Goal: Task Accomplishment & Management: Manage account settings

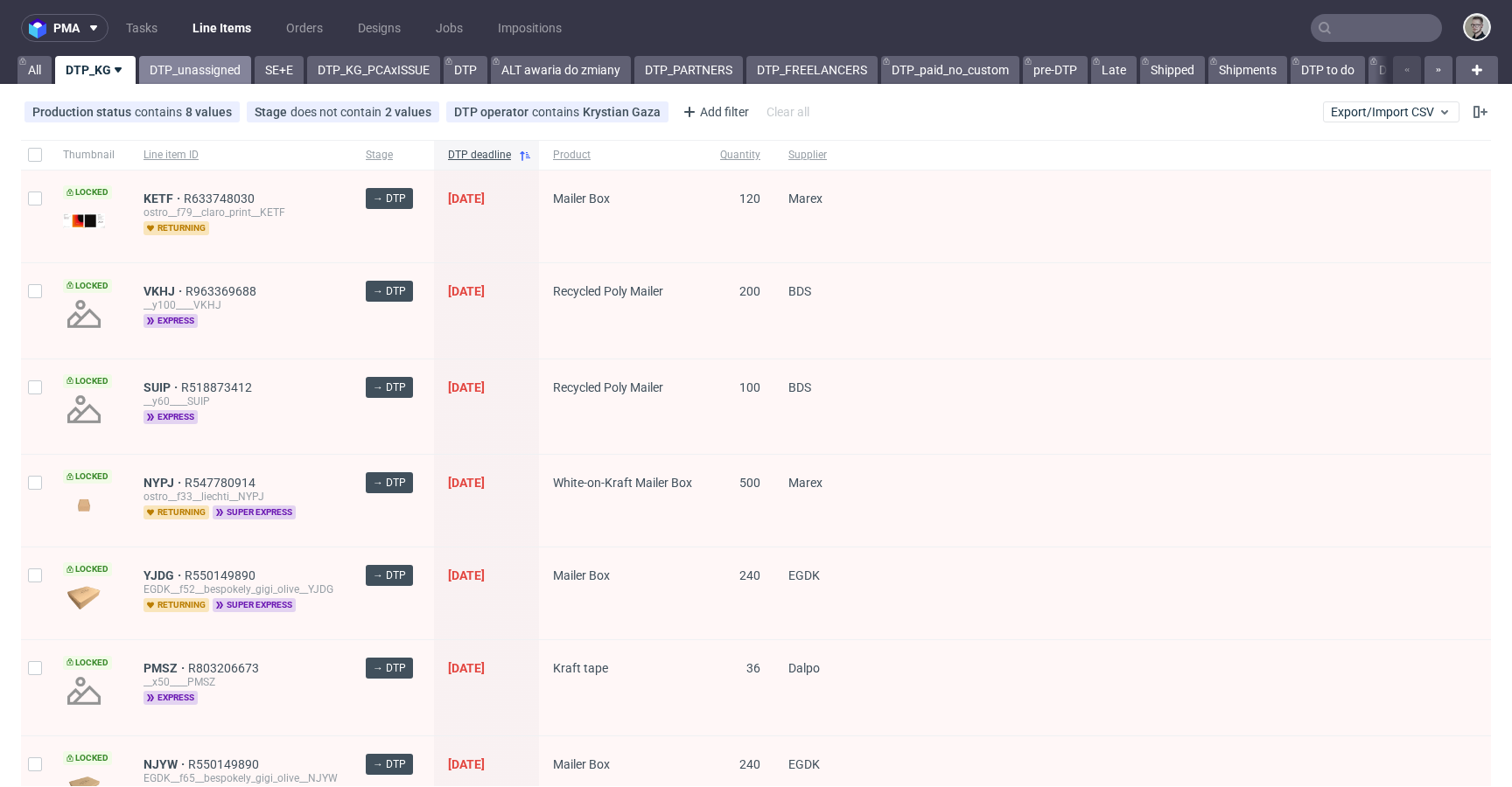
click at [215, 63] on link "DTP_unassigned" at bounding box center [195, 70] width 112 height 28
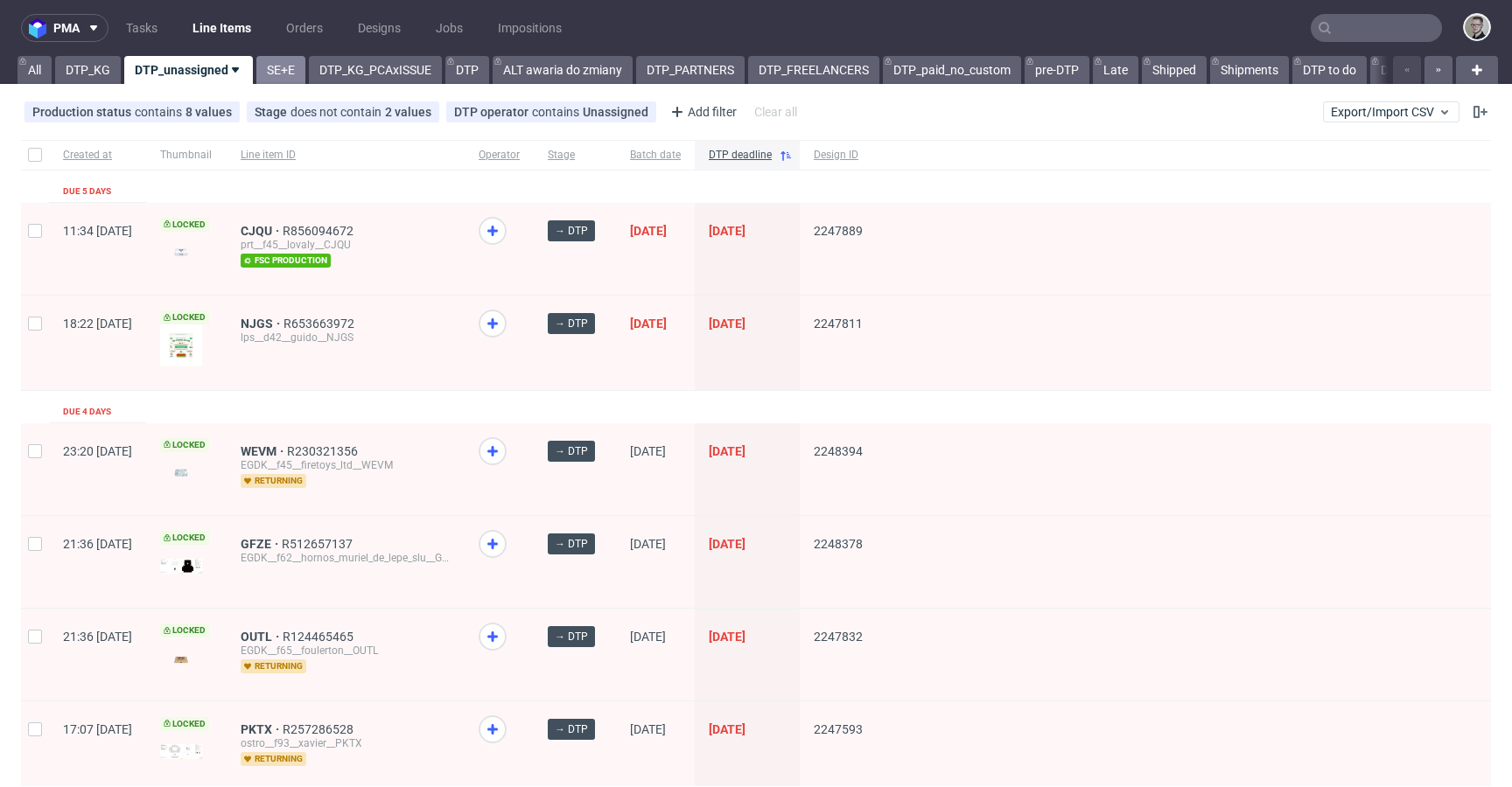
click at [276, 75] on link "SE+E" at bounding box center [280, 70] width 49 height 28
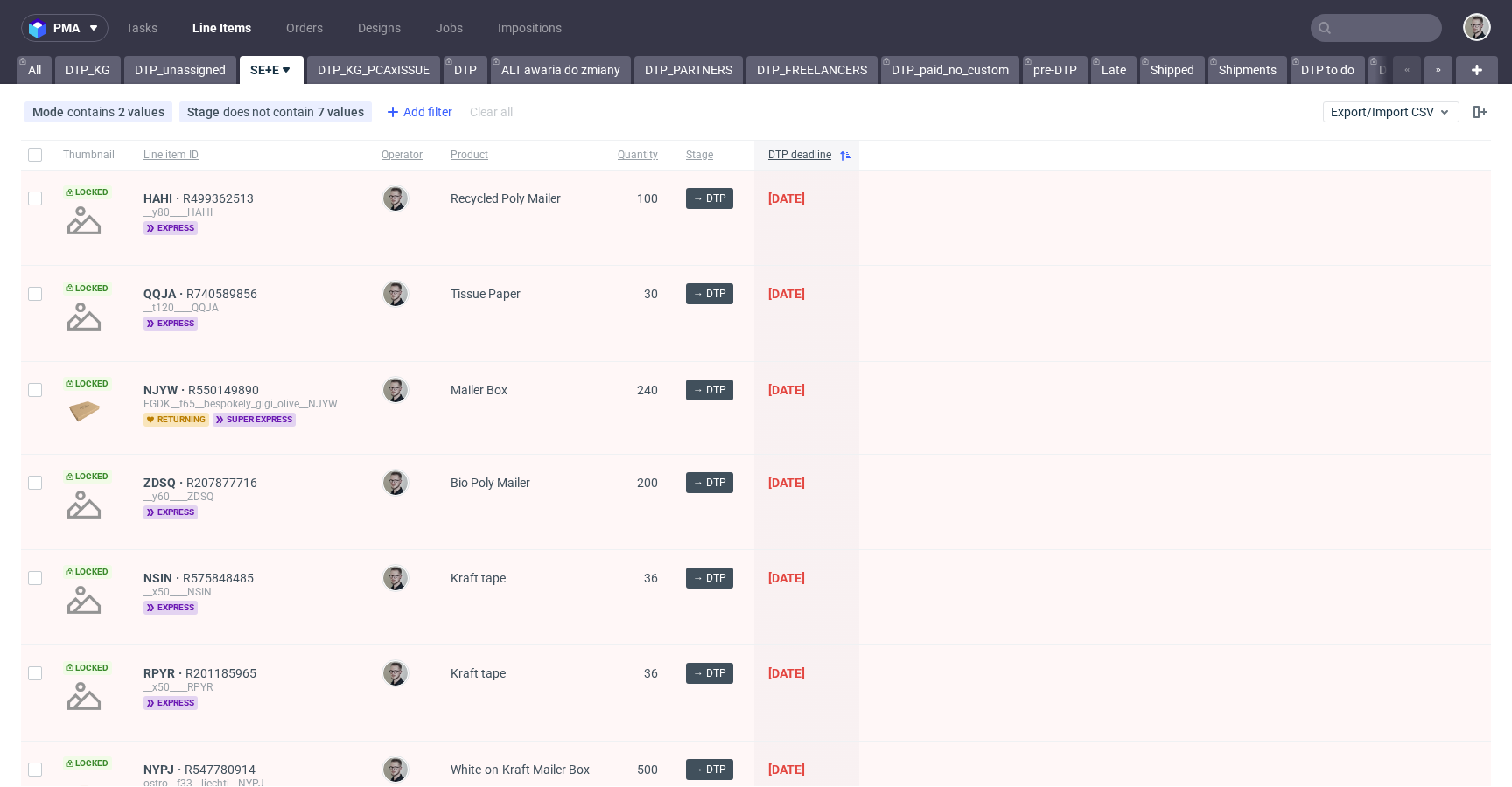
click at [397, 101] on icon at bounding box center [393, 111] width 21 height 21
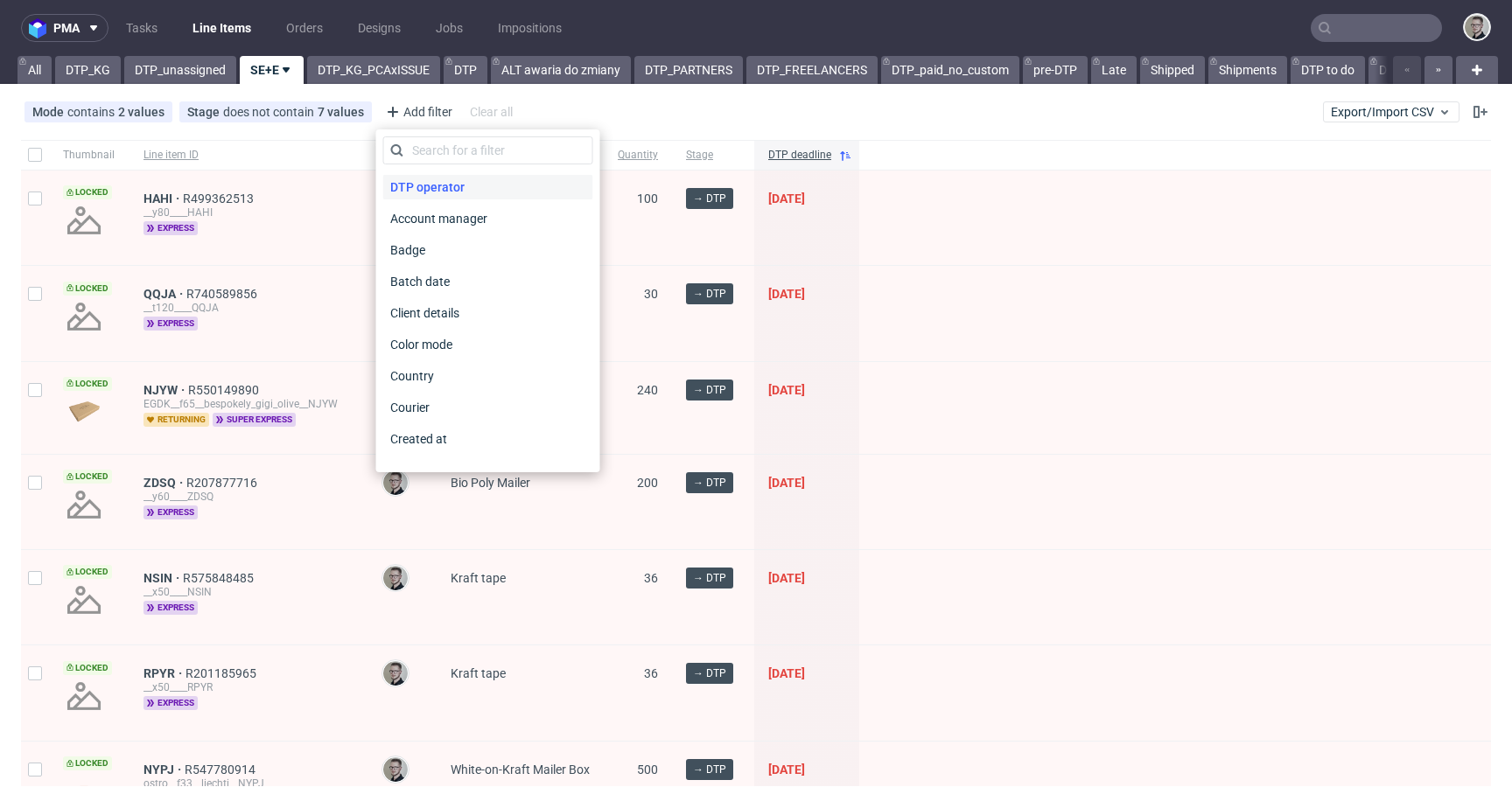
click at [434, 177] on span "DTP operator" at bounding box center [427, 187] width 88 height 24
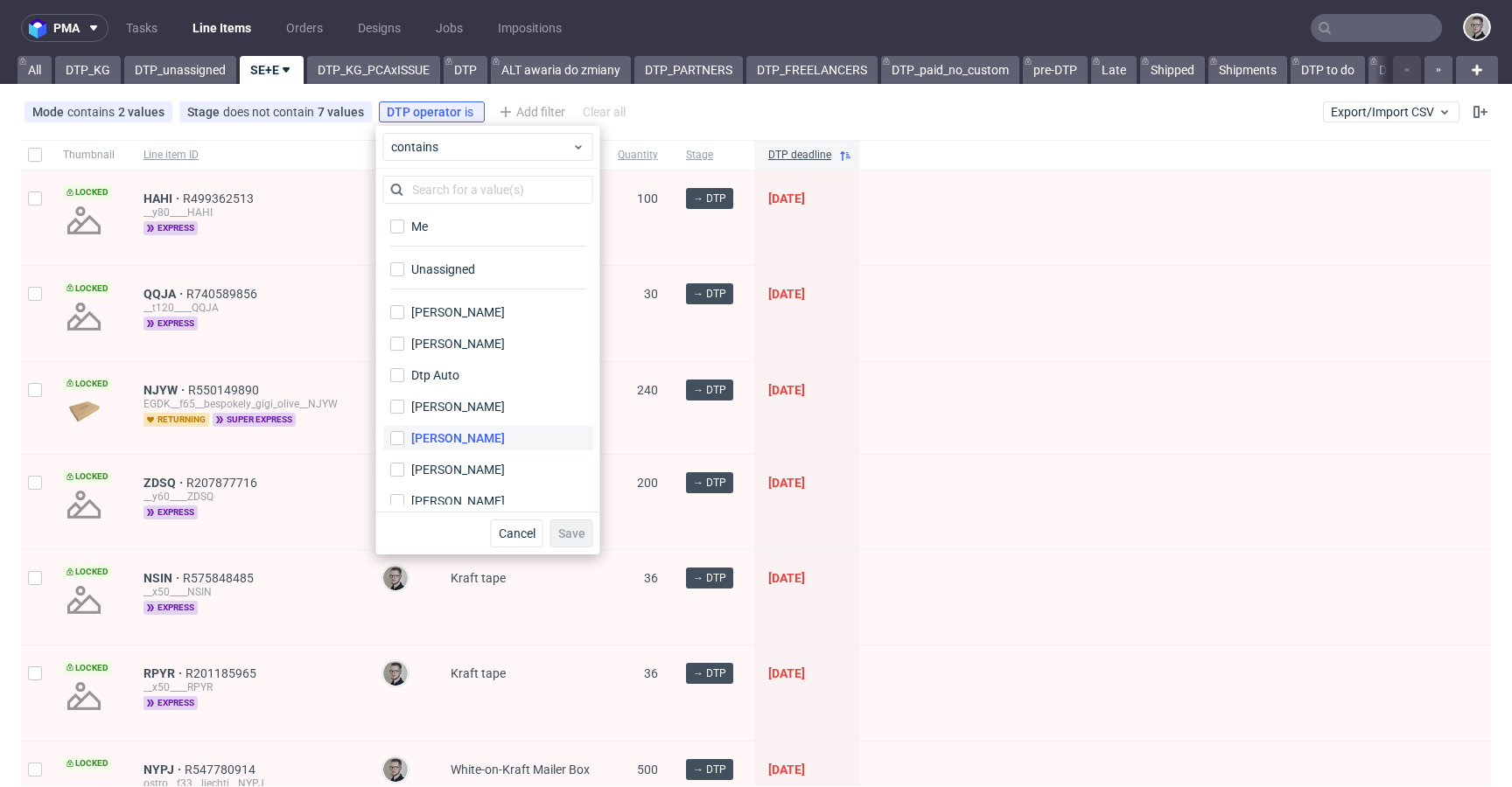
drag, startPoint x: 475, startPoint y: 272, endPoint x: 553, endPoint y: 439, distance: 184.3
click at [475, 272] on label "Unassigned" at bounding box center [488, 269] width 210 height 24
click at [404, 272] on input "Unassigned" at bounding box center [396, 269] width 14 height 14
checkbox input "true"
click at [580, 537] on span "Save" at bounding box center [571, 533] width 27 height 12
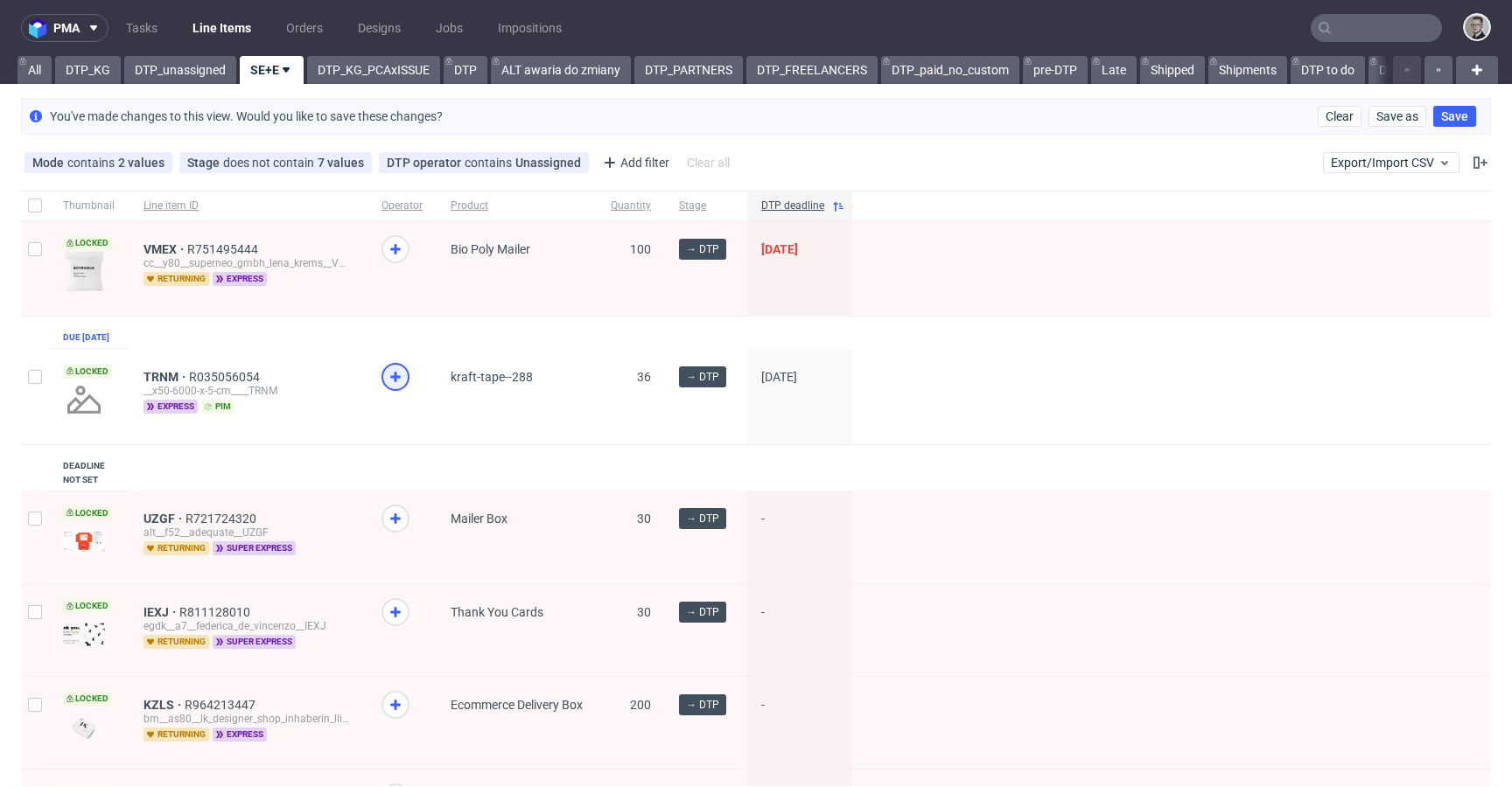
click at [396, 388] on icon at bounding box center [395, 377] width 21 height 21
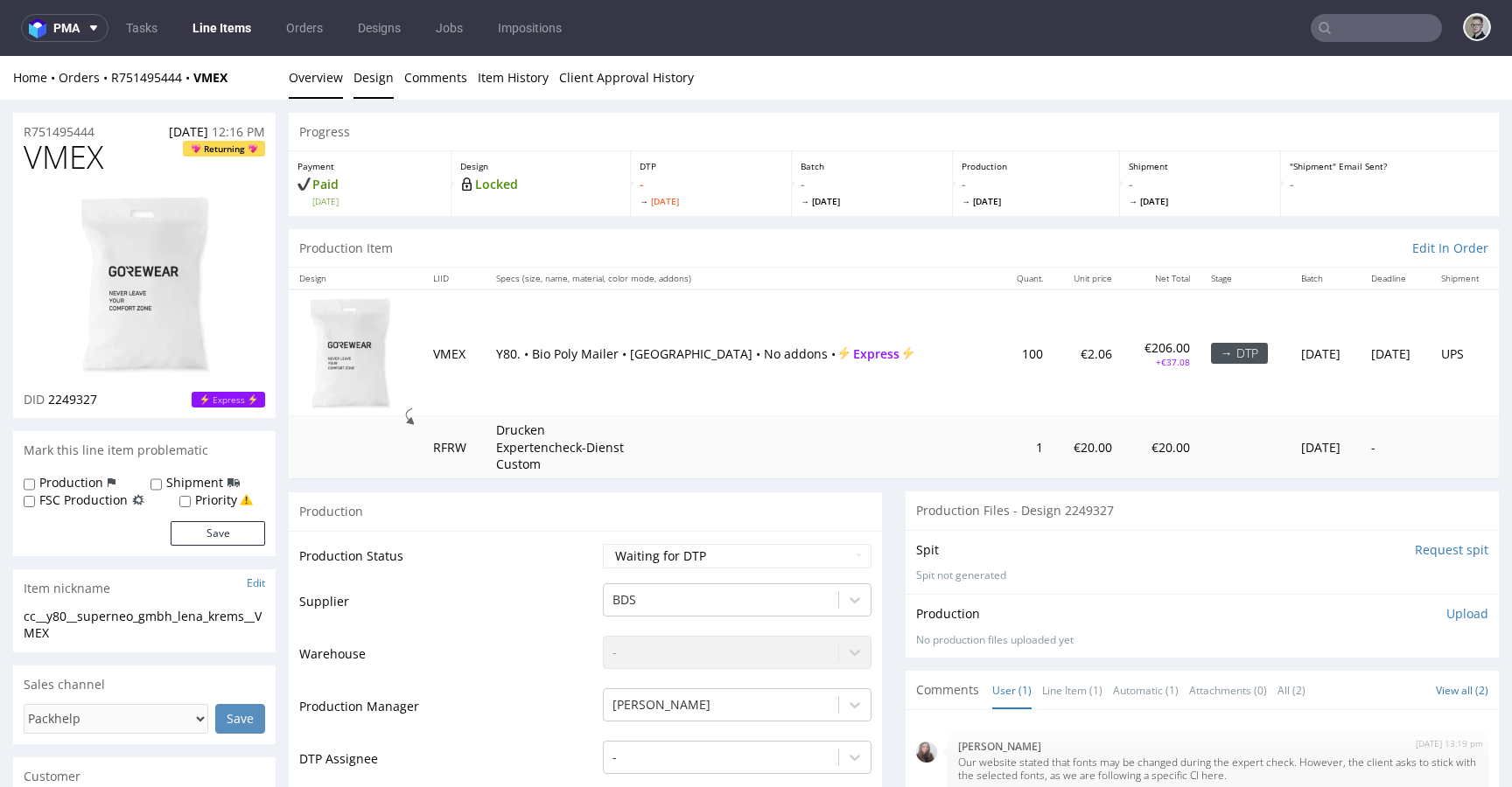
click at [372, 66] on link "Design" at bounding box center [373, 77] width 40 height 43
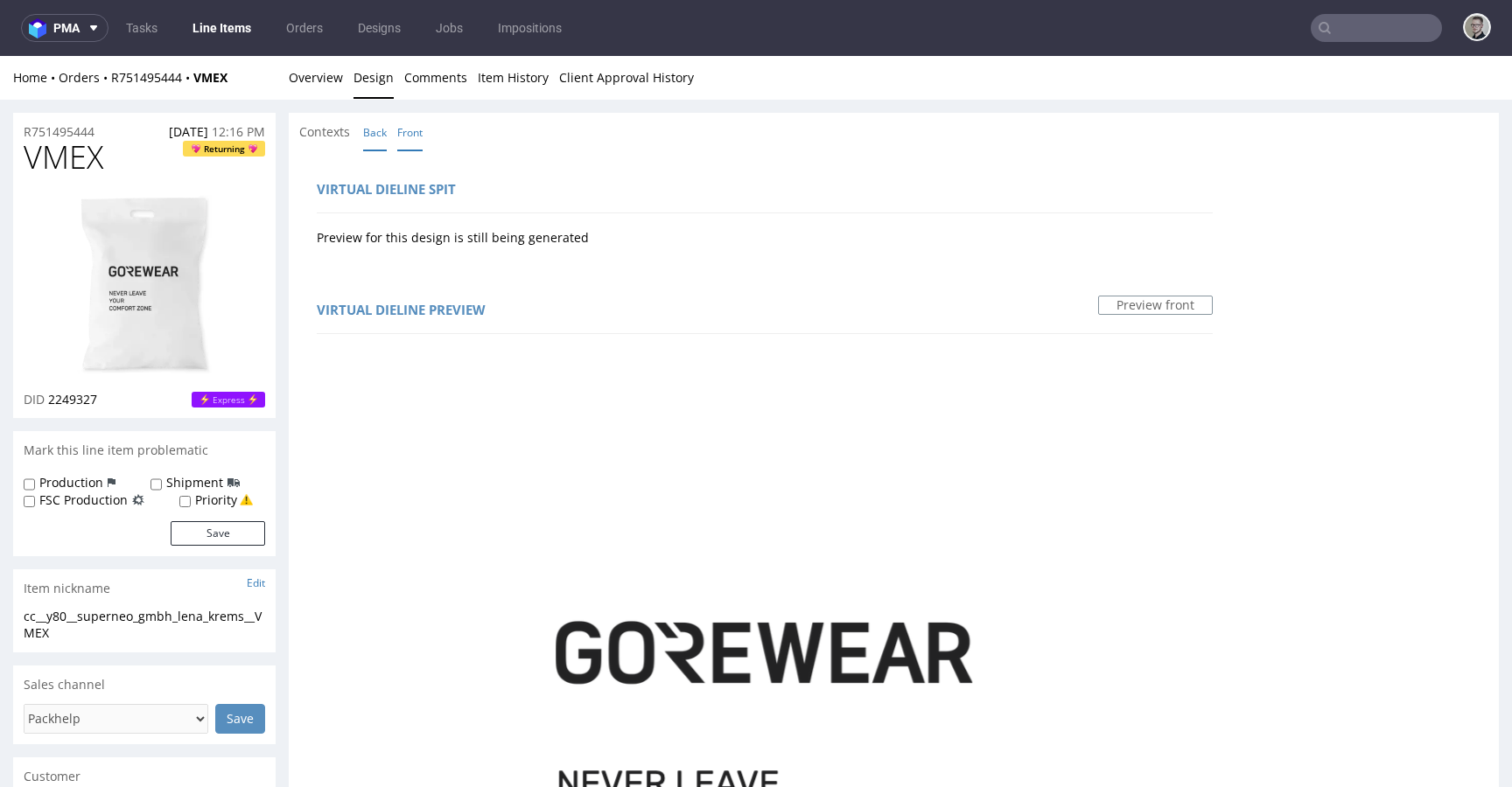
click at [385, 132] on link "Back" at bounding box center [374, 133] width 23 height 38
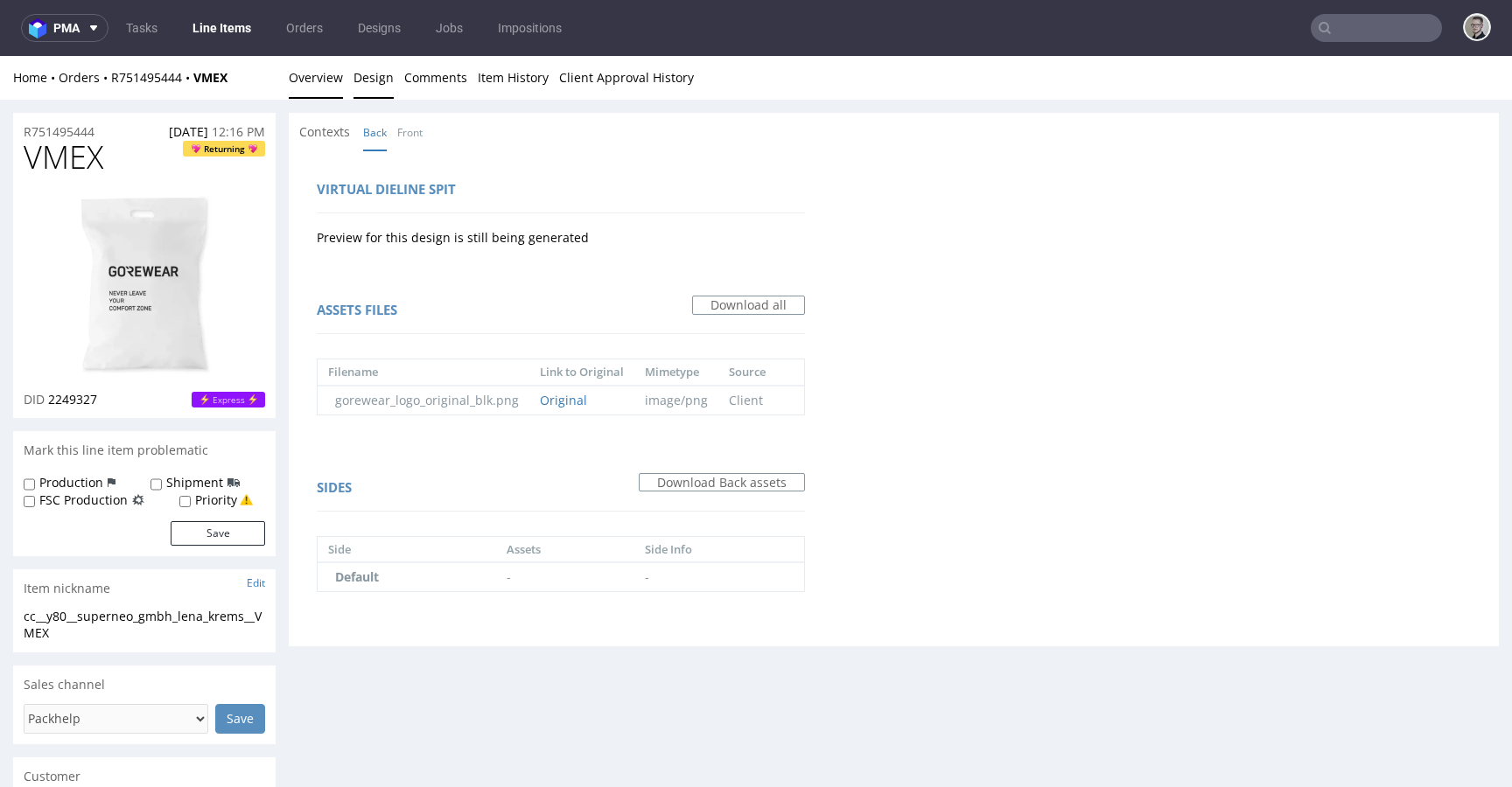
click at [328, 84] on link "Overview" at bounding box center [316, 77] width 54 height 43
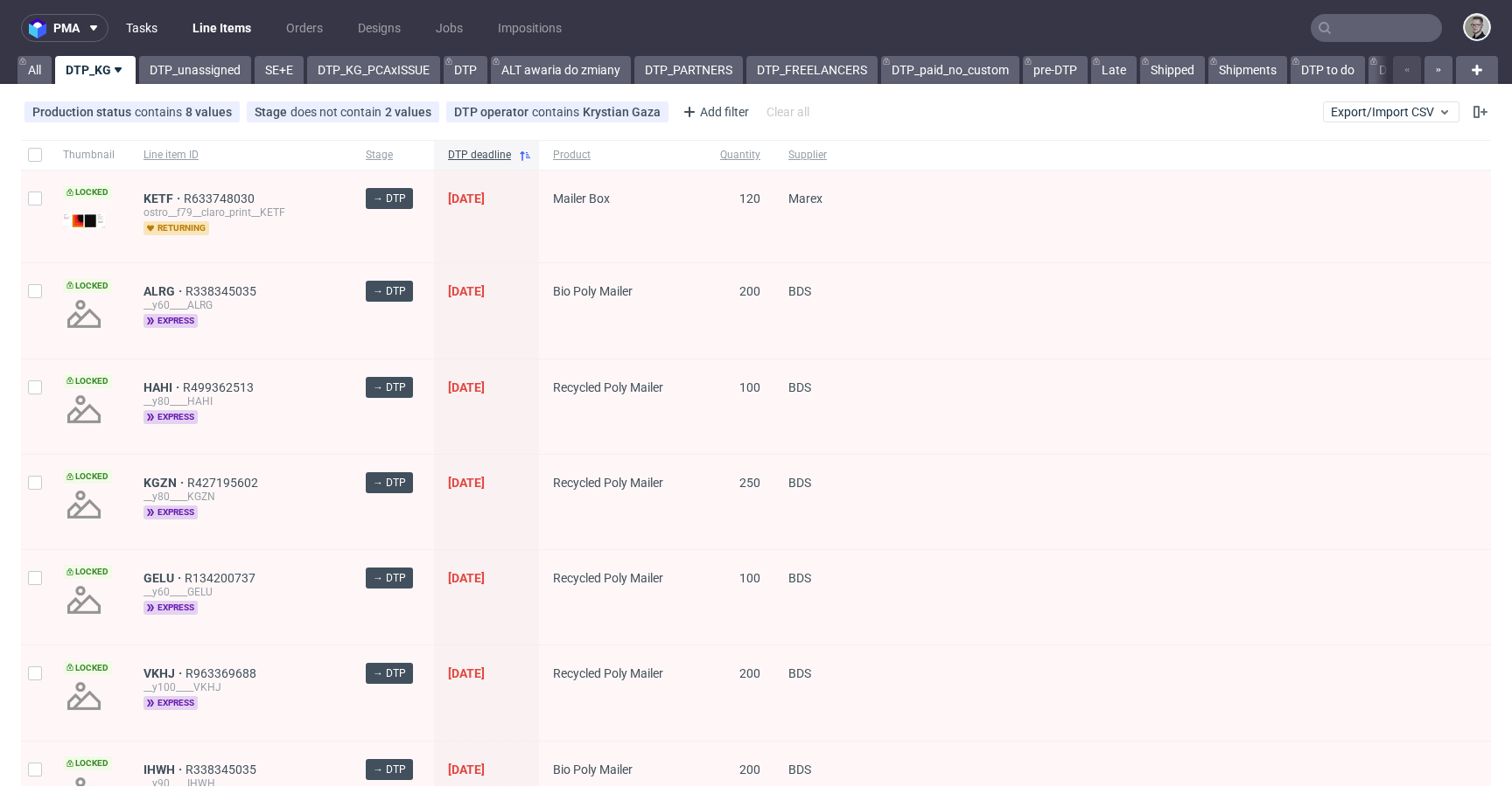
click at [148, 19] on link "Tasks" at bounding box center [141, 28] width 53 height 28
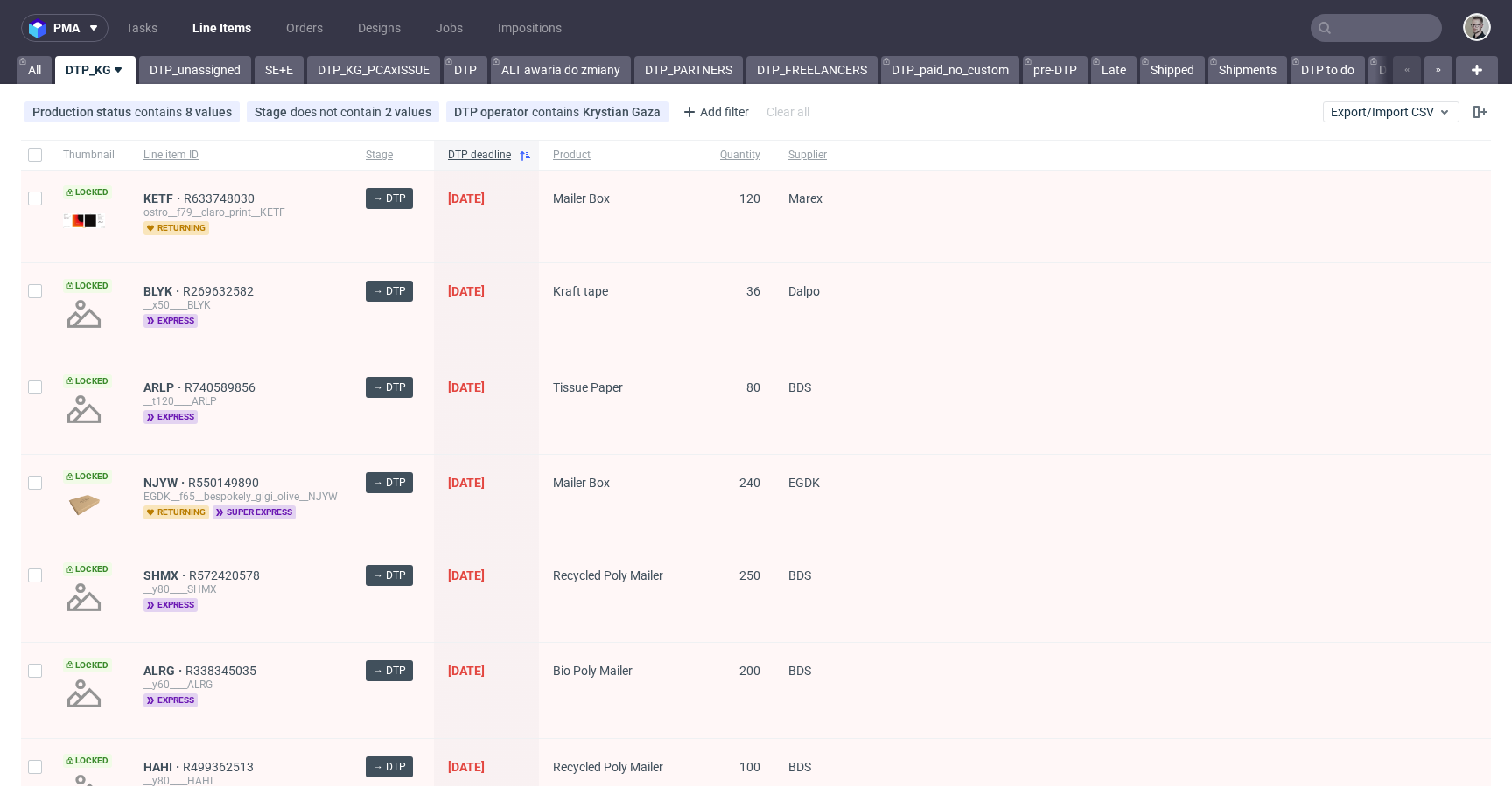
click at [173, 67] on div "All DTP_KG DTP_unassigned SE+E DTP_KG_PCAxISSUE DTP ALT awaria do zmiany DTP_PA…" at bounding box center [701, 70] width 1374 height 28
click at [217, 69] on link "DTP_unassigned" at bounding box center [195, 70] width 112 height 28
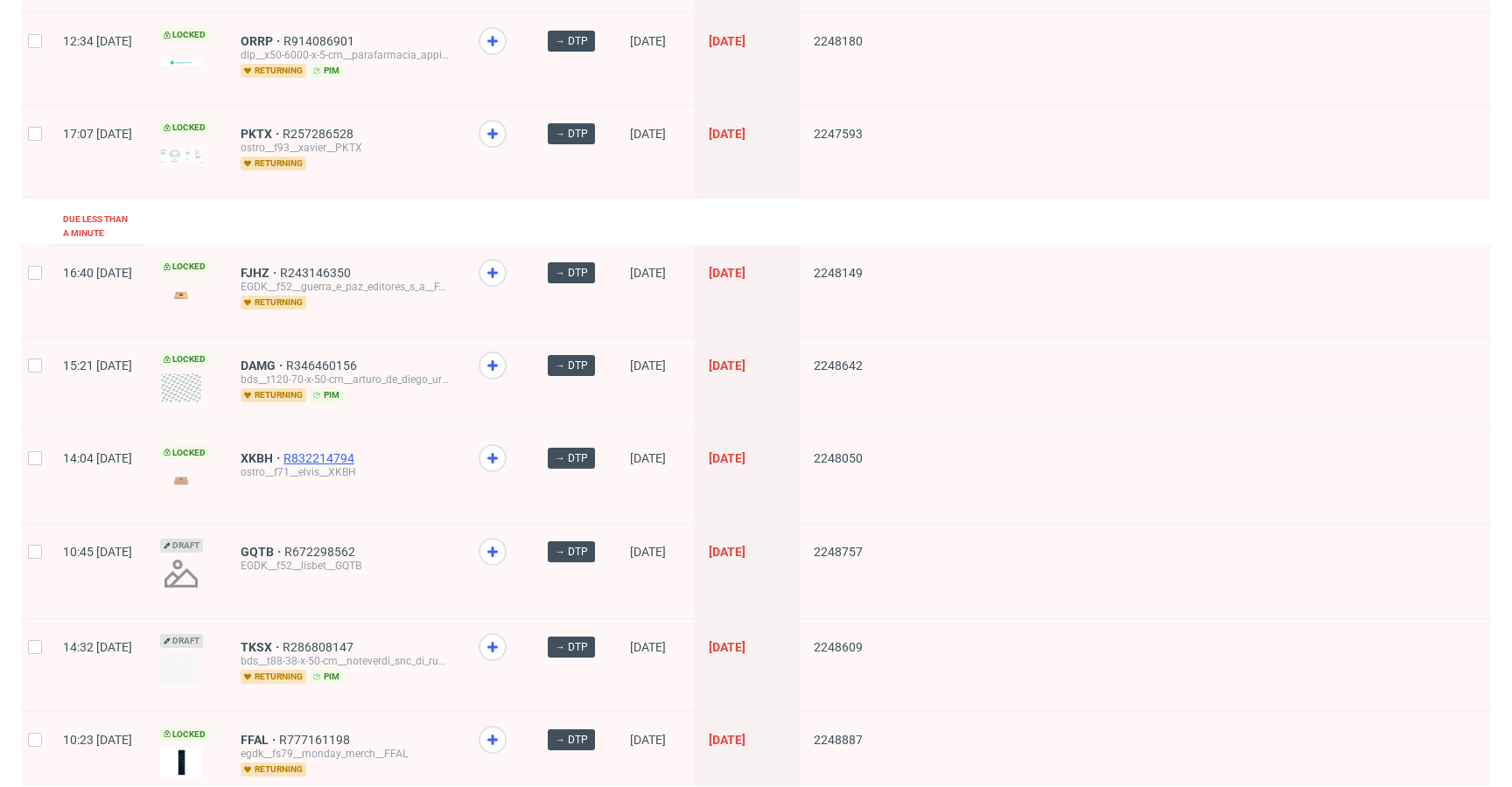
scroll to position [2316, 0]
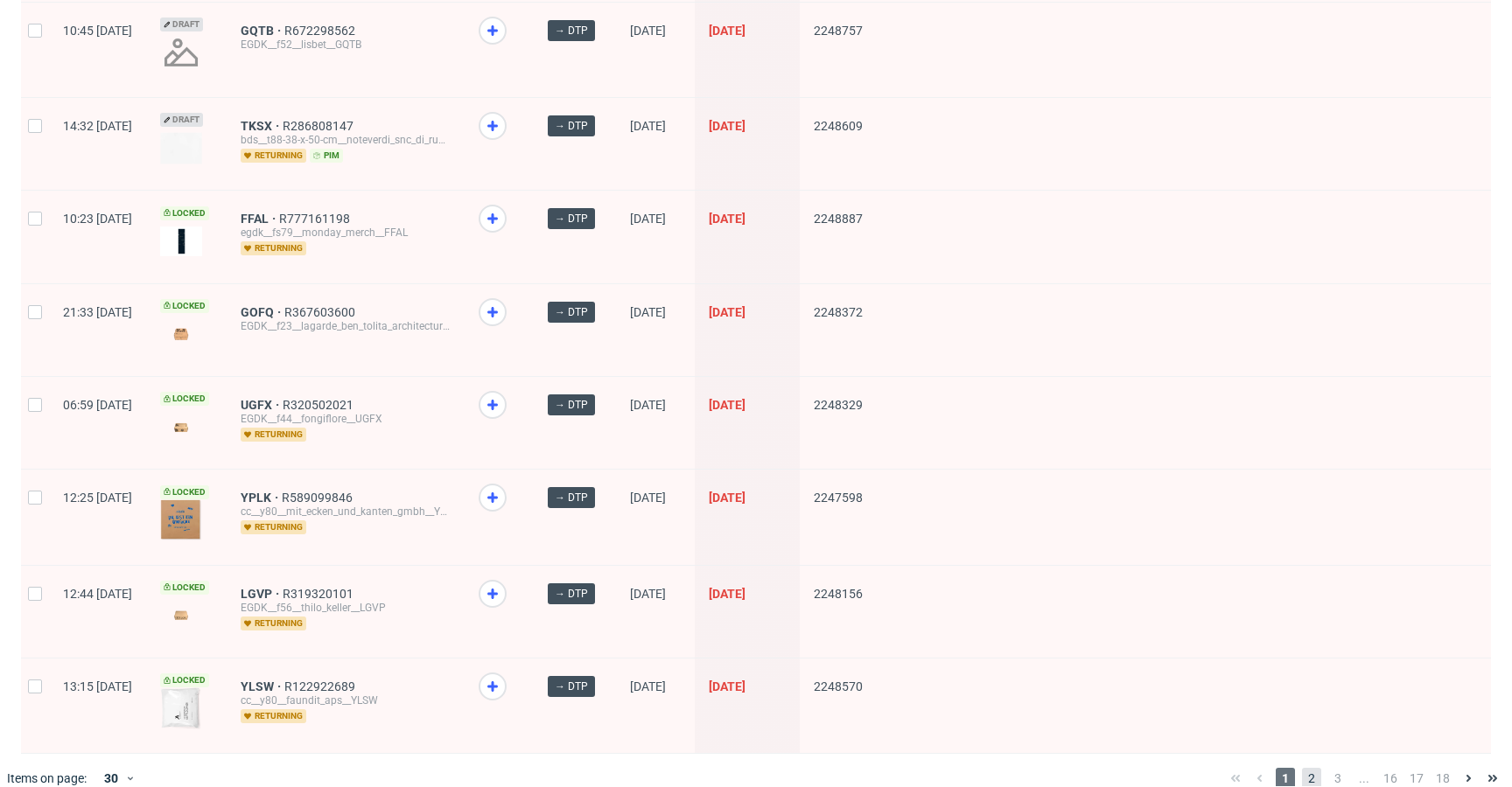
click at [1302, 768] on span "2" at bounding box center [1312, 779] width 19 height 21
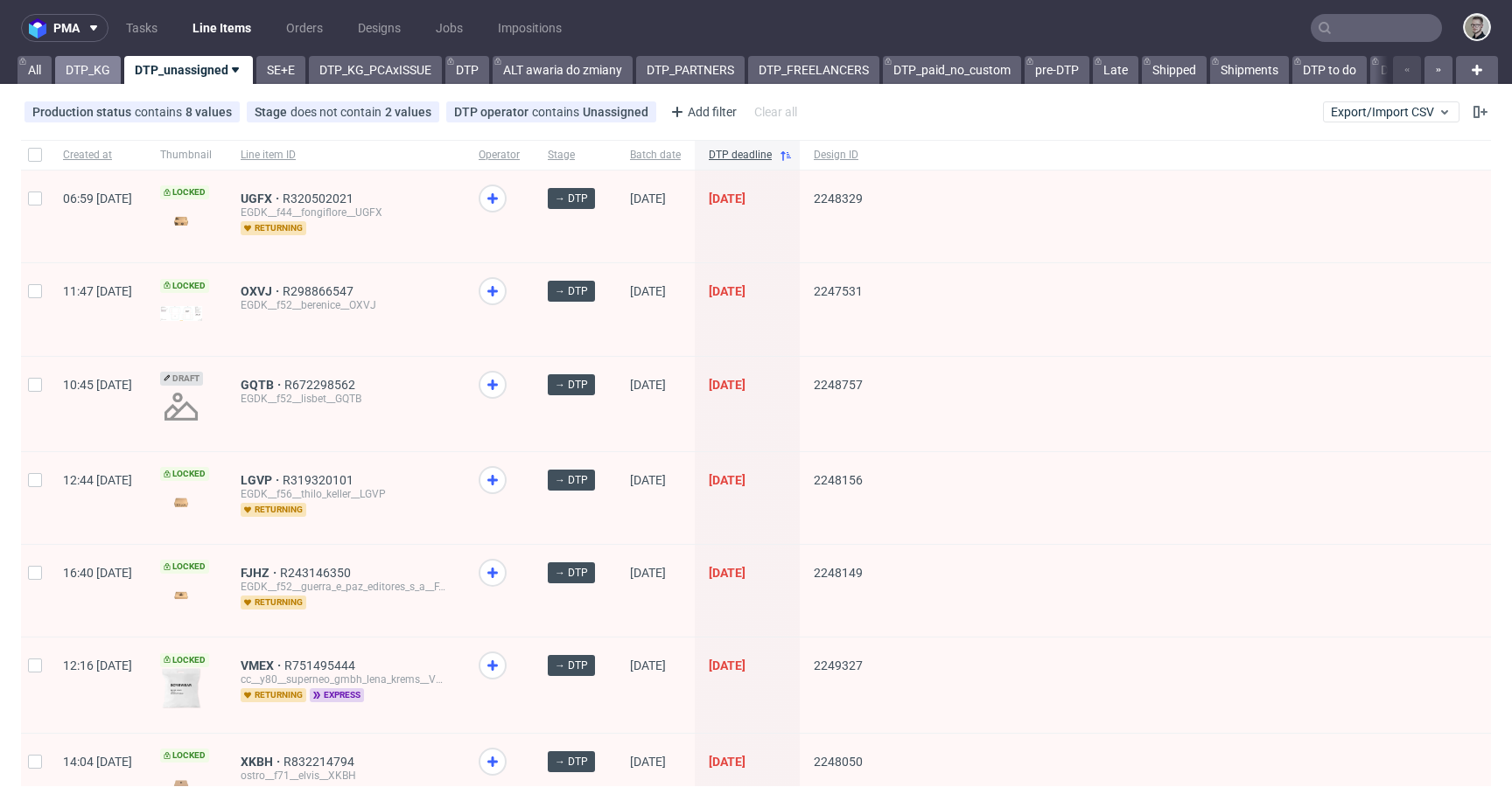
click at [83, 72] on link "DTP_KG" at bounding box center [87, 70] width 66 height 28
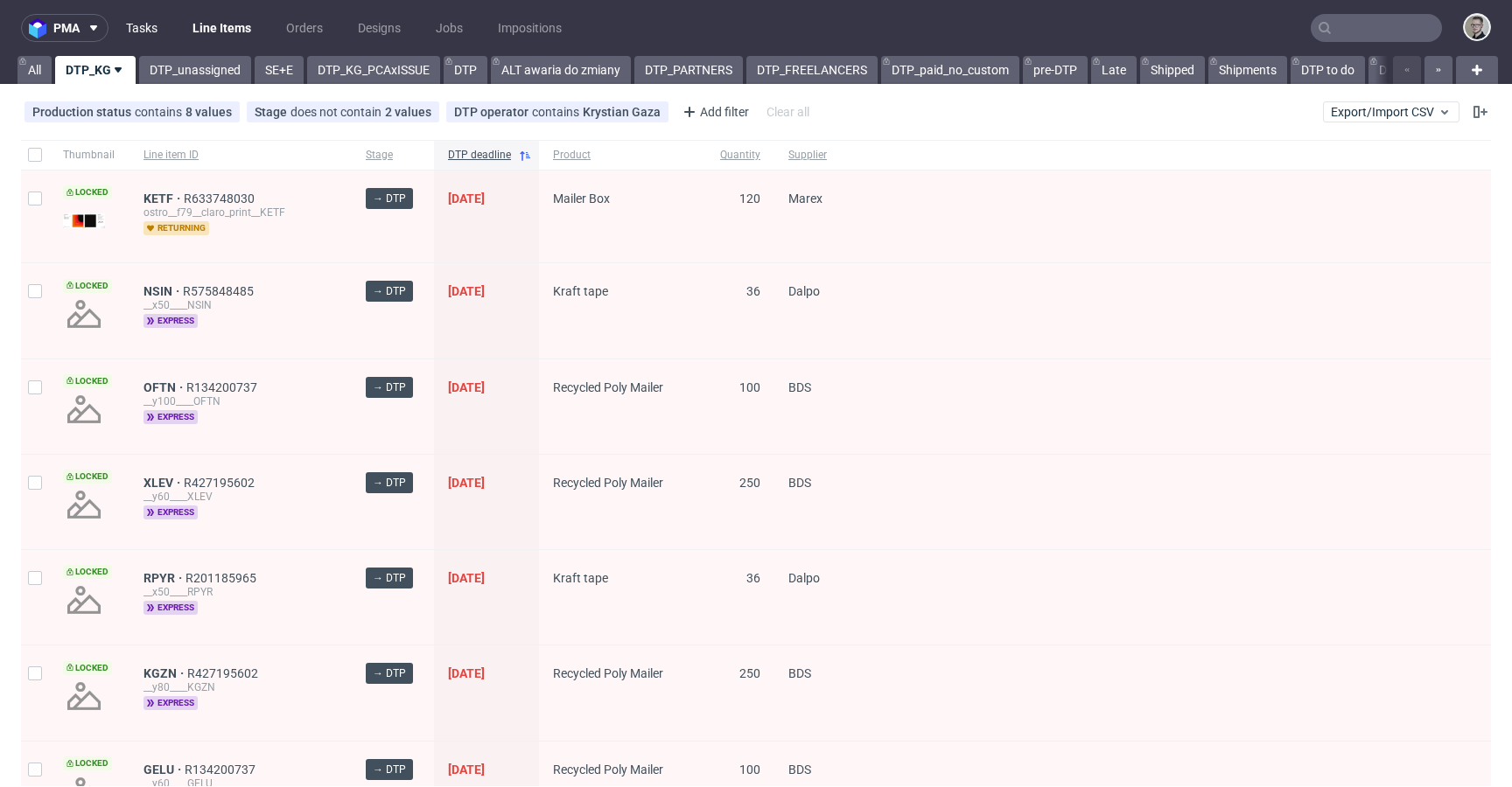
click at [154, 40] on link "Tasks" at bounding box center [141, 28] width 53 height 28
click at [207, 73] on link "DTP_unassigned" at bounding box center [195, 70] width 112 height 28
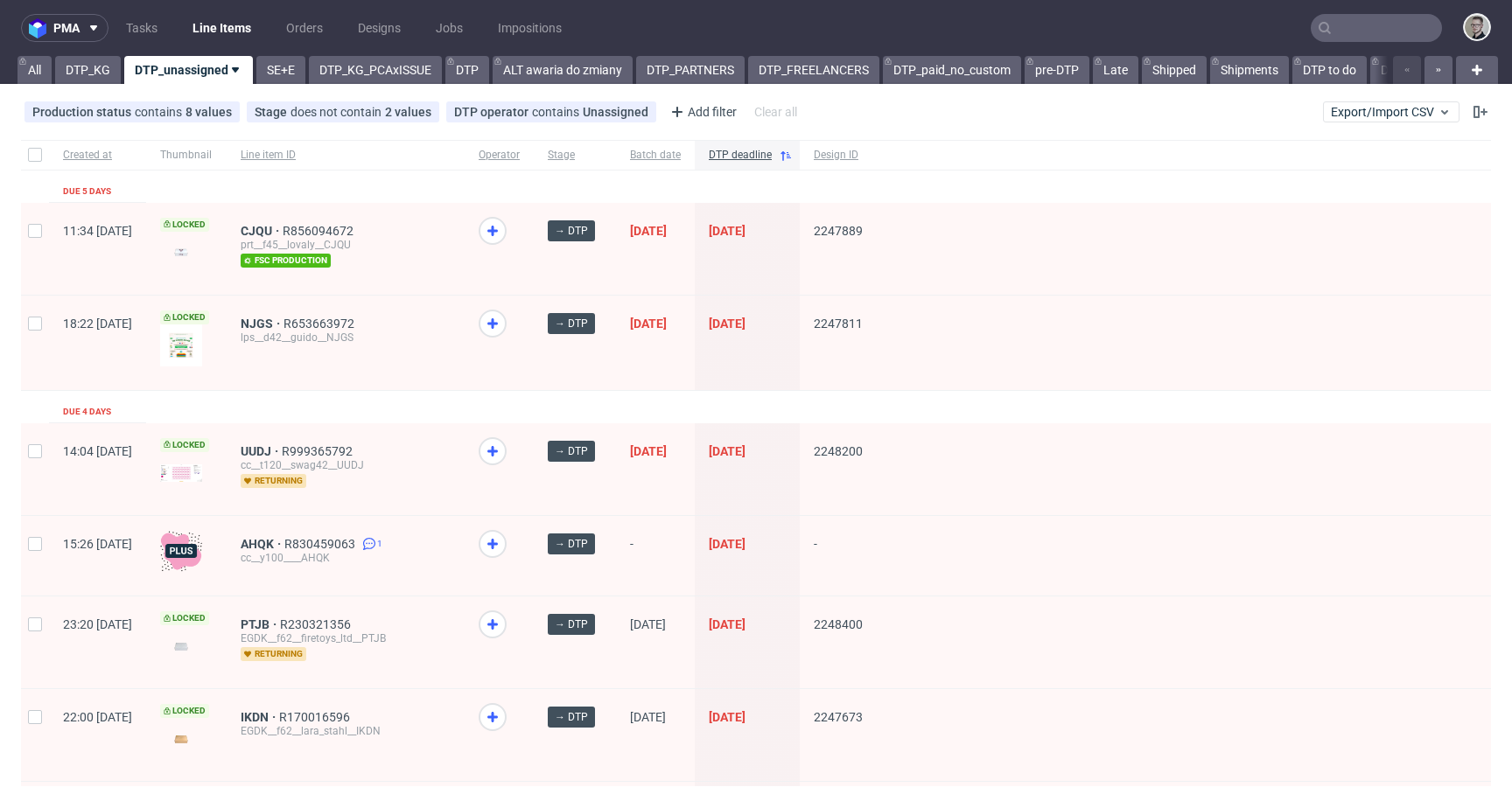
click at [284, 71] on link "SE+E" at bounding box center [280, 70] width 49 height 28
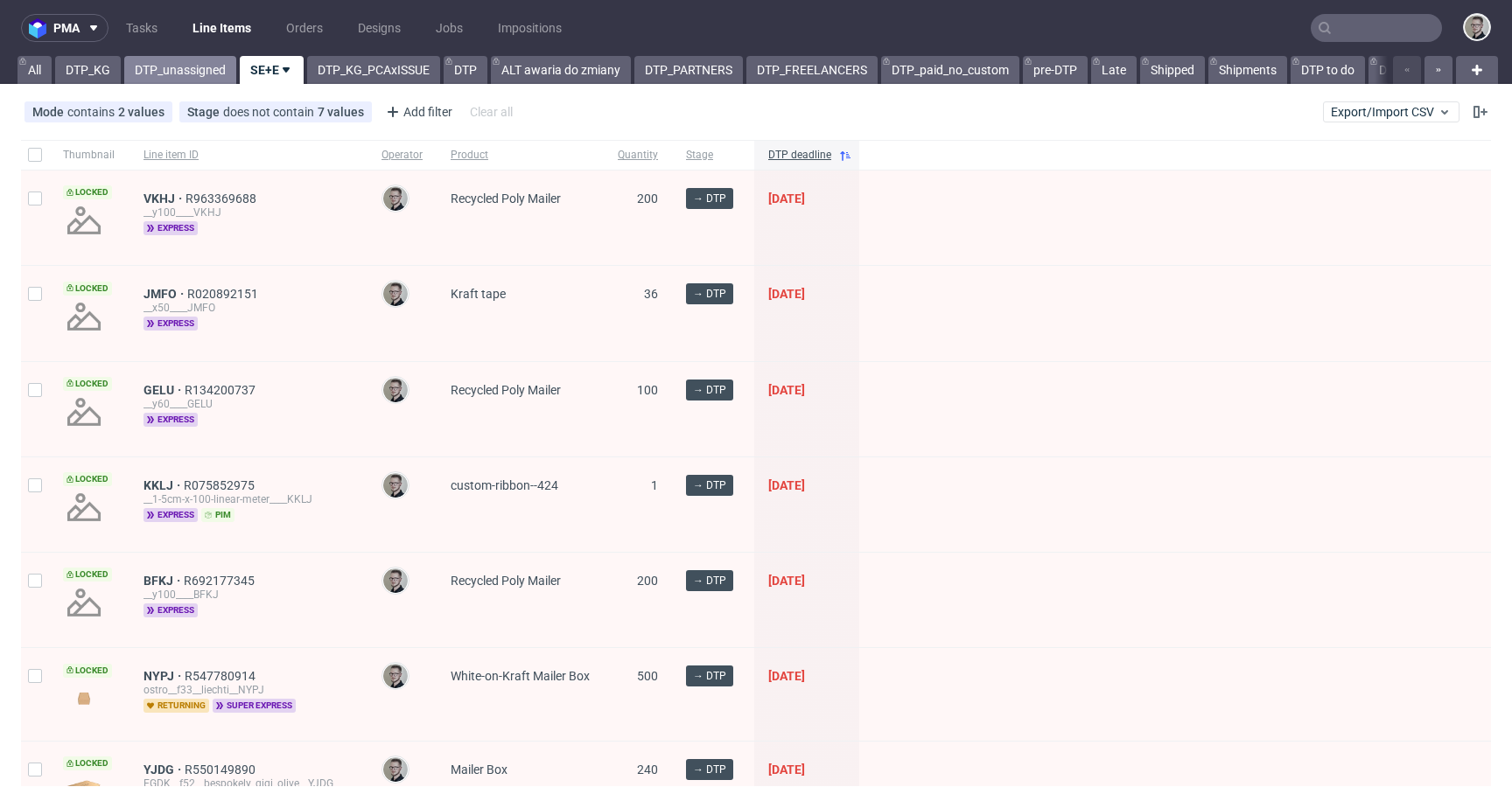
click at [205, 79] on link "DTP_unassigned" at bounding box center [180, 70] width 112 height 28
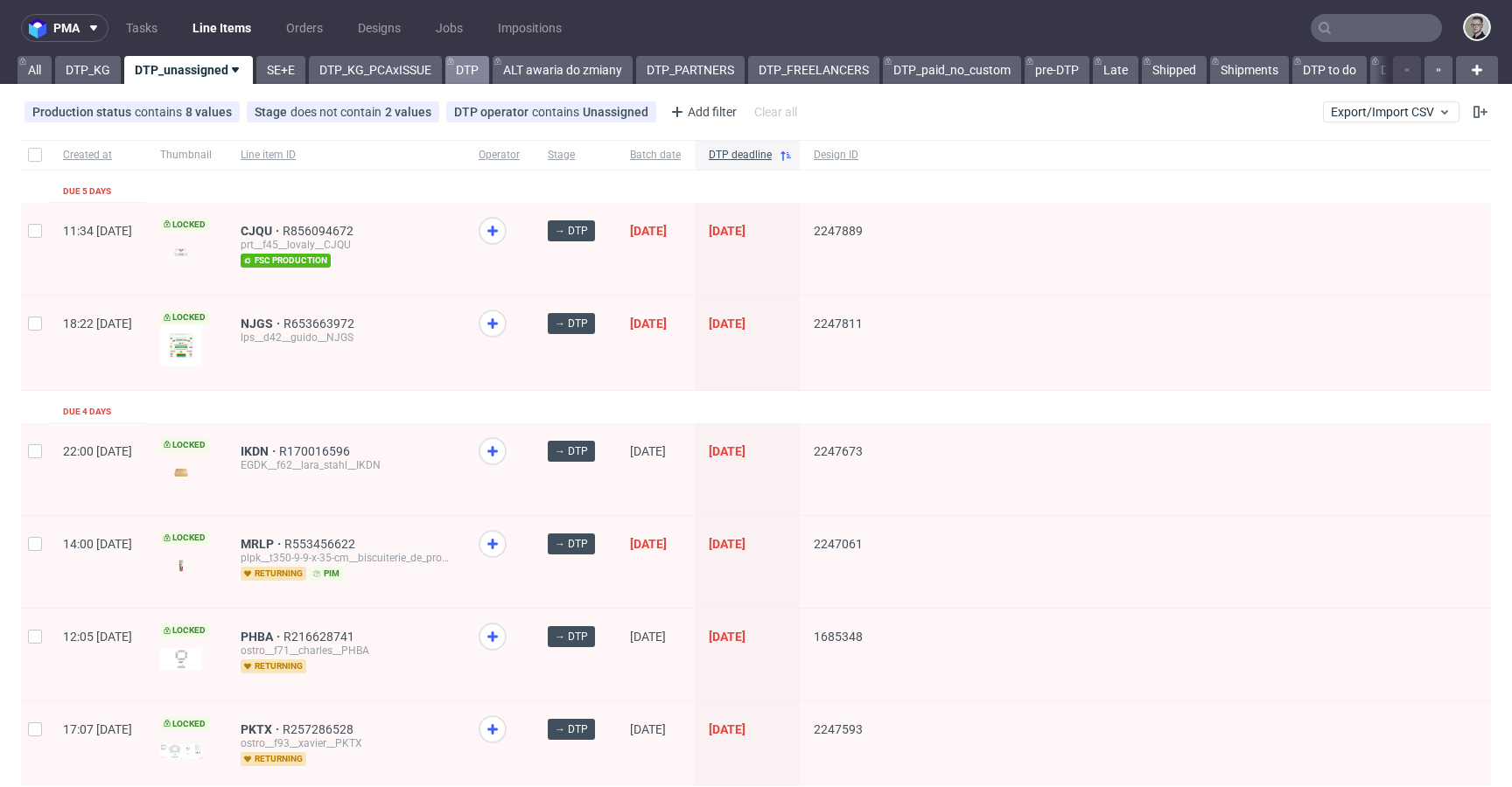
click at [460, 64] on link "DTP" at bounding box center [467, 70] width 44 height 28
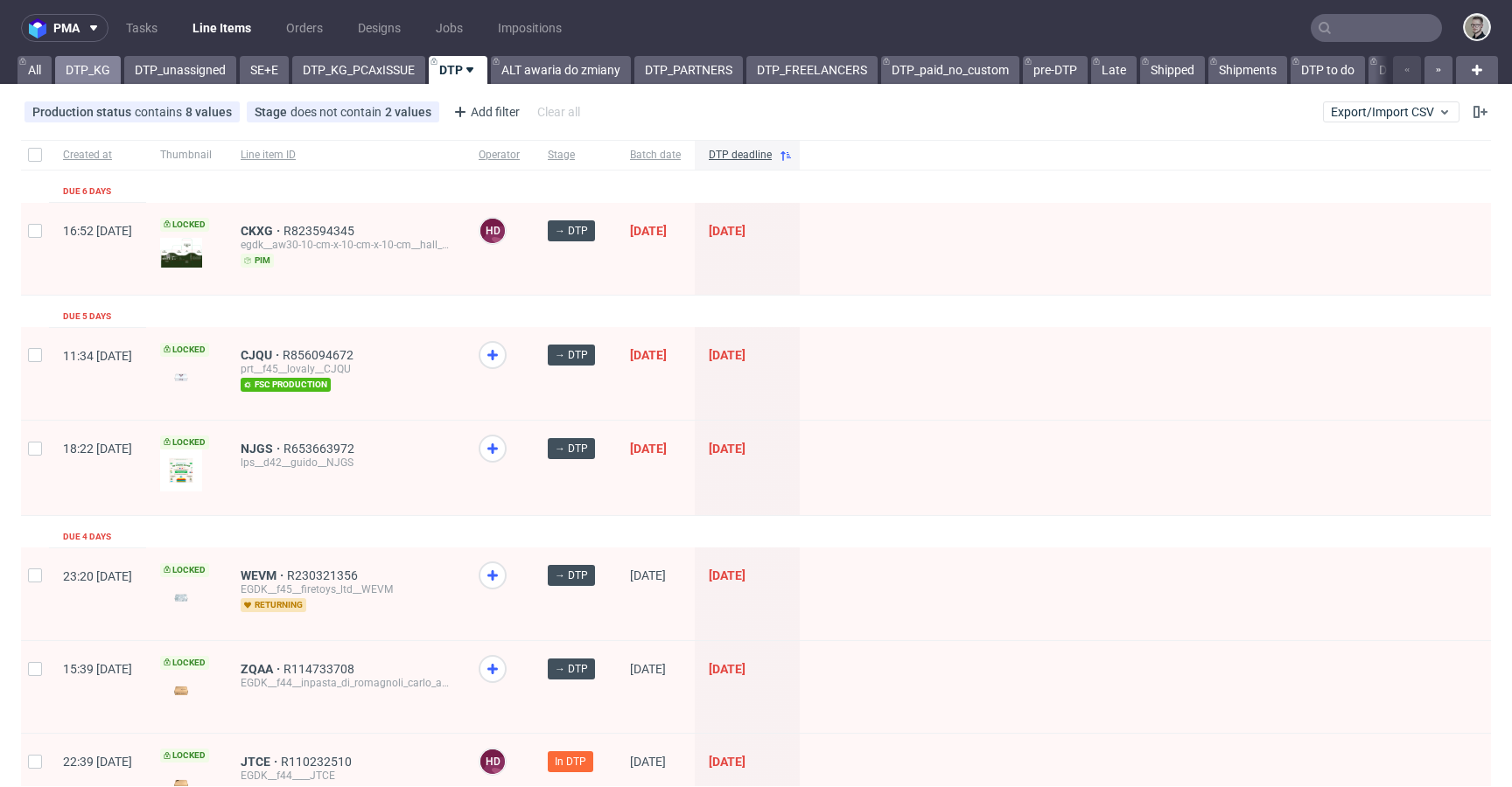
click at [98, 66] on link "DTP_KG" at bounding box center [87, 70] width 66 height 28
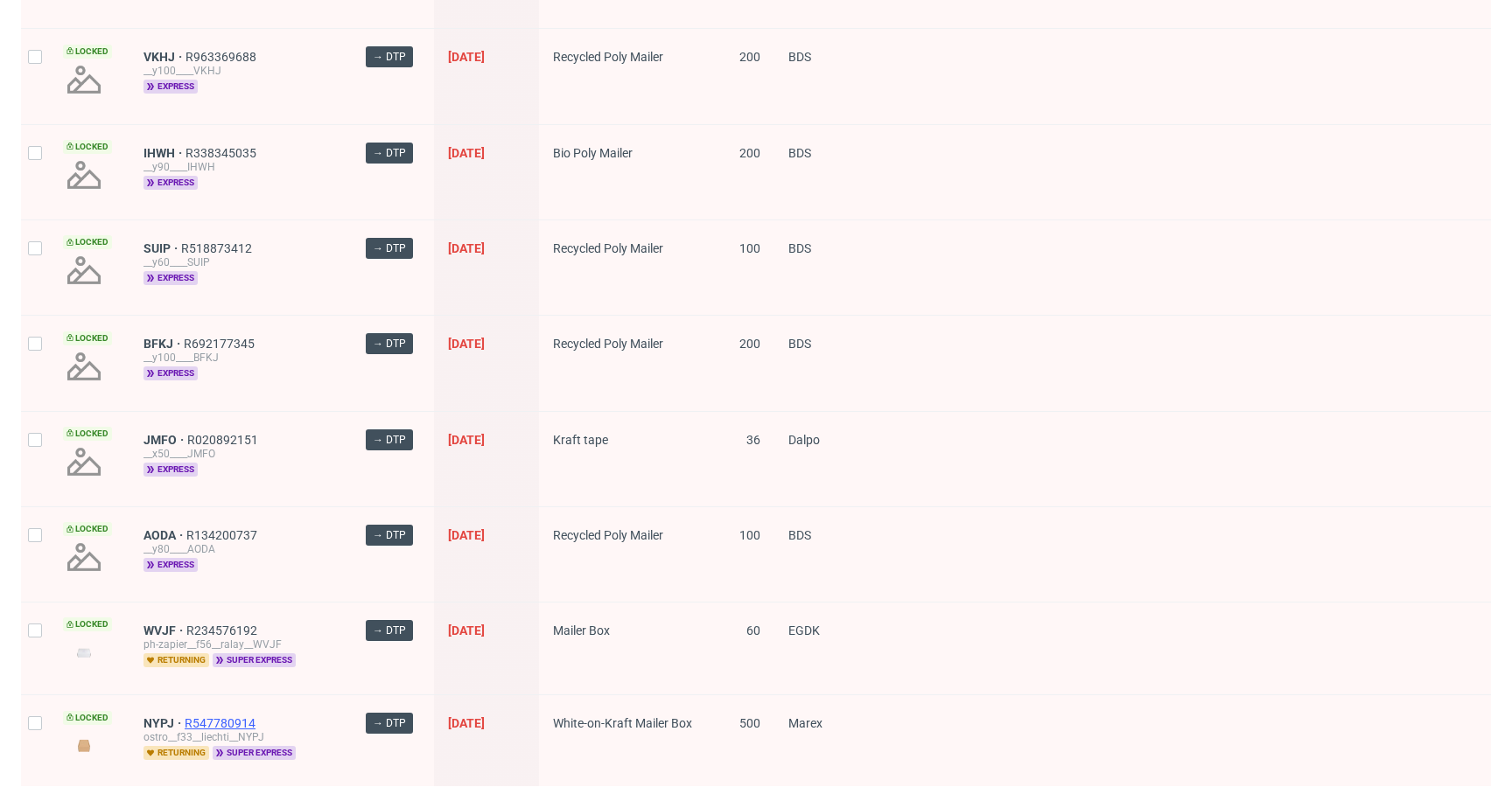
scroll to position [2132, 0]
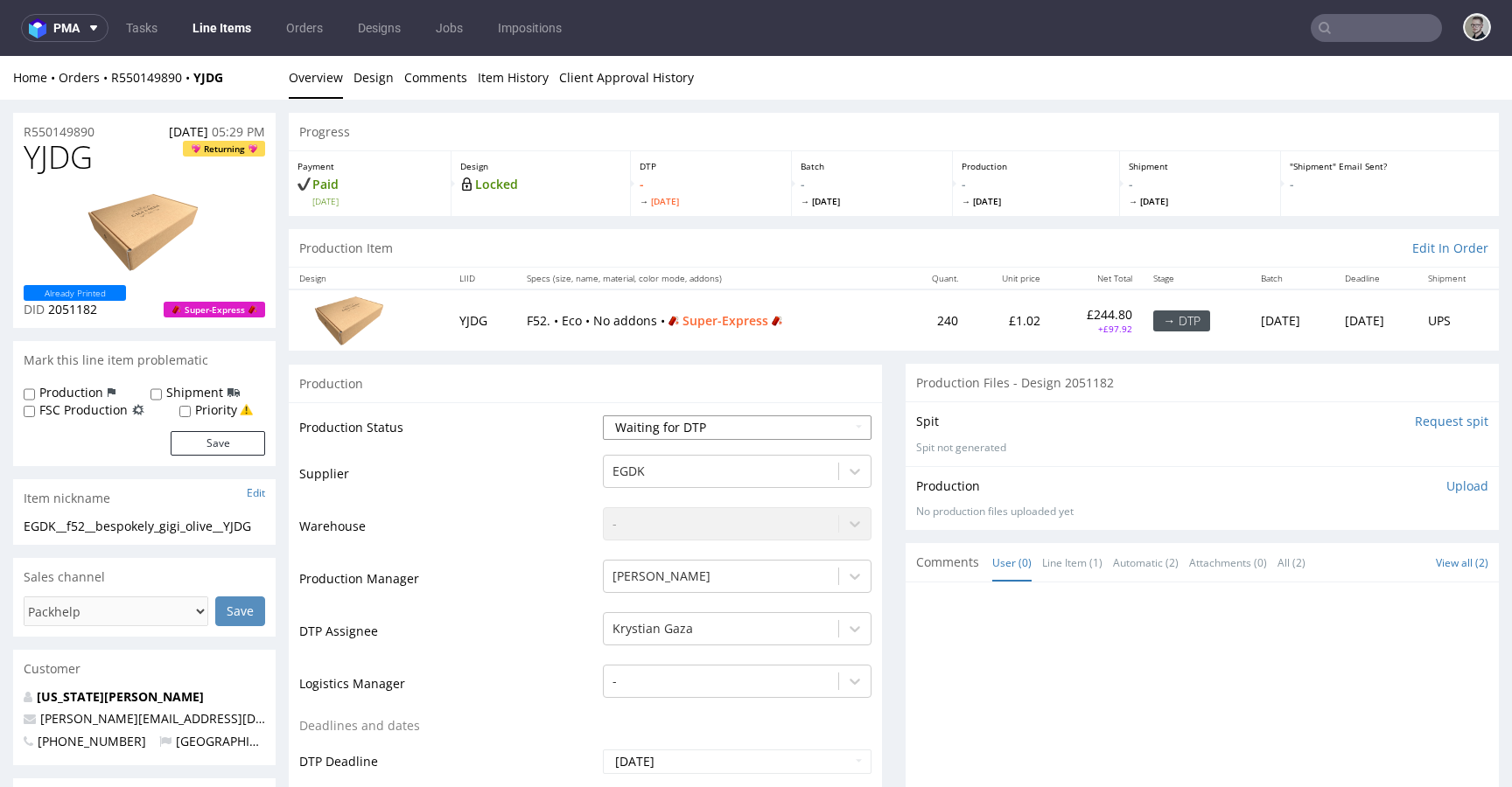
click at [722, 423] on select "Waiting for Artwork Waiting for Diecut Waiting for Mockup Waiting for DTP Waiti…" at bounding box center [736, 428] width 268 height 24
click at [689, 432] on select "Waiting for Artwork Waiting for Diecut Waiting for Mockup Waiting for DTP Waiti…" at bounding box center [736, 428] width 268 height 24
select select "dtp_in_process"
click at [602, 416] on select "Waiting for Artwork Waiting for Diecut Waiting for Mockup Waiting for DTP Waiti…" at bounding box center [736, 428] width 268 height 24
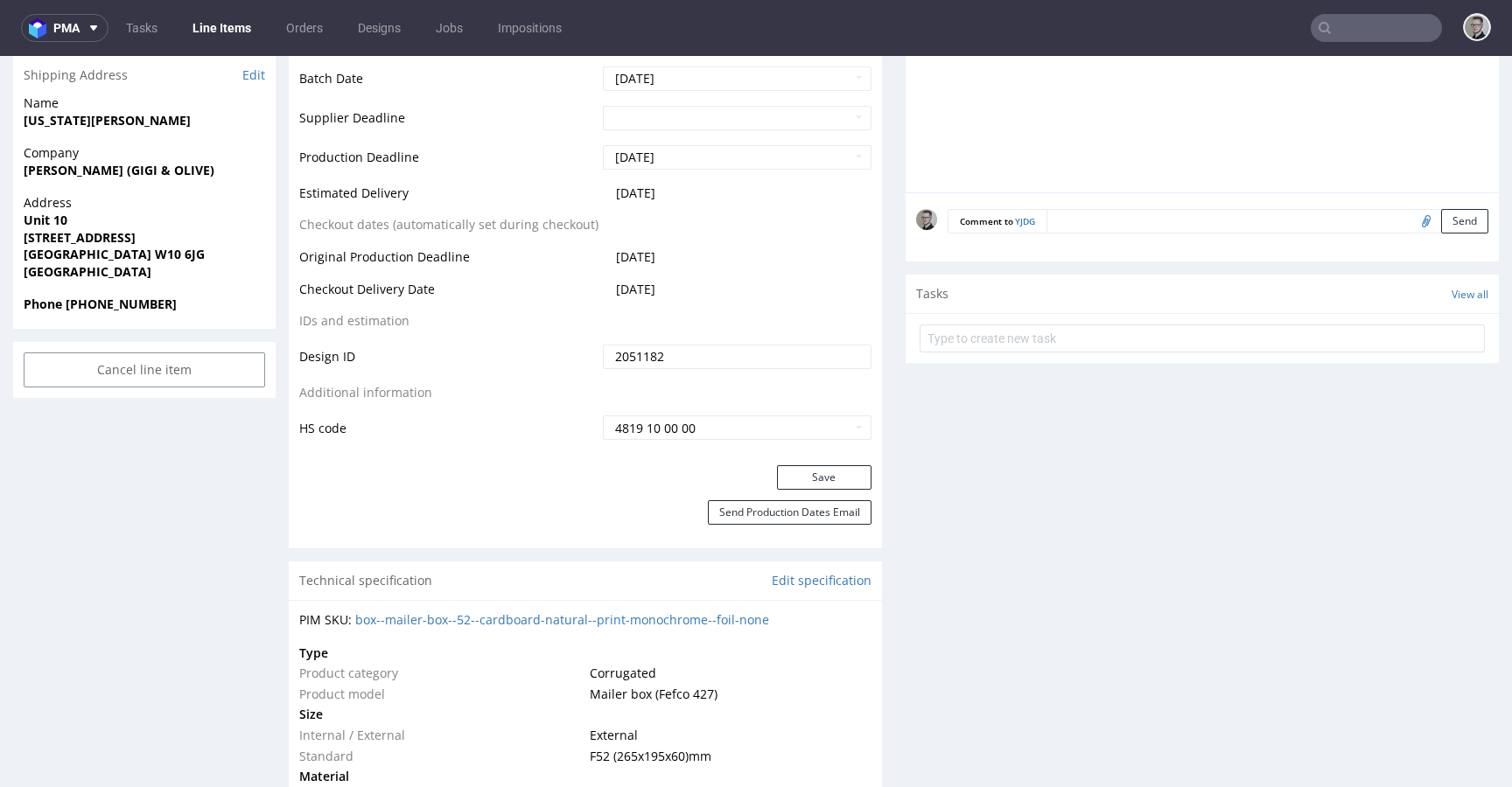
scroll to position [790, 0]
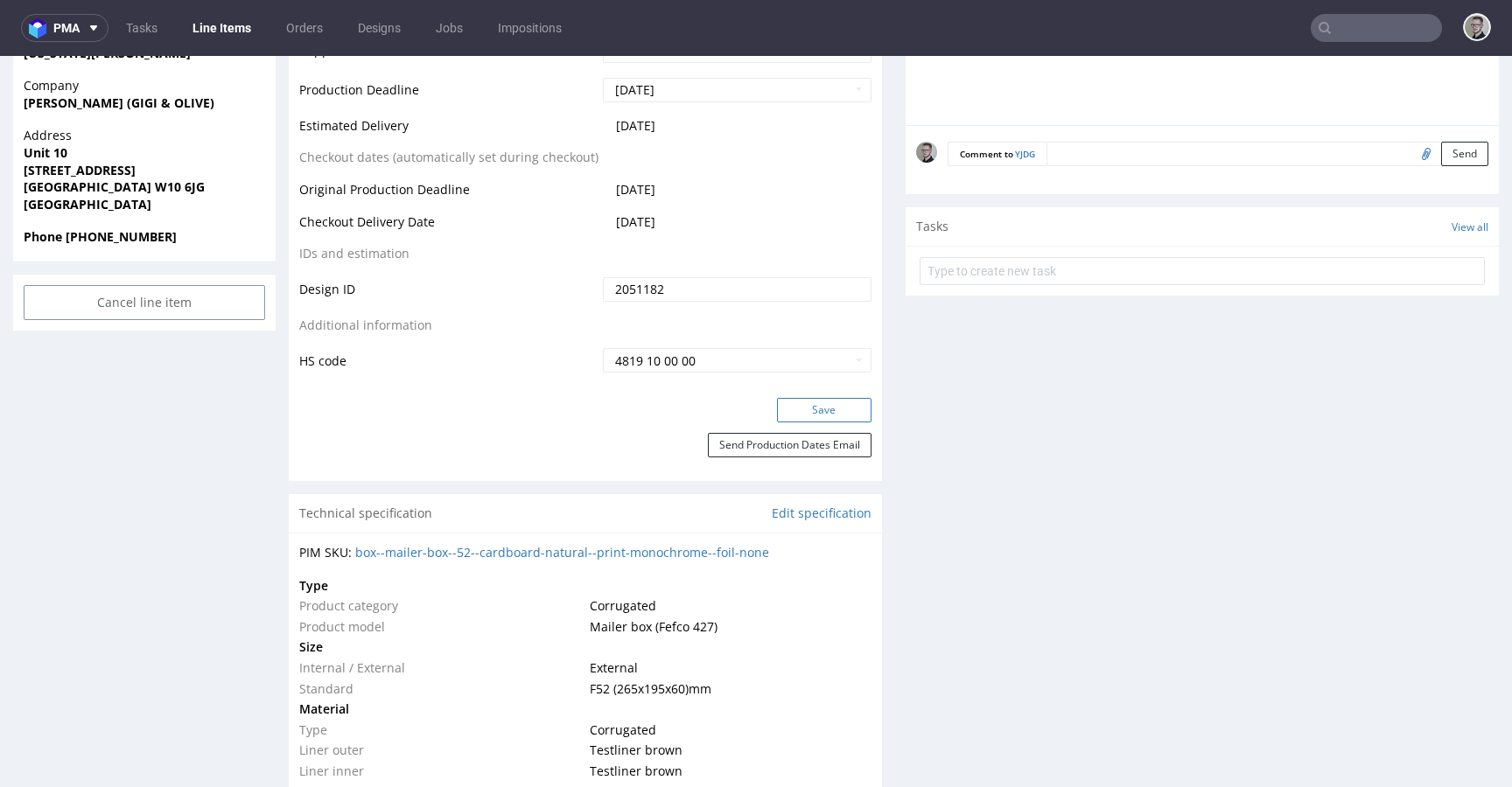
click at [816, 404] on button "Save" at bounding box center [824, 410] width 95 height 24
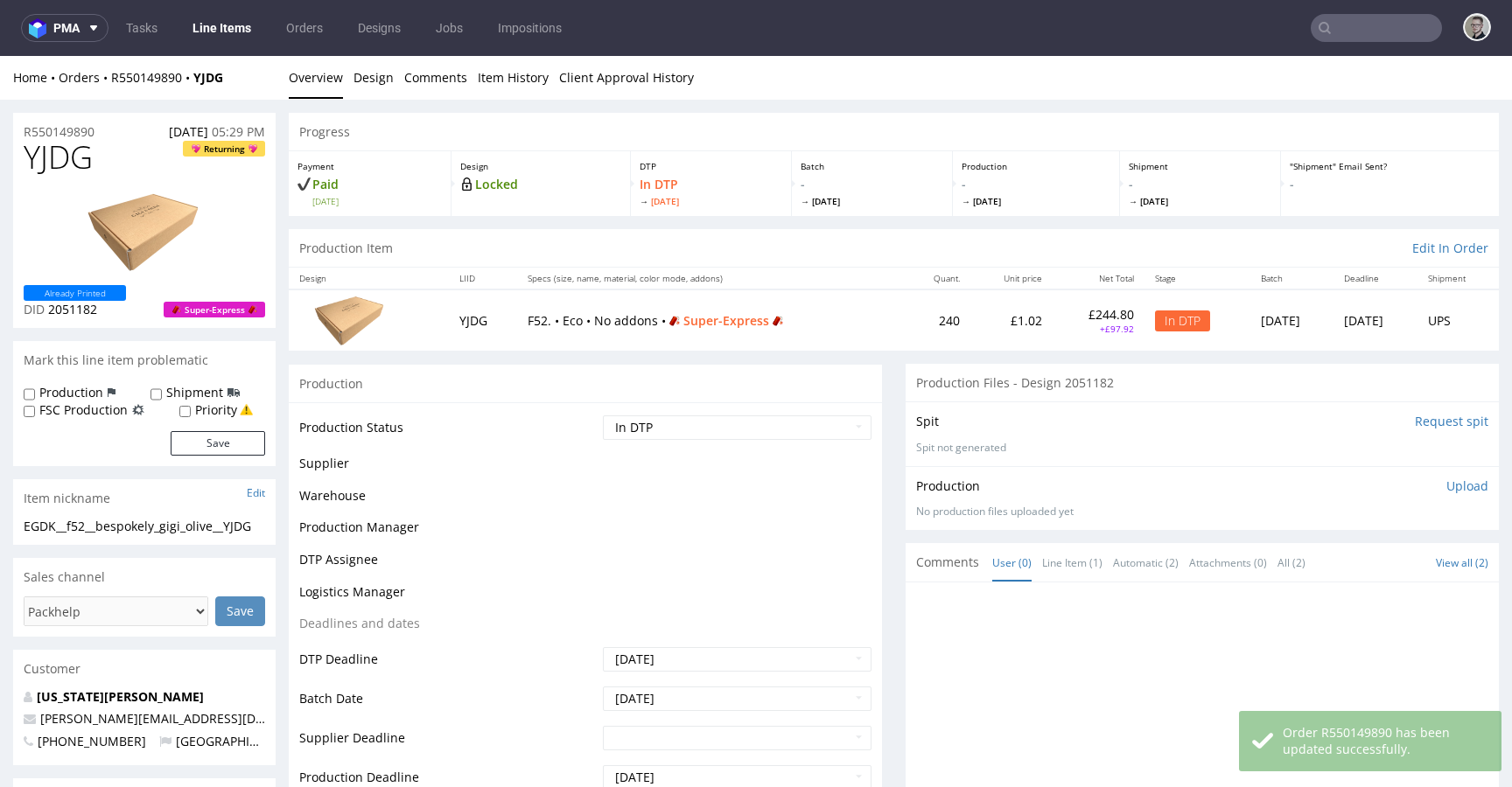
scroll to position [0, 0]
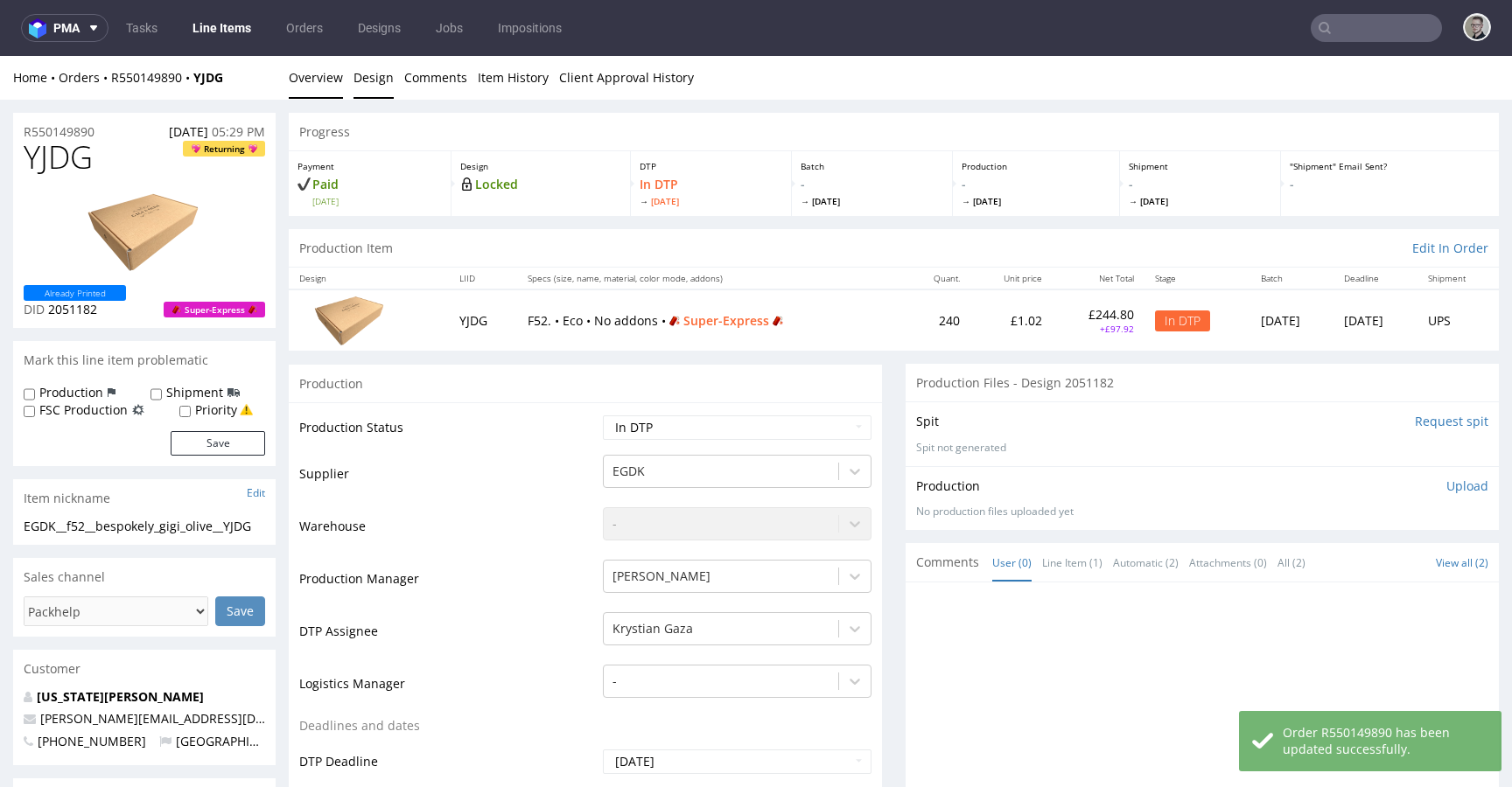
click at [354, 80] on link "Design" at bounding box center [373, 77] width 40 height 43
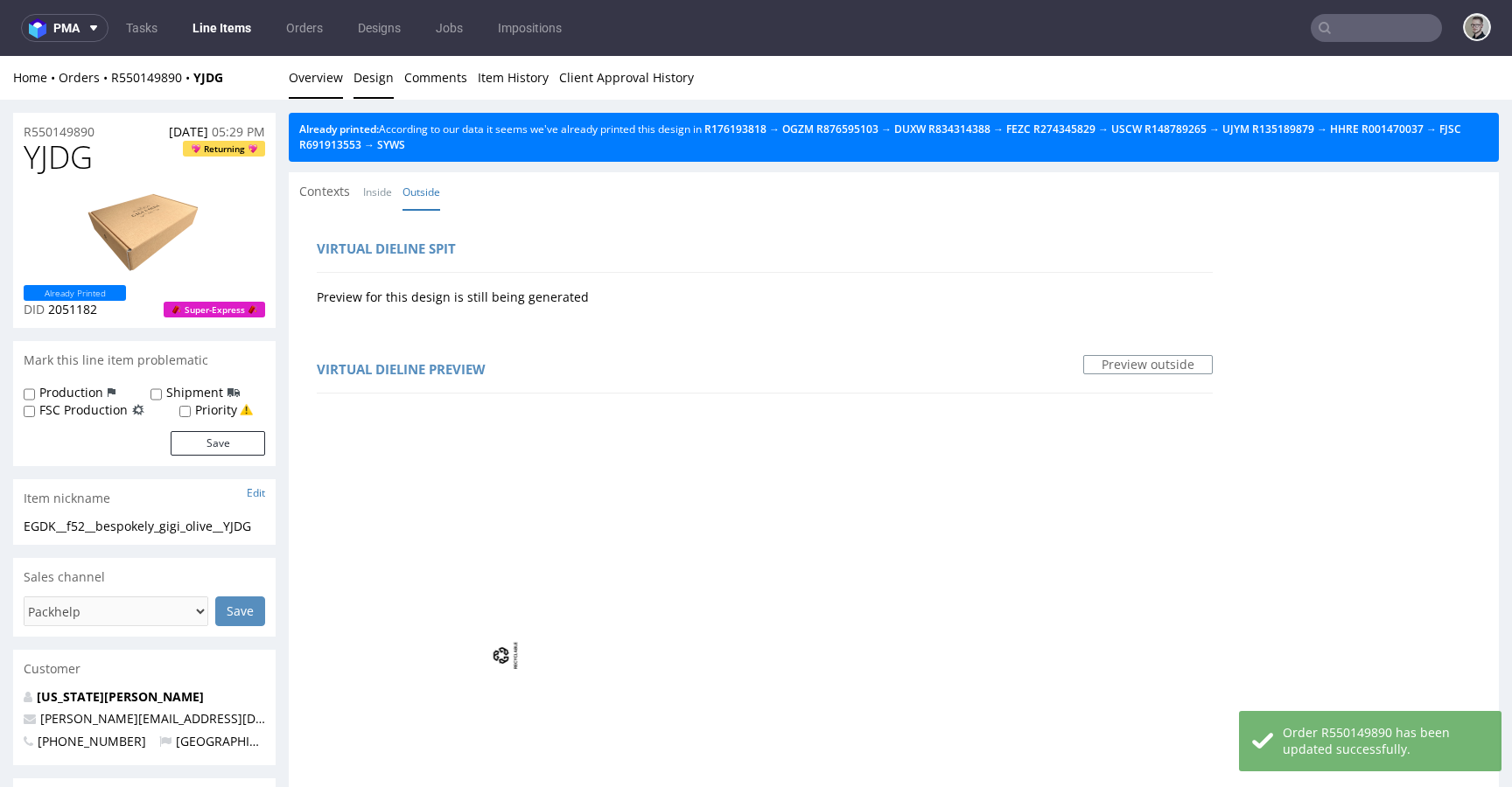
click at [330, 84] on link "Overview" at bounding box center [316, 77] width 54 height 43
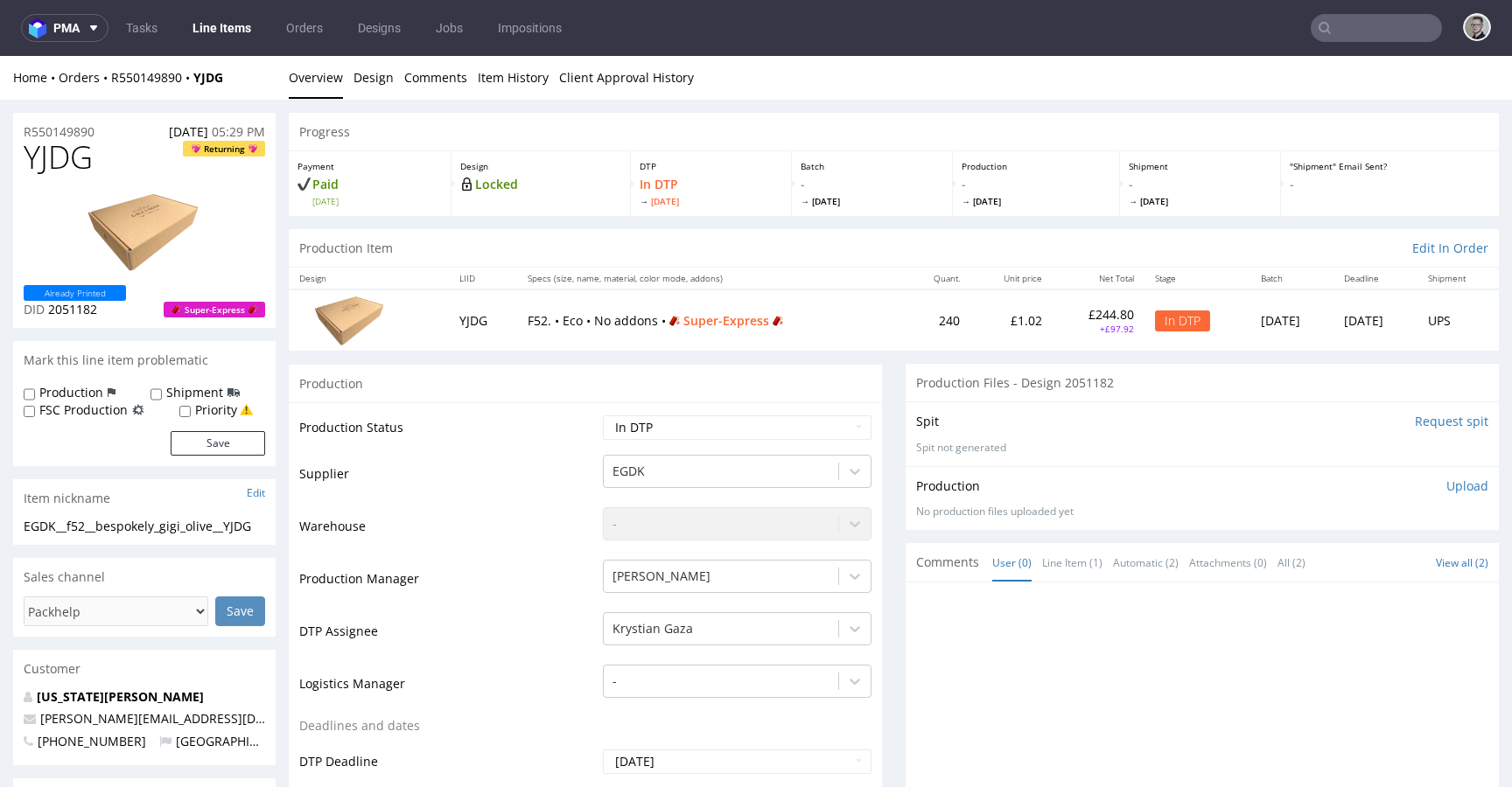
click at [80, 529] on div "EGDK__f52__bespokely_gigi_olive__YJDG" at bounding box center [144, 526] width 241 height 18
copy div "EGDK__f52__bespokely_gigi_olive__YJDG Update"
drag, startPoint x: 120, startPoint y: 132, endPoint x: 0, endPoint y: 78, distance: 131.6
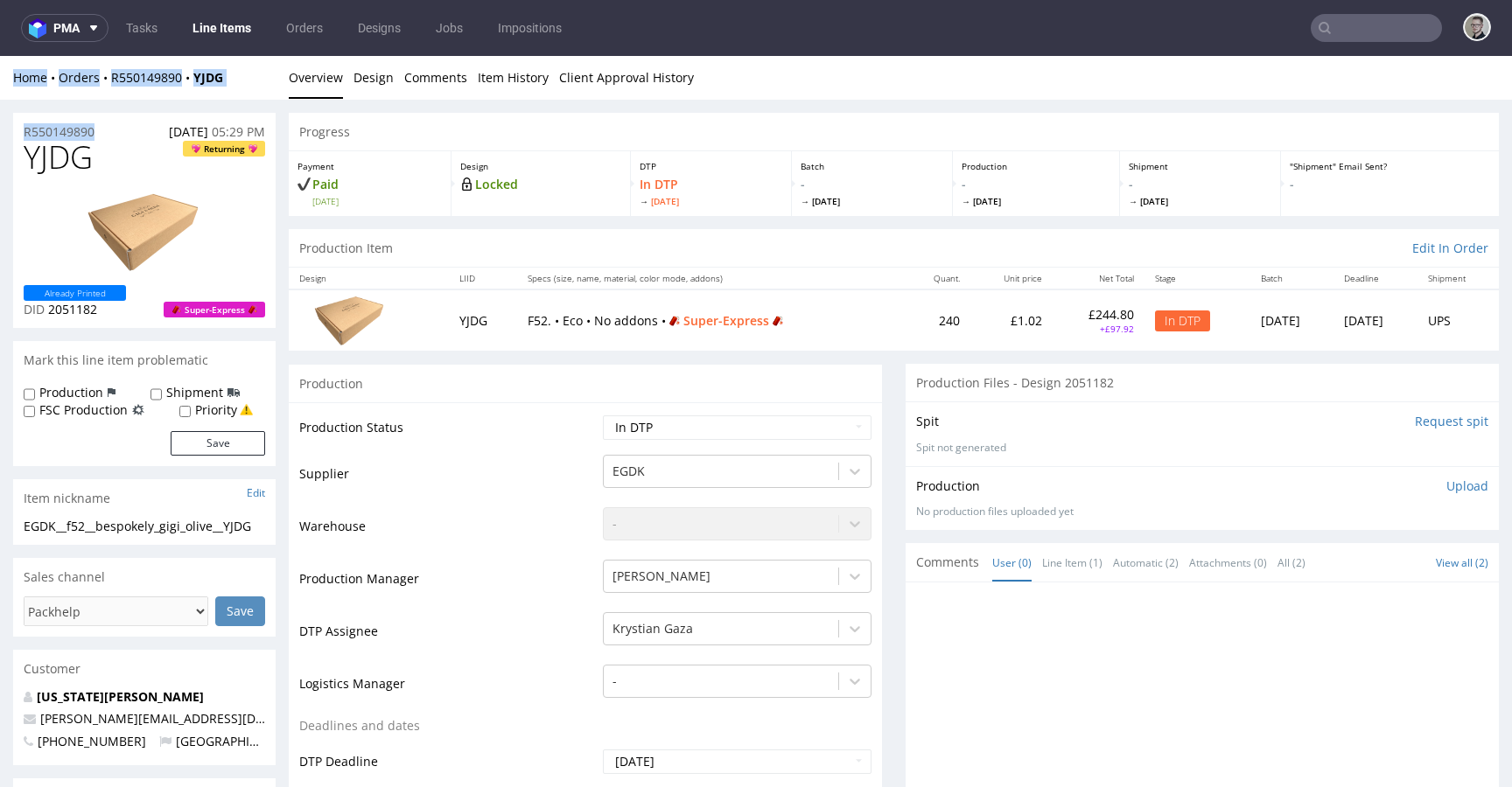
click at [121, 129] on div "R550149890 15.08.2025 05:29 PM" at bounding box center [144, 127] width 263 height 28
drag, startPoint x: 97, startPoint y: 133, endPoint x: 0, endPoint y: 129, distance: 97.1
copy p "R550149890"
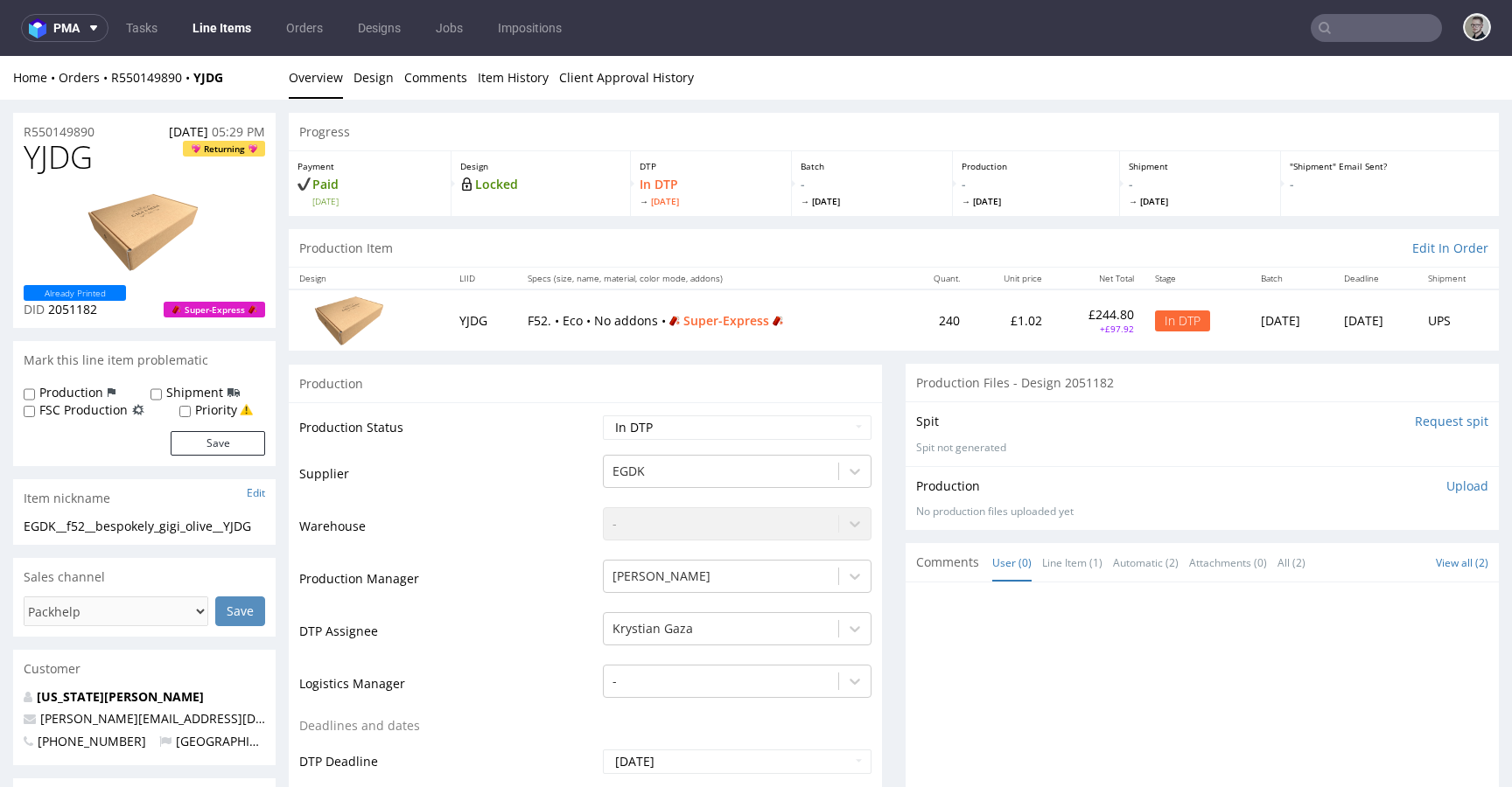
click at [1446, 493] on p "Upload" at bounding box center [1467, 486] width 42 height 18
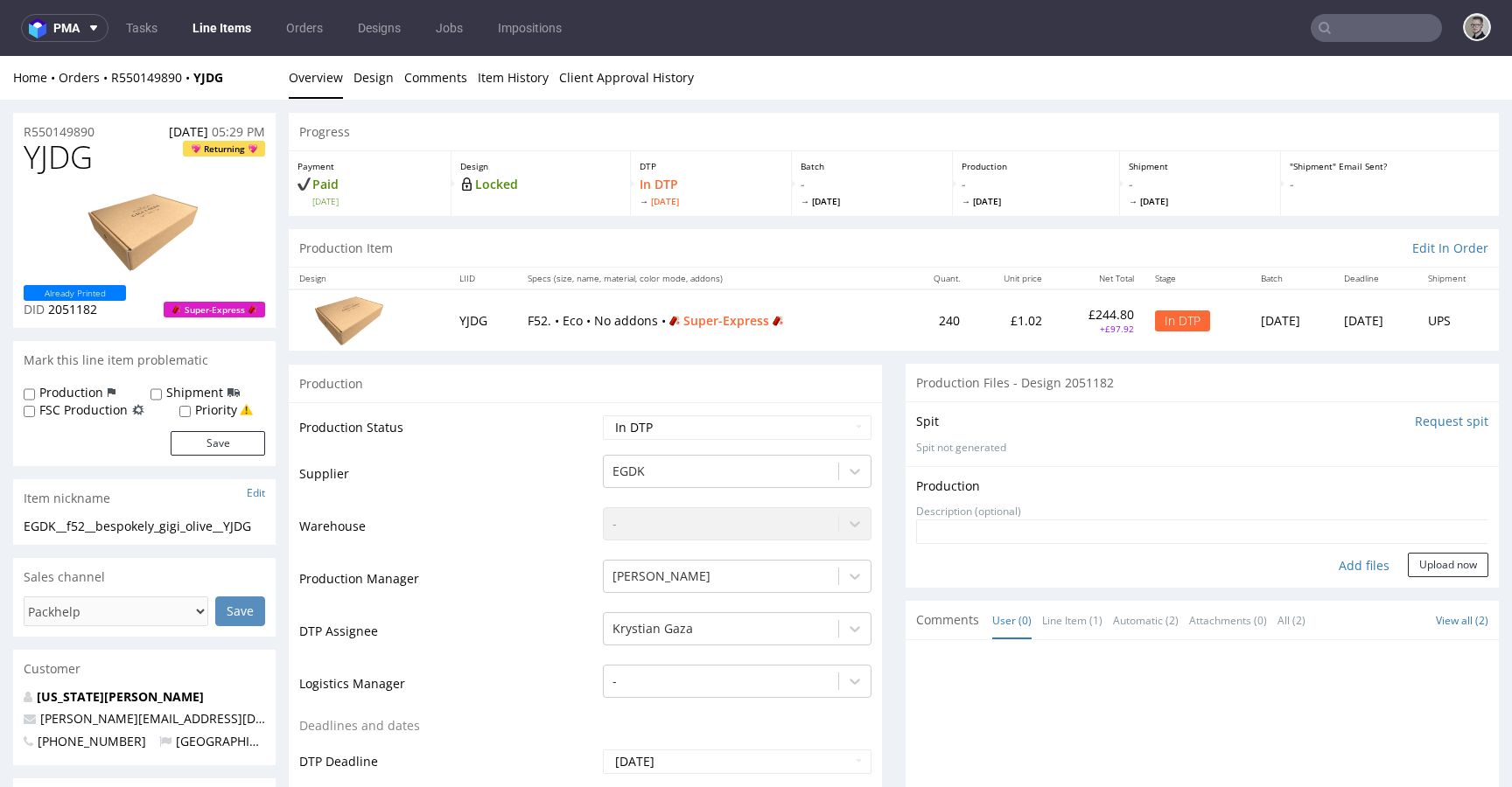
click at [1320, 565] on div "Add files" at bounding box center [1363, 566] width 87 height 26
type input "C:\fakepath\EGDK__f52__bespokely_gigi_olive__YJDG__d2051182__oR550149890__outsi…"
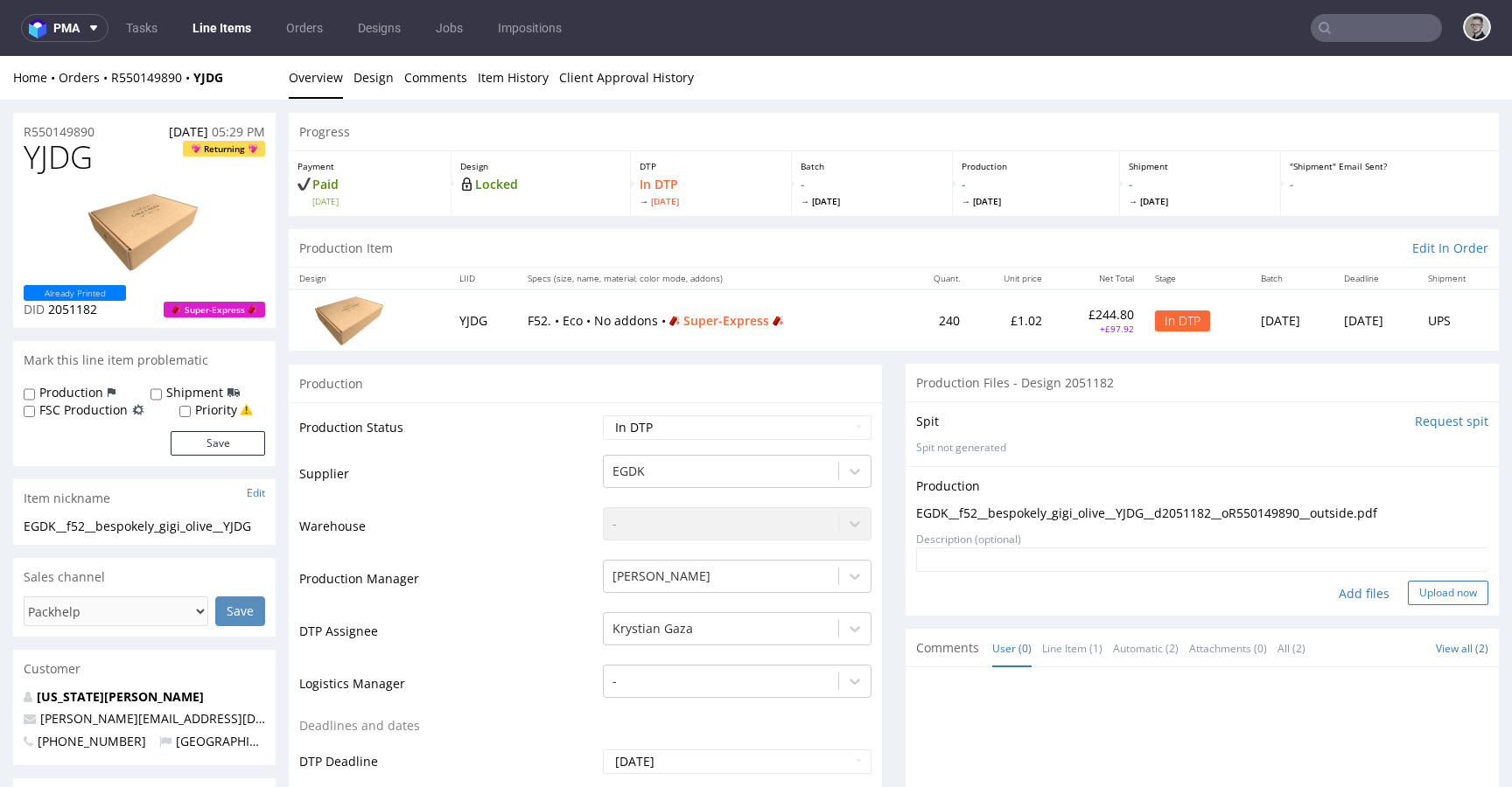
click at [1416, 587] on button "Upload now" at bounding box center [1448, 593] width 81 height 24
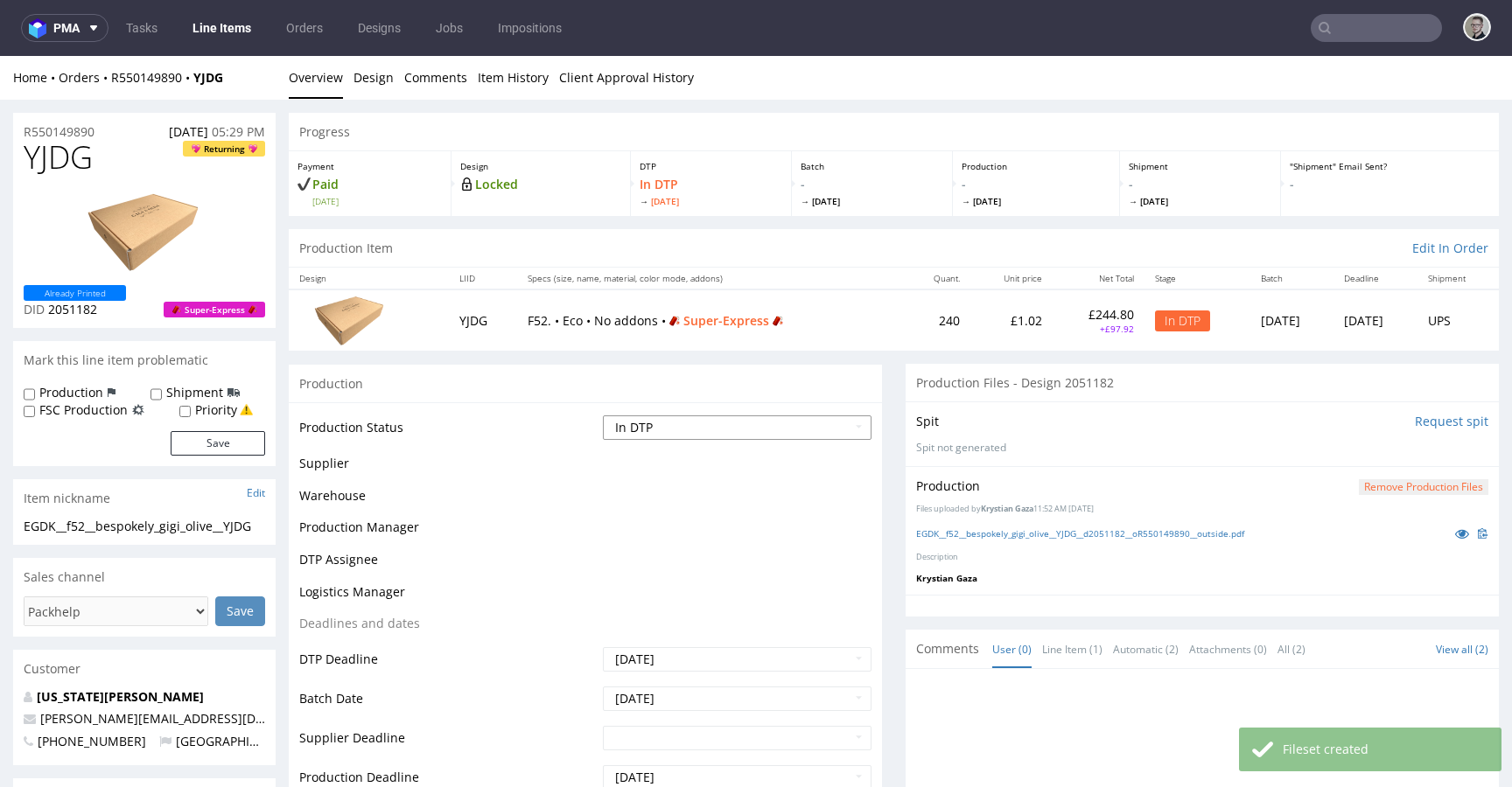
click at [684, 427] on select "Waiting for Artwork Waiting for Diecut Waiting for Mockup Waiting for DTP Waiti…" at bounding box center [736, 428] width 268 height 24
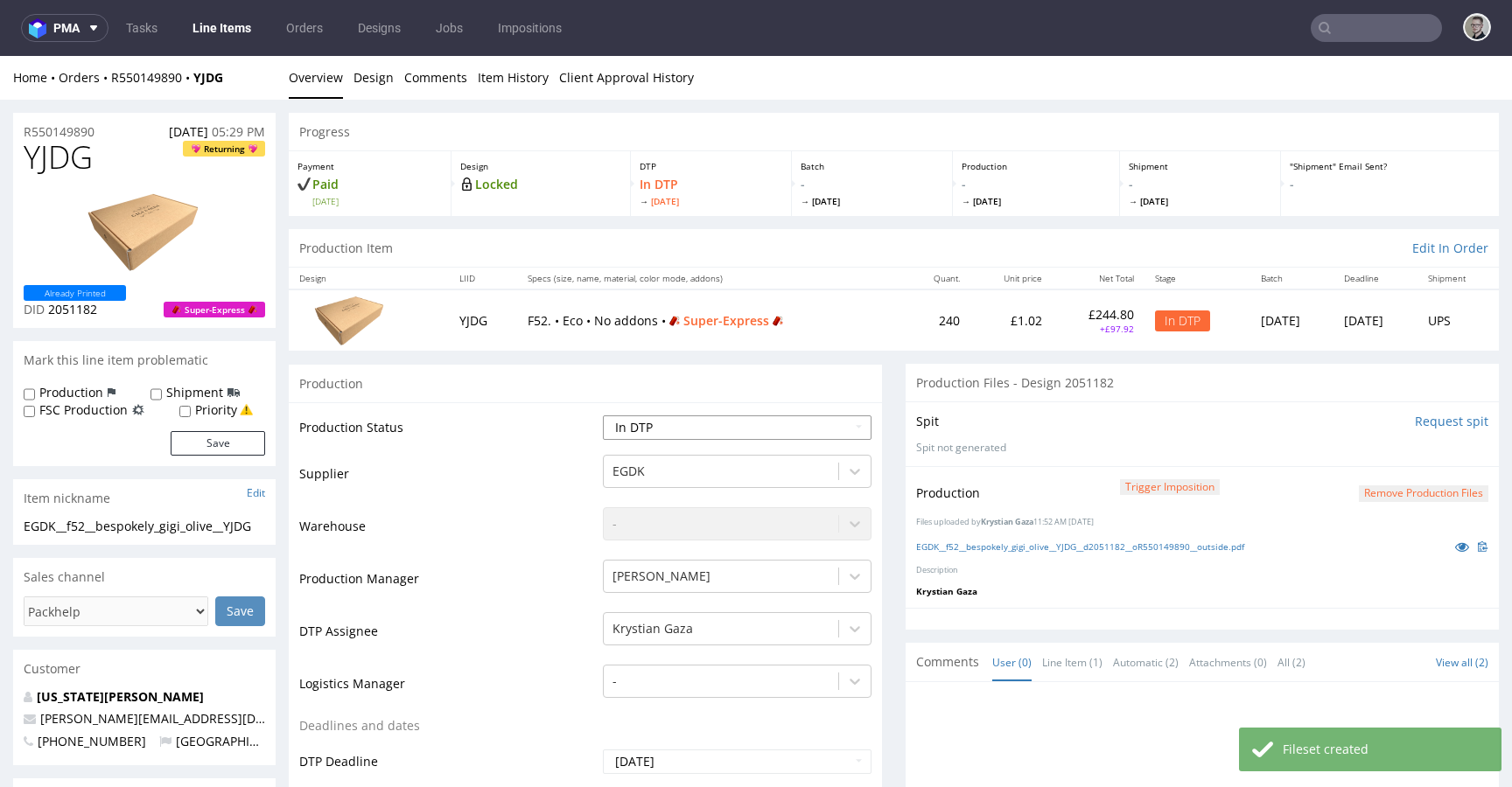
select select "dtp_production_ready"
click at [602, 416] on select "Waiting for Artwork Waiting for Diecut Waiting for Mockup Waiting for DTP Waiti…" at bounding box center [736, 428] width 268 height 24
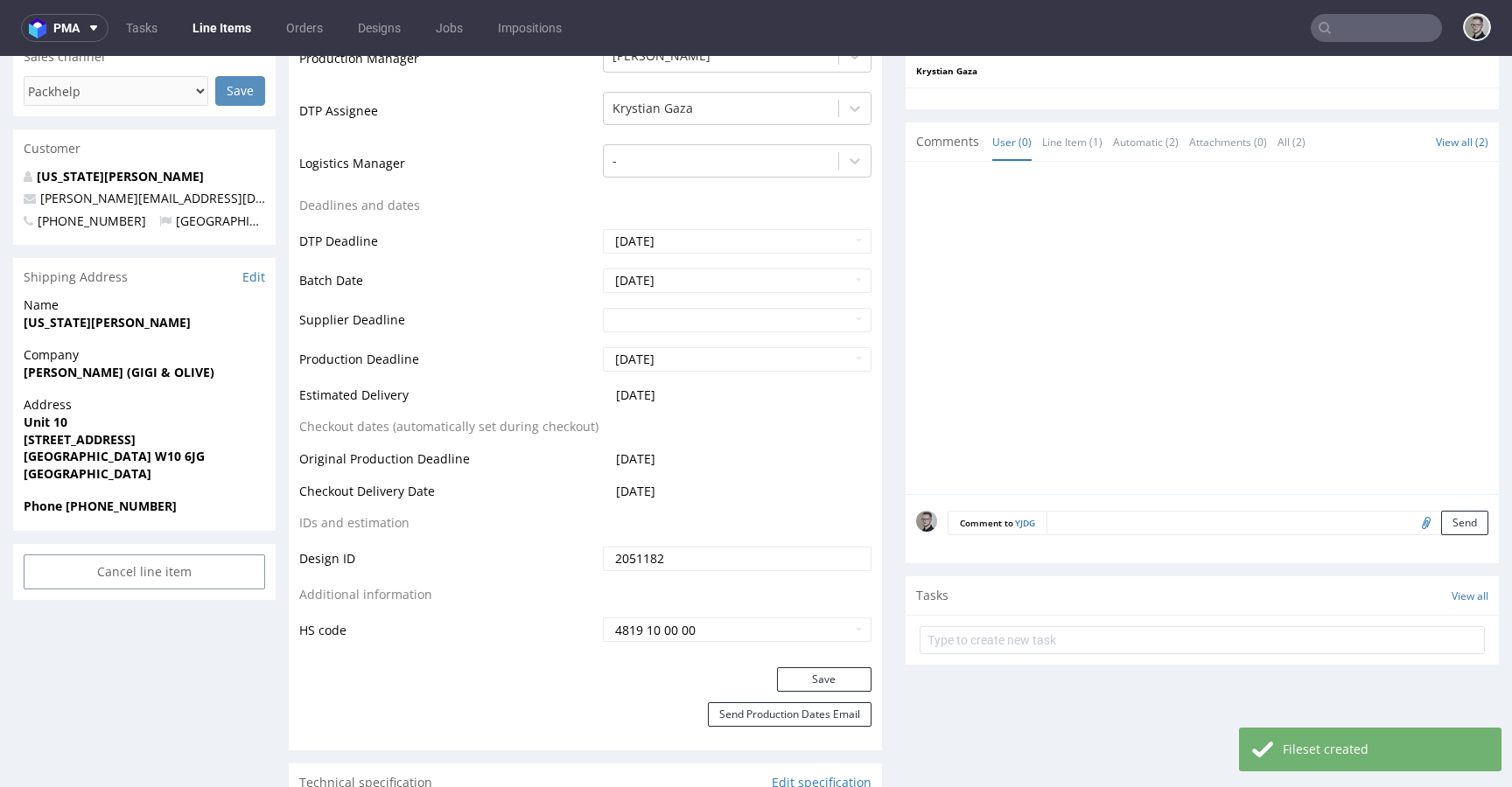
scroll to position [545, 0]
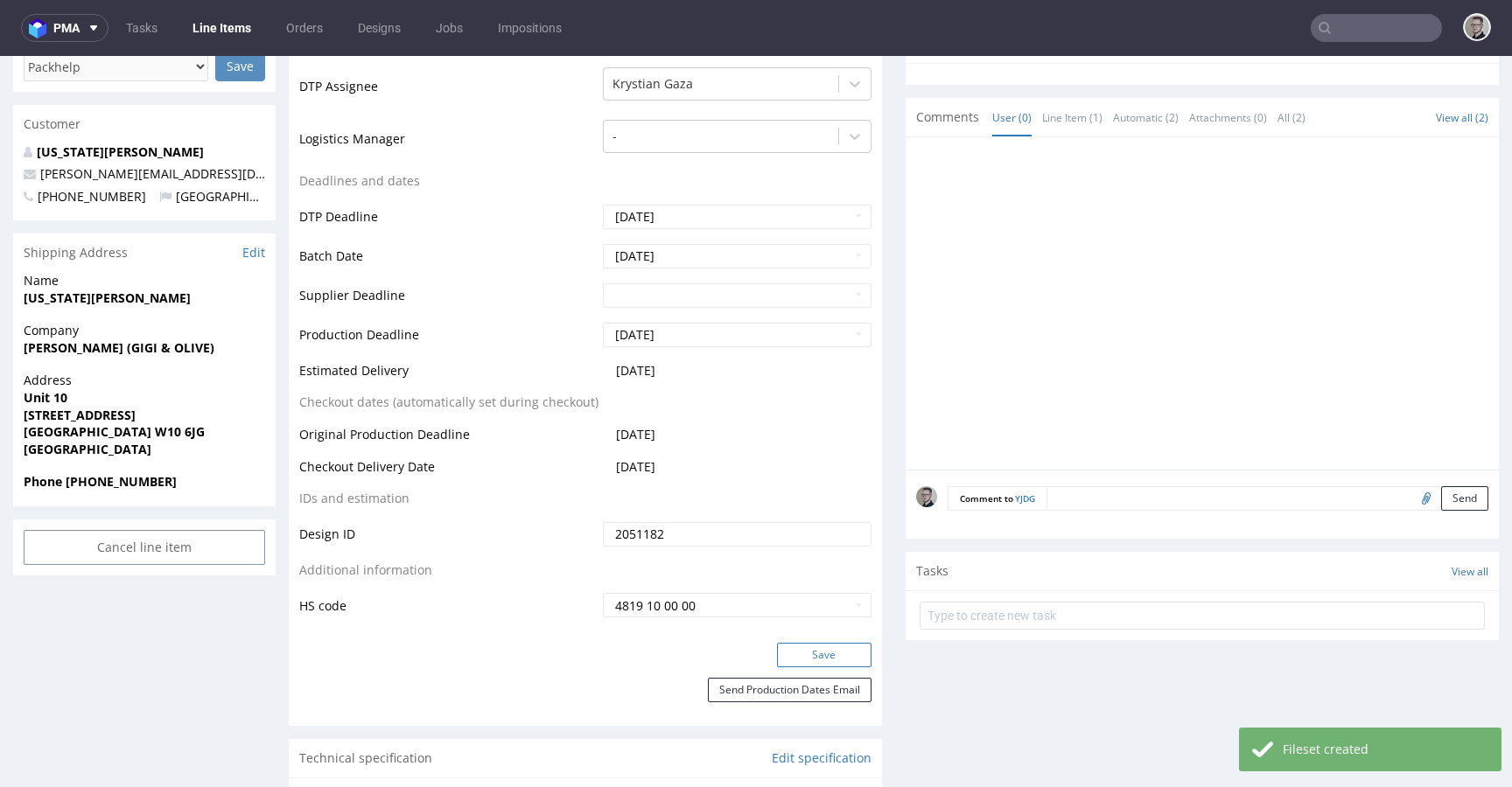
click at [842, 652] on button "Save" at bounding box center [824, 655] width 95 height 24
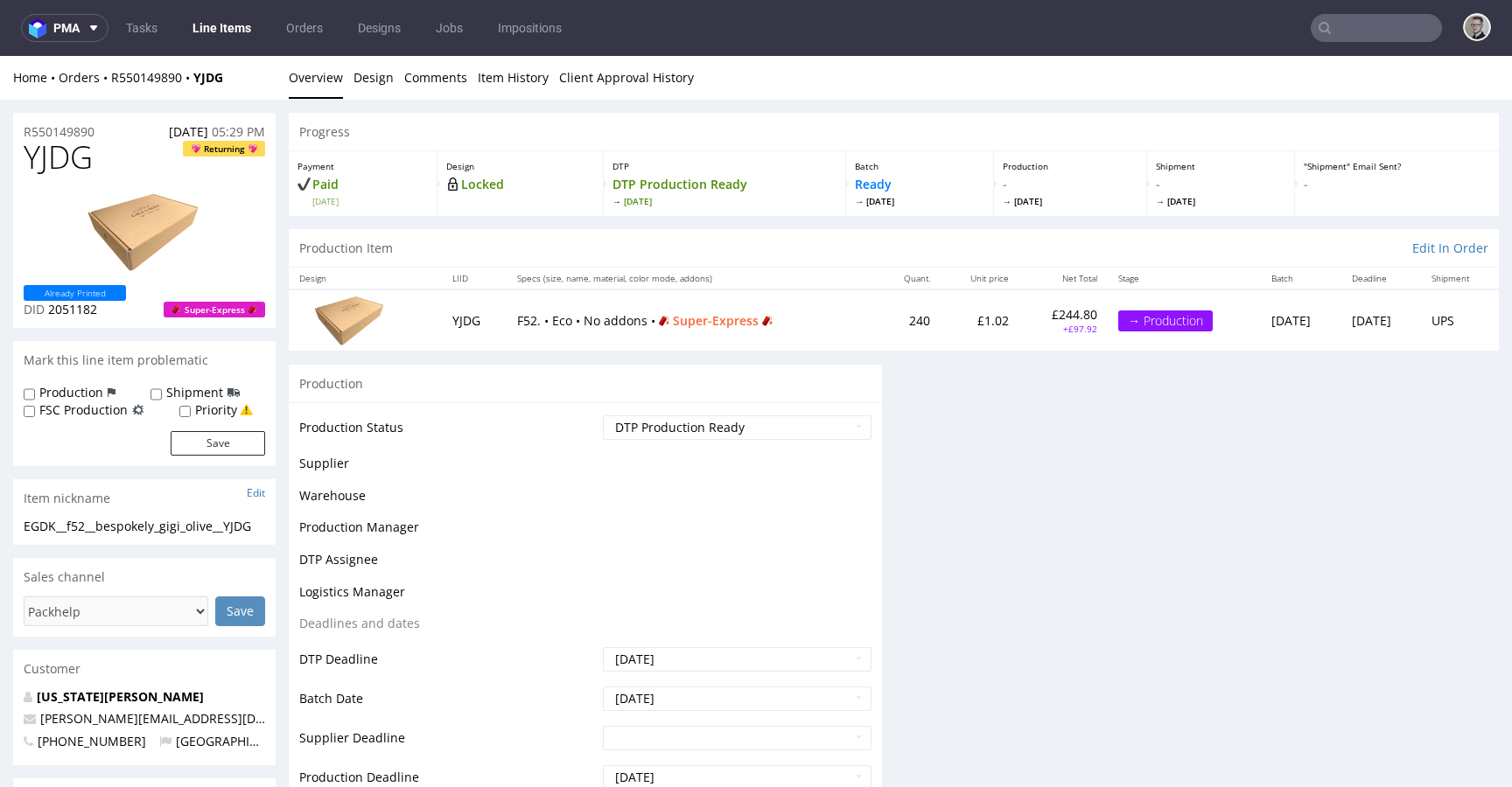
scroll to position [0, 0]
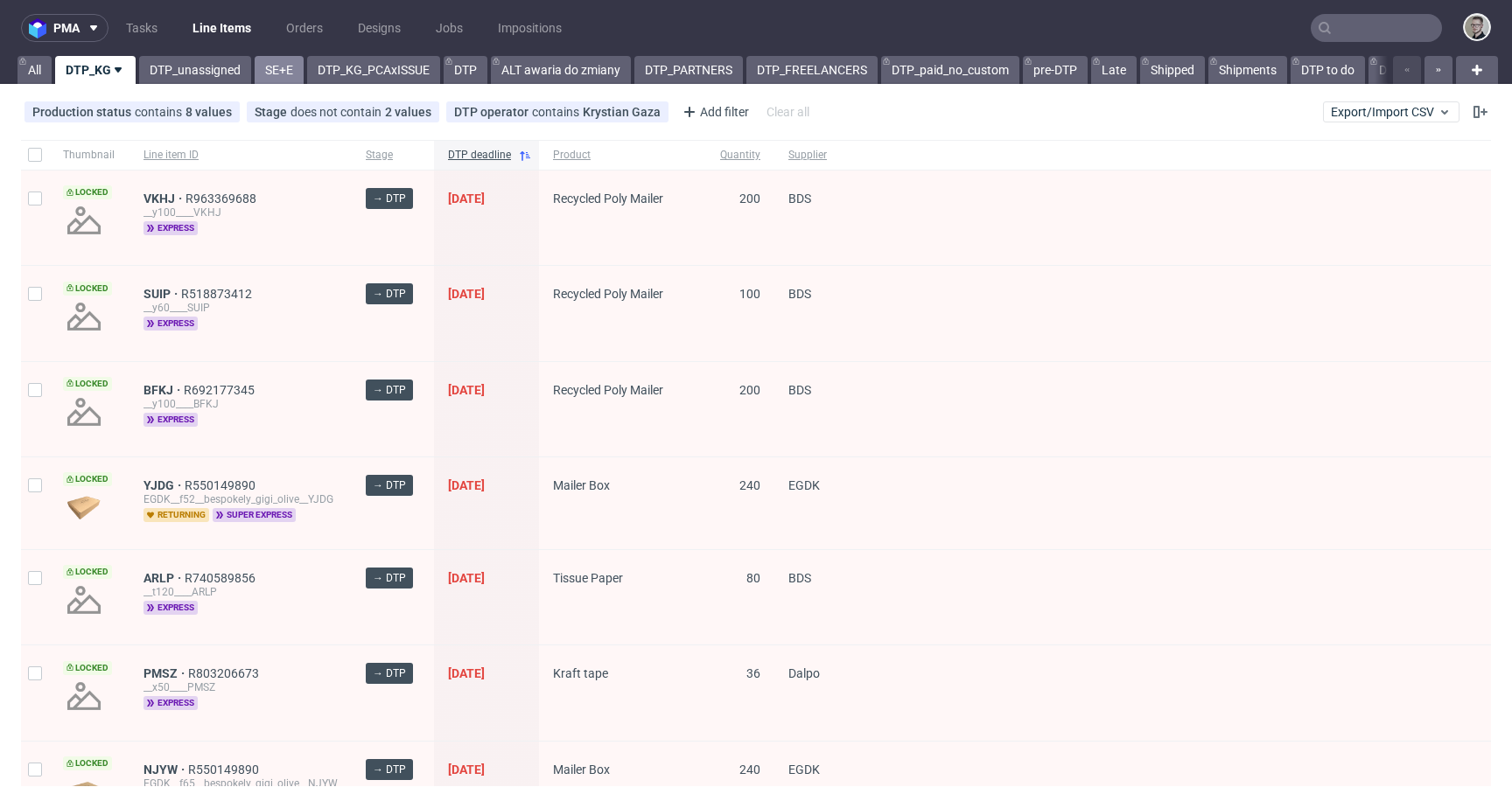
click at [247, 68] on link "DTP_unassigned" at bounding box center [195, 70] width 112 height 28
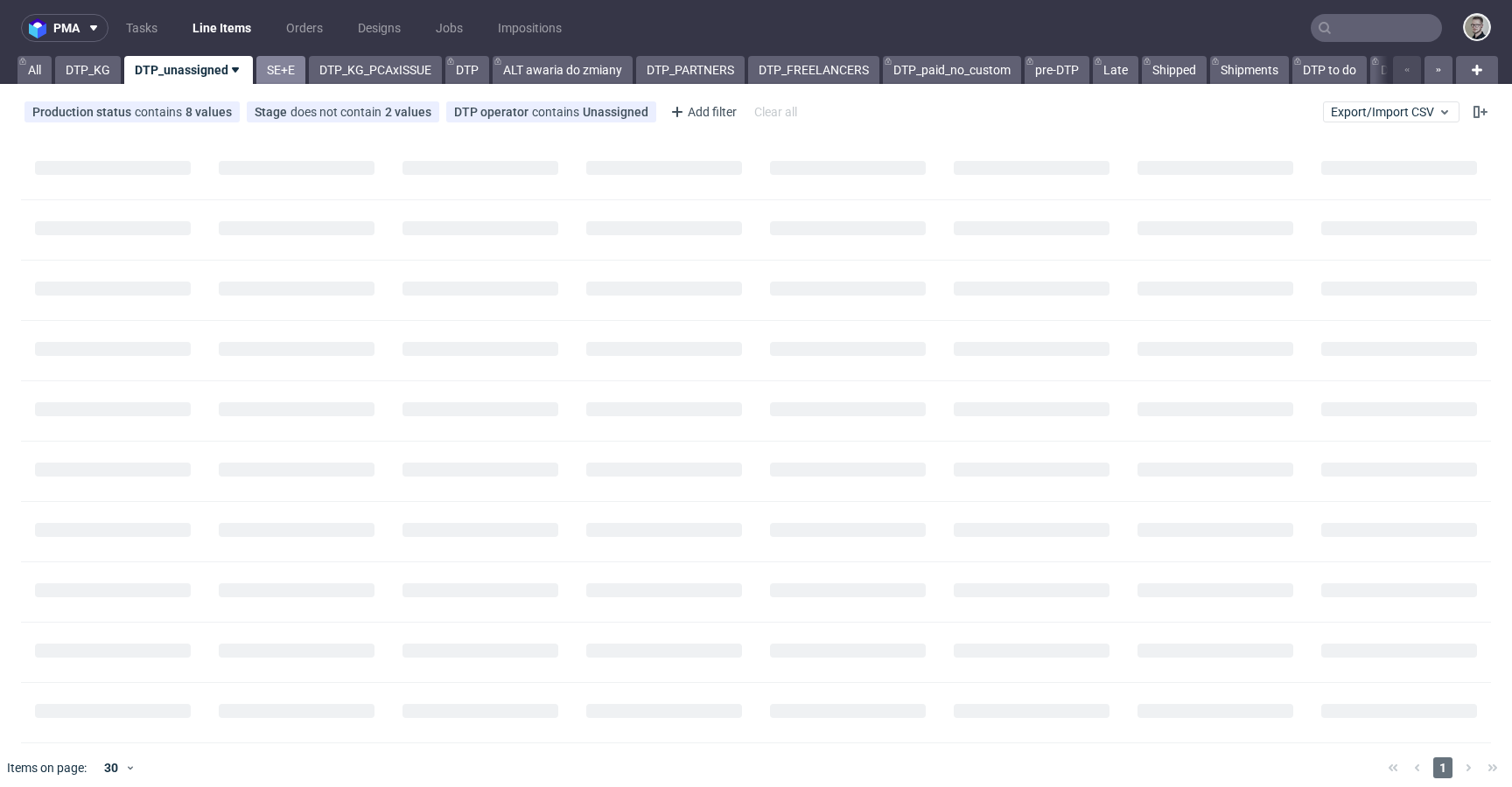
click at [266, 69] on link "SE+E" at bounding box center [280, 70] width 49 height 28
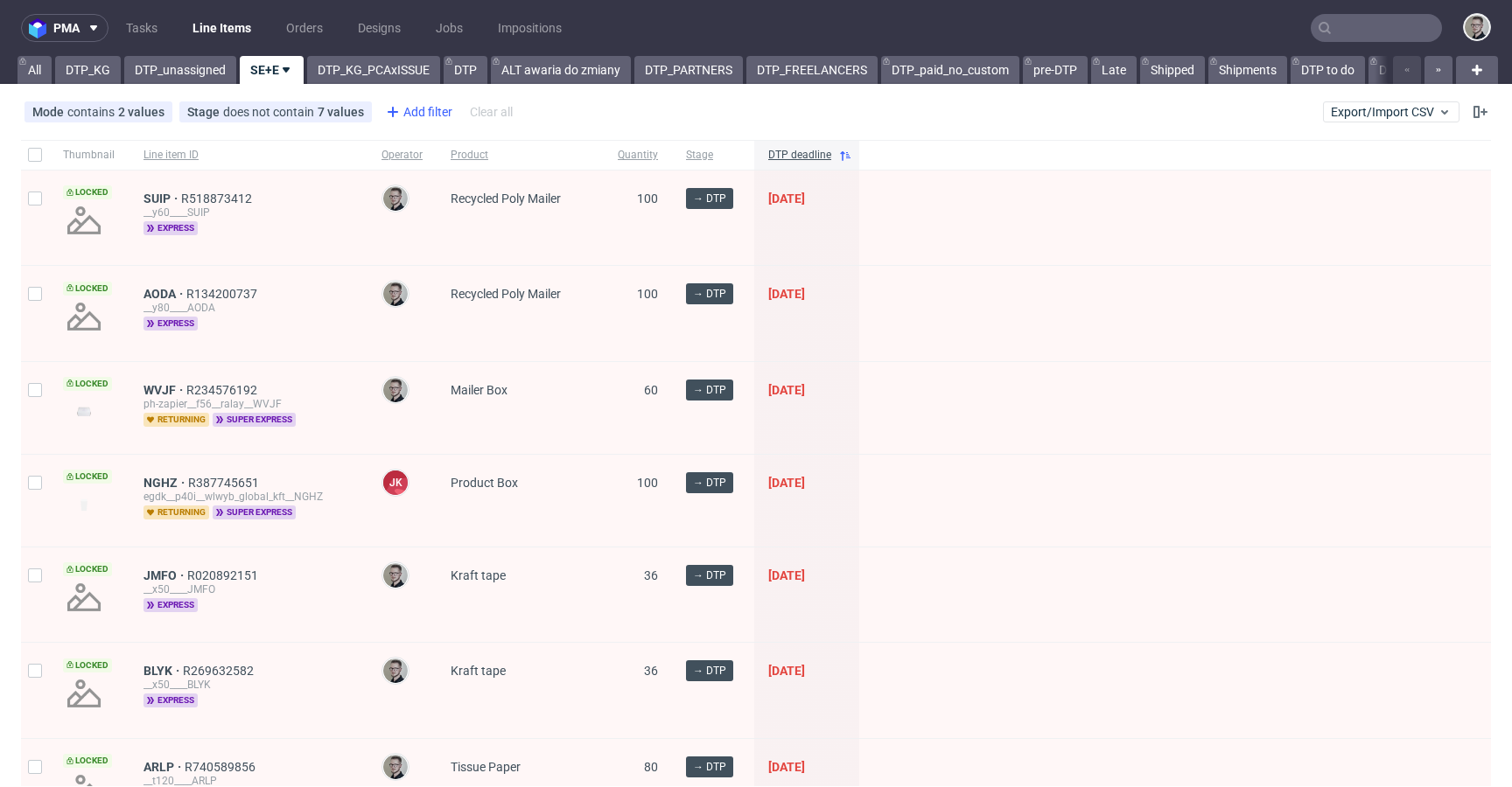
click at [425, 111] on div "Add filter" at bounding box center [417, 112] width 77 height 28
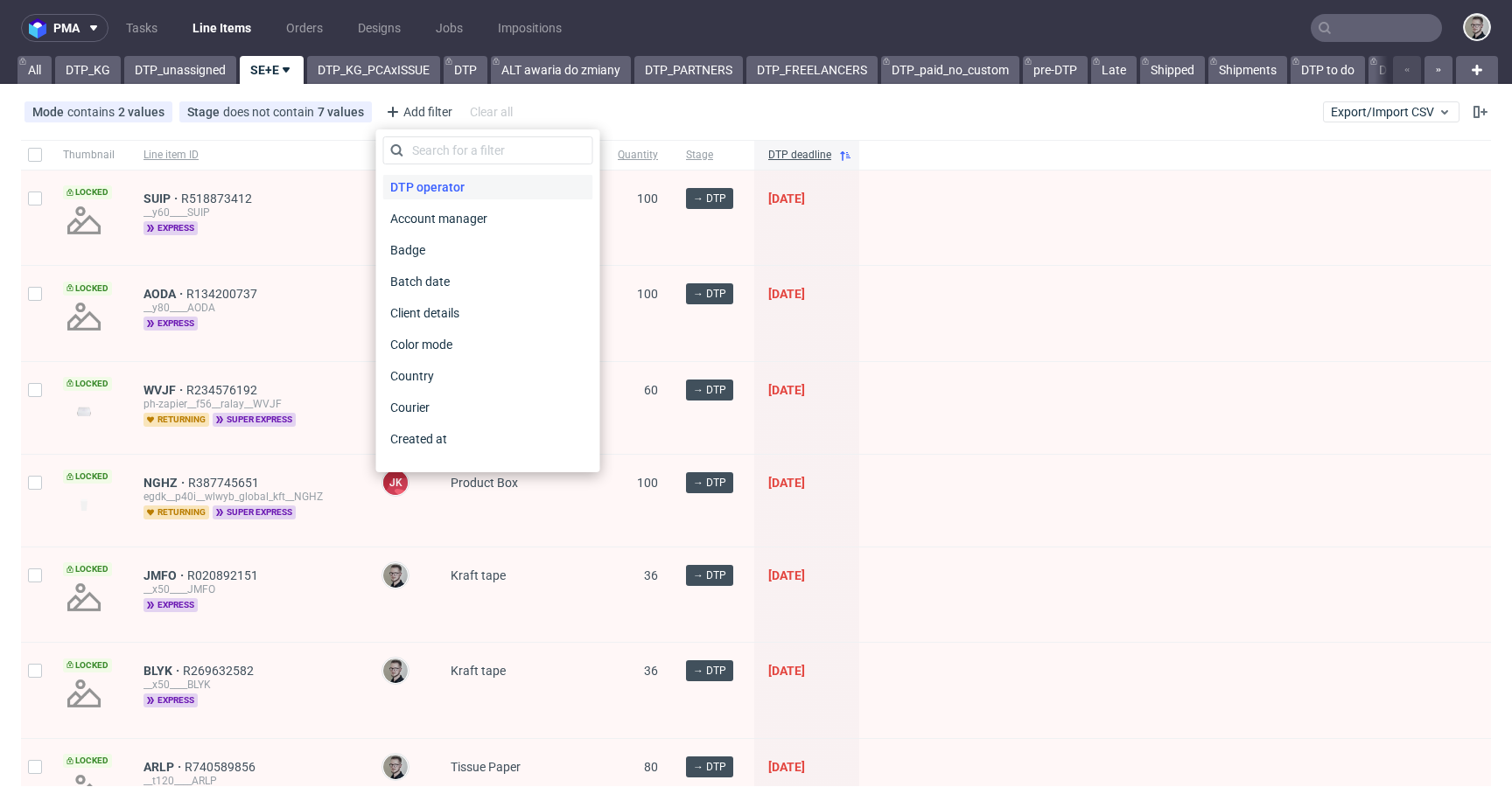
click at [458, 184] on span "DTP operator" at bounding box center [427, 187] width 88 height 24
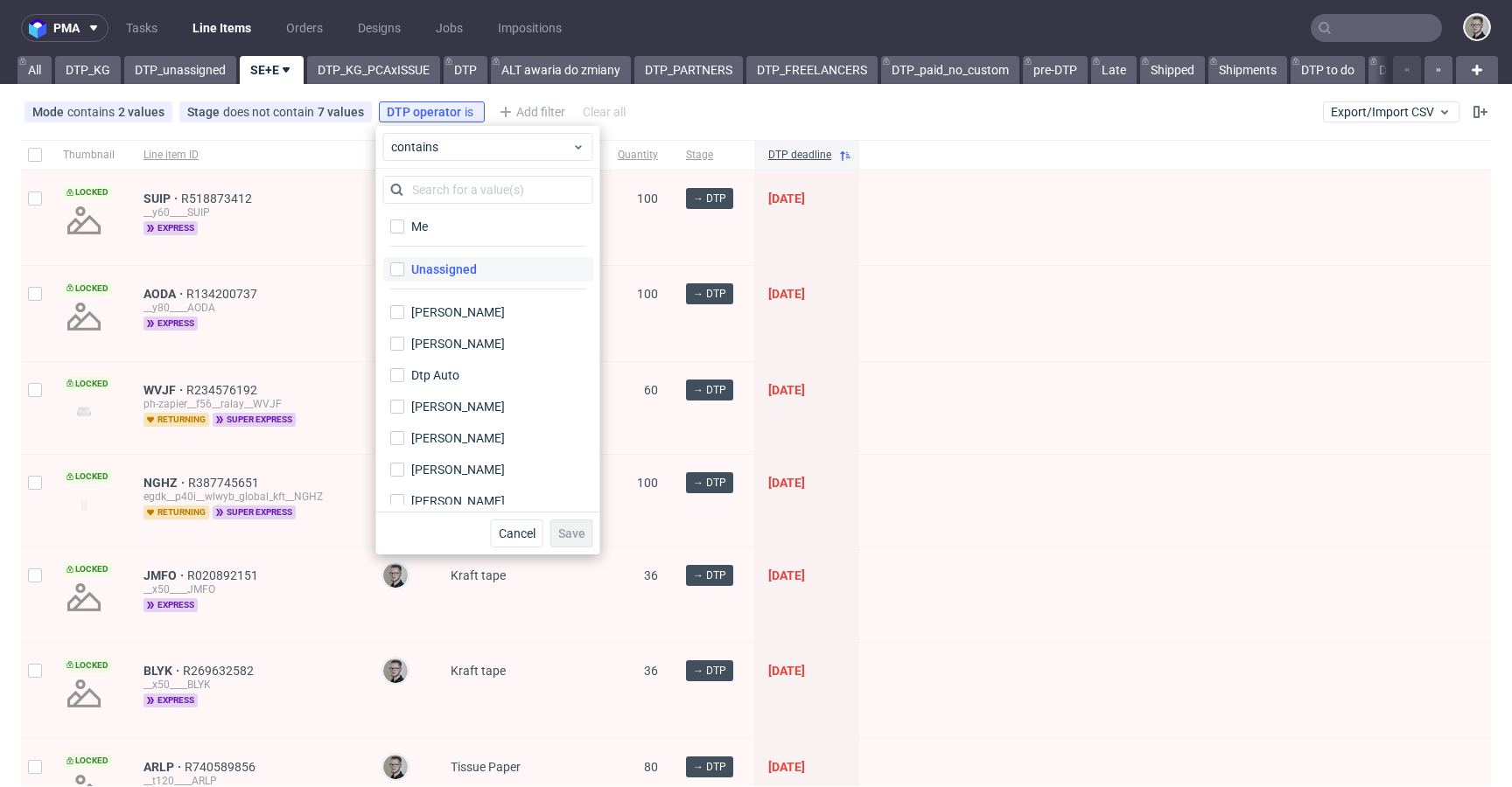
click at [455, 272] on div "Unassigned" at bounding box center [444, 269] width 66 height 18
click at [404, 272] on input "Unassigned" at bounding box center [396, 269] width 14 height 14
checkbox input "true"
click at [579, 540] on span "Save" at bounding box center [571, 533] width 27 height 12
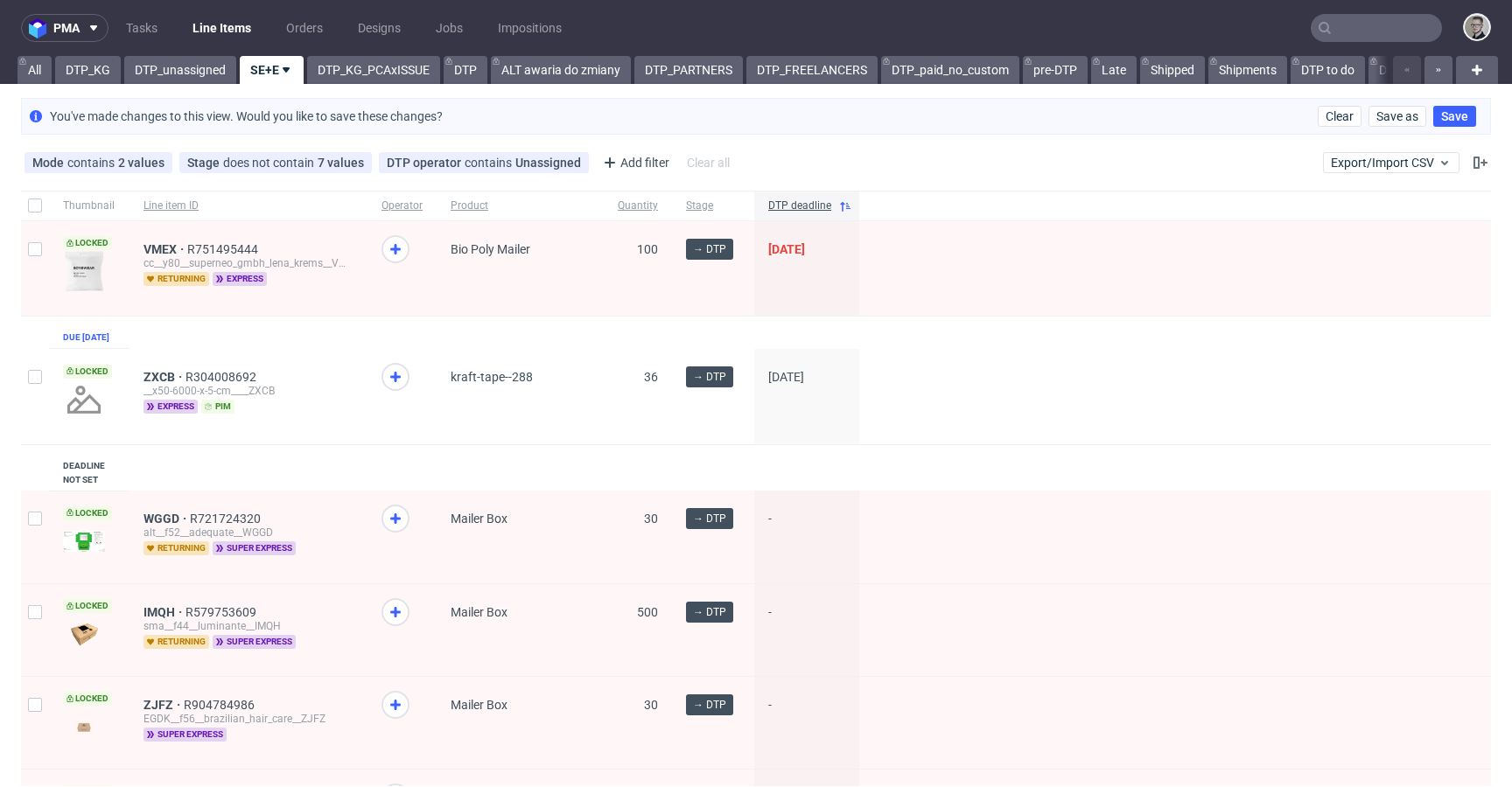
click at [409, 384] on span at bounding box center [402, 393] width 41 height 60
click at [396, 388] on icon at bounding box center [395, 377] width 21 height 21
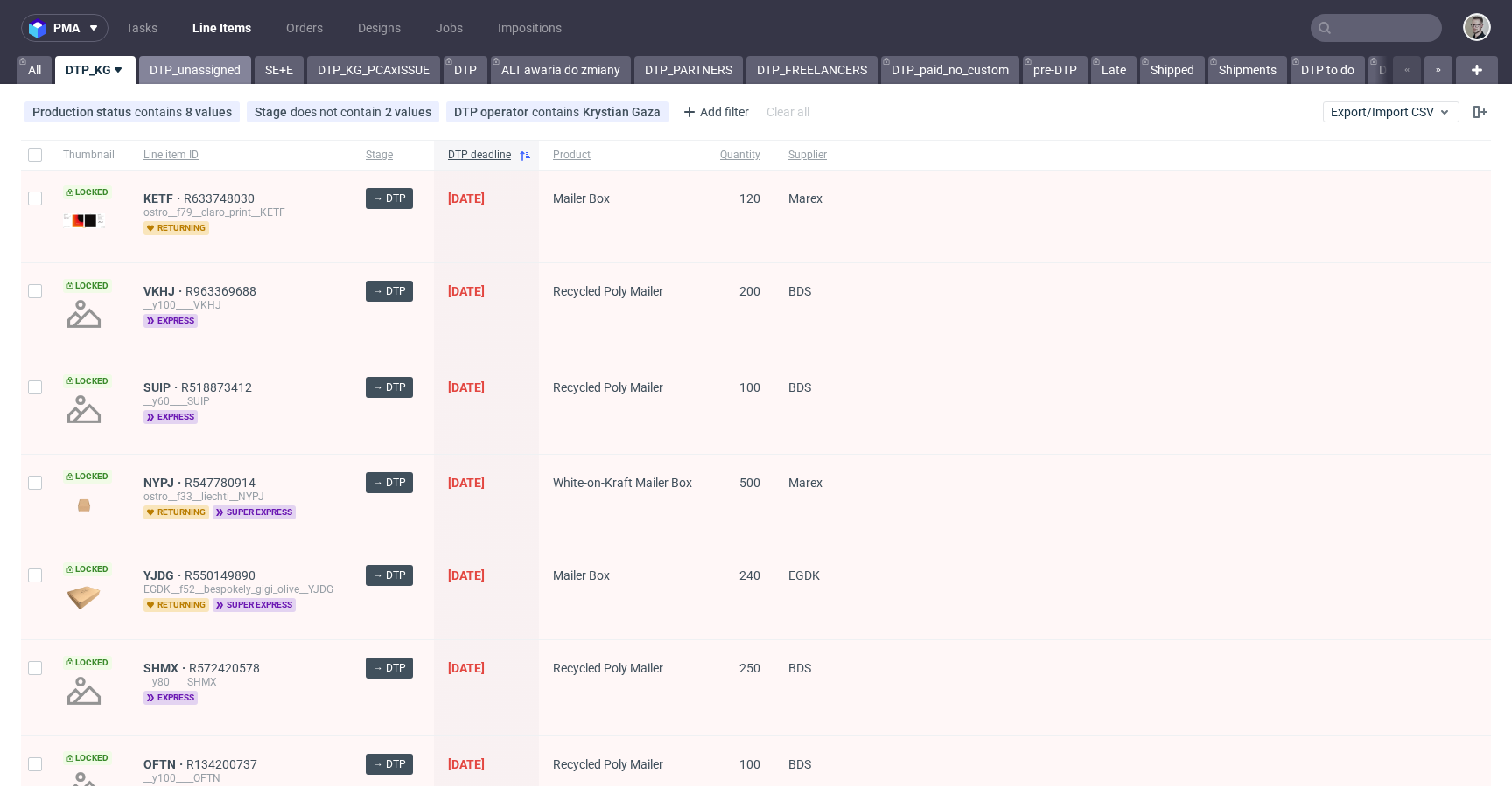
click at [182, 77] on link "DTP_unassigned" at bounding box center [195, 70] width 112 height 28
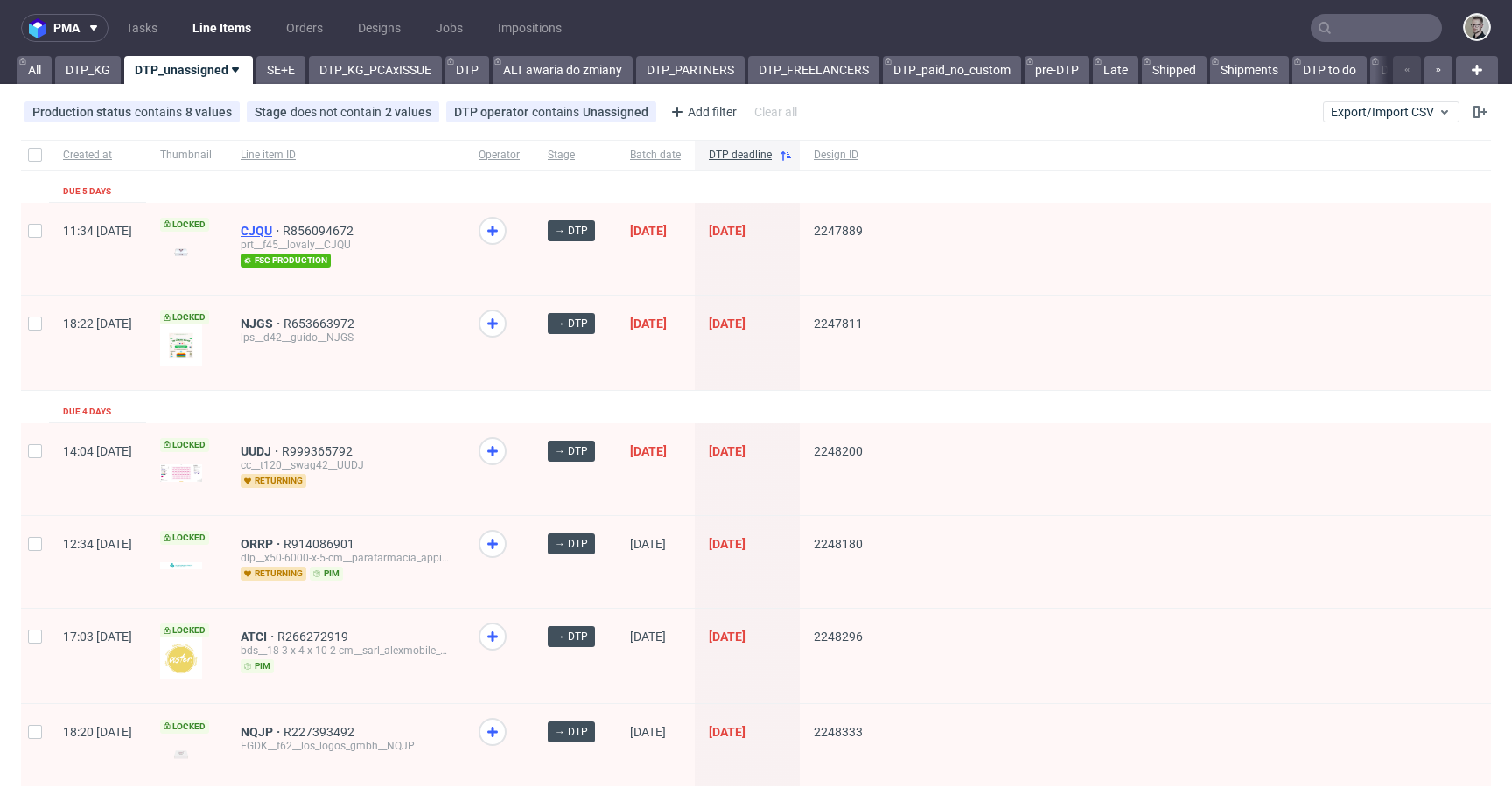
click at [282, 232] on span "CJQU" at bounding box center [261, 230] width 42 height 14
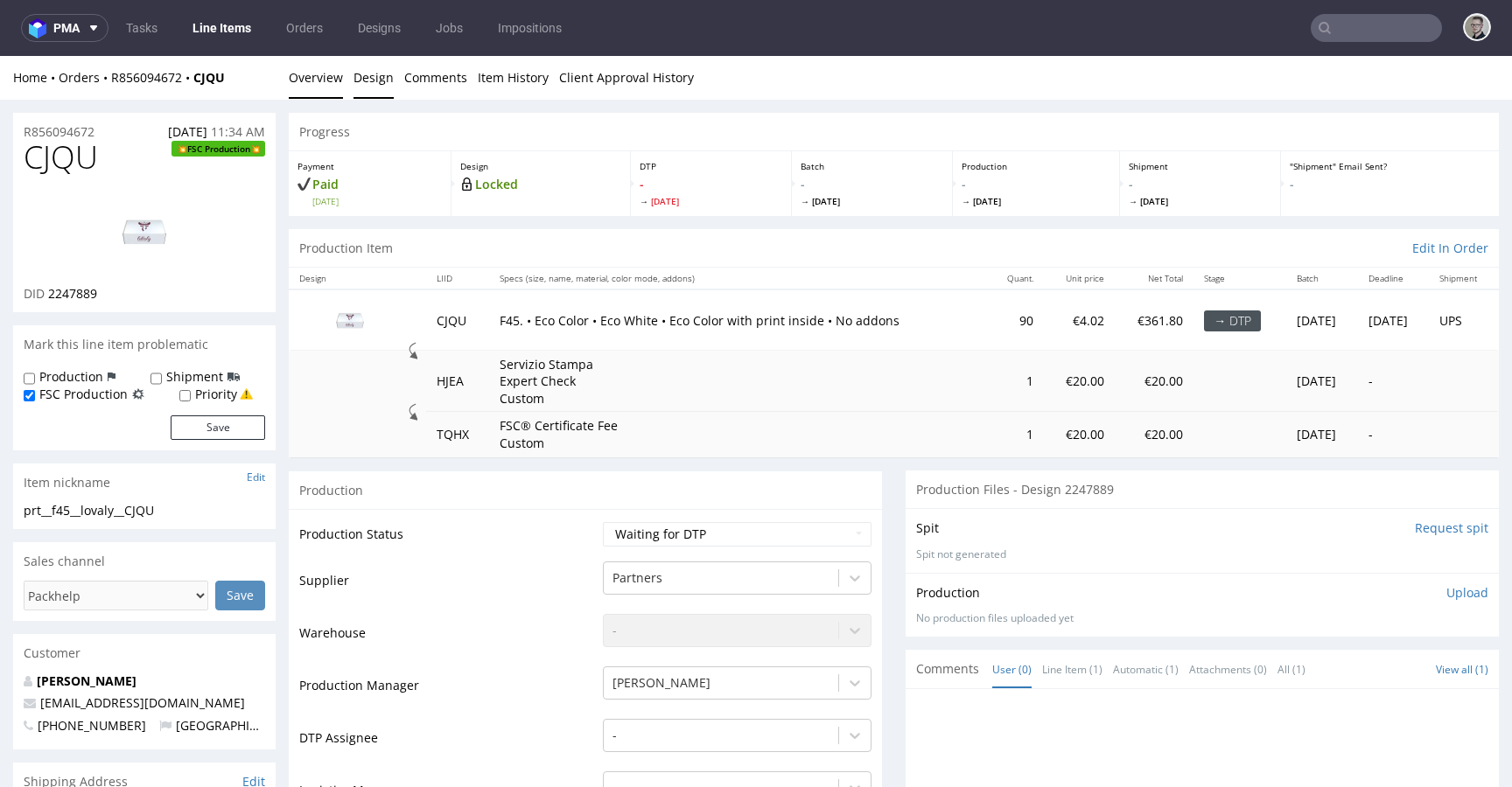
click at [375, 69] on link "Design" at bounding box center [373, 77] width 40 height 43
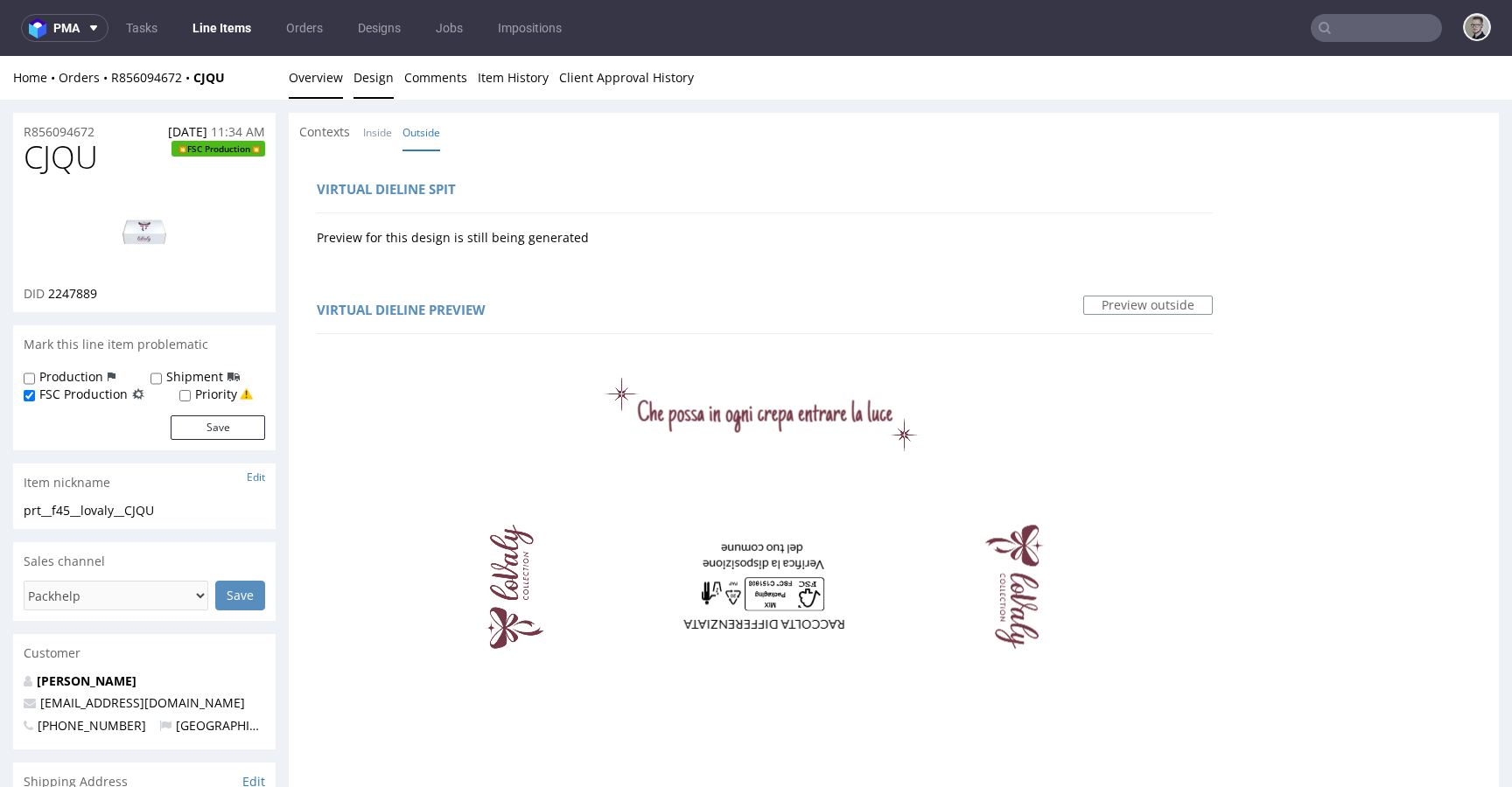
click at [316, 74] on link "Overview" at bounding box center [316, 77] width 54 height 43
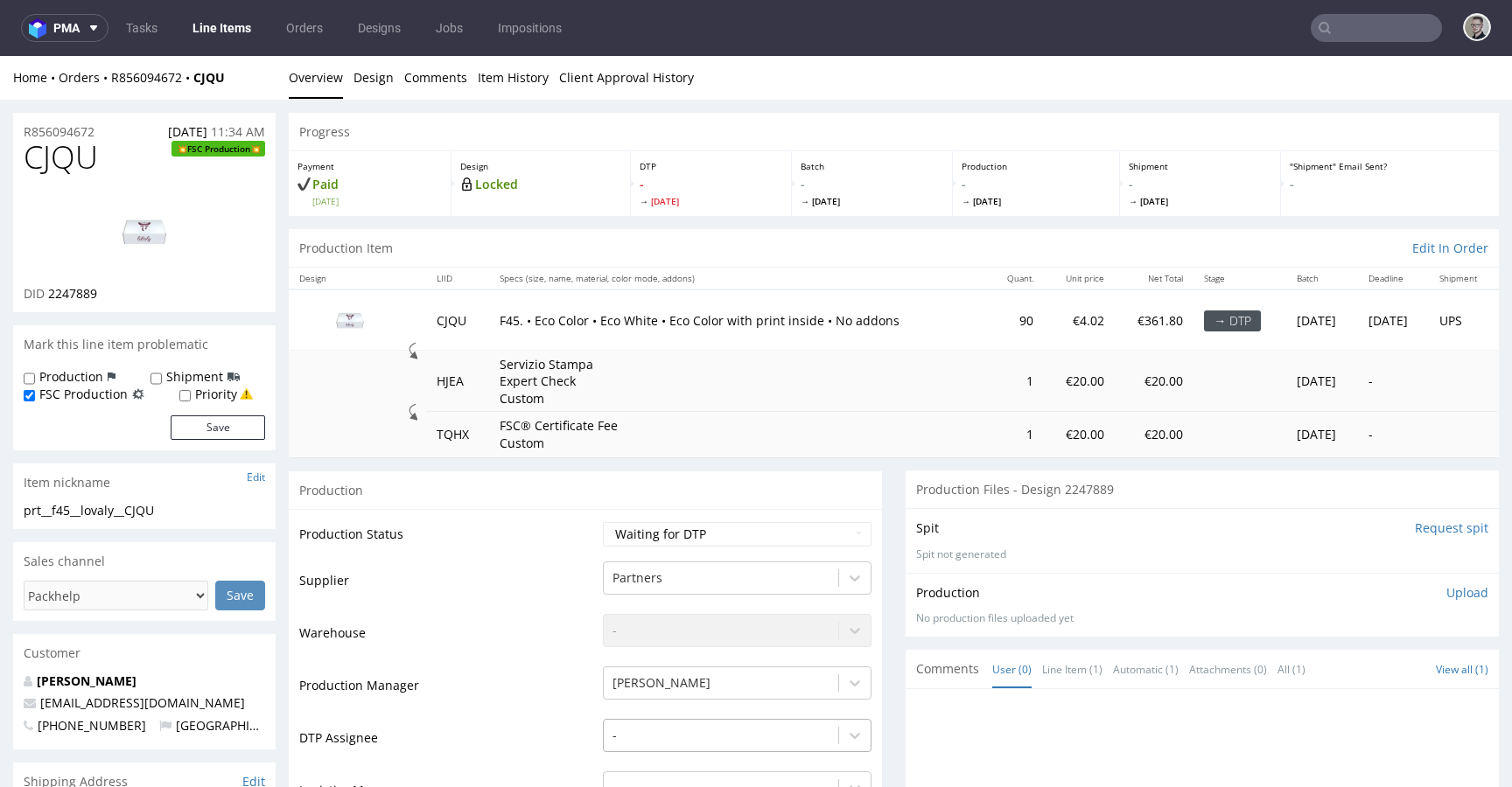
click at [702, 728] on div "-" at bounding box center [736, 731] width 268 height 24
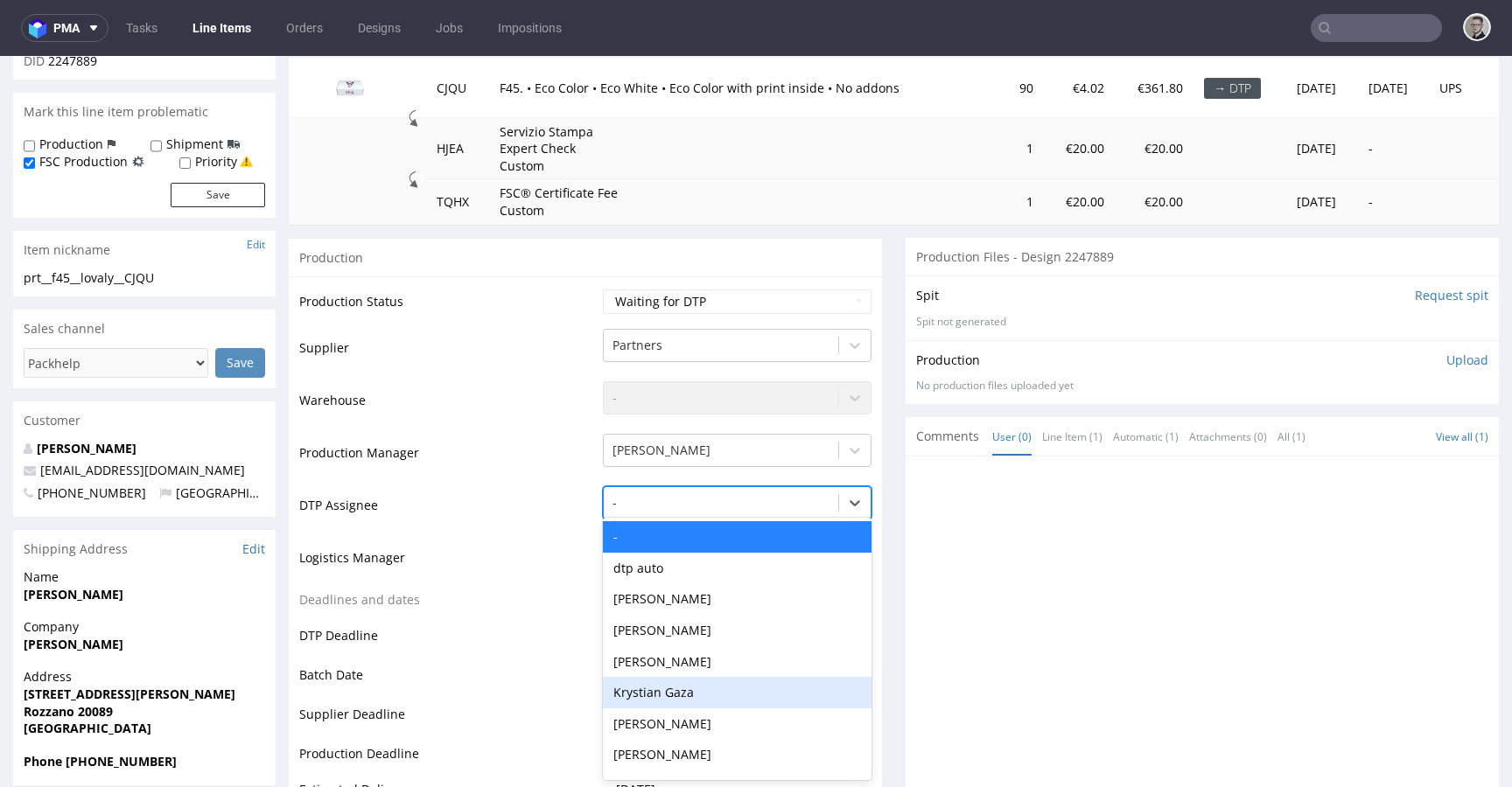
click at [705, 700] on div "Krystian Gaza" at bounding box center [736, 693] width 268 height 32
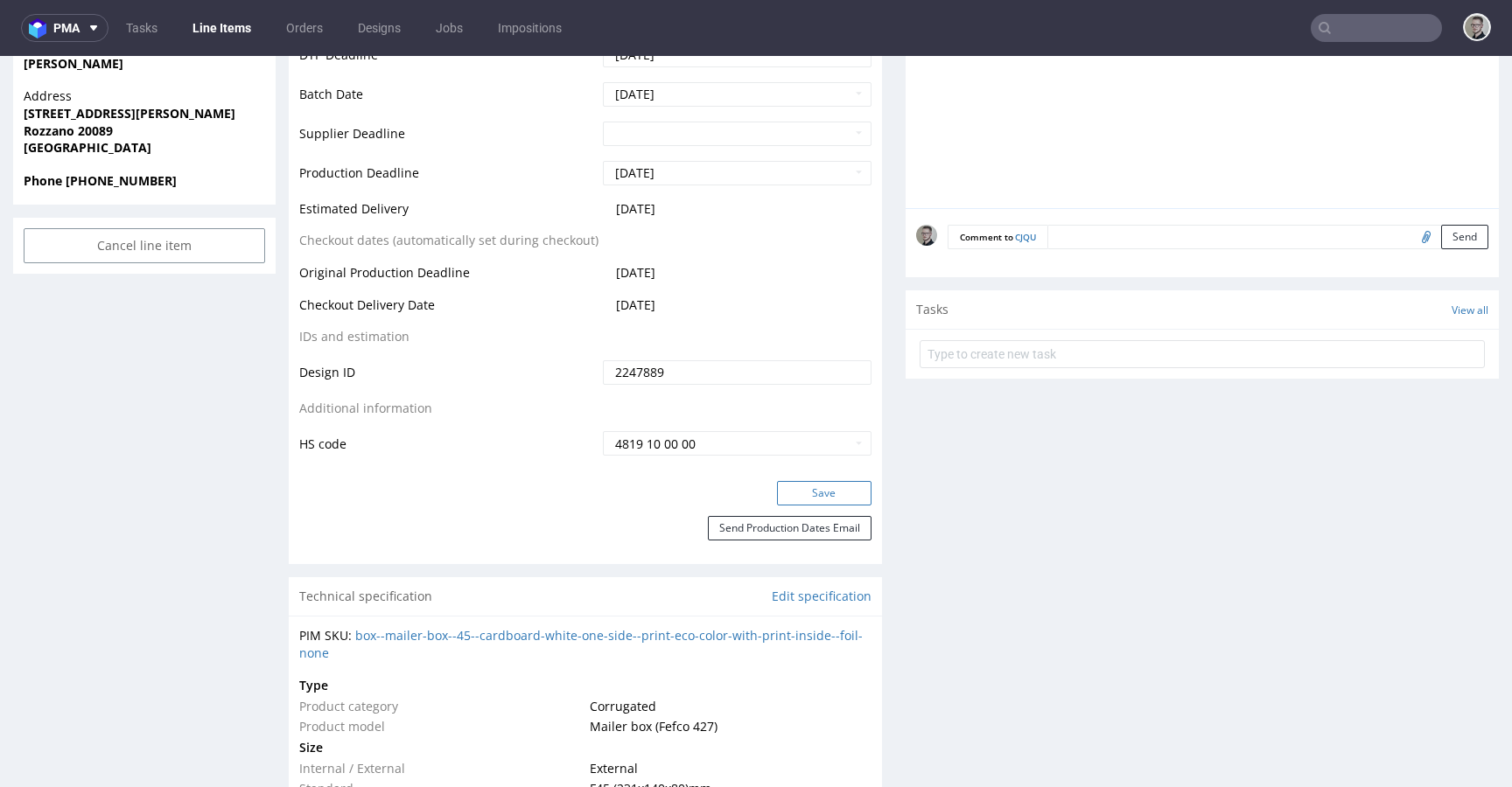
click at [823, 494] on button "Save" at bounding box center [824, 493] width 95 height 24
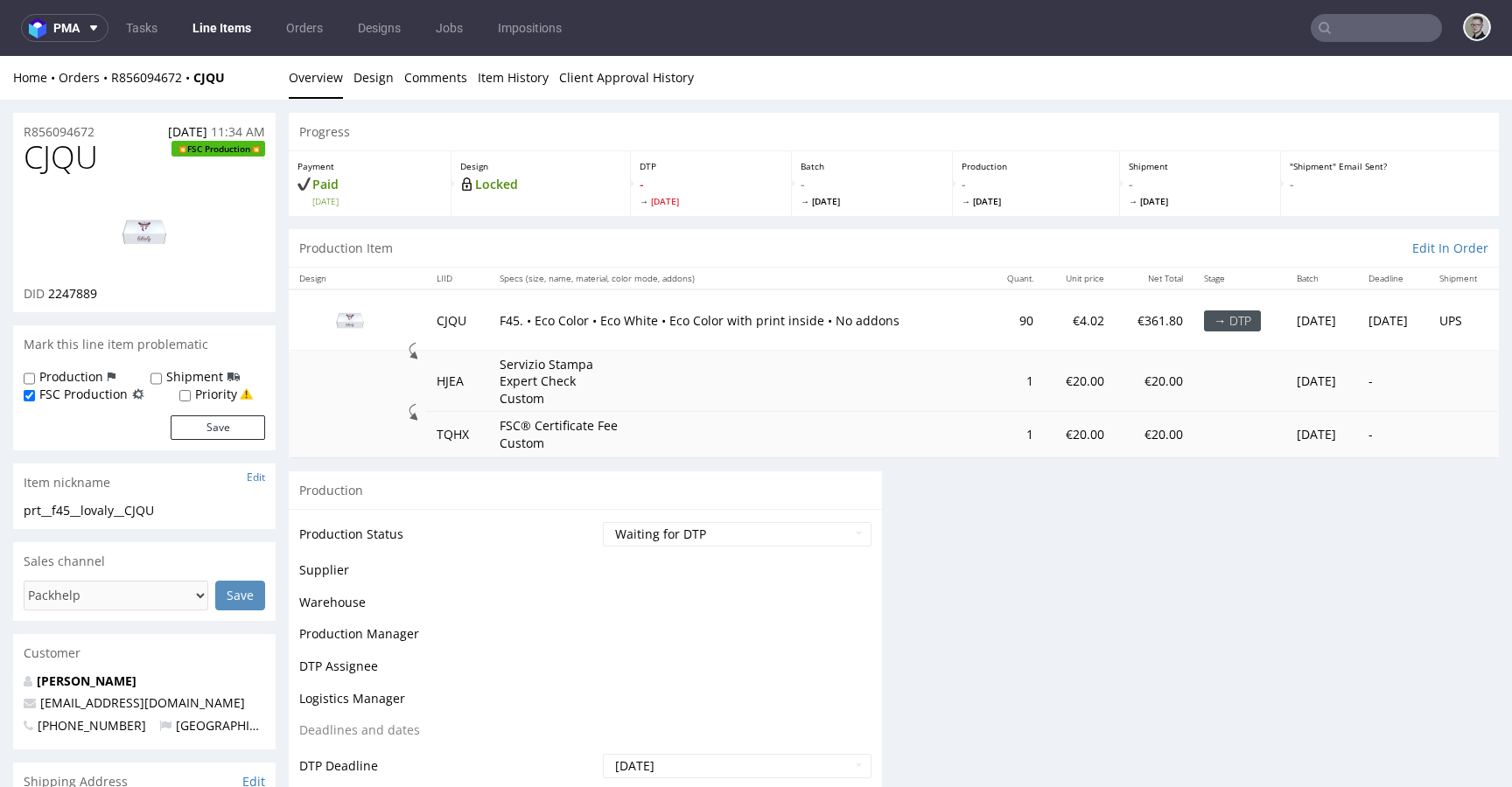
scroll to position [0, 0]
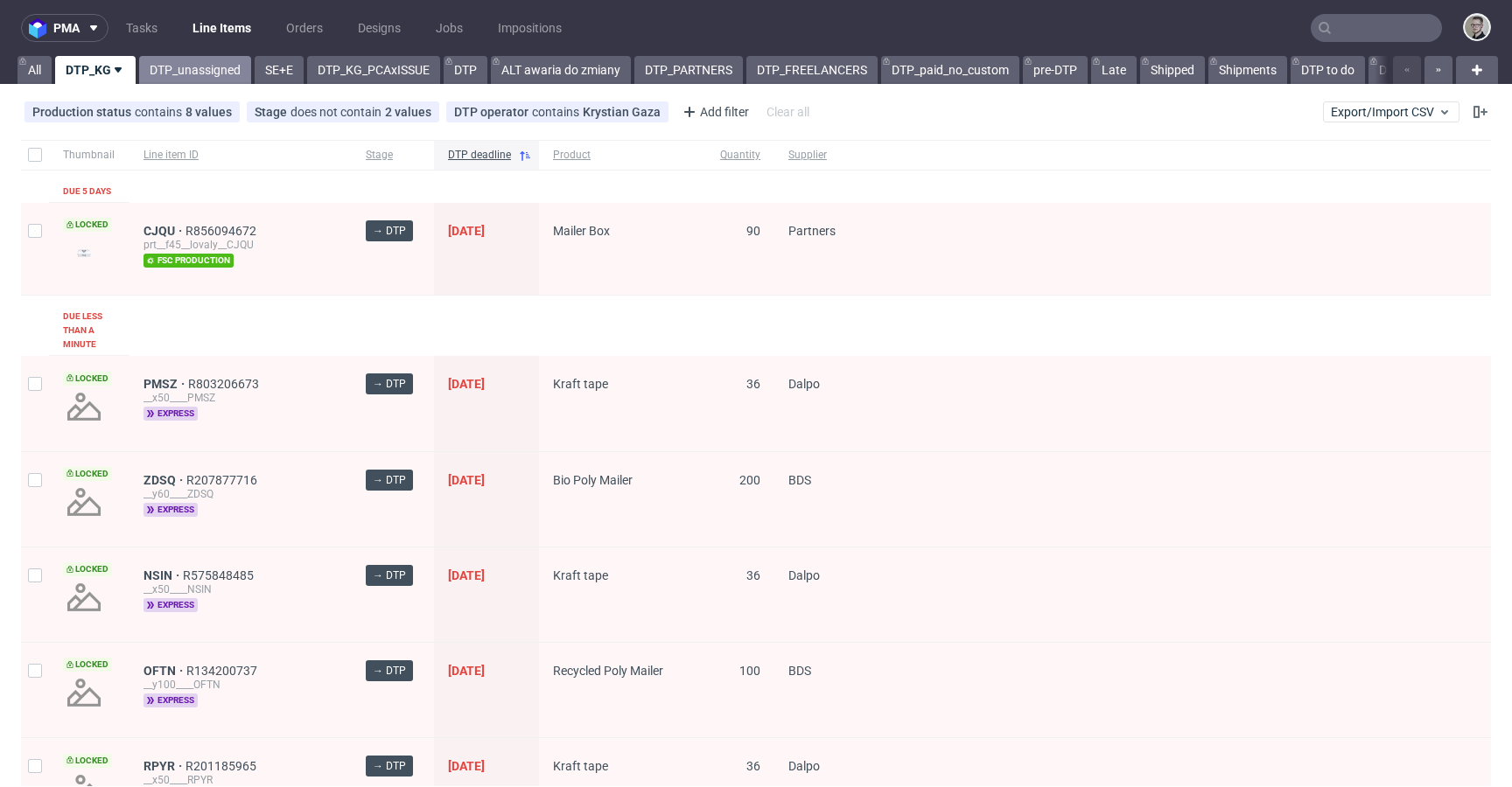
click at [221, 69] on link "DTP_unassigned" at bounding box center [195, 70] width 112 height 28
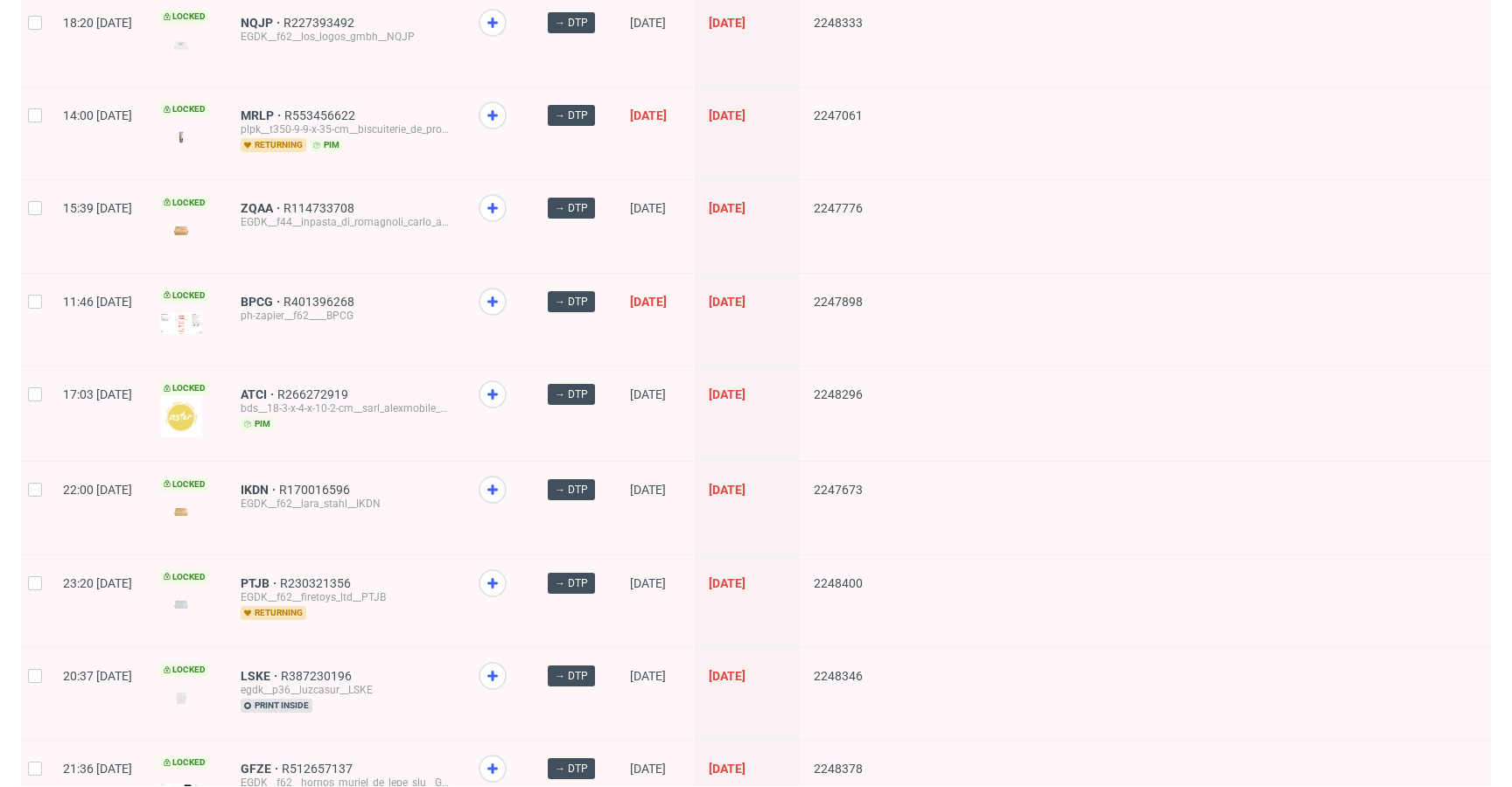
scroll to position [841, 0]
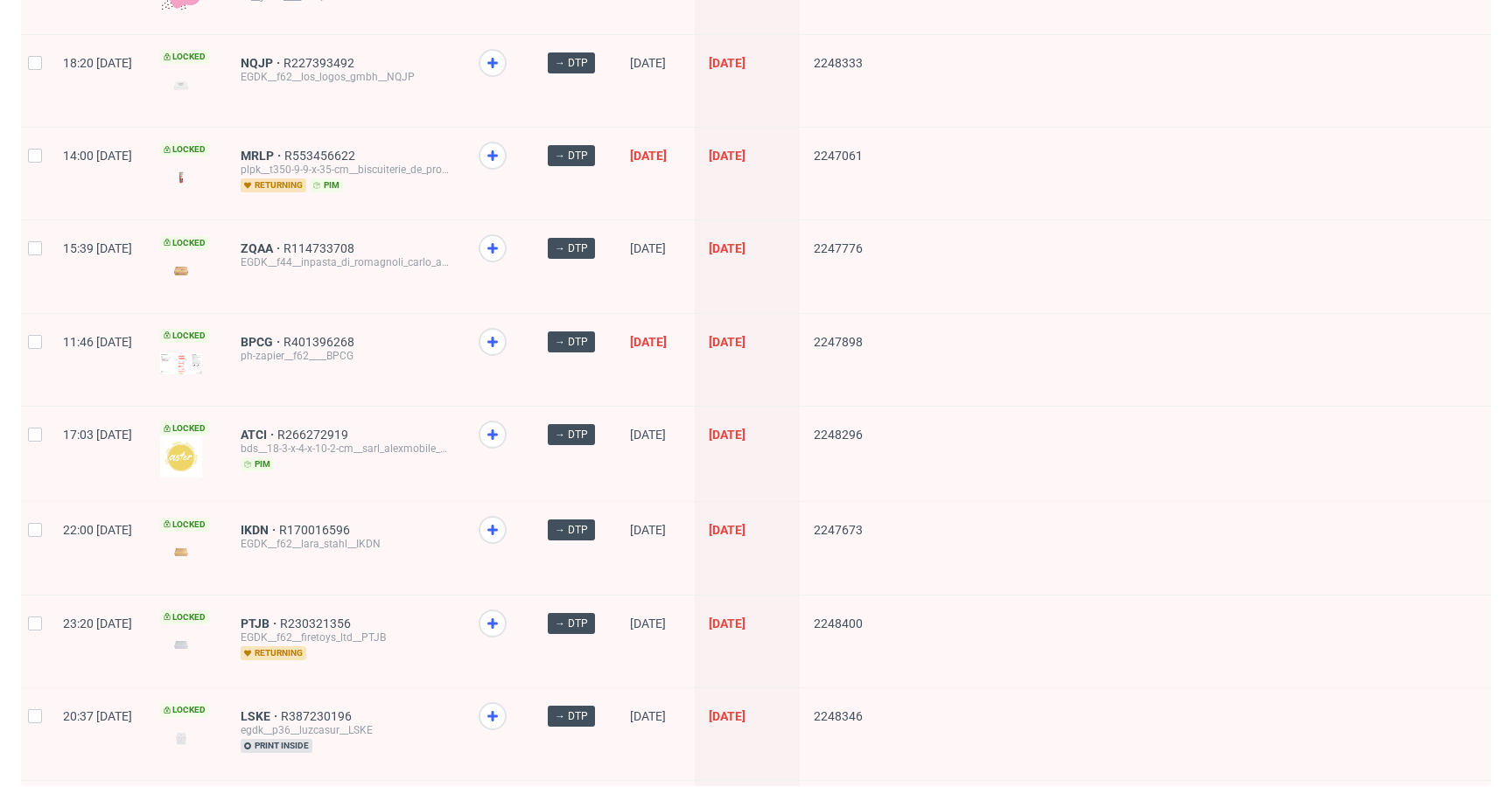
drag, startPoint x: 305, startPoint y: 433, endPoint x: 304, endPoint y: 390, distance: 43.0
drag, startPoint x: 308, startPoint y: 340, endPoint x: 312, endPoint y: 318, distance: 22.4
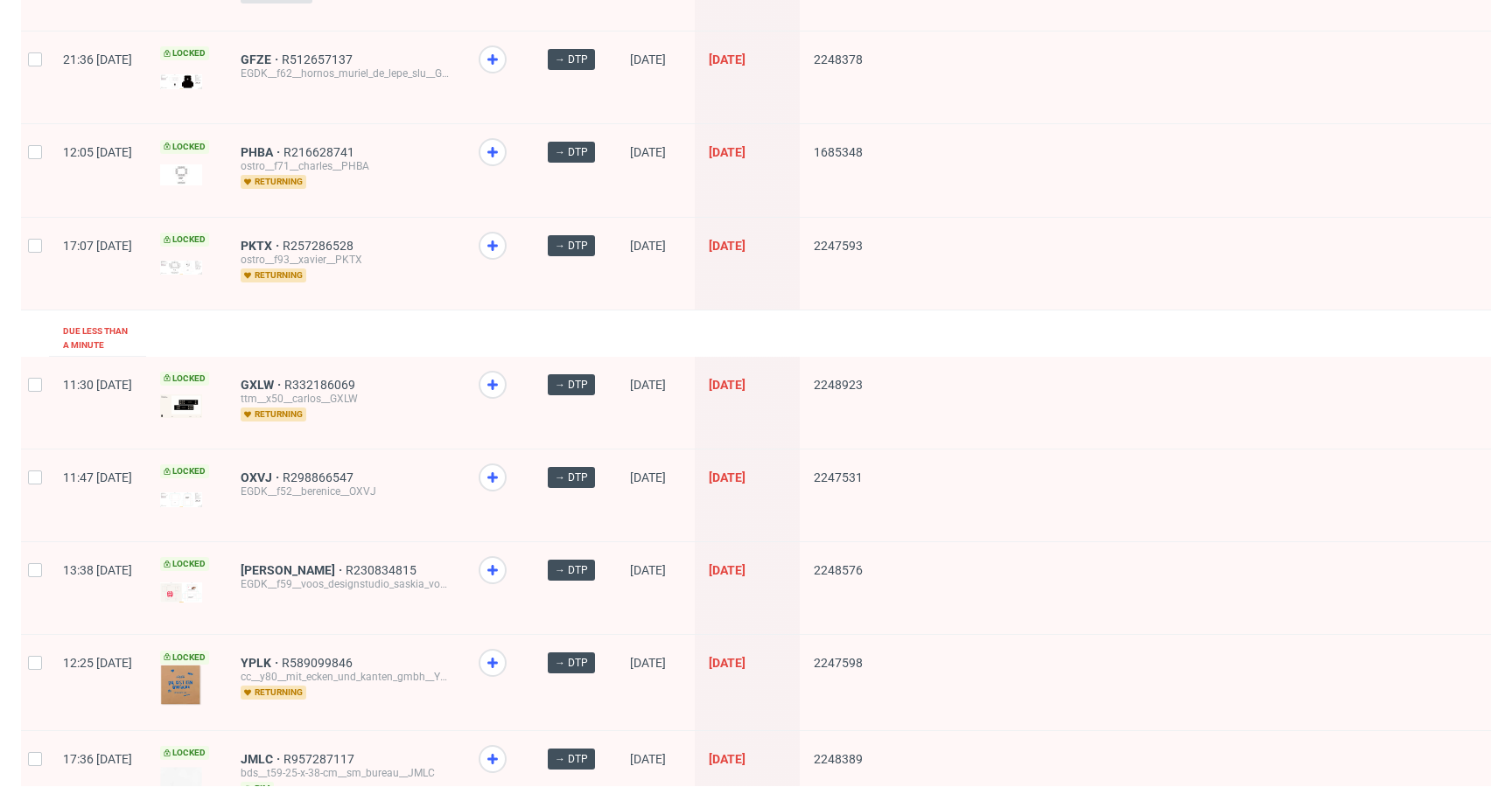
scroll to position [2319, 0]
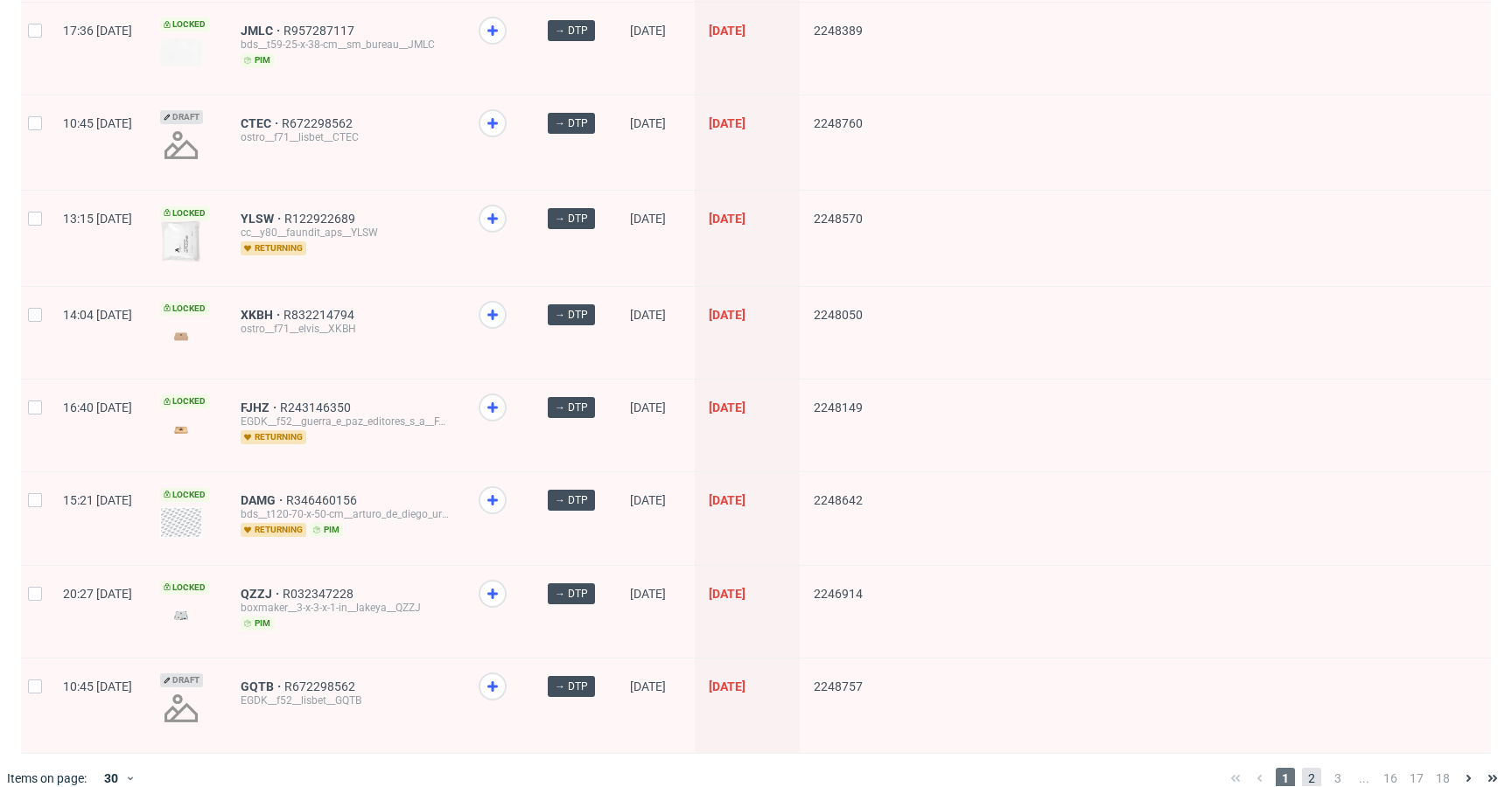
click at [1302, 768] on span "2" at bounding box center [1312, 779] width 19 height 21
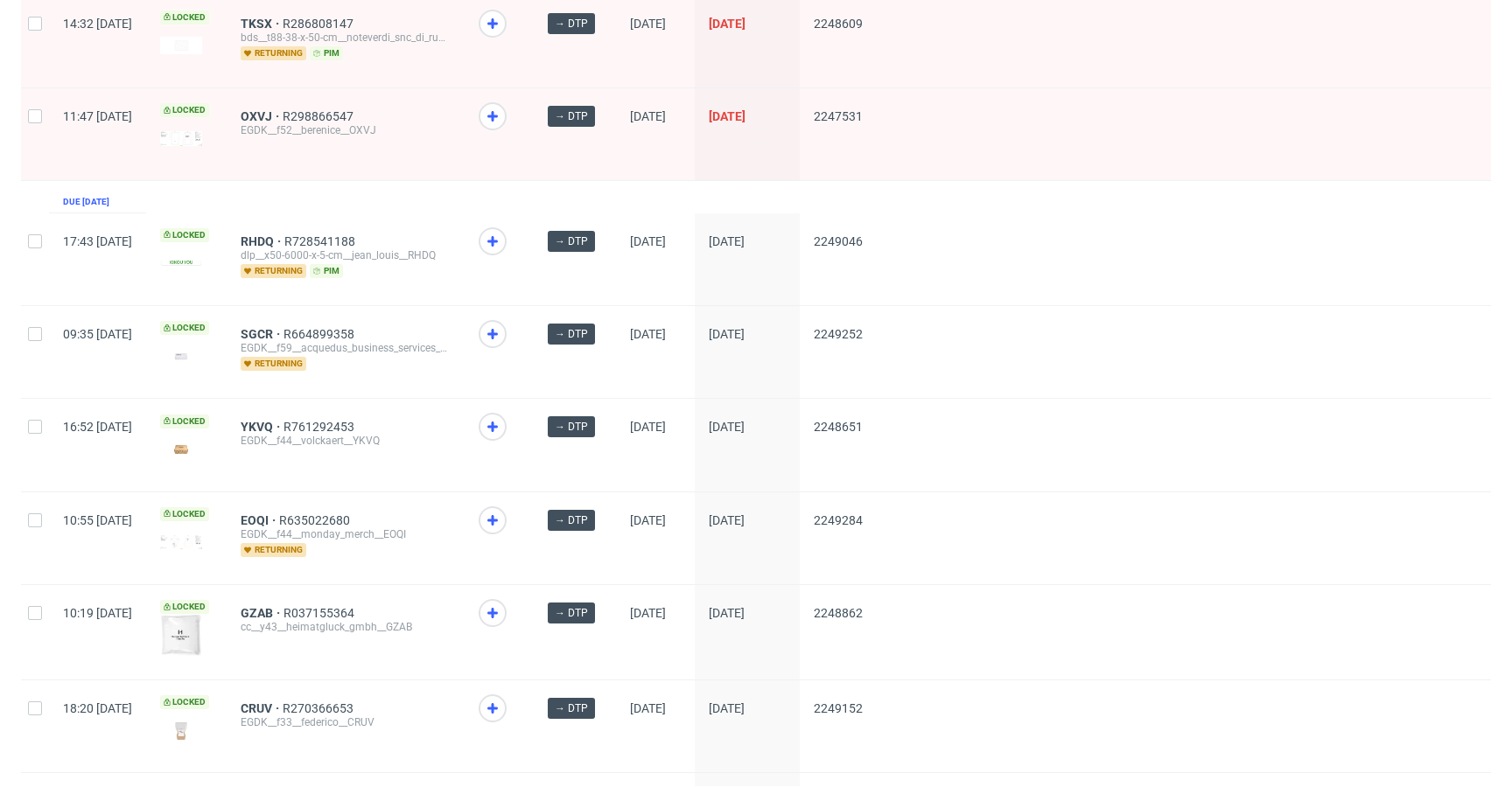
scroll to position [2270, 0]
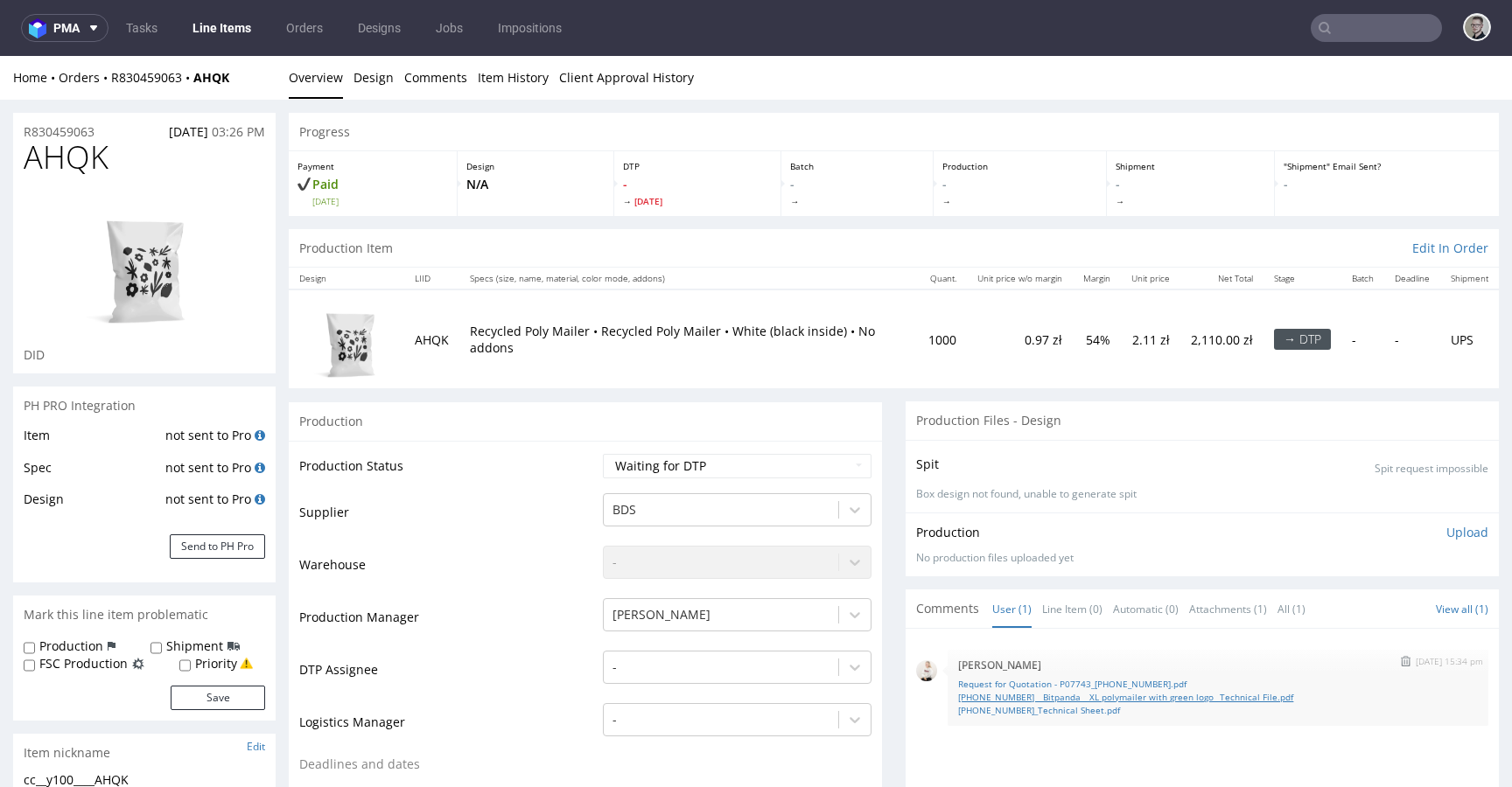
click at [1087, 696] on link "25-9516-1 _ Bitpanda _ XL polymailer with green logo_ Technical File.pdf" at bounding box center [1218, 698] width 520 height 13
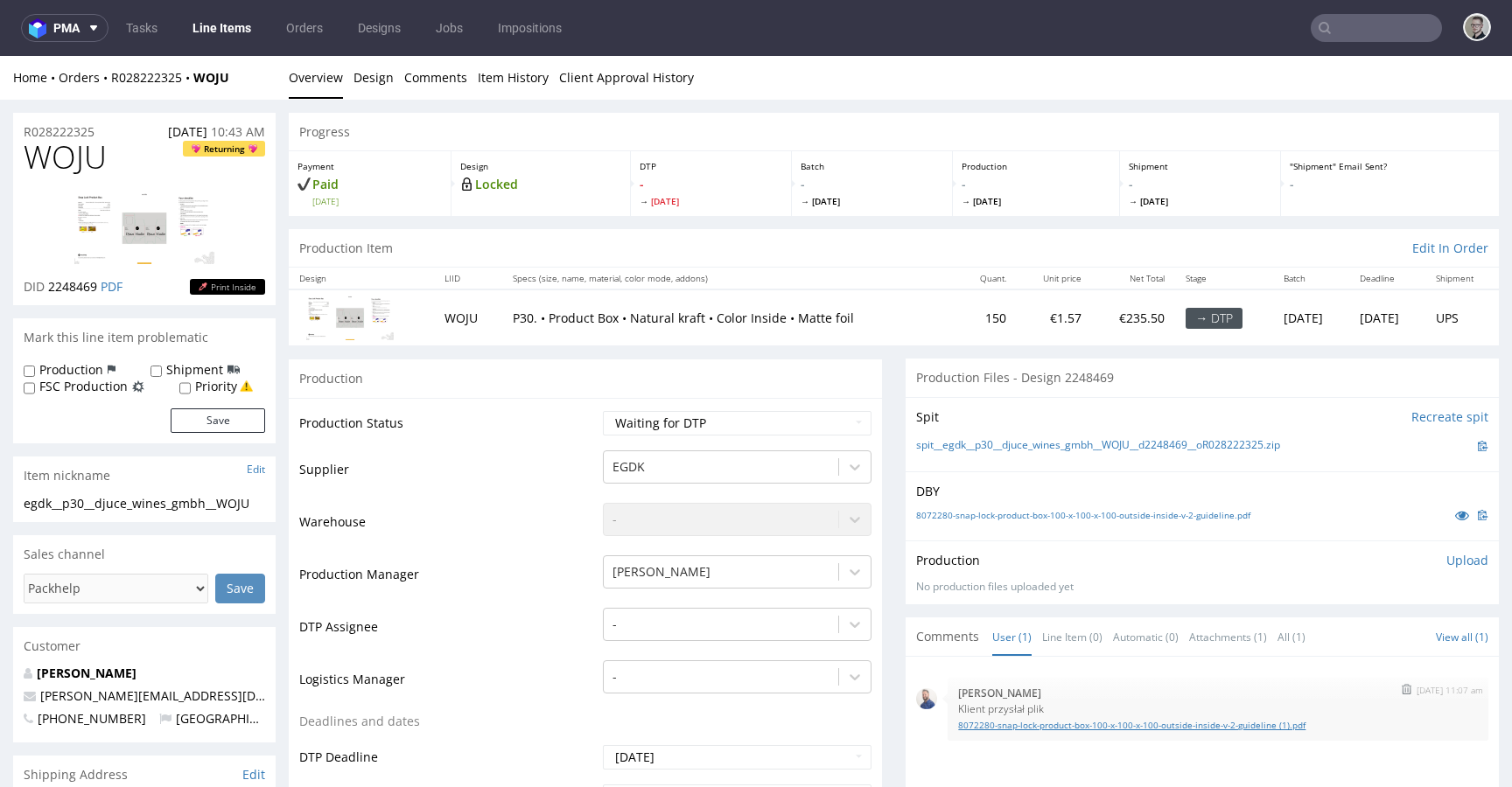
click at [1308, 721] on link "8072280-snap-lock-product-box-100-x-100-x-100-outside-inside-v-2-guideline (1).…" at bounding box center [1218, 726] width 520 height 13
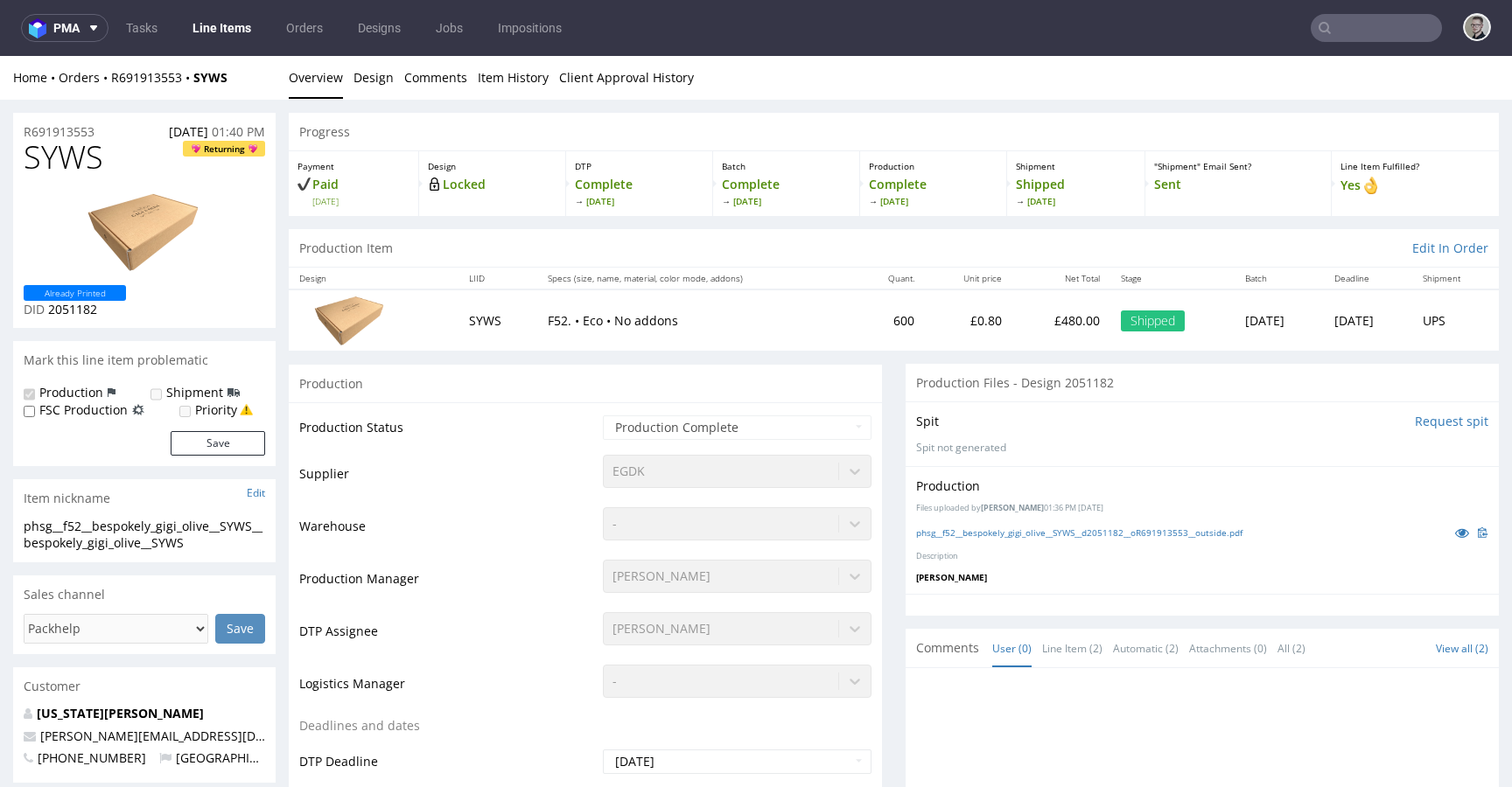
click at [1170, 524] on div "phsg__f52__bespokely_gigi_olive__SYWS__d2051182__oR691913553__outside.pdf" at bounding box center [1202, 533] width 572 height 19
click at [1176, 528] on link "phsg__f52__bespokely_gigi_olive__SYWS__d2051182__oR691913553__outside.pdf" at bounding box center [1079, 532] width 327 height 12
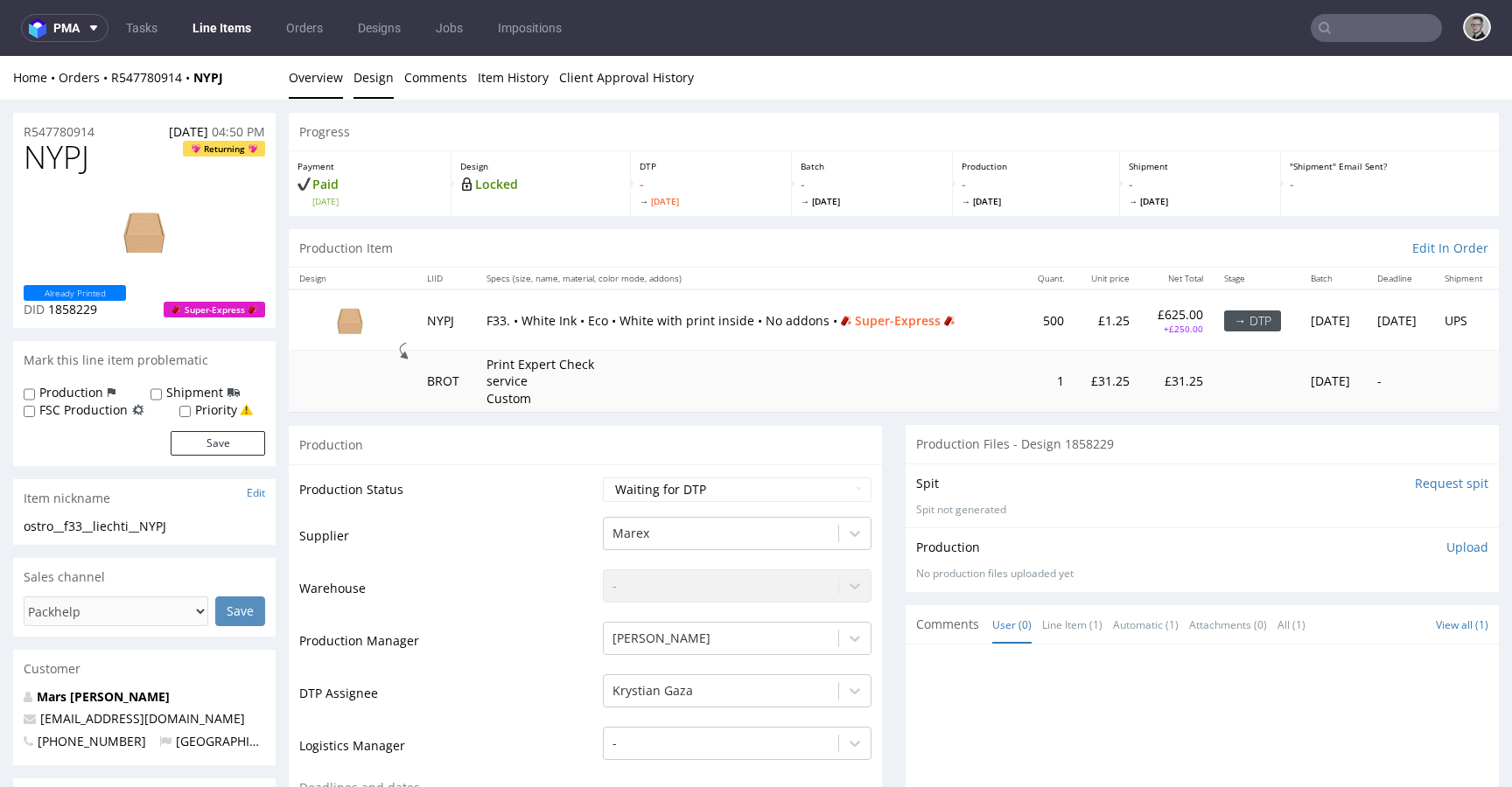
click at [373, 74] on link "Design" at bounding box center [373, 77] width 40 height 43
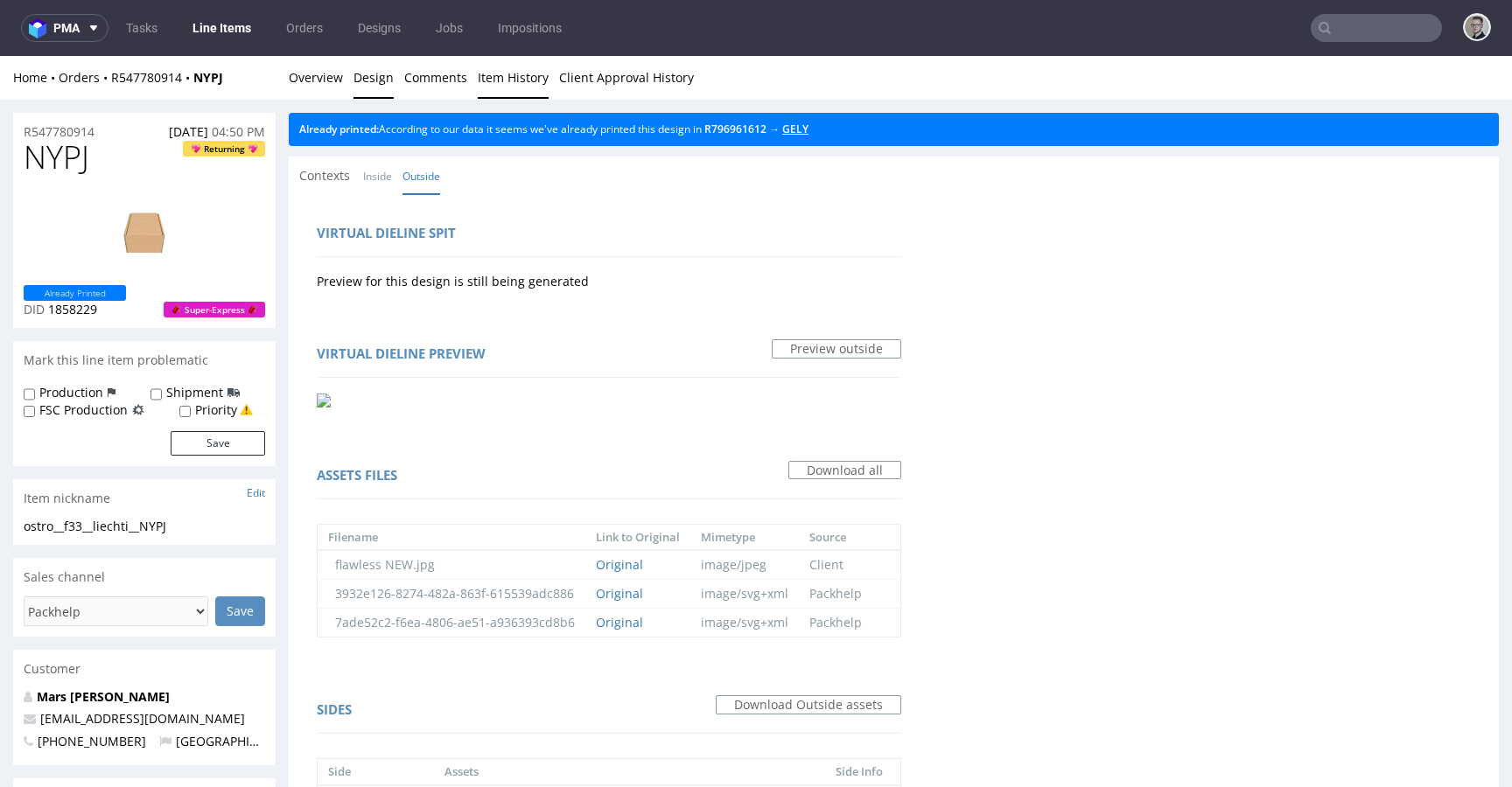
drag, startPoint x: 815, startPoint y: 130, endPoint x: 501, endPoint y: 82, distance: 317.6
click at [315, 72] on link "Overview" at bounding box center [316, 77] width 54 height 43
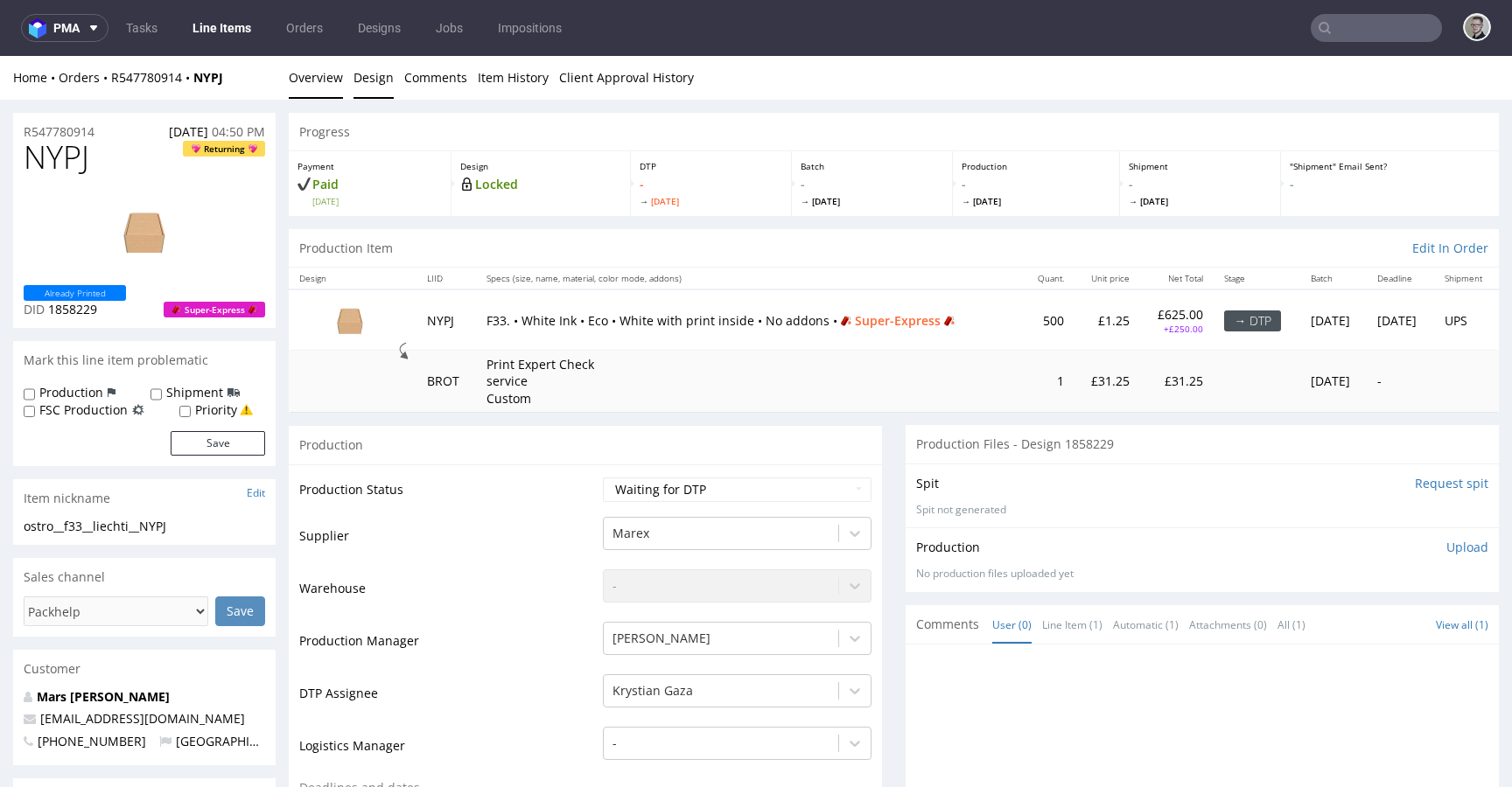
click at [368, 76] on link "Design" at bounding box center [373, 77] width 40 height 43
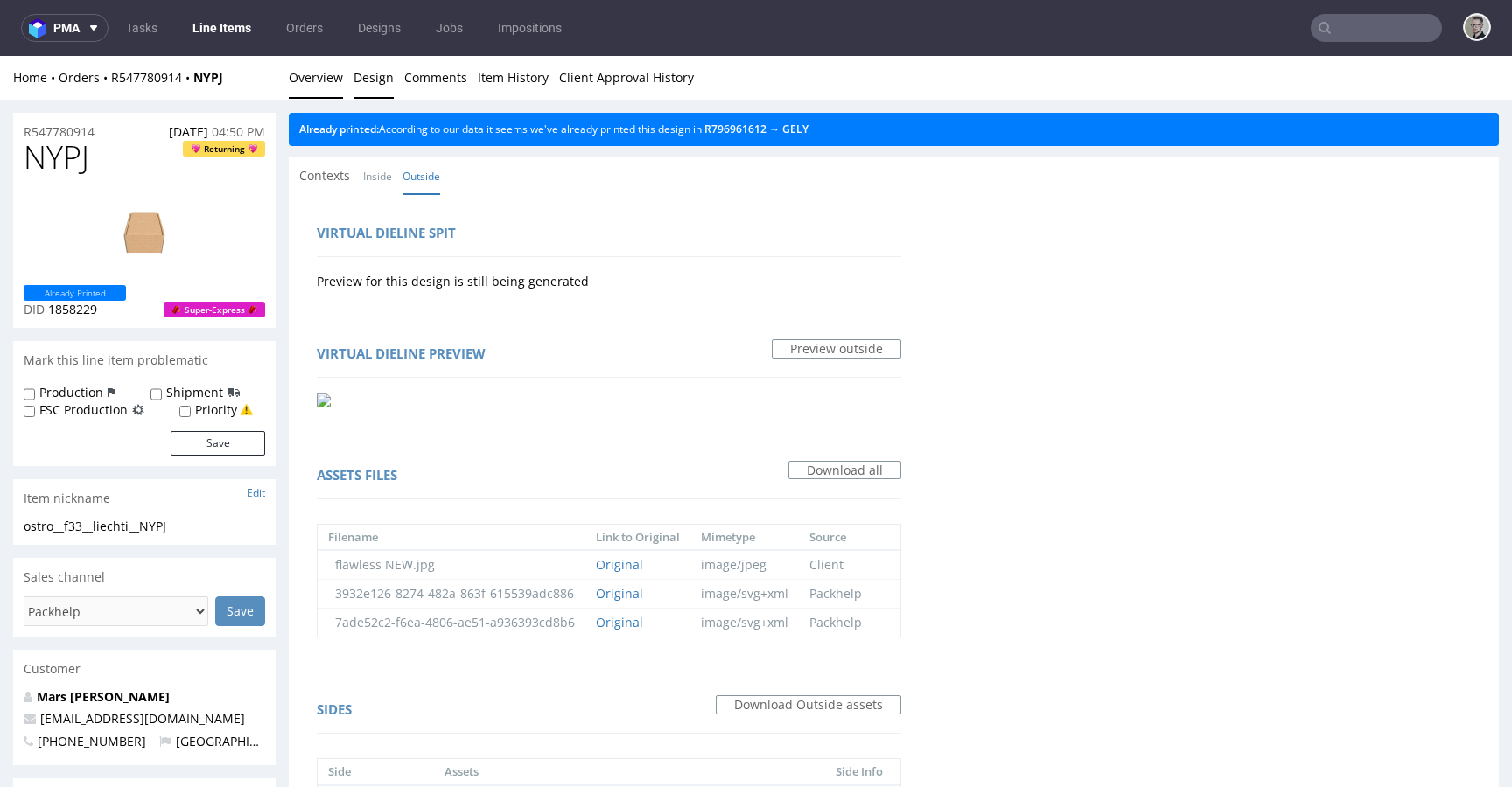
click at [319, 78] on link "Overview" at bounding box center [316, 77] width 54 height 43
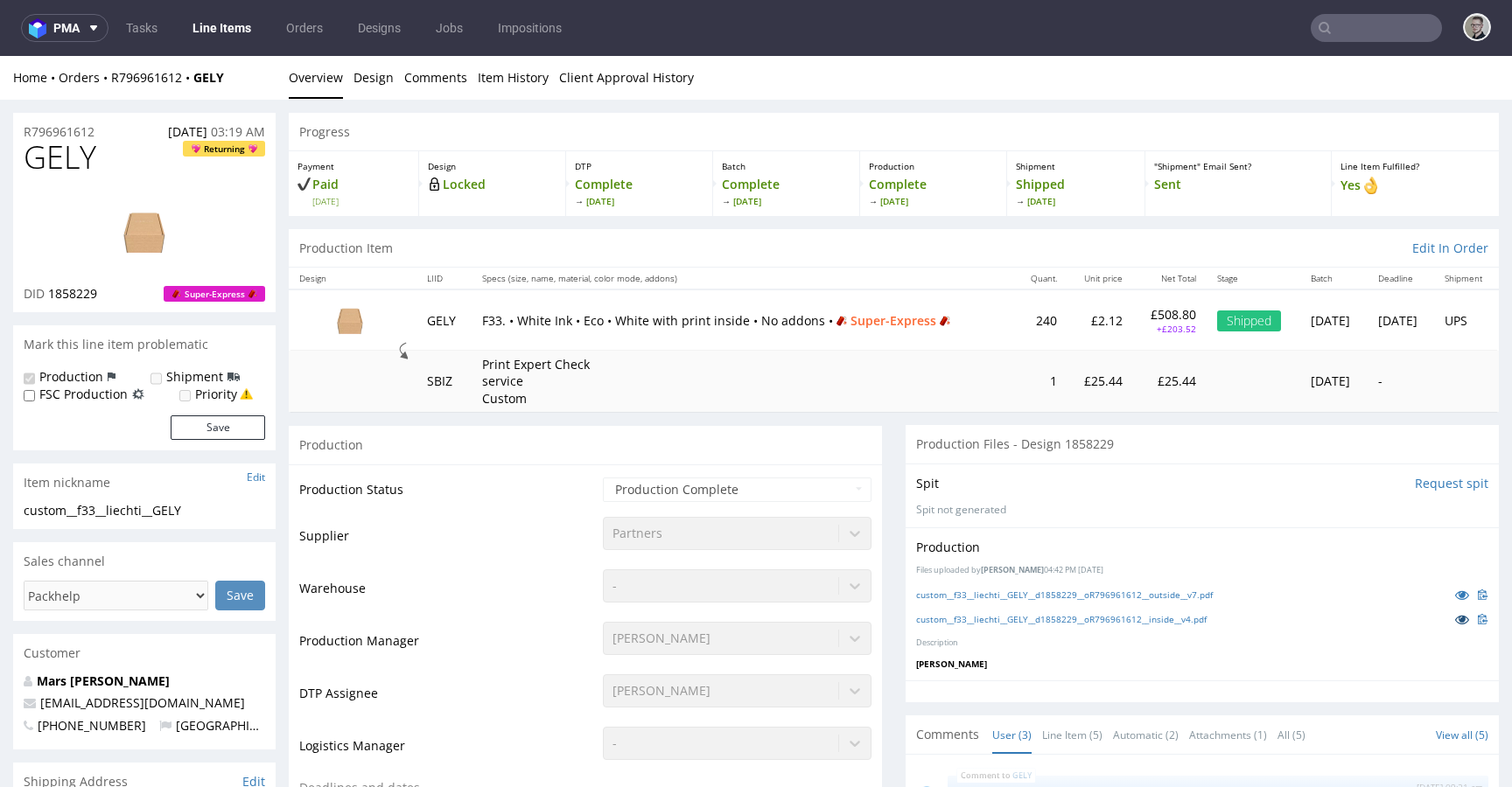
click at [1446, 615] on link at bounding box center [1462, 619] width 32 height 19
click at [1455, 588] on icon at bounding box center [1462, 594] width 14 height 12
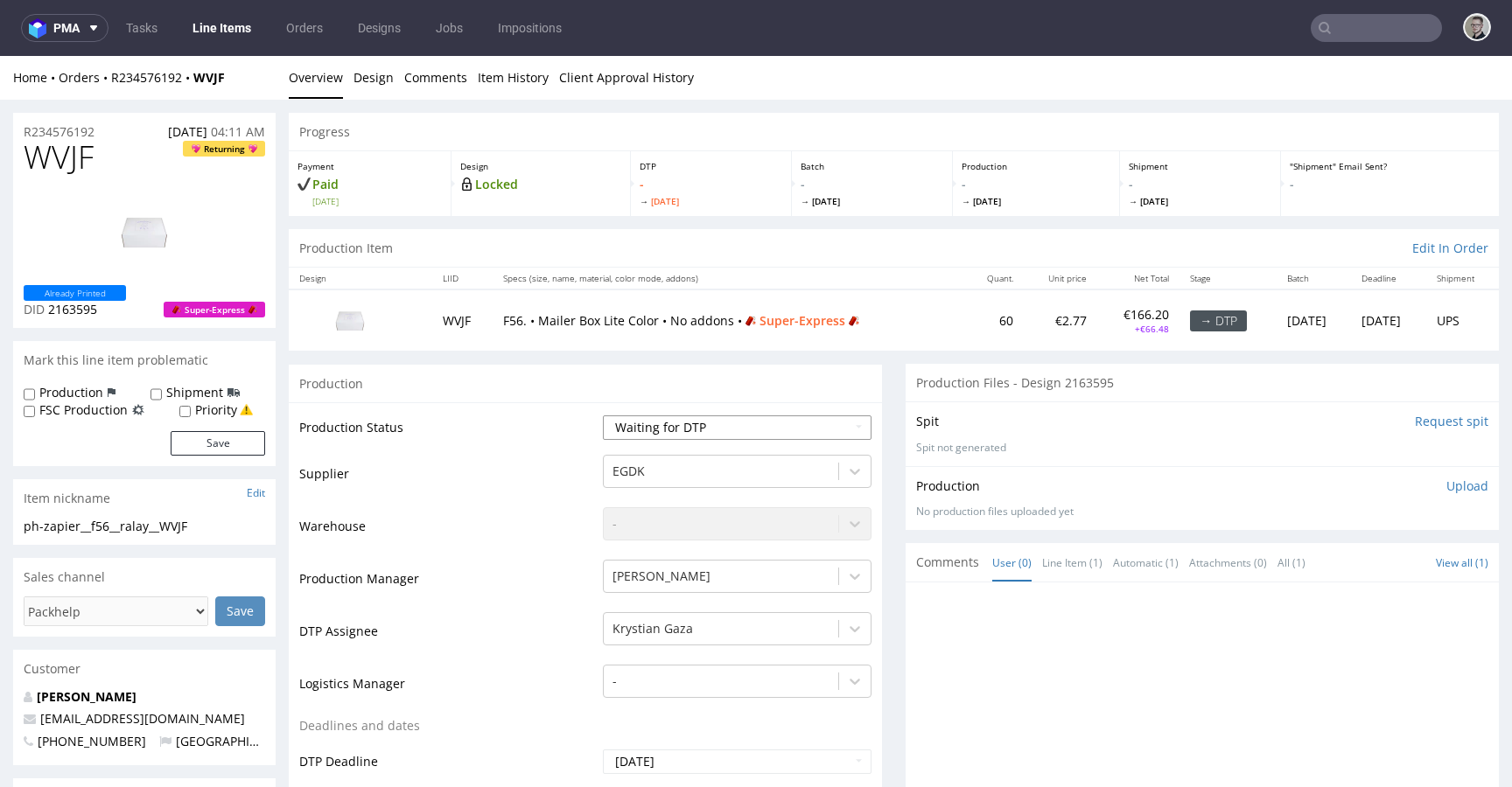
click at [701, 428] on select "Waiting for Artwork Waiting for Diecut Waiting for Mockup Waiting for DTP Waiti…" at bounding box center [736, 428] width 268 height 24
select select "dtp_in_process"
click at [602, 416] on select "Waiting for Artwork Waiting for Diecut Waiting for Mockup Waiting for DTP Waiti…" at bounding box center [736, 428] width 268 height 24
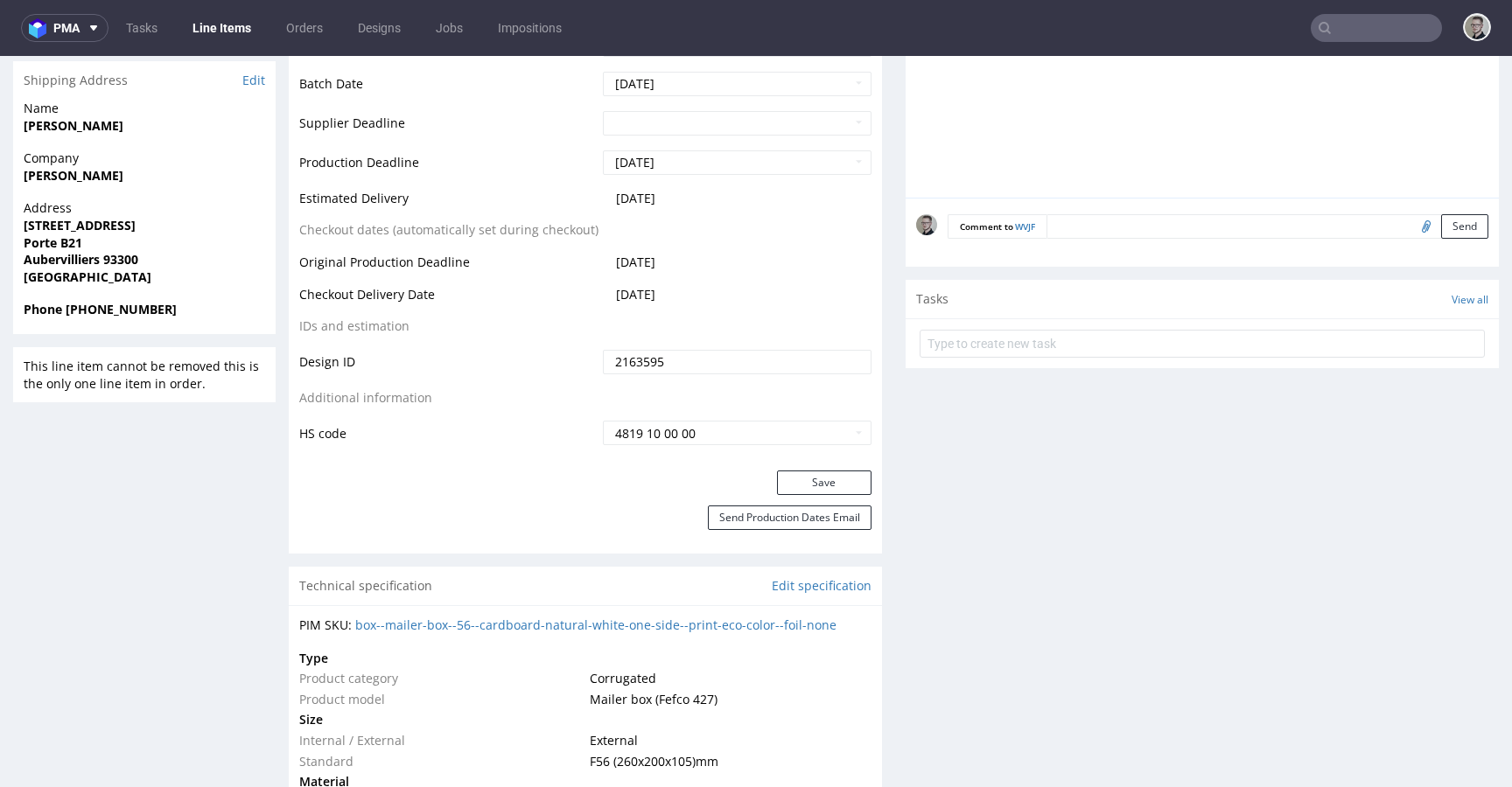
scroll to position [787, 0]
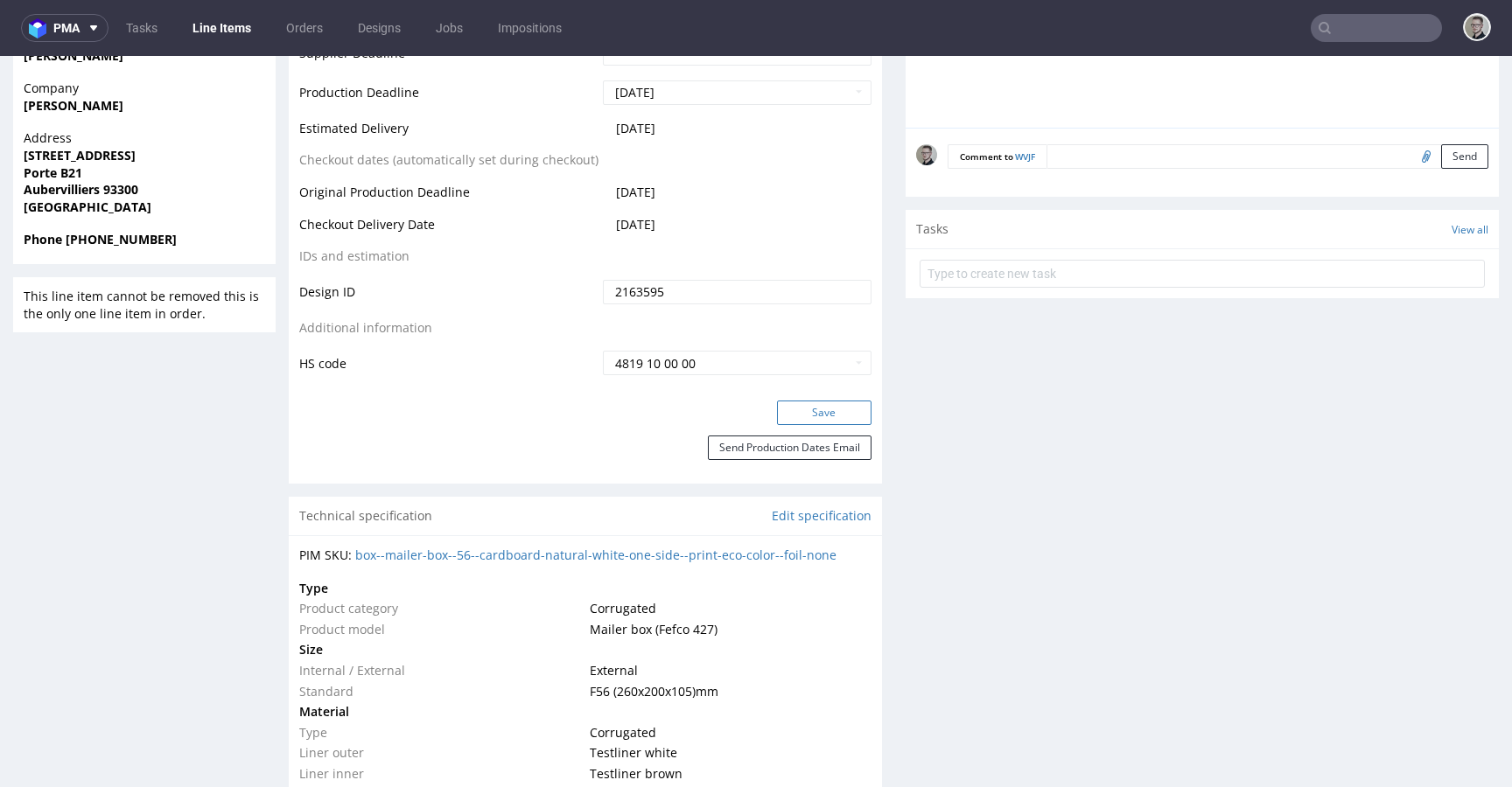
click at [834, 417] on button "Save" at bounding box center [824, 413] width 95 height 24
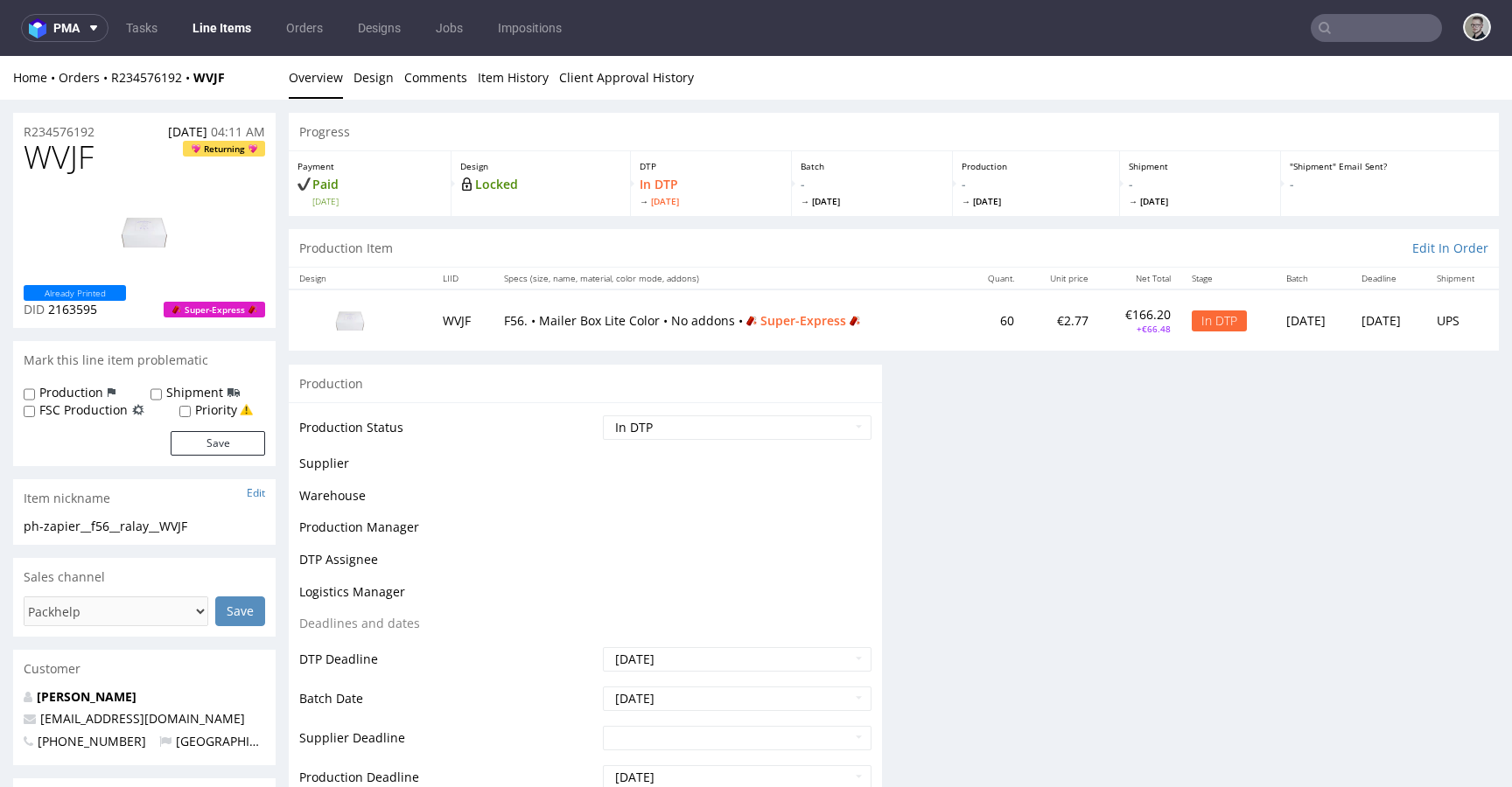
scroll to position [0, 0]
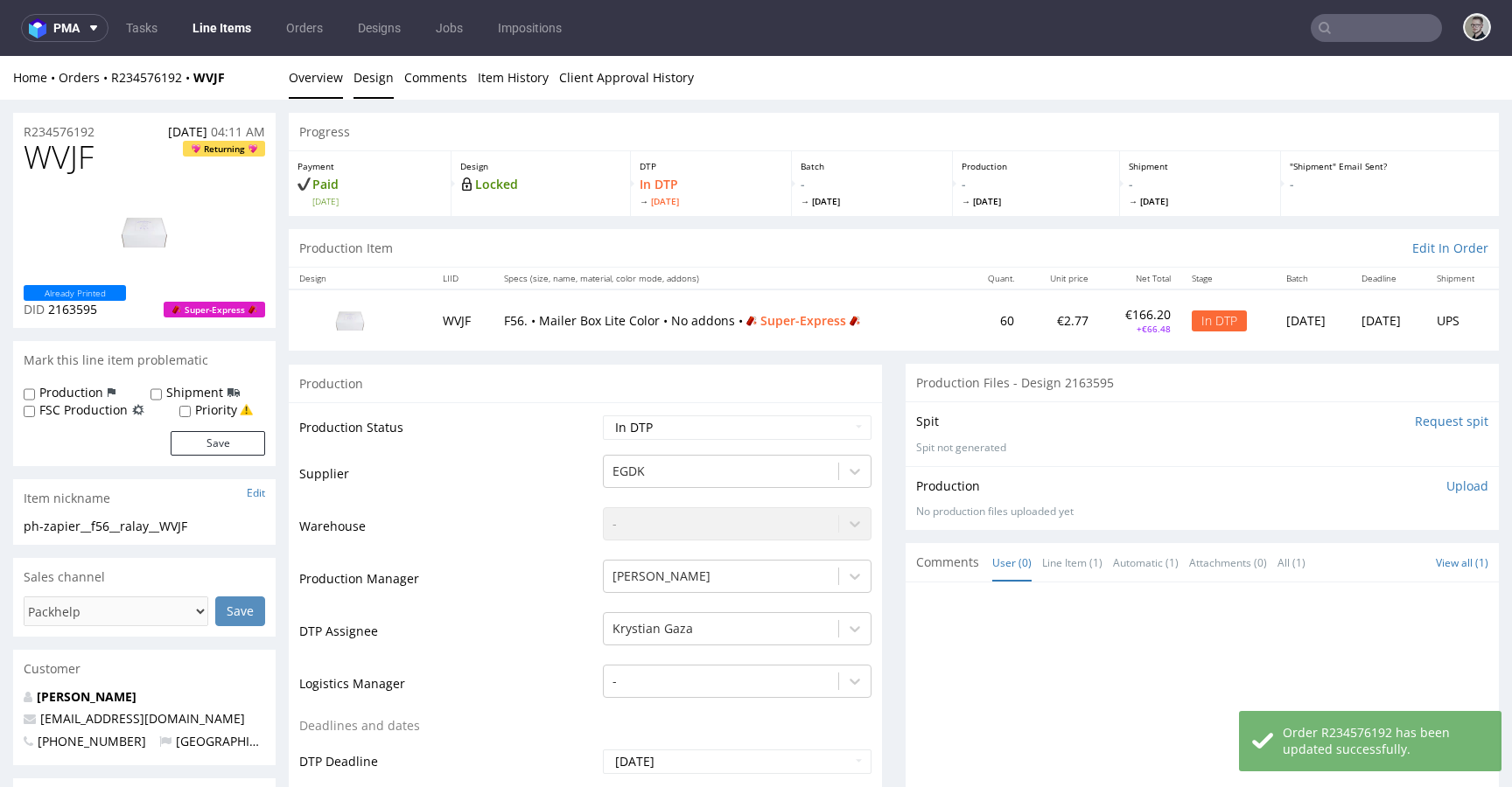
click at [378, 73] on link "Design" at bounding box center [373, 77] width 40 height 43
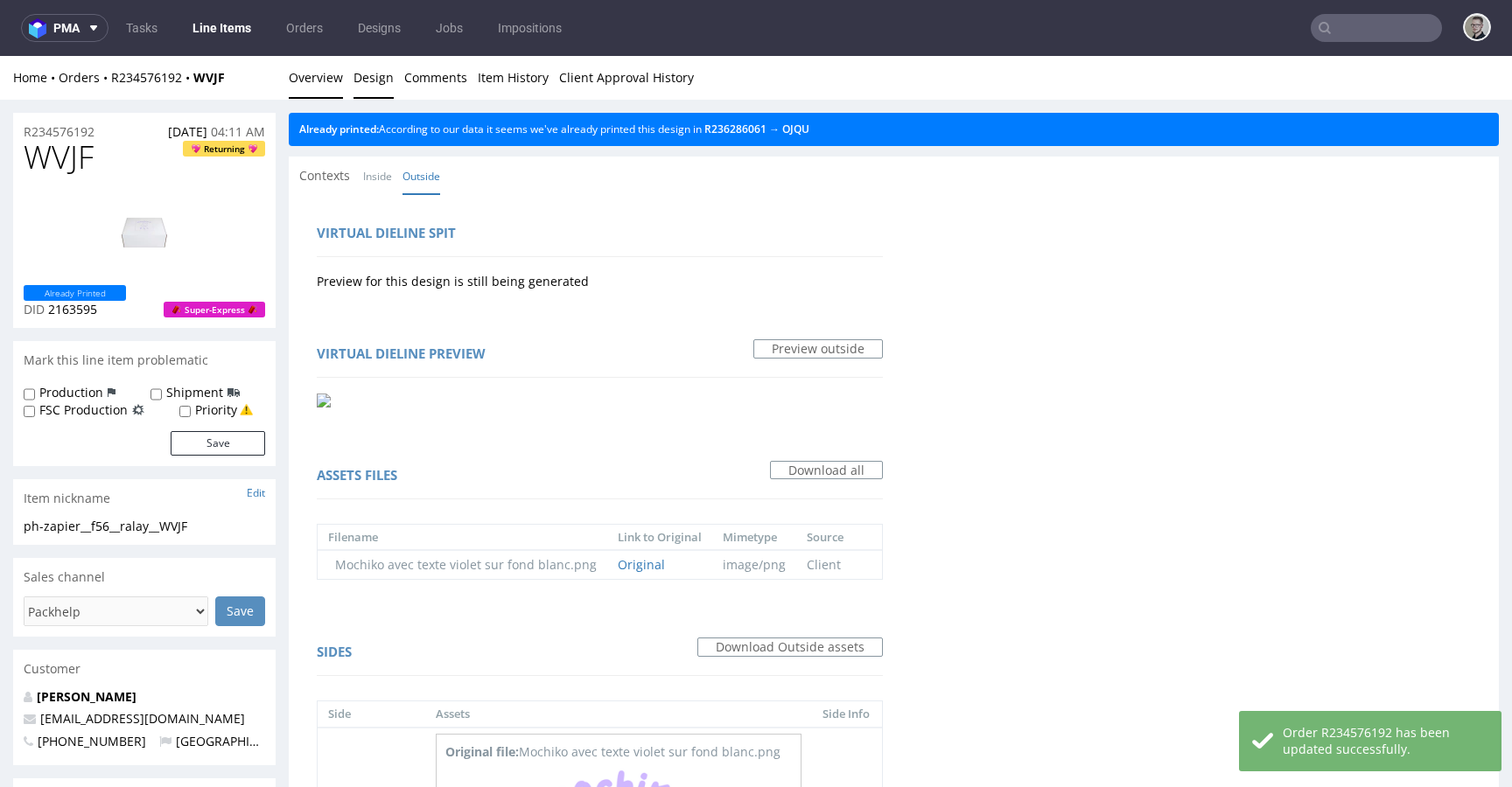
click at [314, 78] on link "Overview" at bounding box center [316, 77] width 54 height 43
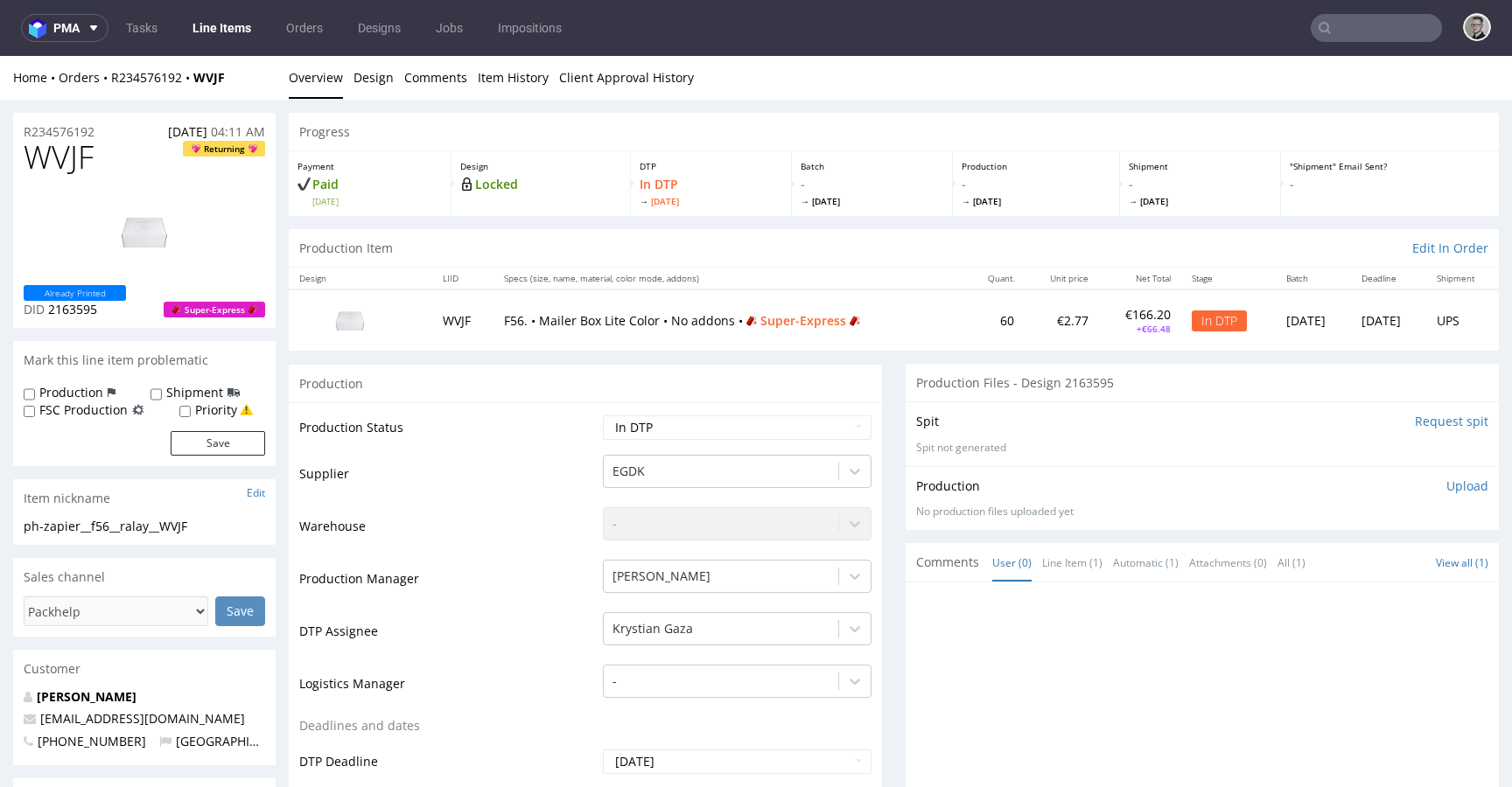
click at [106, 530] on div "ph-zapier__f56__ralay__WVJF" at bounding box center [144, 526] width 241 height 18
click at [107, 530] on div "ph-zapier__f56__ralay__WVJF" at bounding box center [144, 526] width 241 height 18
copy div "ph-zapier__f56__ralay__WVJF Update"
drag, startPoint x: 113, startPoint y: 128, endPoint x: 0, endPoint y: 120, distance: 113.3
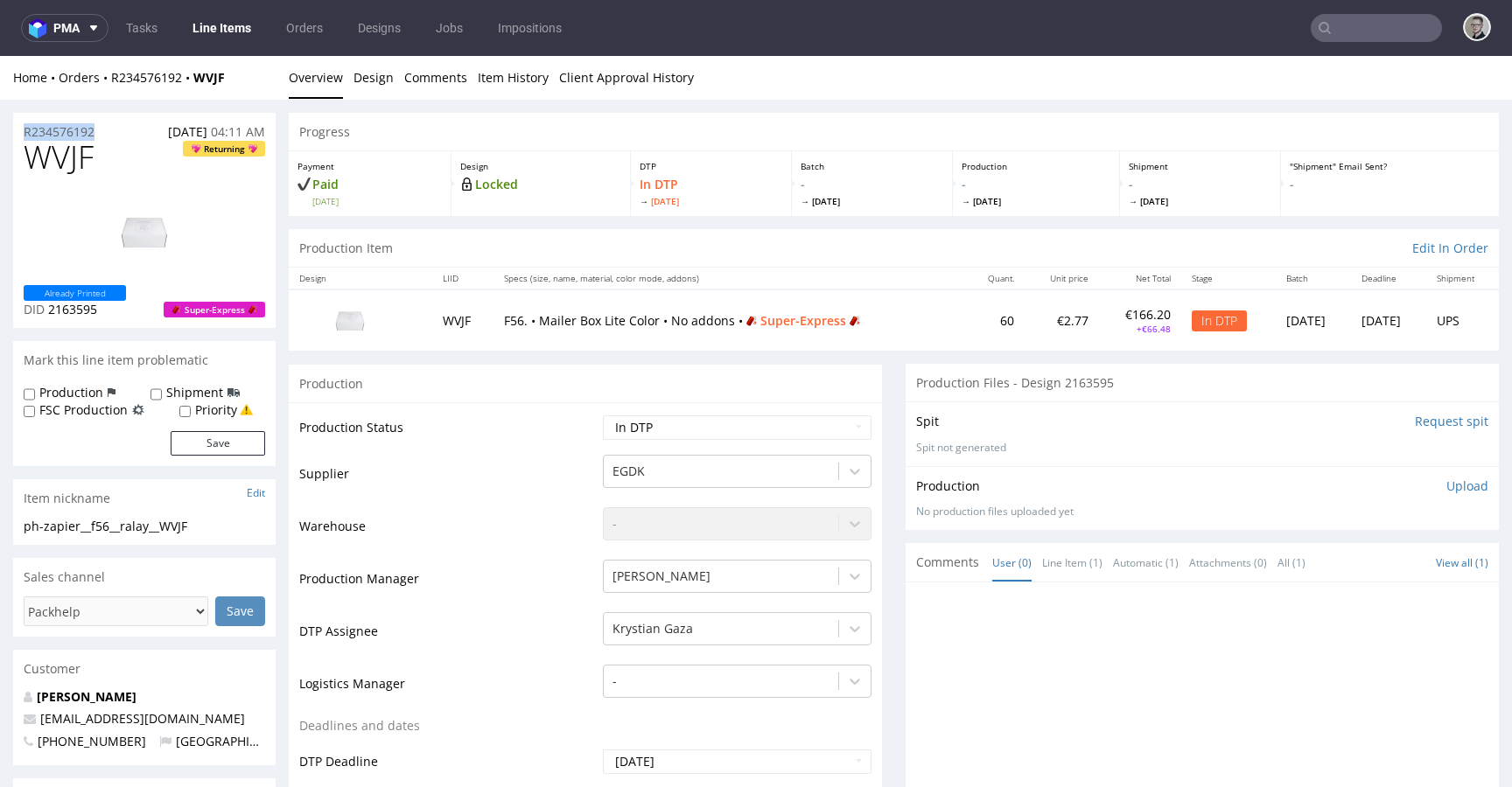
copy p "R234576192"
click at [1446, 485] on p "Upload" at bounding box center [1467, 486] width 42 height 18
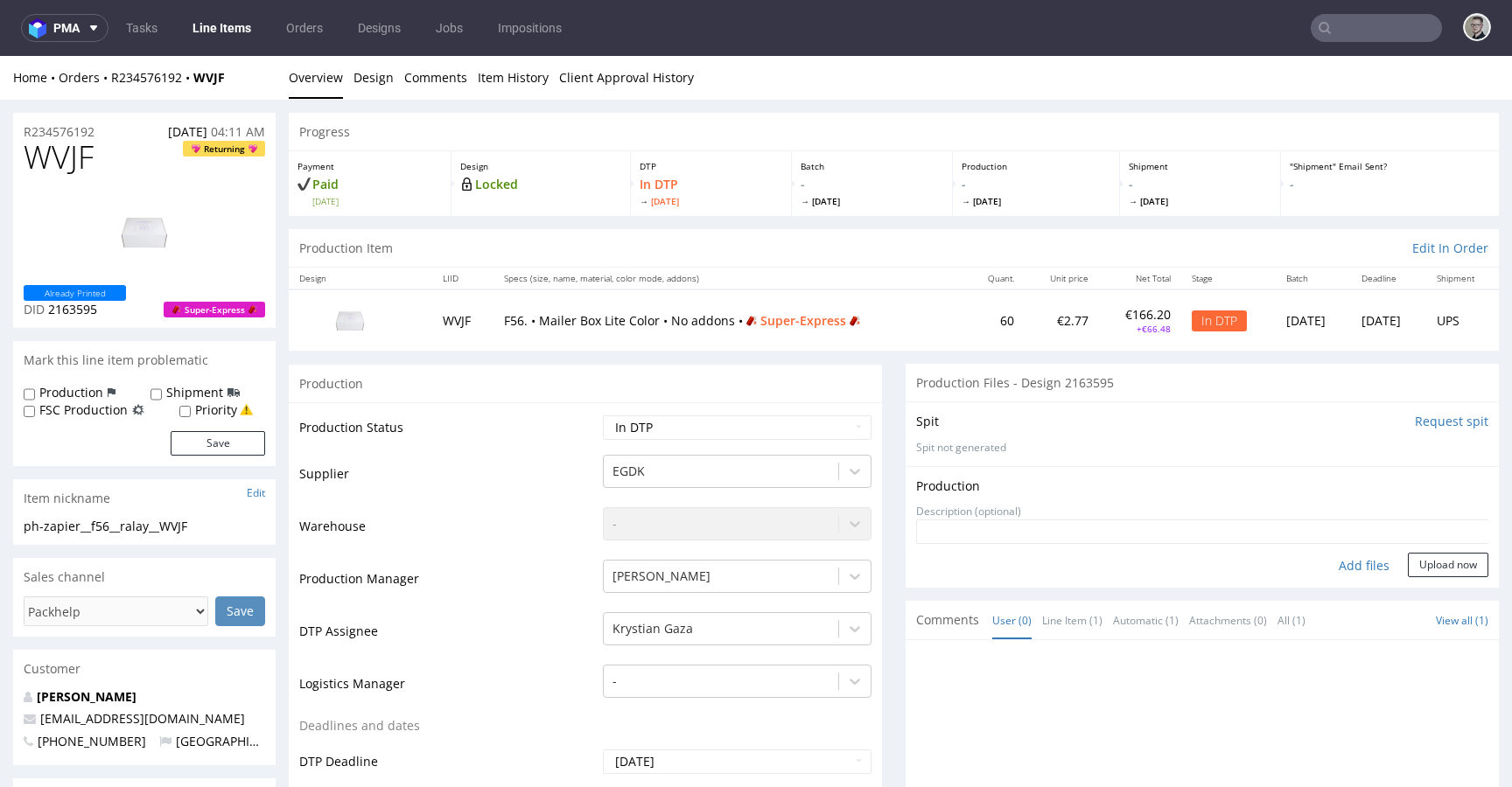
click at [1355, 567] on div "Add files" at bounding box center [1363, 566] width 87 height 26
type input "C:\fakepath\ph-zapier__f56__ralay__WVJF__d2163595__oR234576192__outside.pdf"
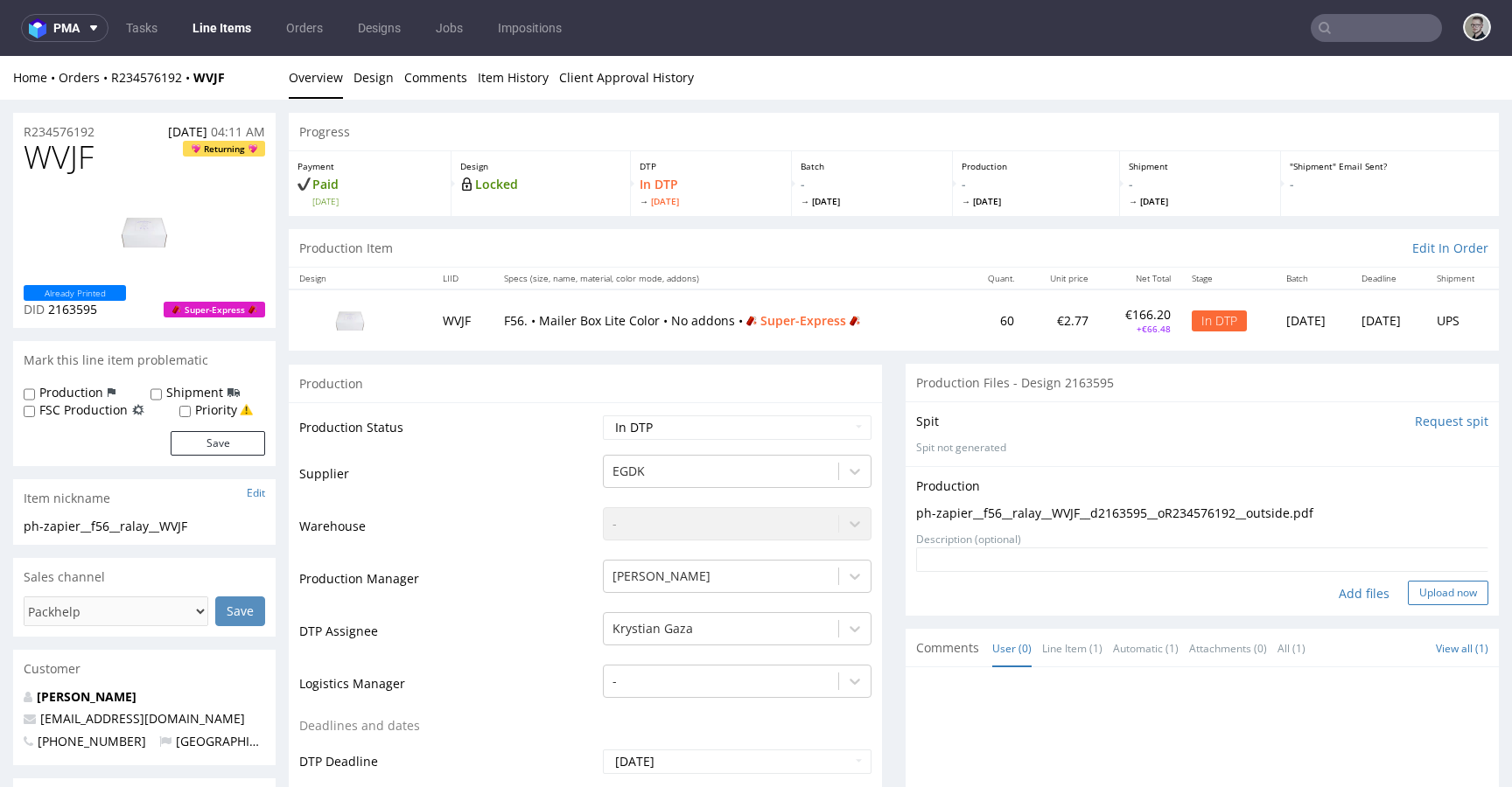
click at [1408, 584] on button "Upload now" at bounding box center [1448, 593] width 81 height 24
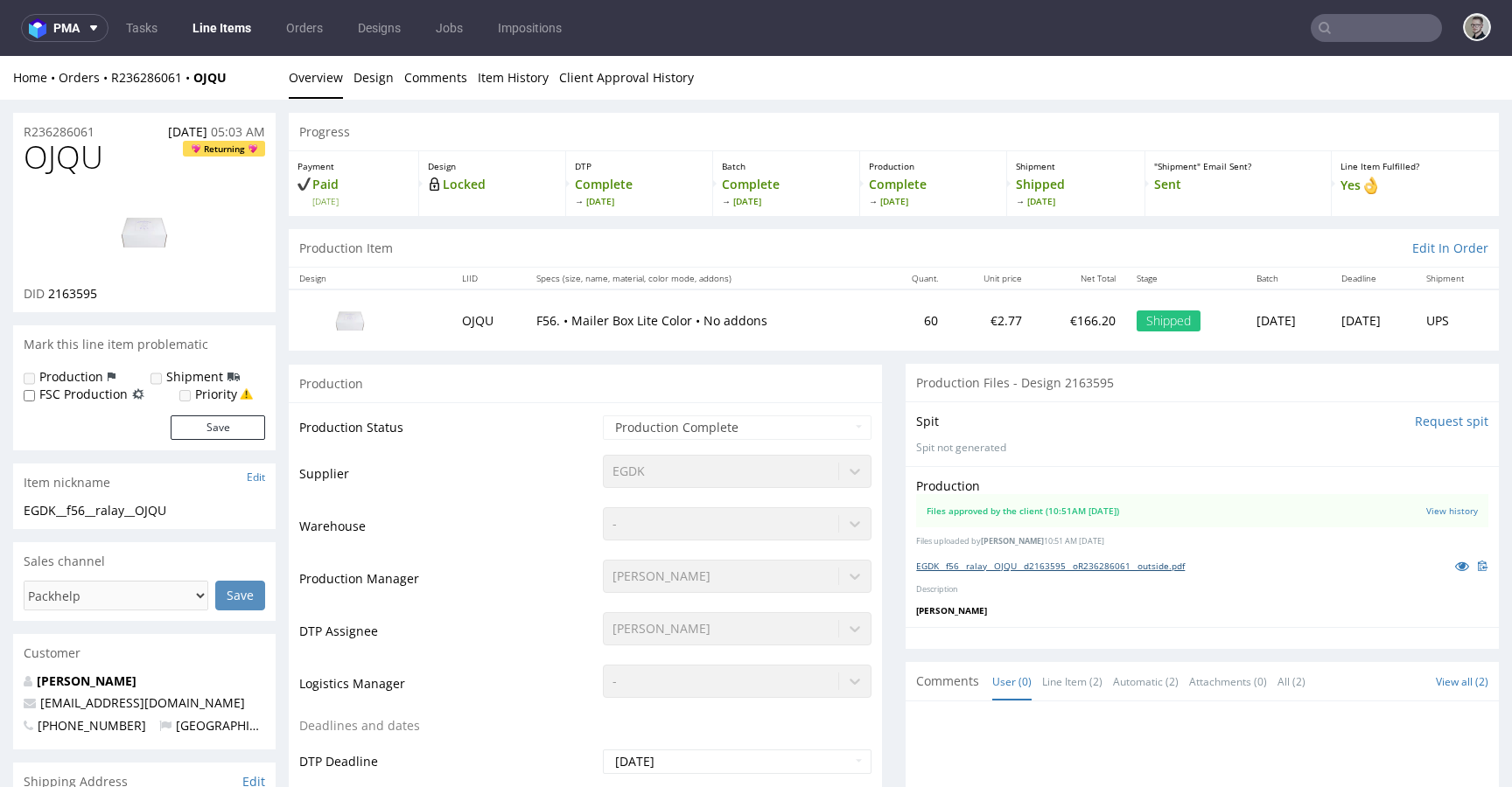
click at [1022, 561] on link "EGDK__f56__ralay__OJQU__d2163595__oR236286061__outside.pdf" at bounding box center [1050, 565] width 268 height 12
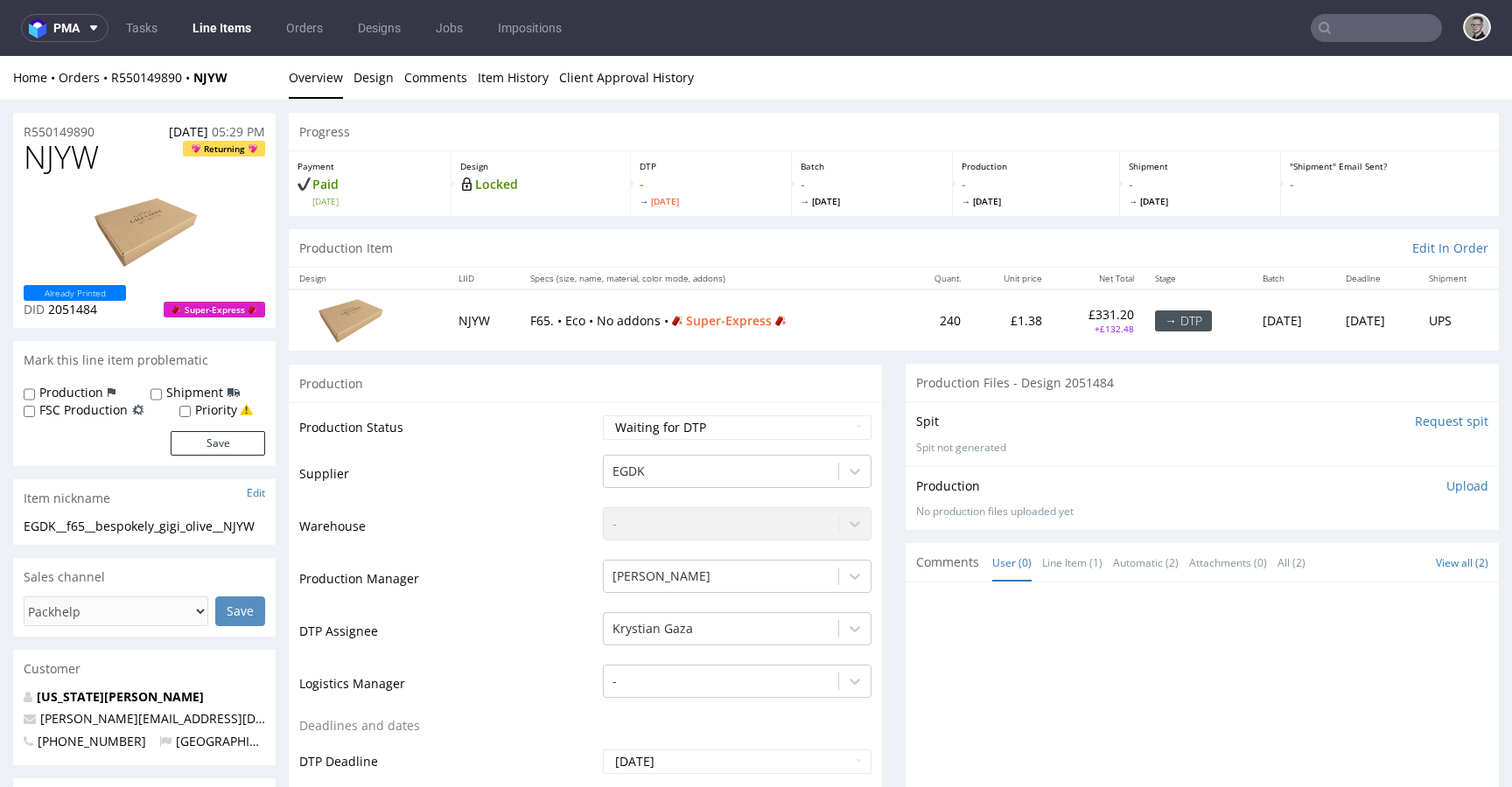
click at [680, 411] on div "Production Status Waiting for Artwork Waiting for Diecut Waiting for Mockup Wai…" at bounding box center [585, 795] width 593 height 785
click at [682, 429] on select "Waiting for Artwork Waiting for Diecut Waiting for Mockup Waiting for DTP Waiti…" at bounding box center [736, 428] width 268 height 24
click at [602, 416] on select "Waiting for Artwork Waiting for Diecut Waiting for Mockup Waiting for DTP Waiti…" at bounding box center [736, 428] width 268 height 24
click at [686, 422] on select "Waiting for Artwork Waiting for Diecut Waiting for Mockup Waiting for DTP Waiti…" at bounding box center [736, 428] width 268 height 24
select select "dtp_in_process"
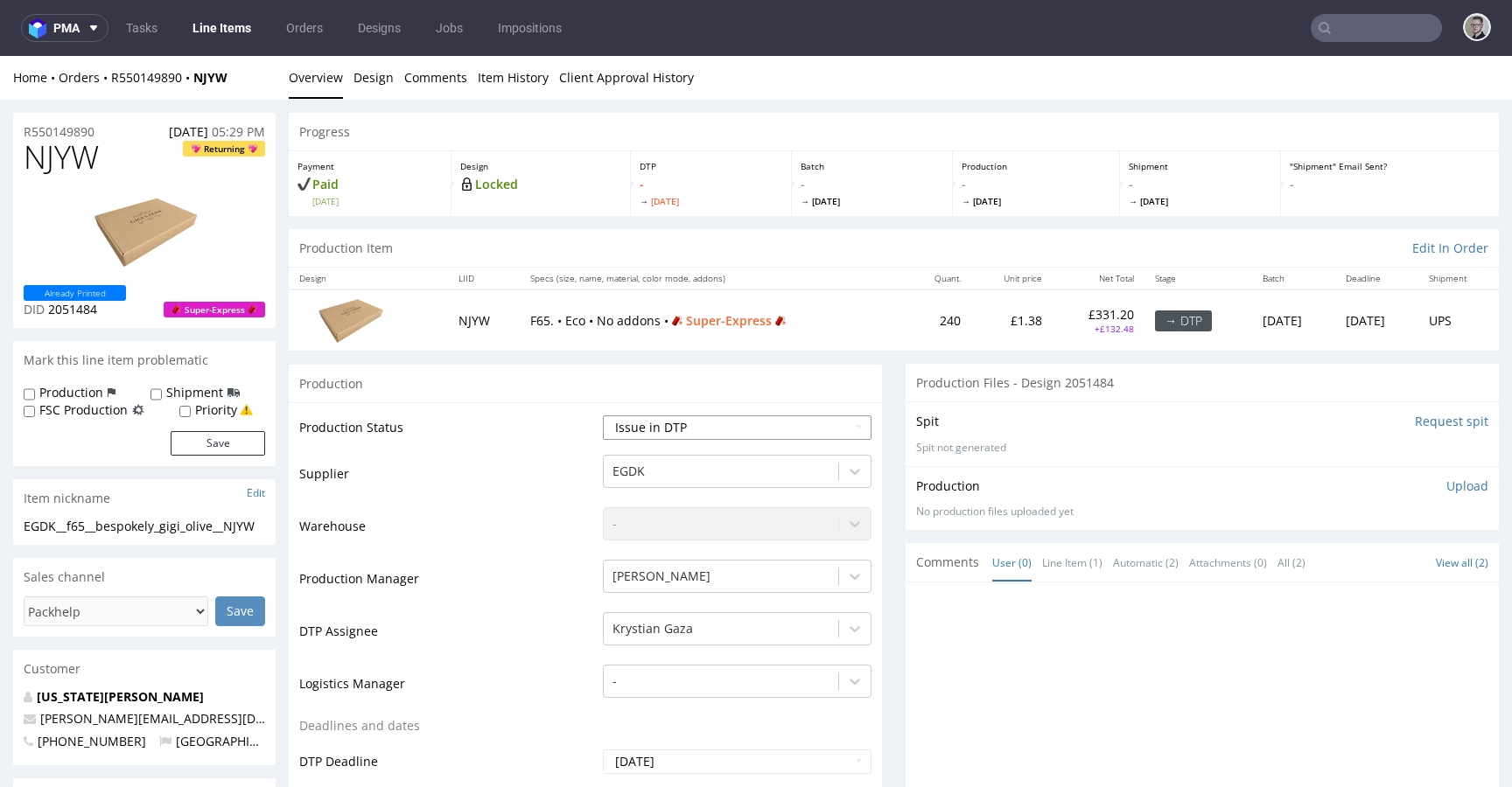
click at [602, 416] on select "Waiting for Artwork Waiting for Diecut Waiting for Mockup Waiting for DTP Waiti…" at bounding box center [736, 428] width 268 height 24
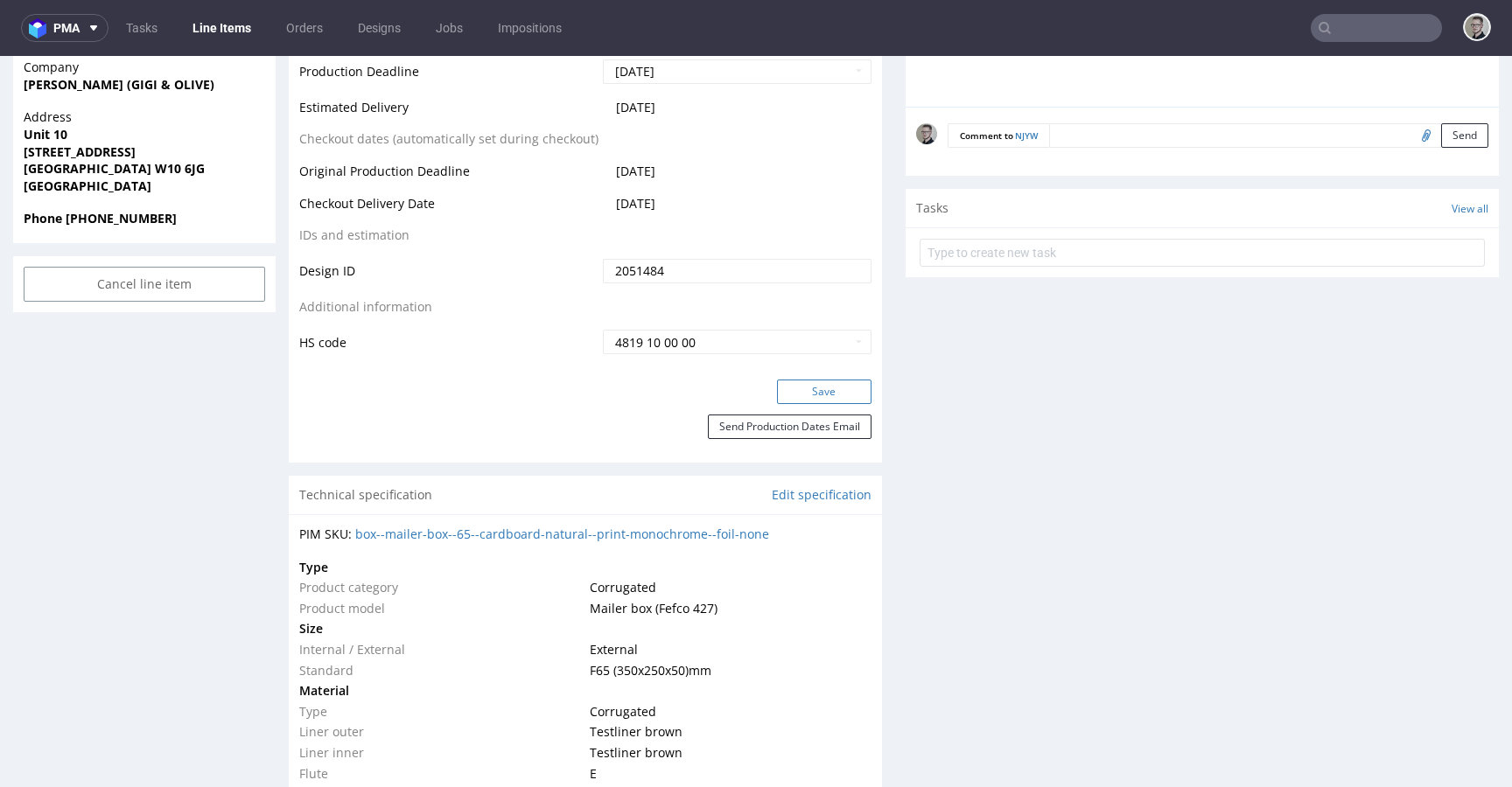
click at [846, 389] on button "Save" at bounding box center [824, 392] width 95 height 24
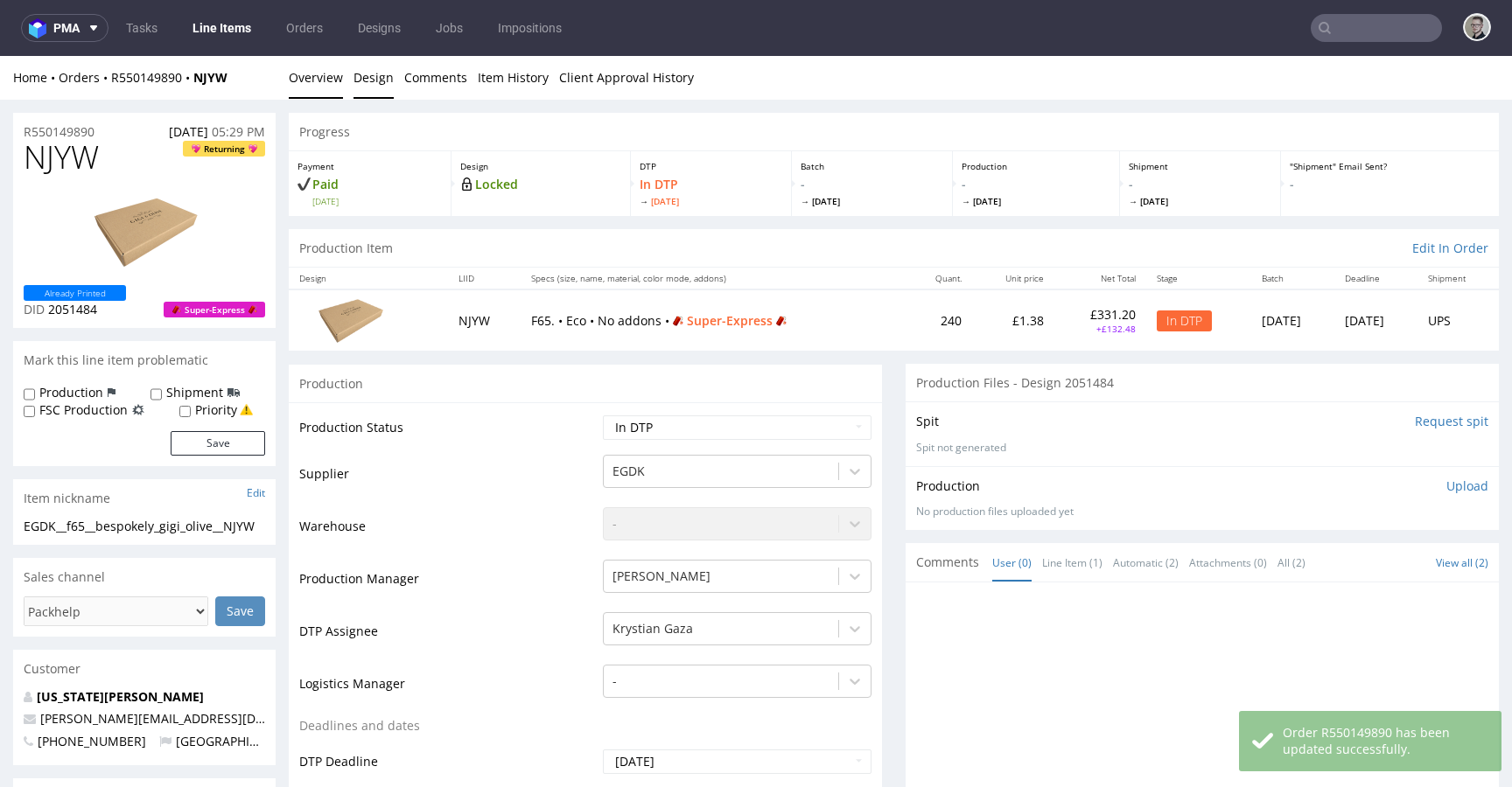
click at [369, 74] on link "Design" at bounding box center [373, 77] width 40 height 43
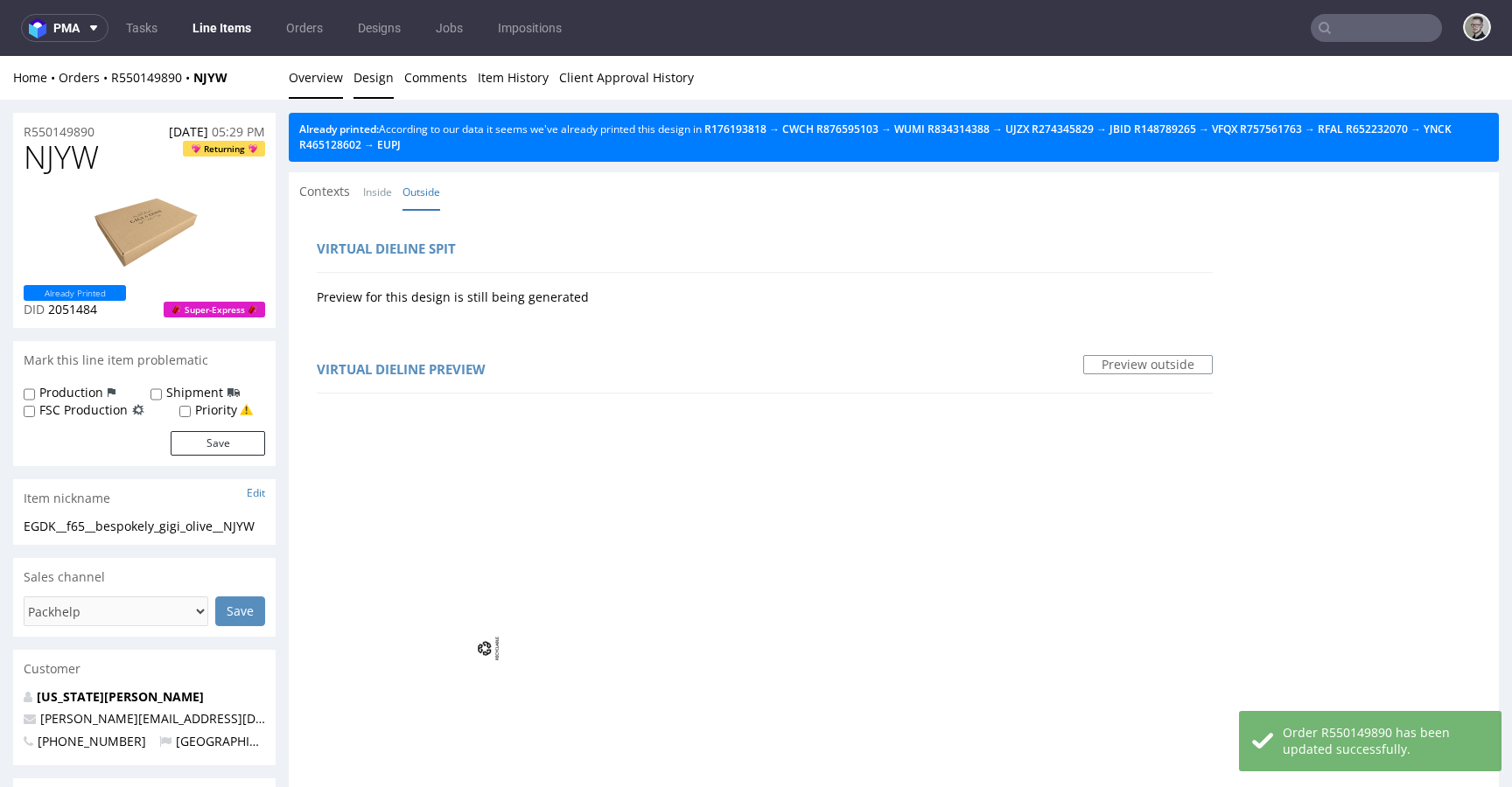
click at [315, 84] on link "Overview" at bounding box center [316, 77] width 54 height 43
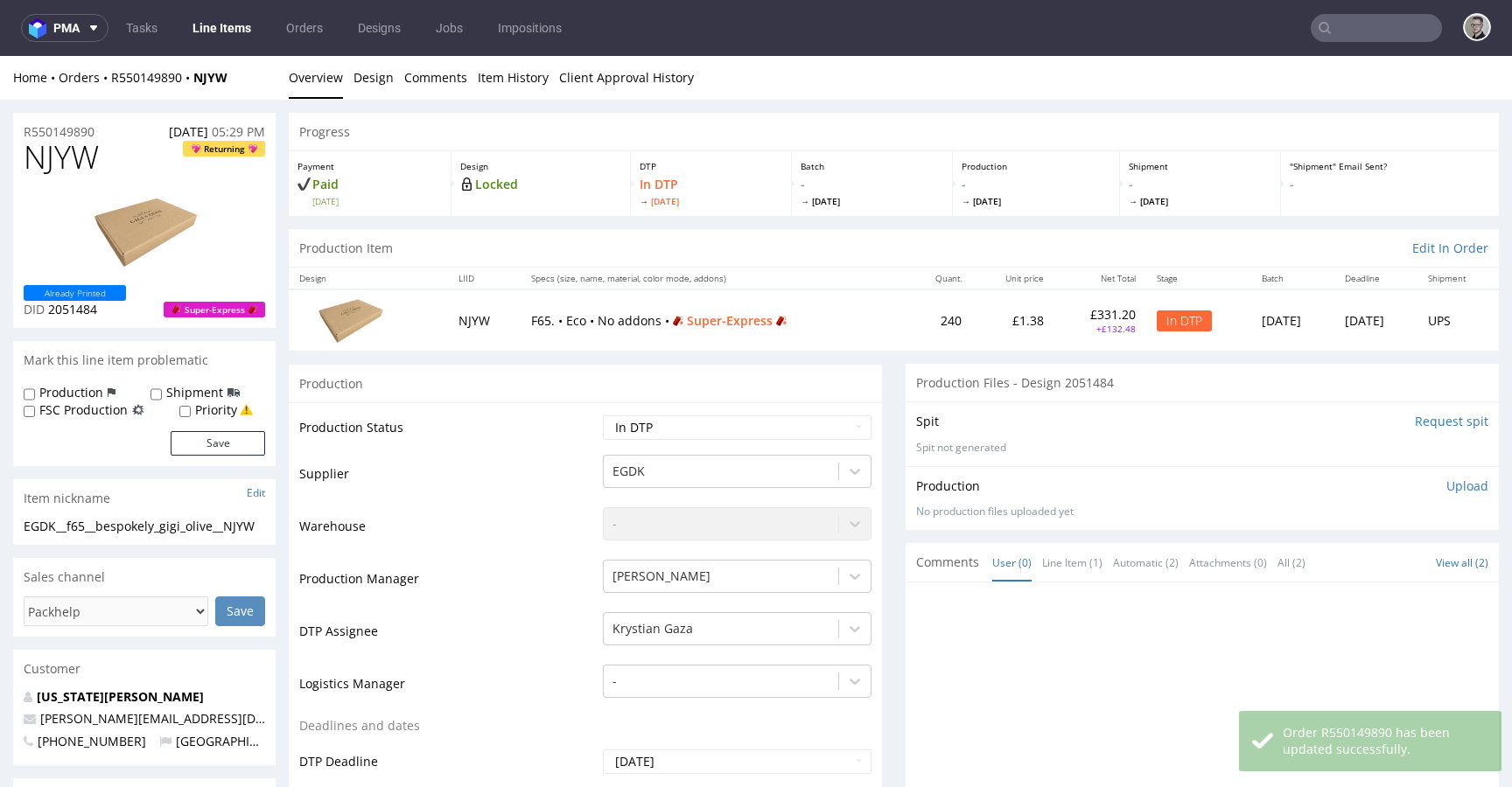
click at [126, 527] on div "EGDK__f65__bespokely_gigi_olive__NJYW" at bounding box center [144, 526] width 241 height 18
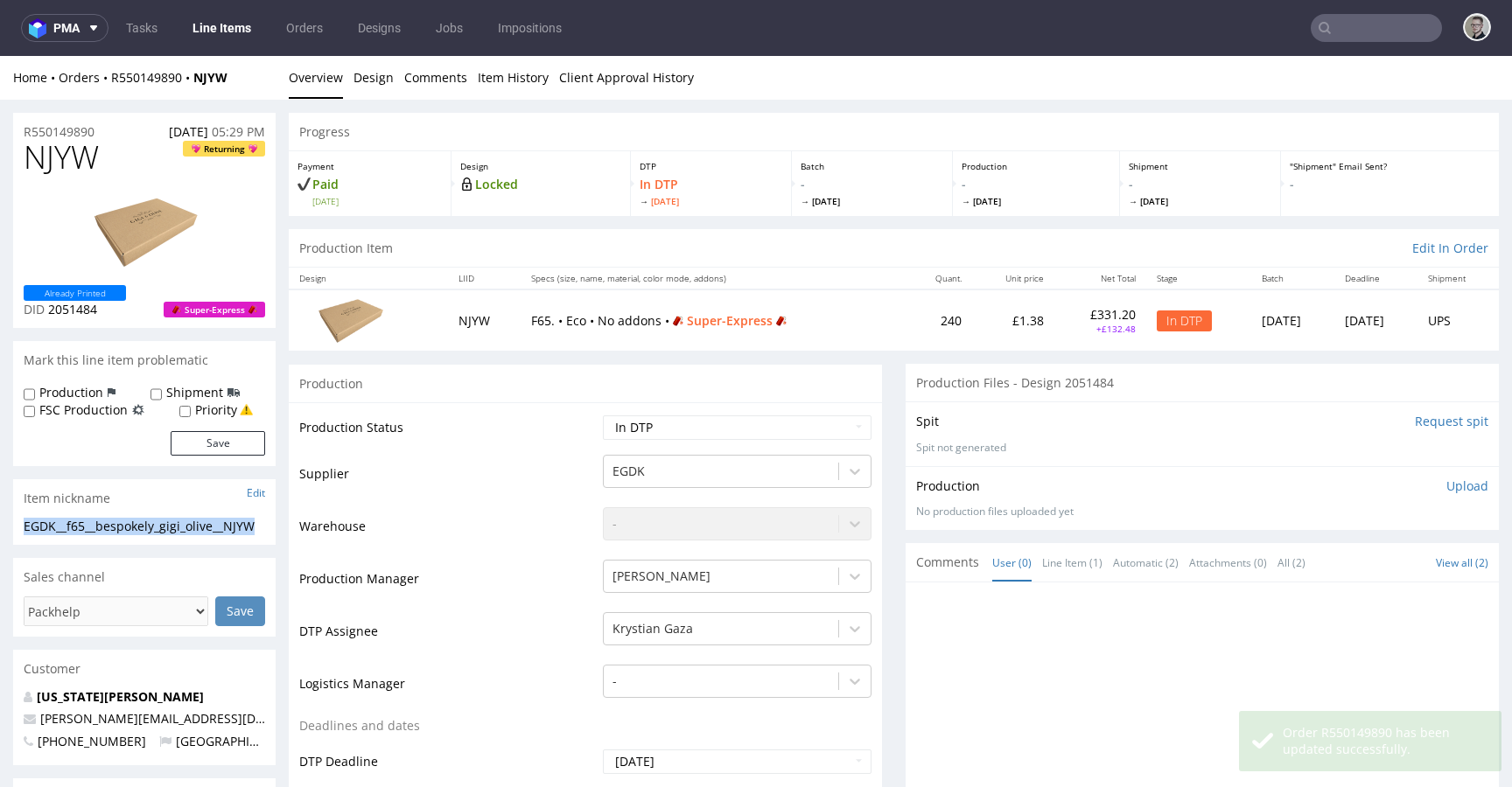
click at [126, 527] on div "EGDK__f65__bespokely_gigi_olive__NJYW" at bounding box center [144, 526] width 241 height 18
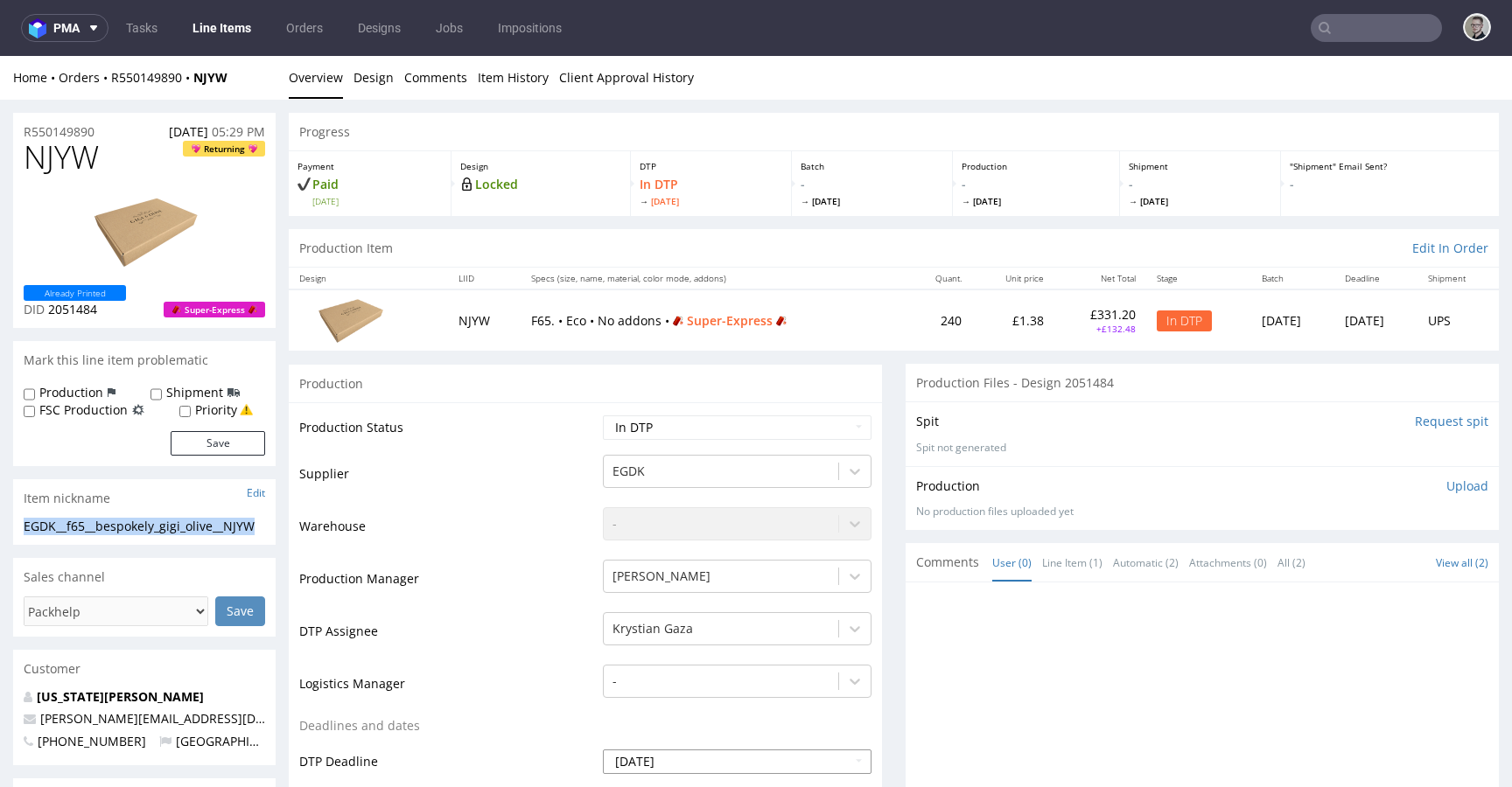
copy div "EGDK__f65__bespokely_gigi_olive__NJYW"
drag, startPoint x: 48, startPoint y: 125, endPoint x: 0, endPoint y: 84, distance: 63.1
copy div "Overview Design Comments Item History Client Approval History R550149890"
click at [1446, 484] on p "Upload" at bounding box center [1467, 486] width 42 height 18
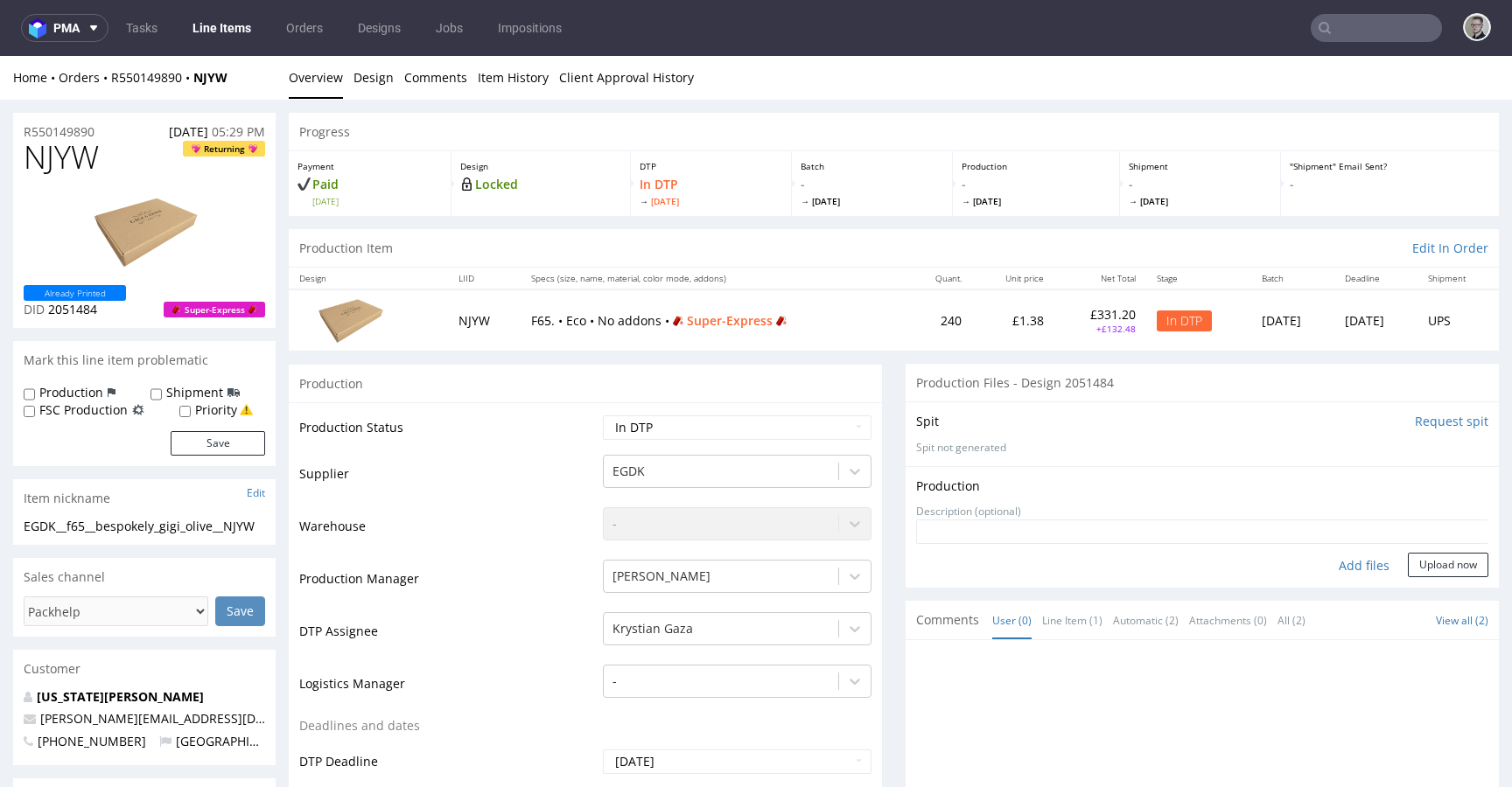
click at [1357, 571] on div "Add files" at bounding box center [1363, 566] width 87 height 26
type input "C:\fakepath\EGDK__f65__bespokely_gigi_olive__NJYW__d2051484__oR550149890__outsi…"
click at [1419, 577] on button "Upload now" at bounding box center [1448, 565] width 81 height 24
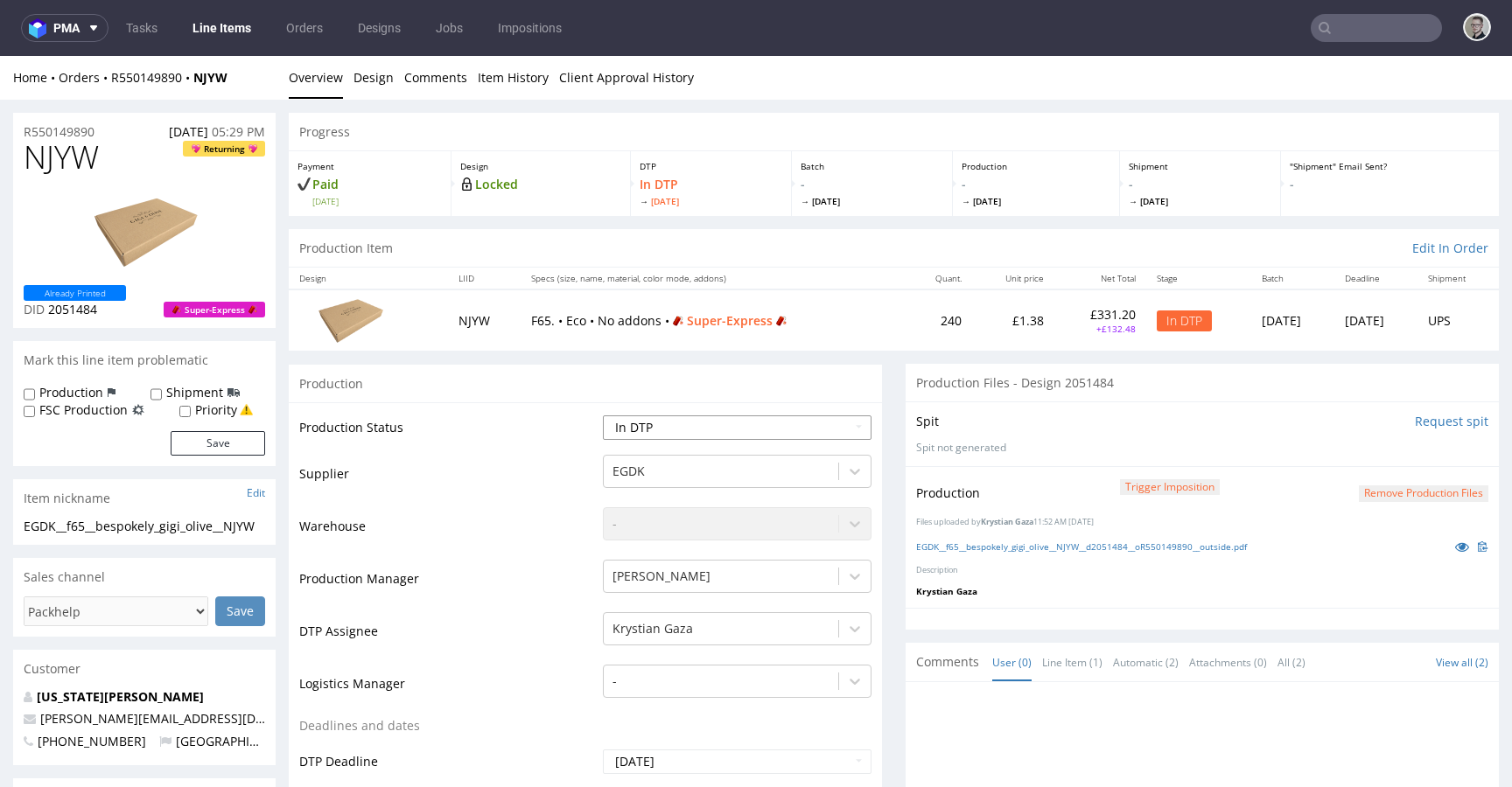
click at [710, 421] on select "Waiting for Artwork Waiting for Diecut Waiting for Mockup Waiting for DTP Waiti…" at bounding box center [736, 428] width 268 height 24
select select "dtp_production_ready"
click at [602, 416] on select "Waiting for Artwork Waiting for Diecut Waiting for Mockup Waiting for DTP Waiti…" at bounding box center [736, 428] width 268 height 24
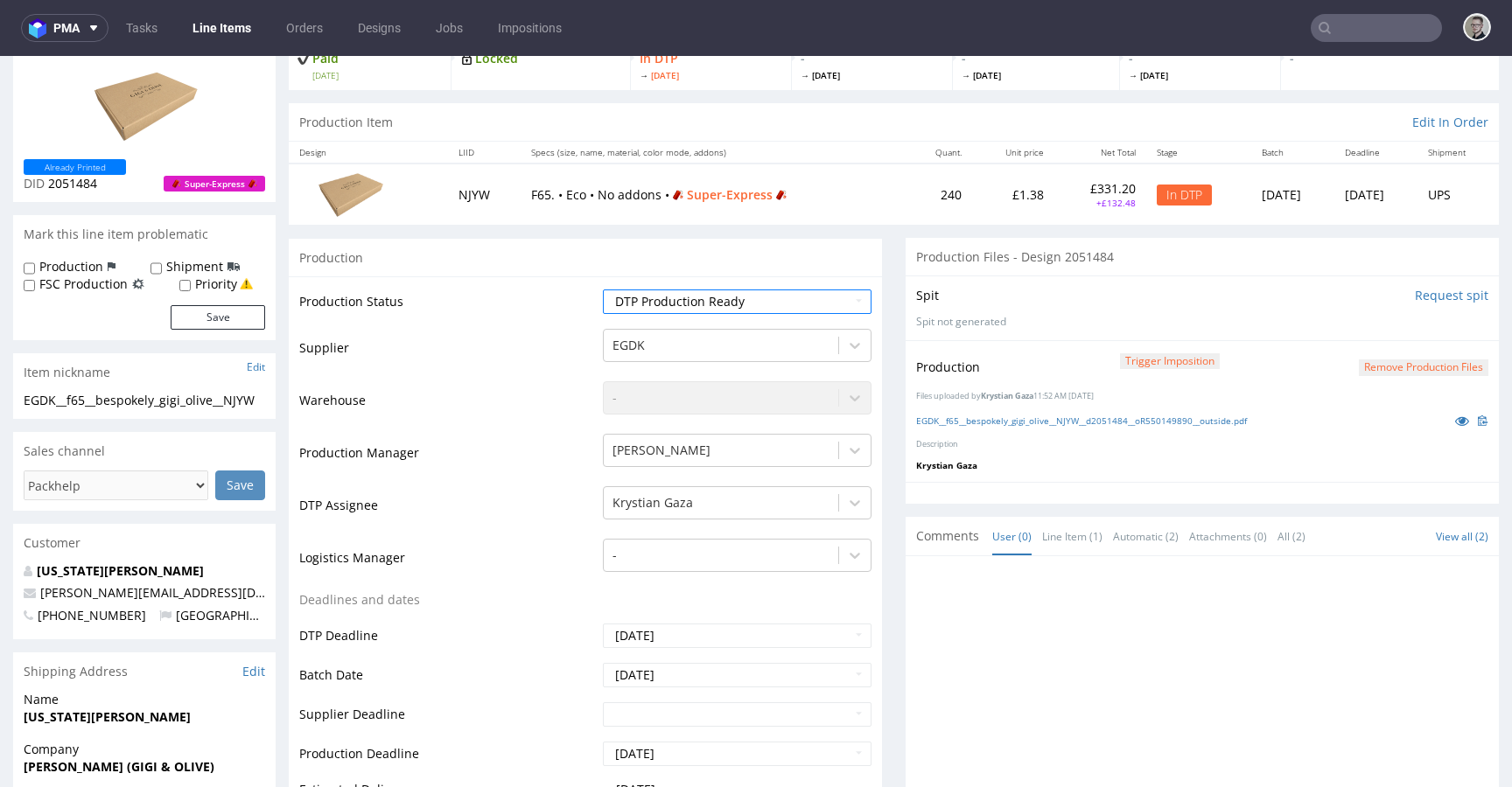
scroll to position [590, 0]
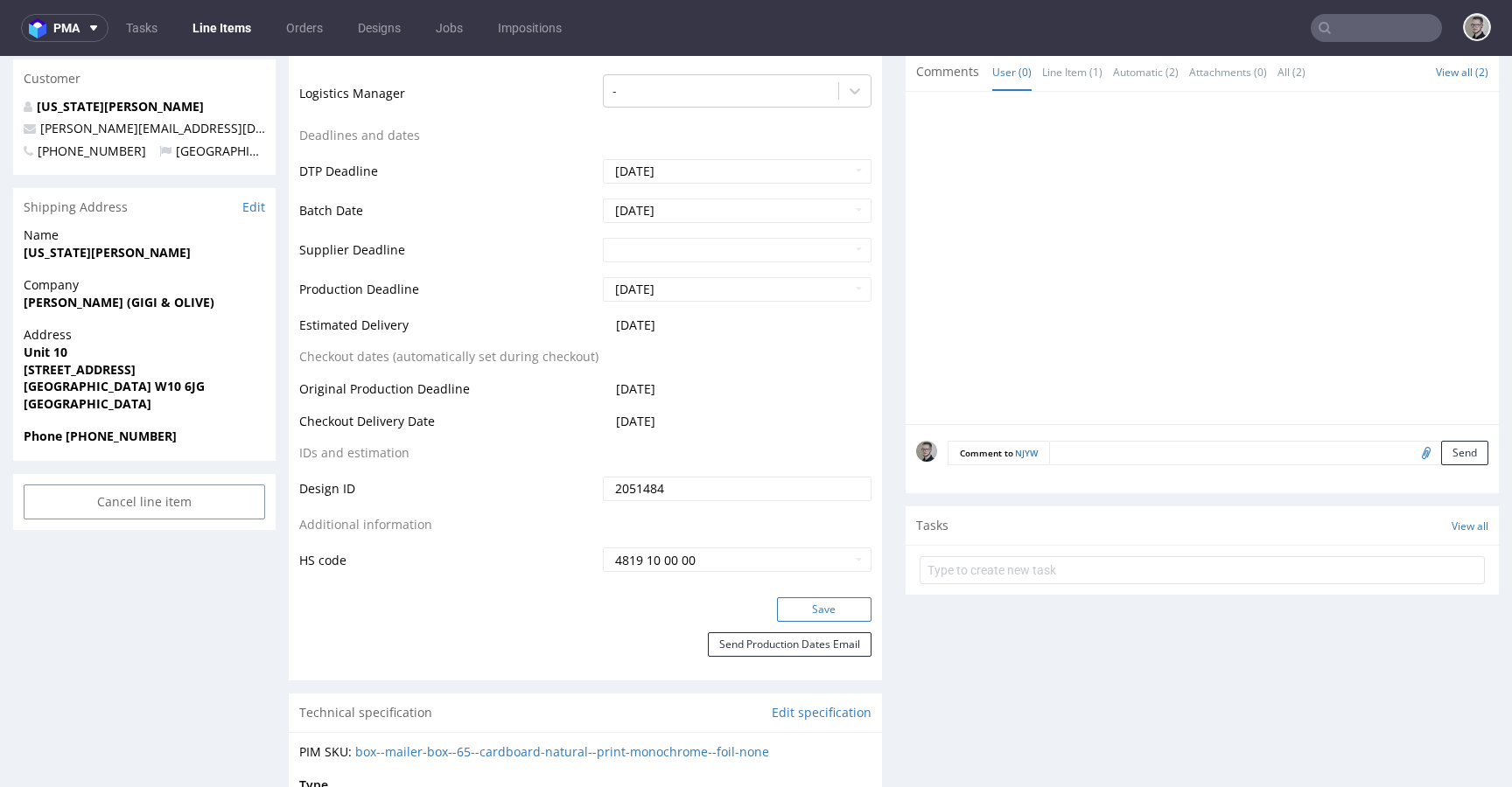
click at [815, 609] on button "Save" at bounding box center [824, 610] width 95 height 24
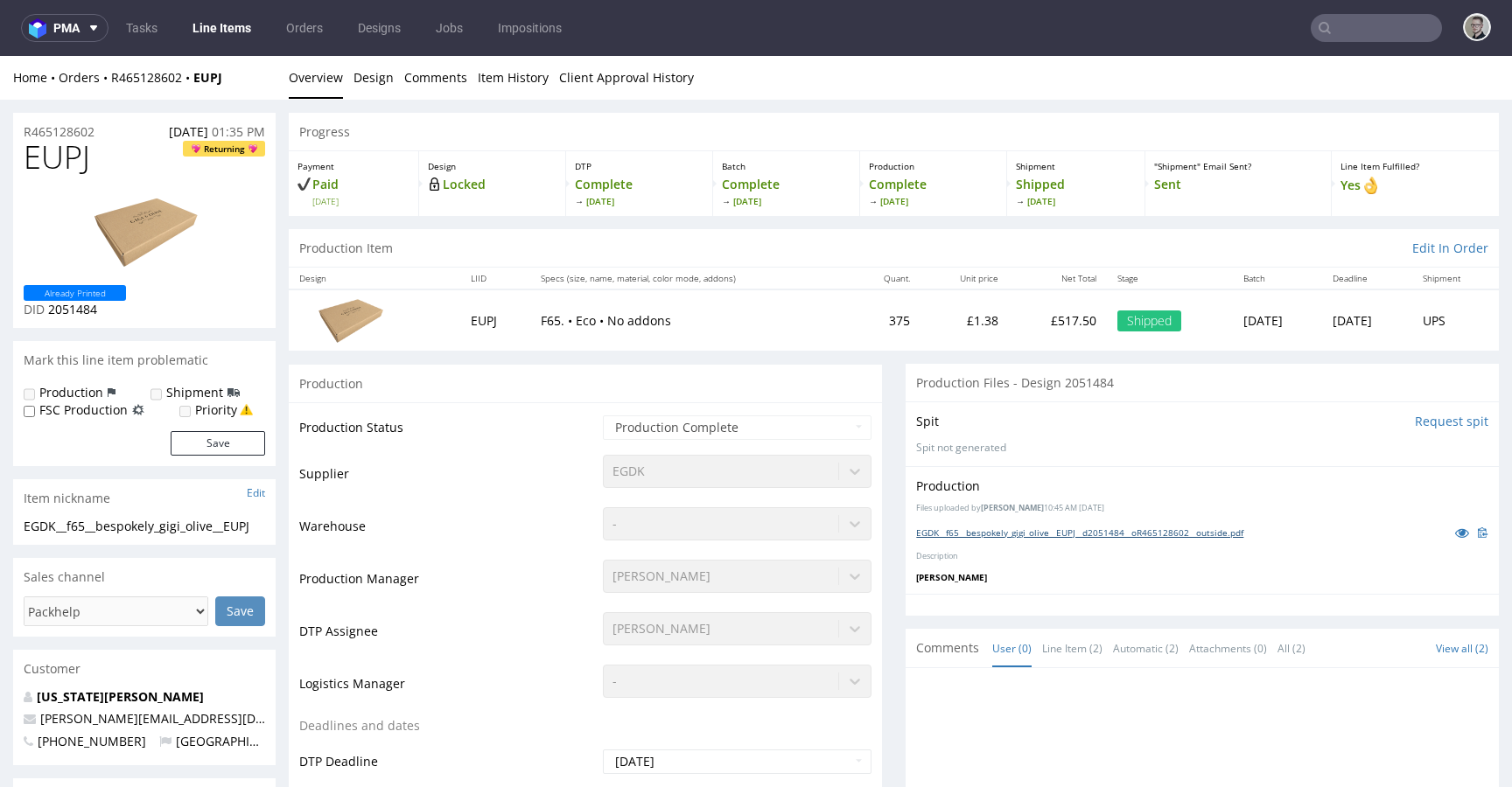
click at [1056, 536] on link "EGDK__f65__bespokely_gigi_olive__EUPJ__d2051484__oR465128602__outside.pdf" at bounding box center [1079, 532] width 328 height 12
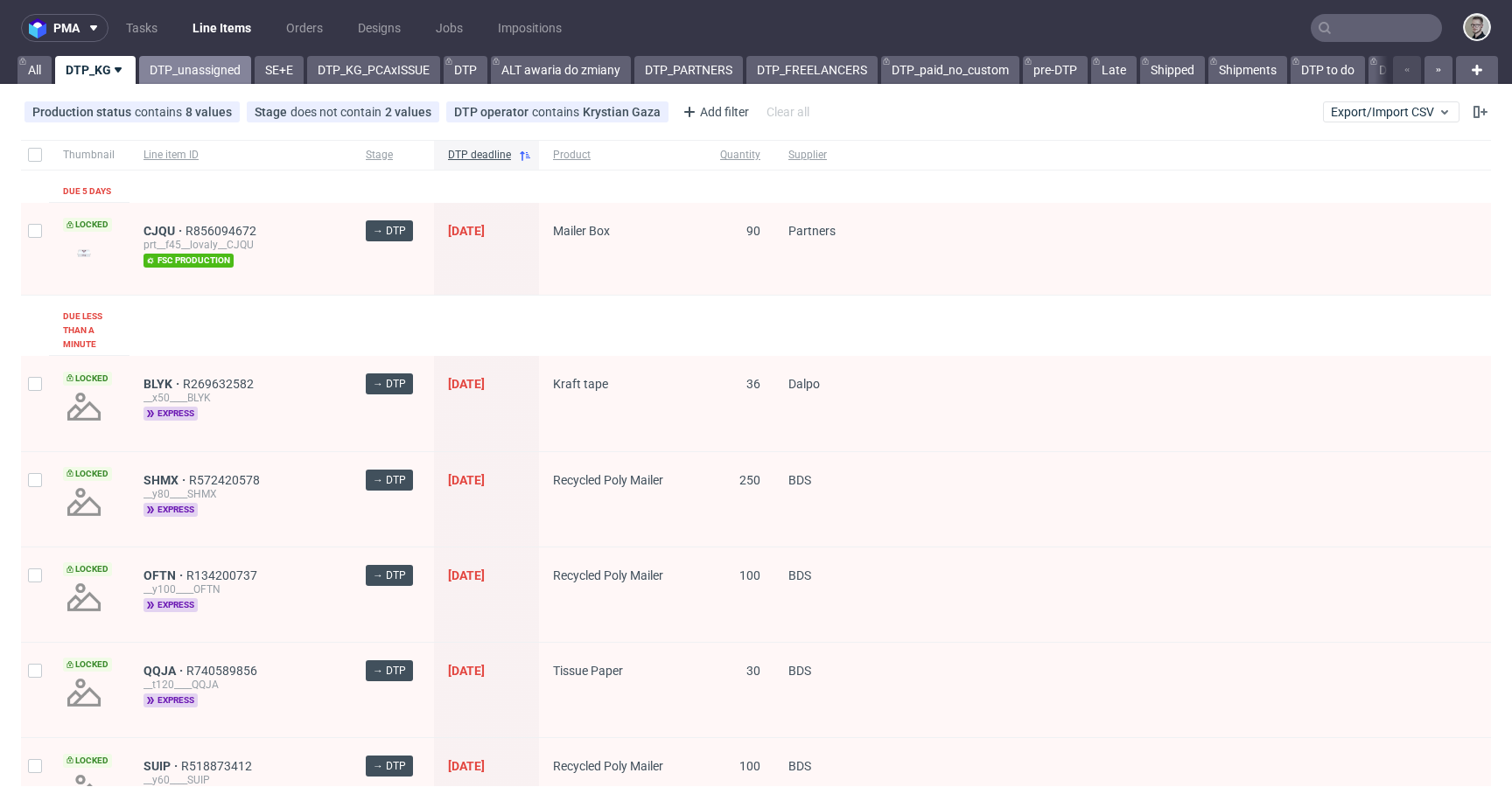
click at [216, 67] on link "DTP_unassigned" at bounding box center [195, 70] width 112 height 28
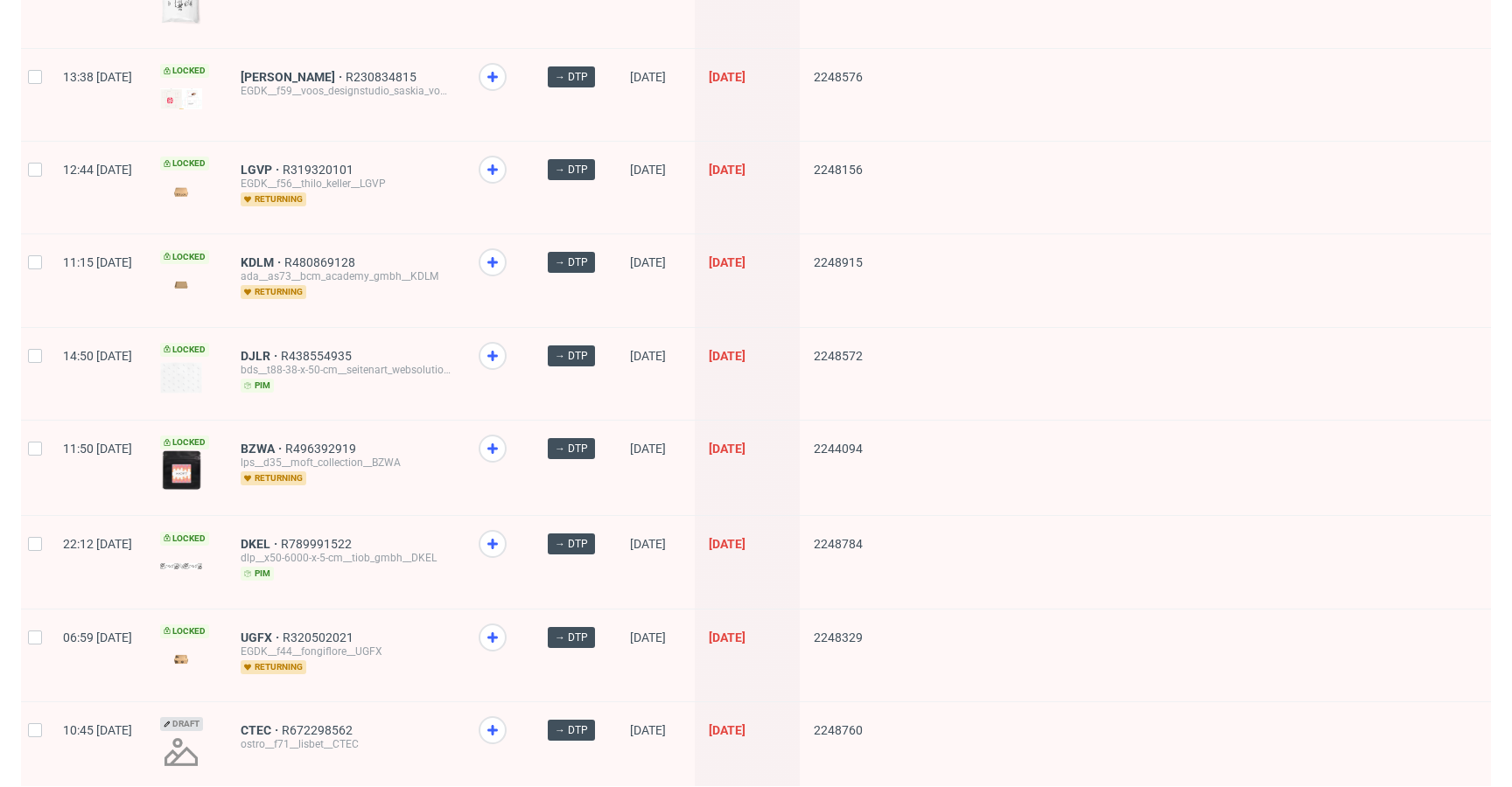
scroll to position [2323, 0]
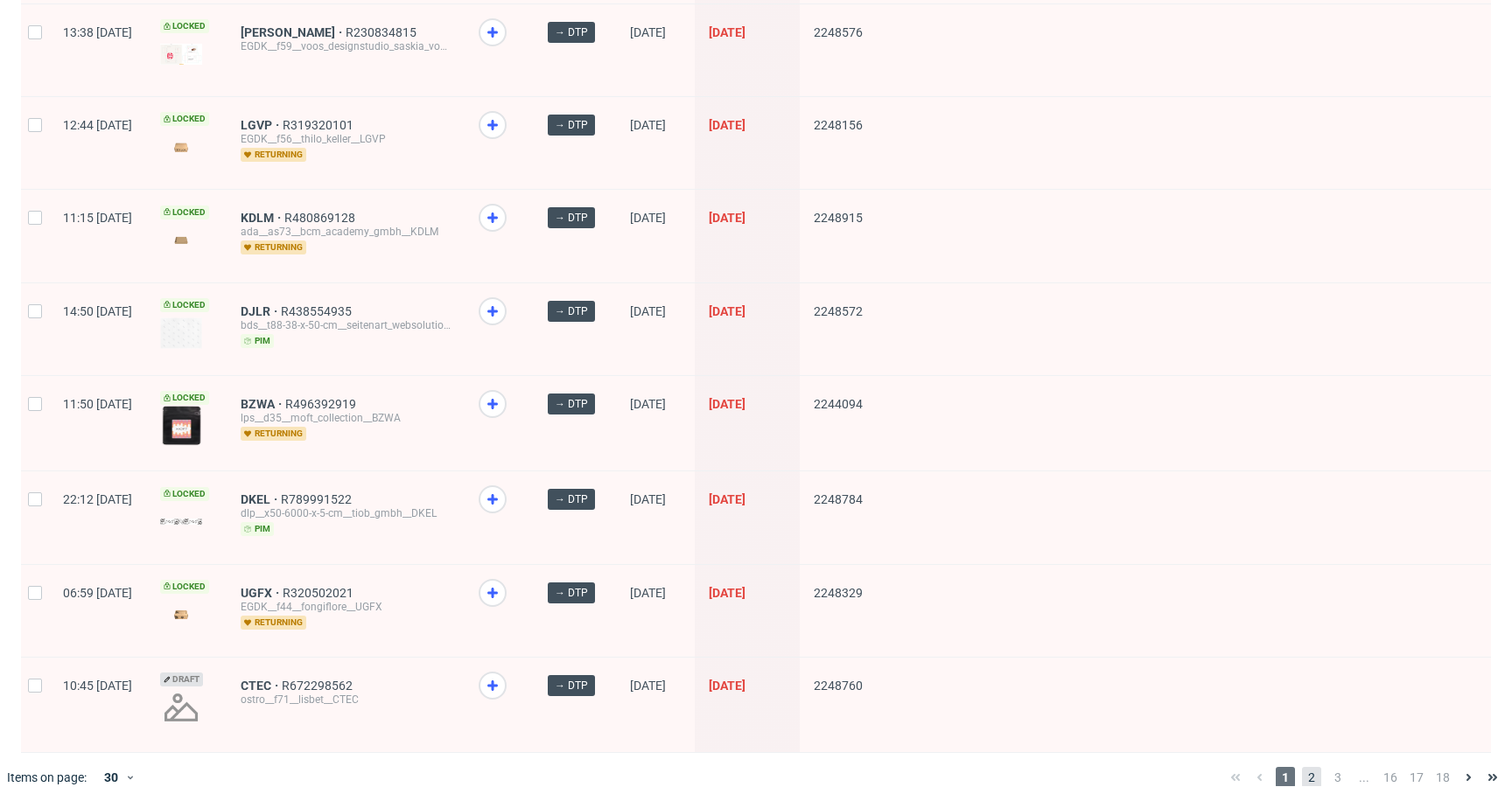
click at [1305, 768] on span "2" at bounding box center [1312, 778] width 19 height 21
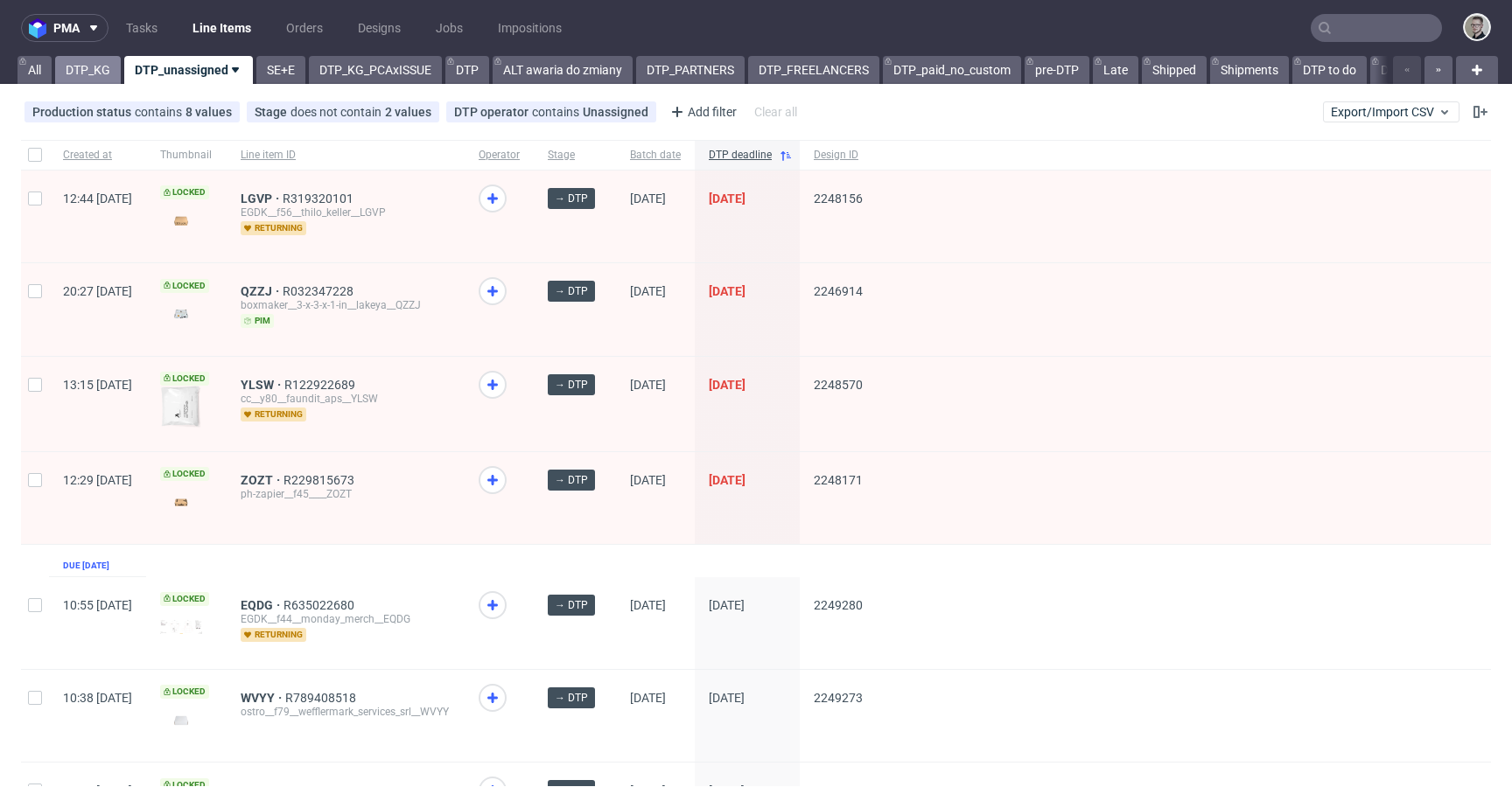
click at [79, 66] on link "DTP_KG" at bounding box center [87, 70] width 66 height 28
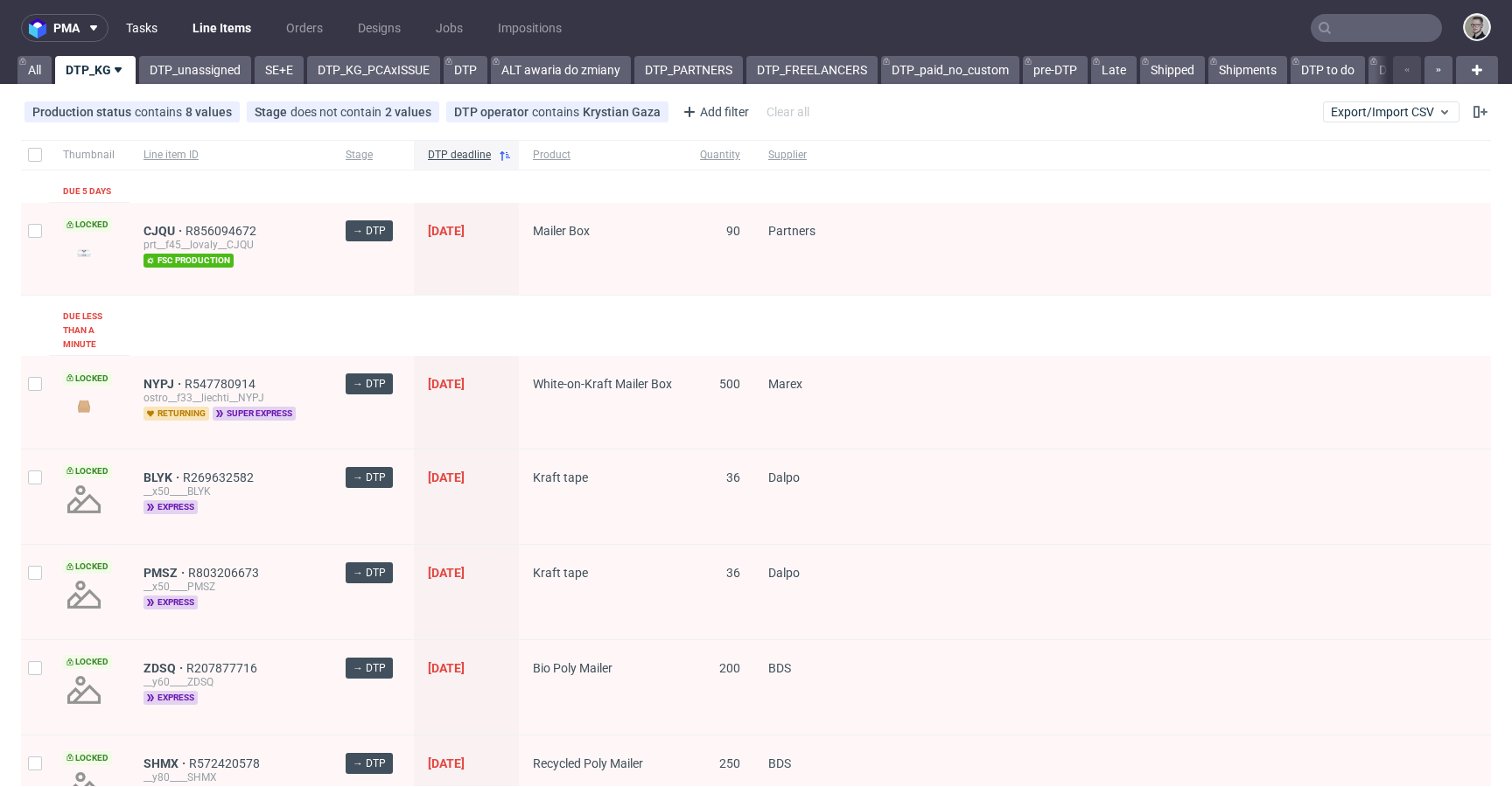
click at [139, 18] on link "Tasks" at bounding box center [141, 28] width 53 height 28
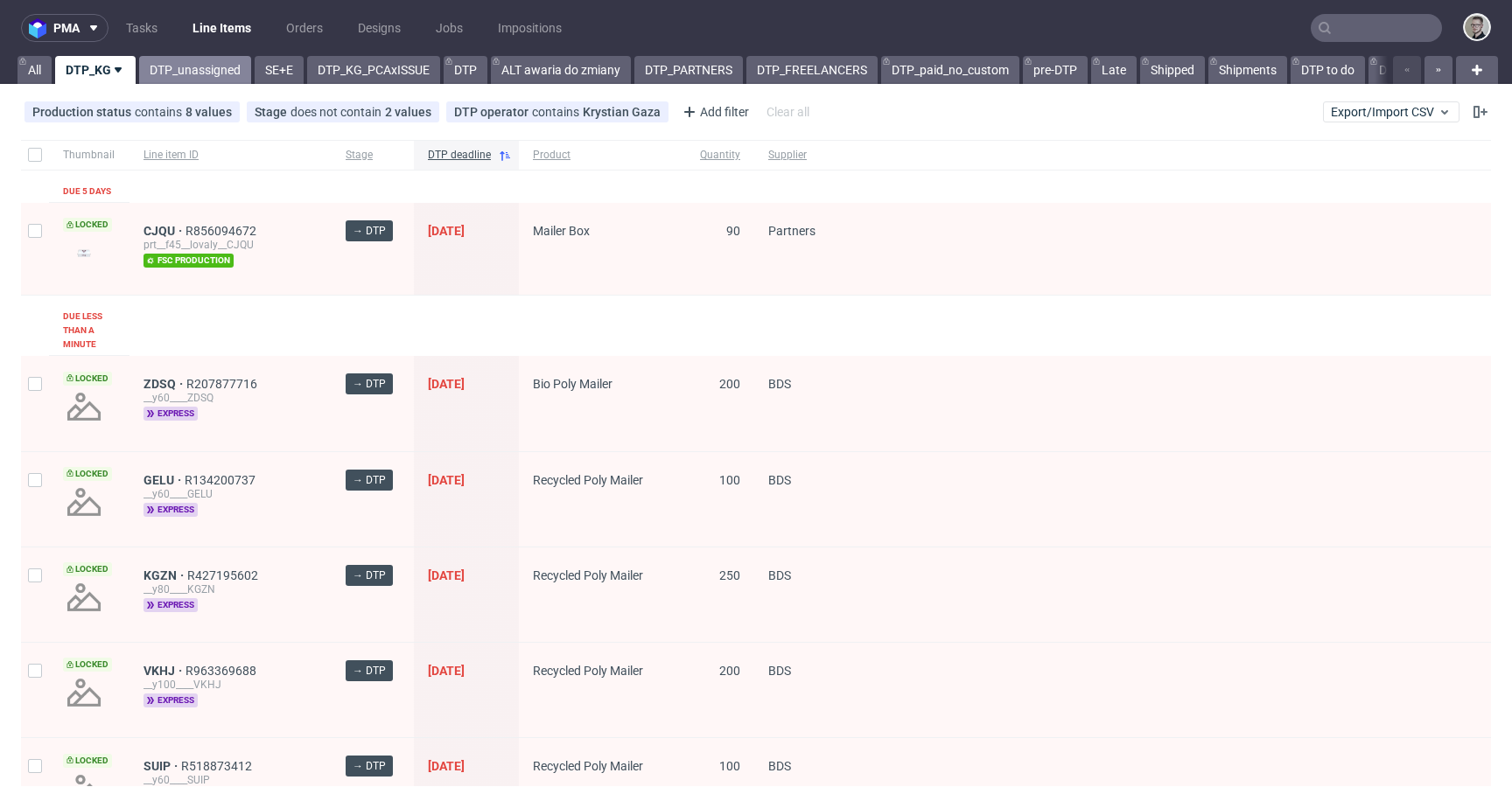
click at [167, 70] on link "DTP_unassigned" at bounding box center [195, 70] width 112 height 28
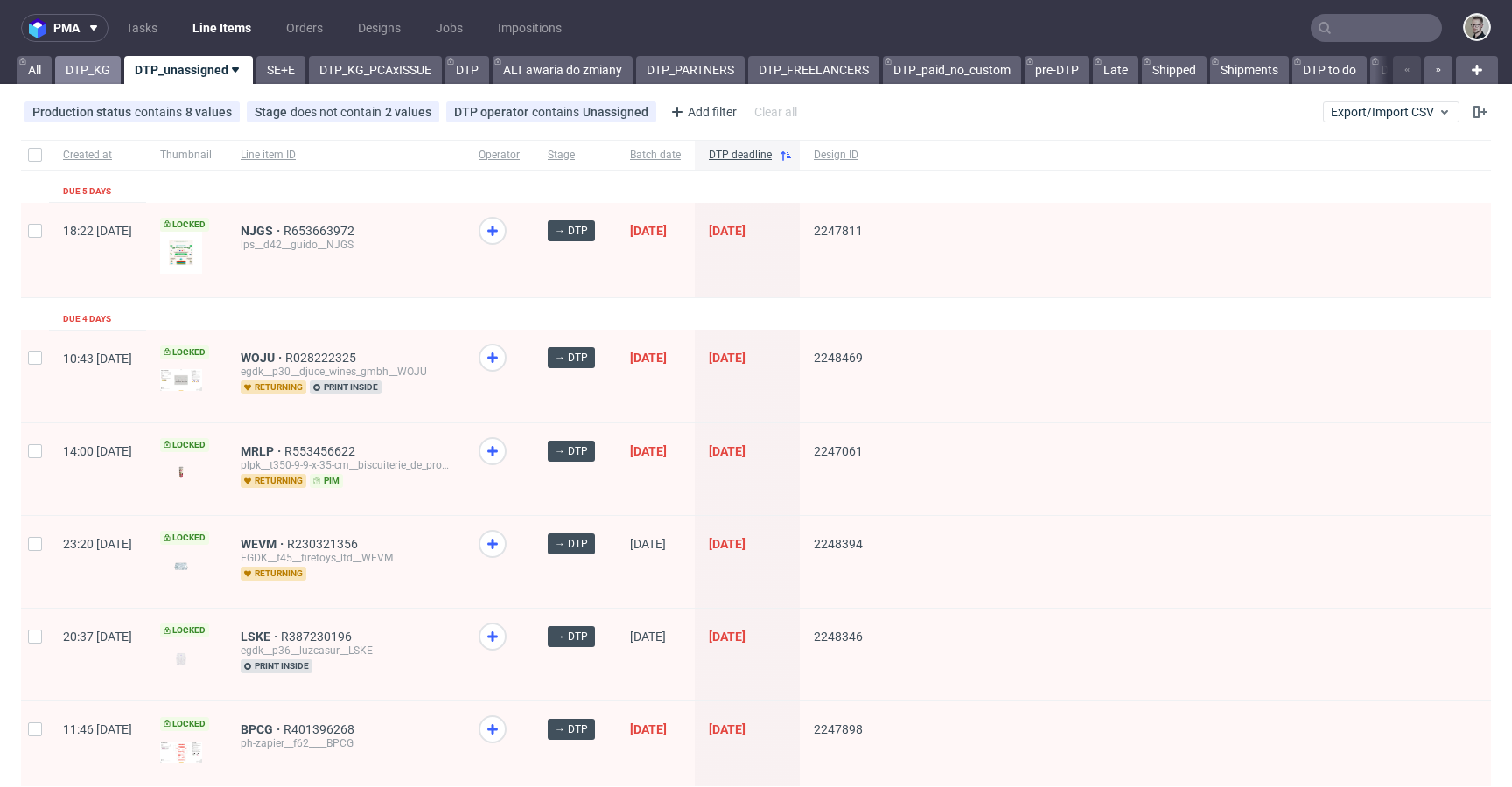
click at [78, 56] on link "DTP_KG" at bounding box center [87, 70] width 66 height 28
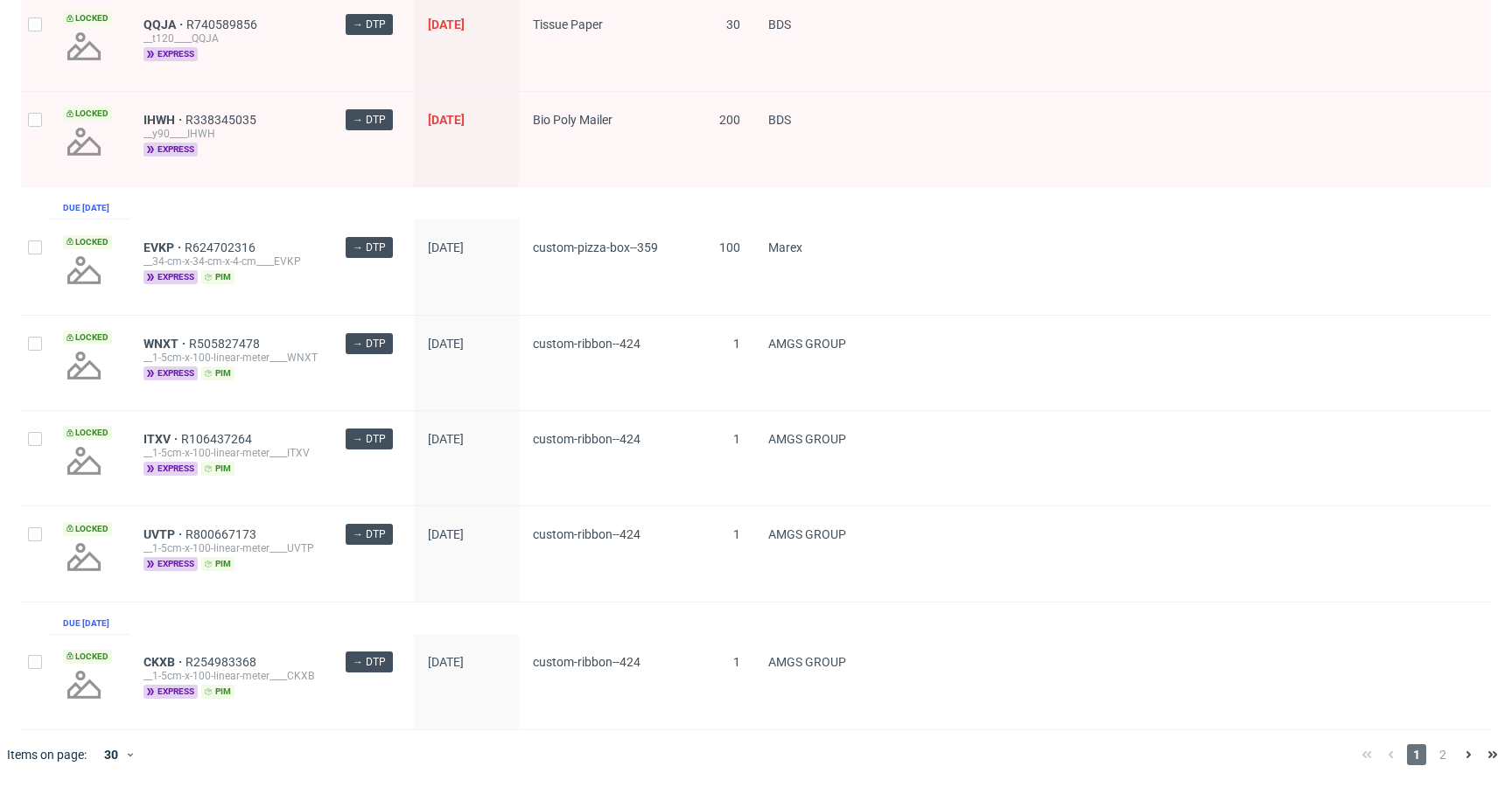
scroll to position [2484, 0]
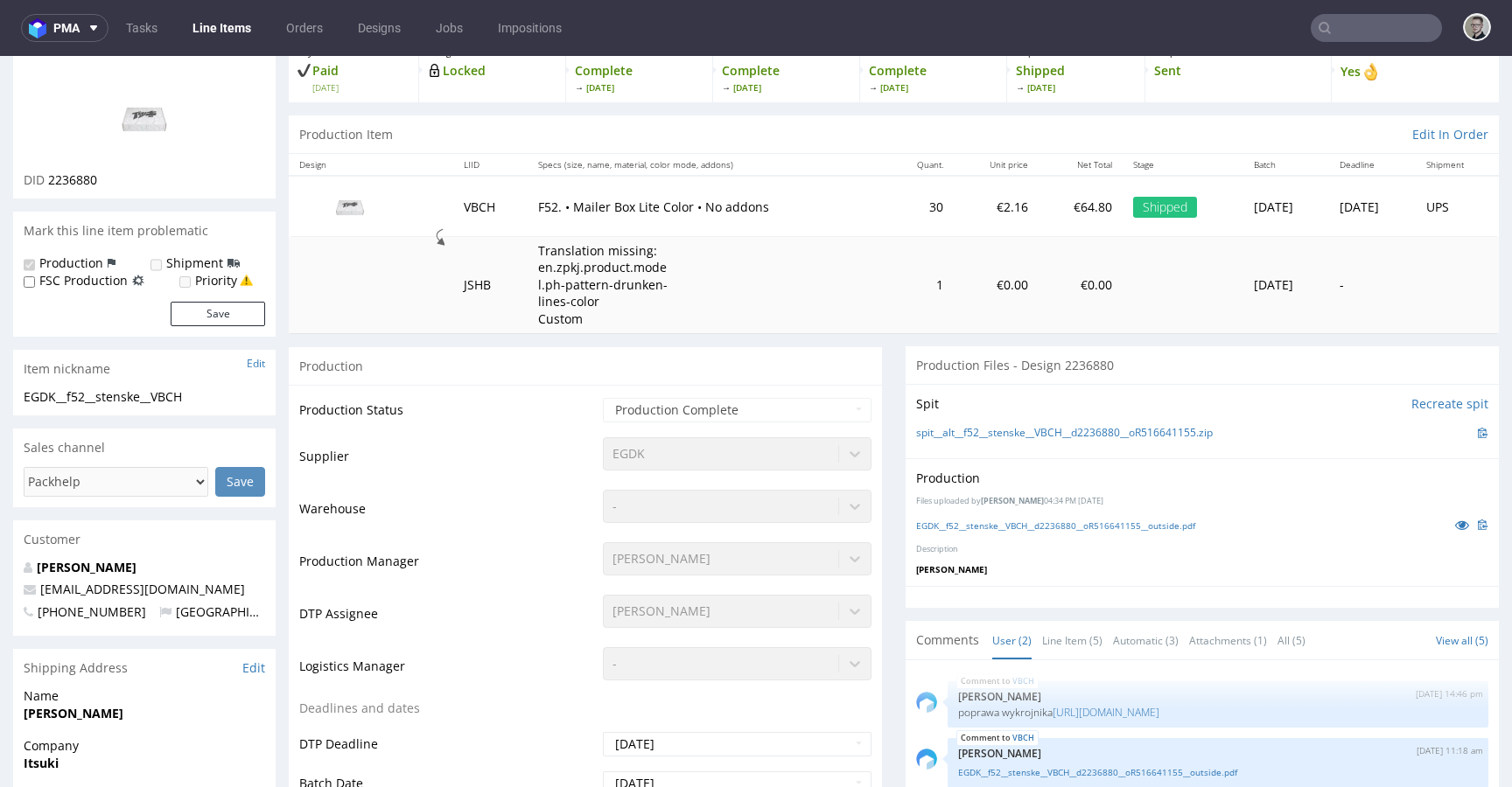
scroll to position [334, 0]
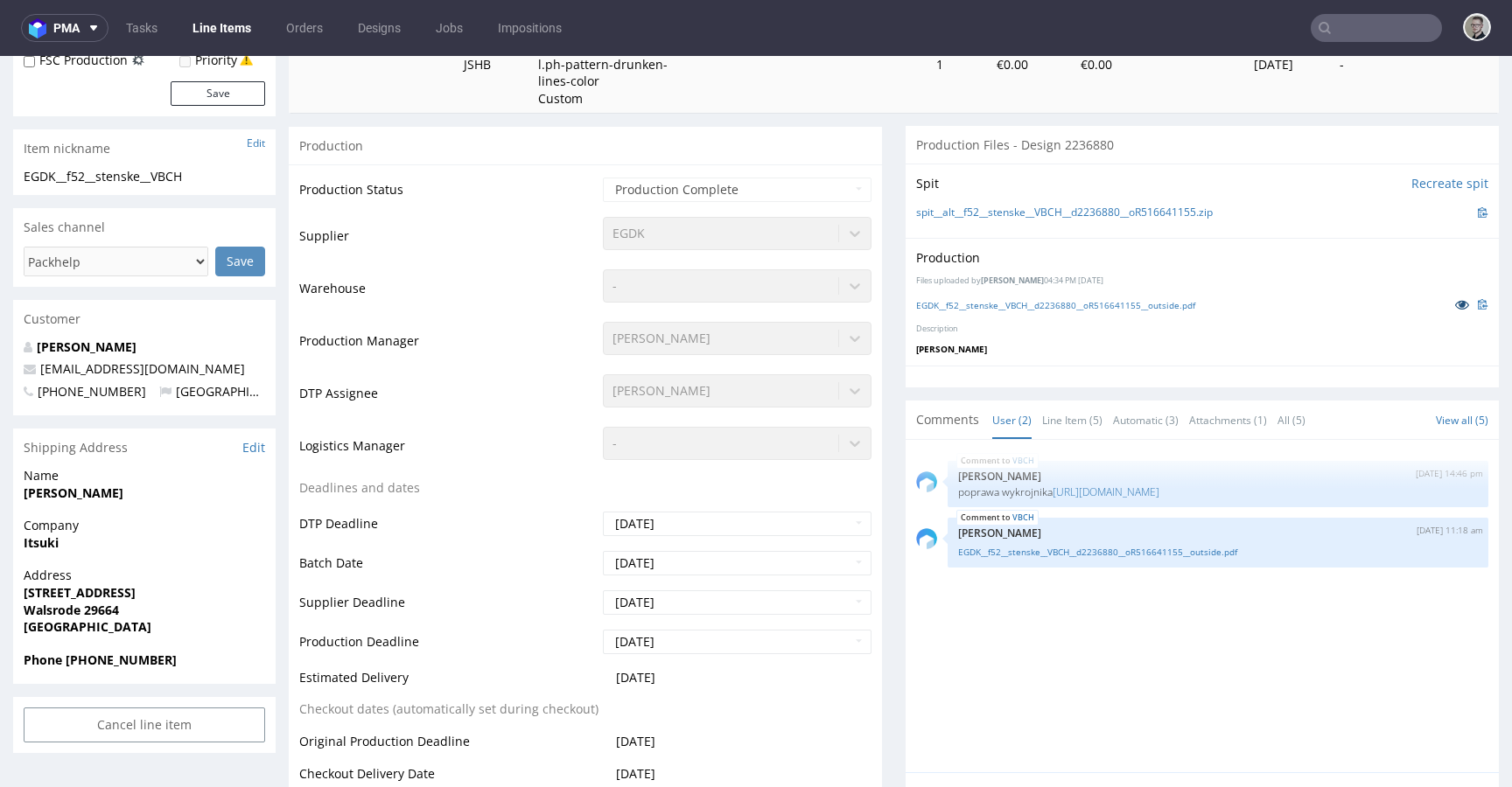
click at [1455, 303] on icon at bounding box center [1462, 303] width 14 height 12
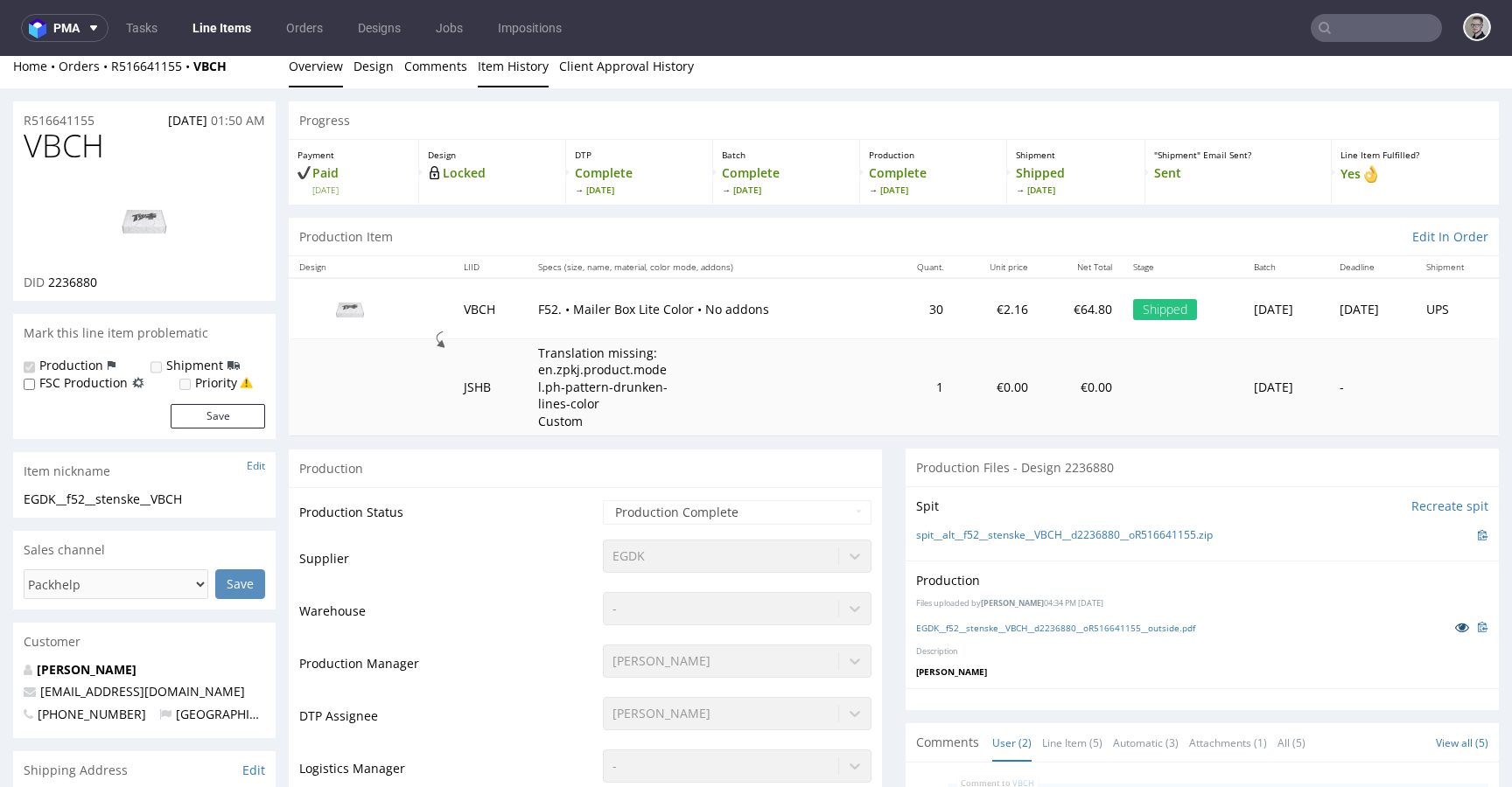
scroll to position [0, 0]
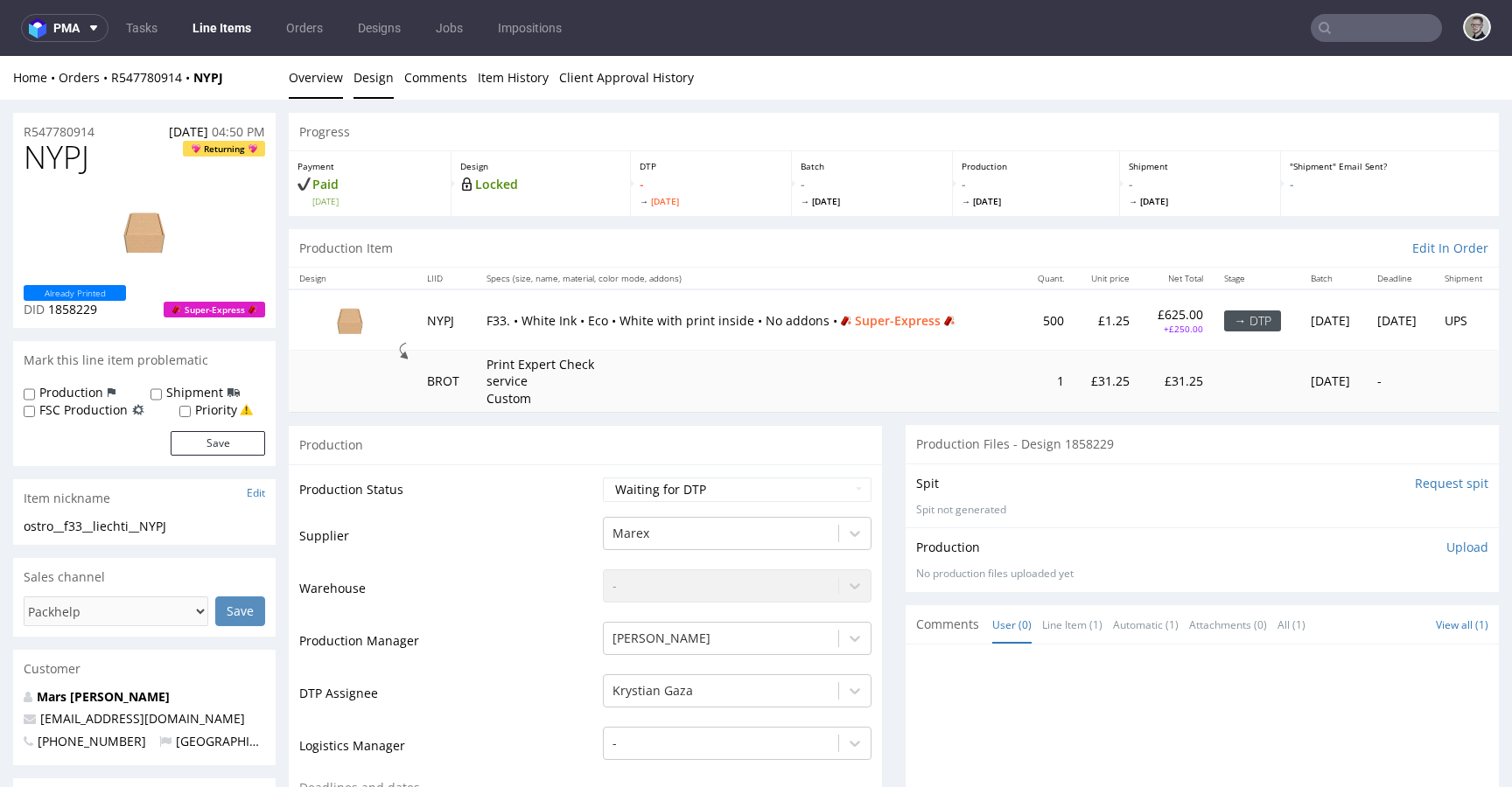
click at [381, 80] on link "Design" at bounding box center [373, 77] width 40 height 43
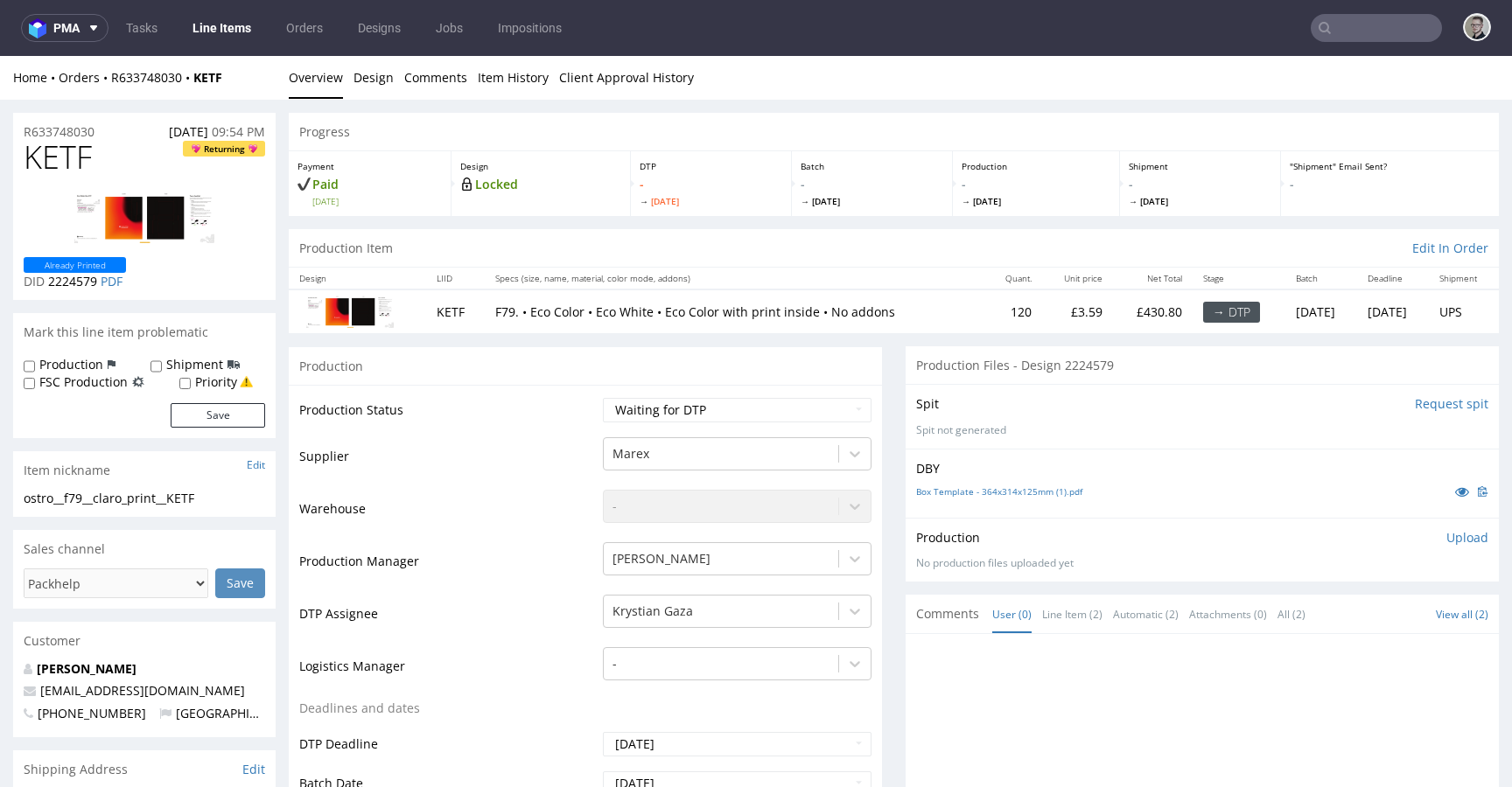
click at [119, 483] on div "Item nickname Edit" at bounding box center [144, 470] width 263 height 38
click at [126, 496] on div "ostro__f79__claro_print__KETF" at bounding box center [144, 498] width 241 height 18
copy div "ostro__f79__claro_print__KETF"
click at [84, 282] on span "2224579" at bounding box center [72, 281] width 49 height 17
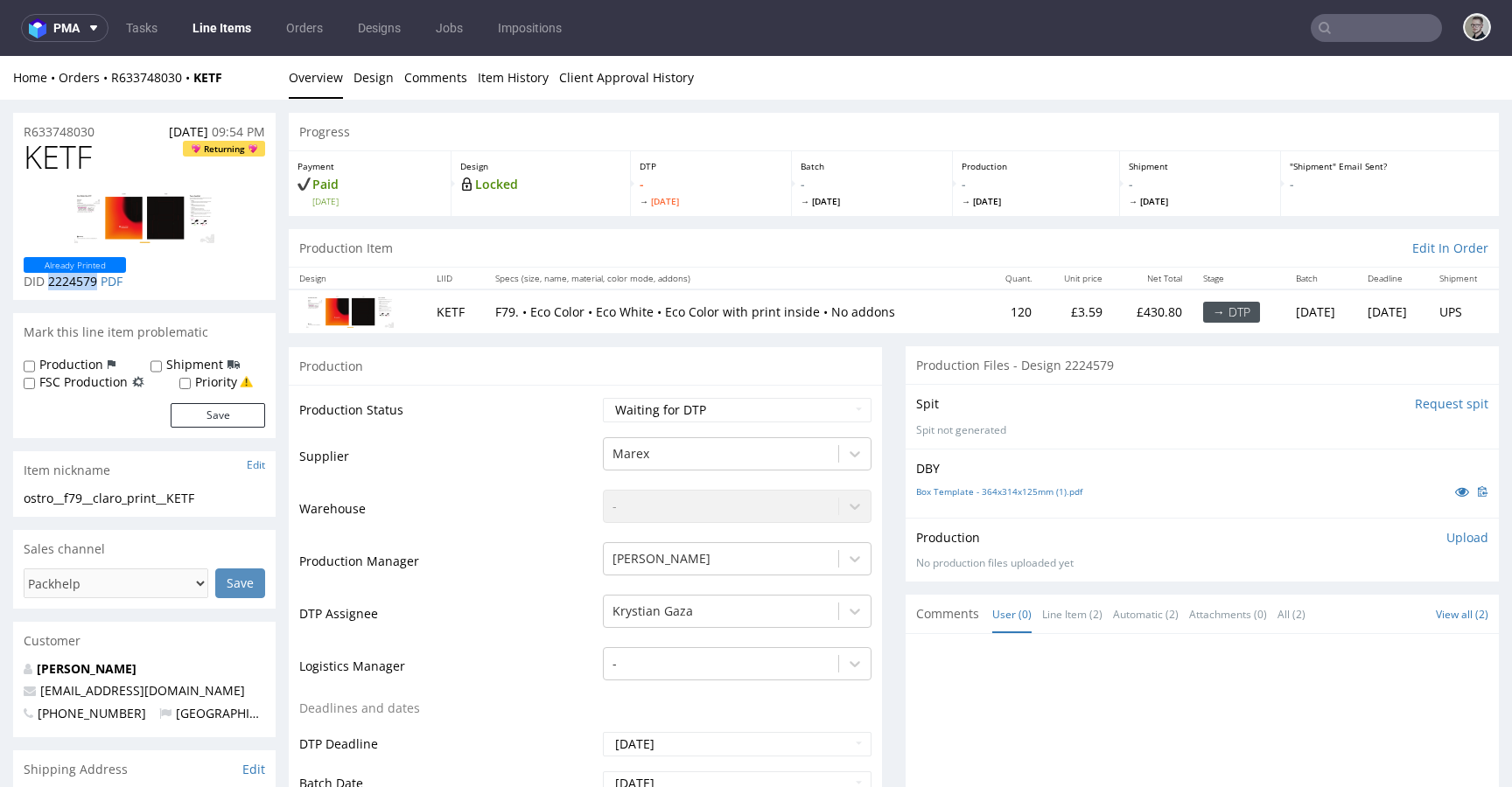
click at [84, 282] on span "2224579" at bounding box center [72, 281] width 49 height 17
copy span "2224579"
drag, startPoint x: 123, startPoint y: 129, endPoint x: 0, endPoint y: 123, distance: 123.1
copy p "R633748030"
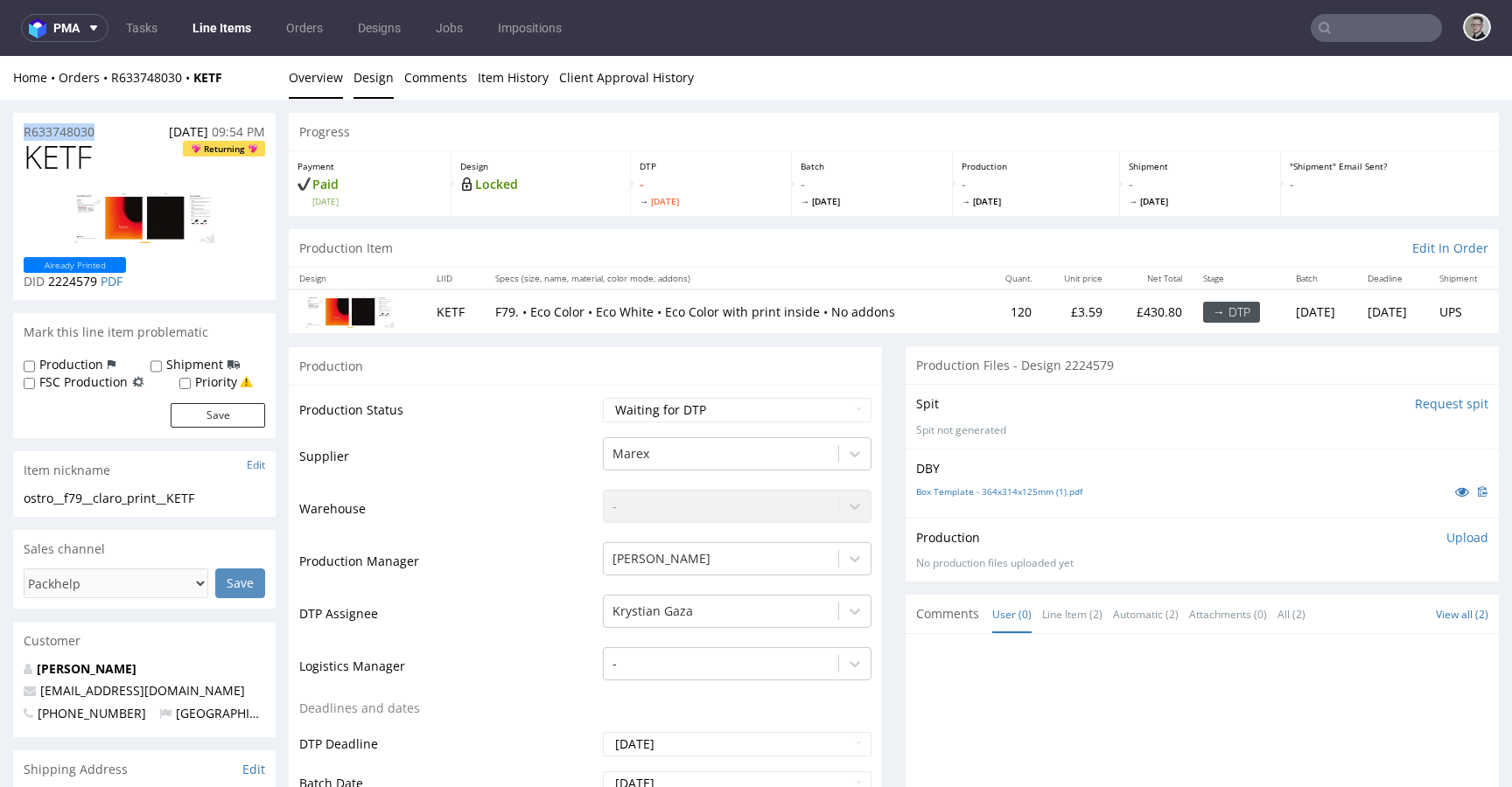
click at [381, 78] on link "Design" at bounding box center [373, 77] width 40 height 43
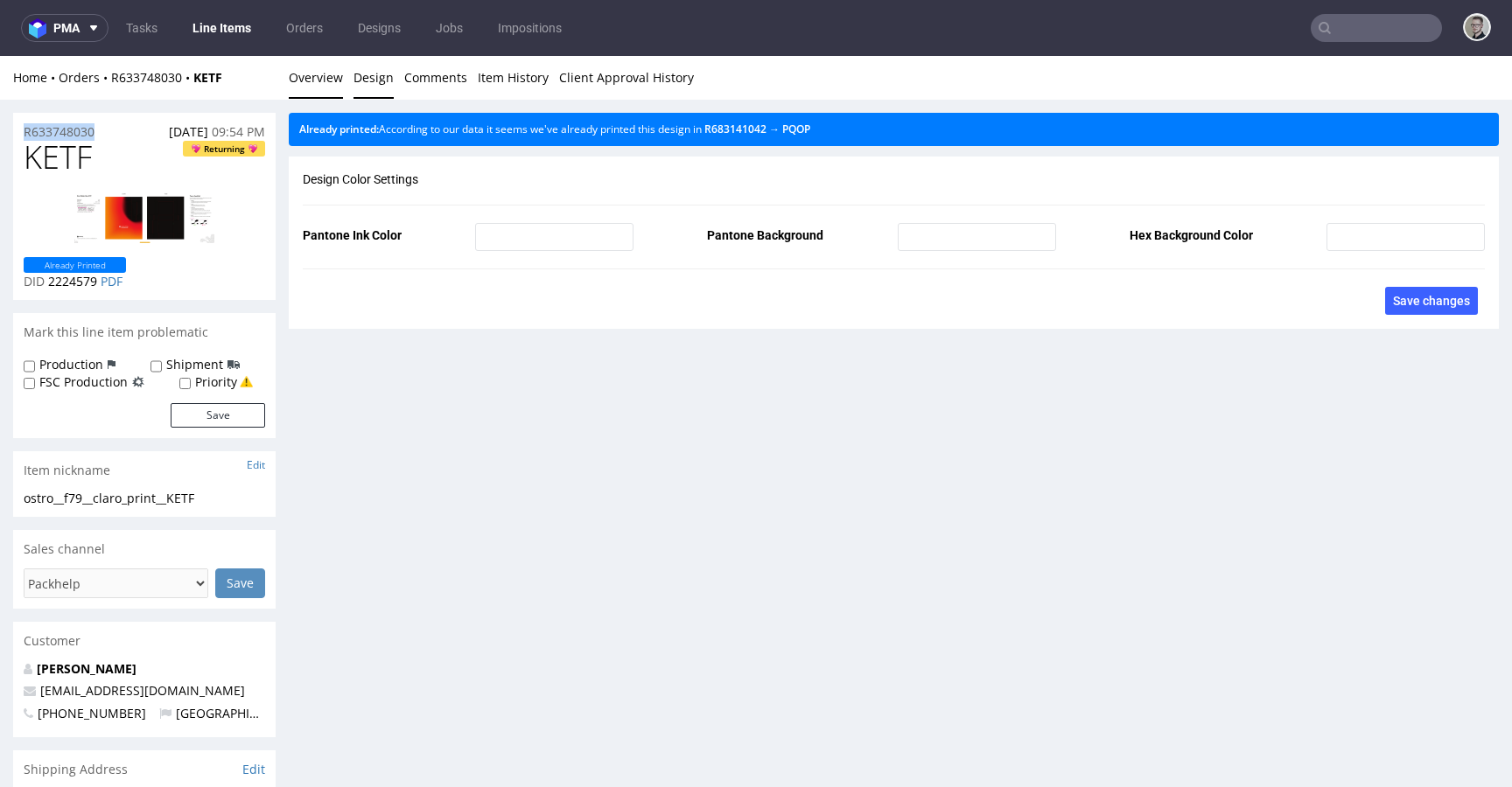
click at [307, 84] on link "Overview" at bounding box center [316, 77] width 54 height 43
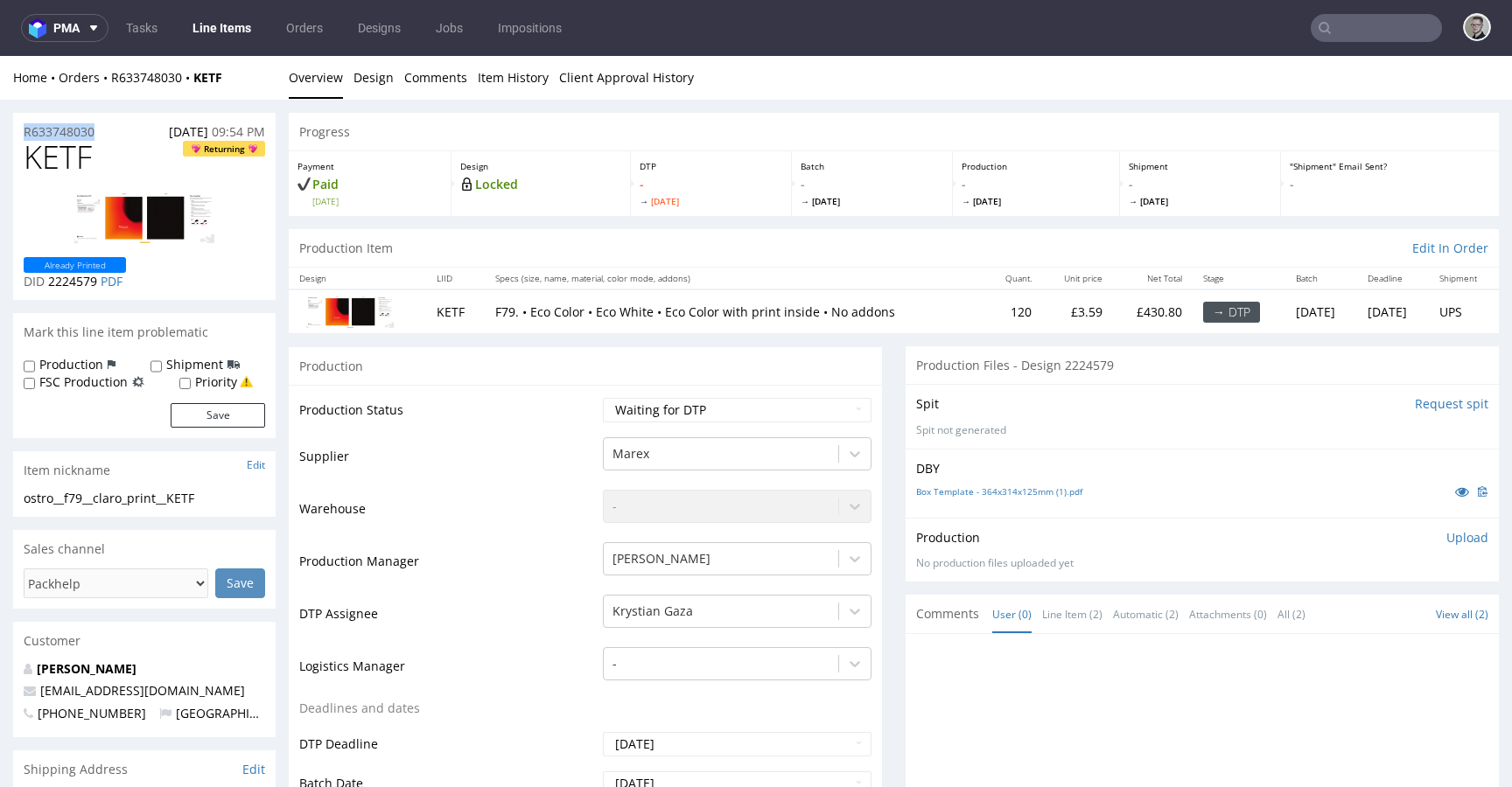
click at [75, 156] on span "KETF" at bounding box center [58, 158] width 69 height 35
click at [781, 416] on select "Waiting for Artwork Waiting for Diecut Waiting for Mockup Waiting for DTP Waiti…" at bounding box center [736, 410] width 268 height 24
select select "dtp_in_process"
click at [602, 398] on select "Waiting for Artwork Waiting for Diecut Waiting for Mockup Waiting for DTP Waiti…" at bounding box center [736, 410] width 268 height 24
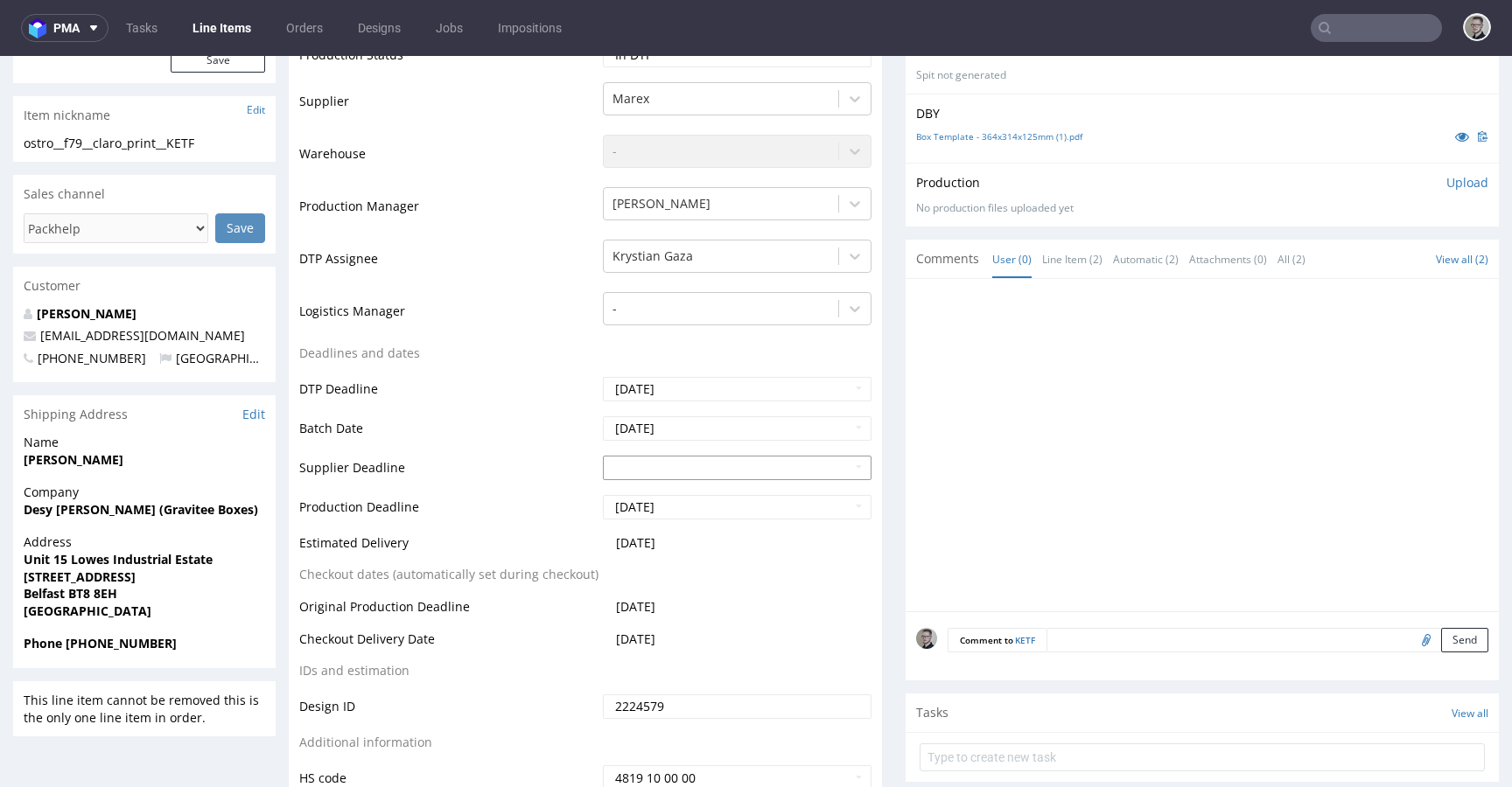
scroll to position [412, 0]
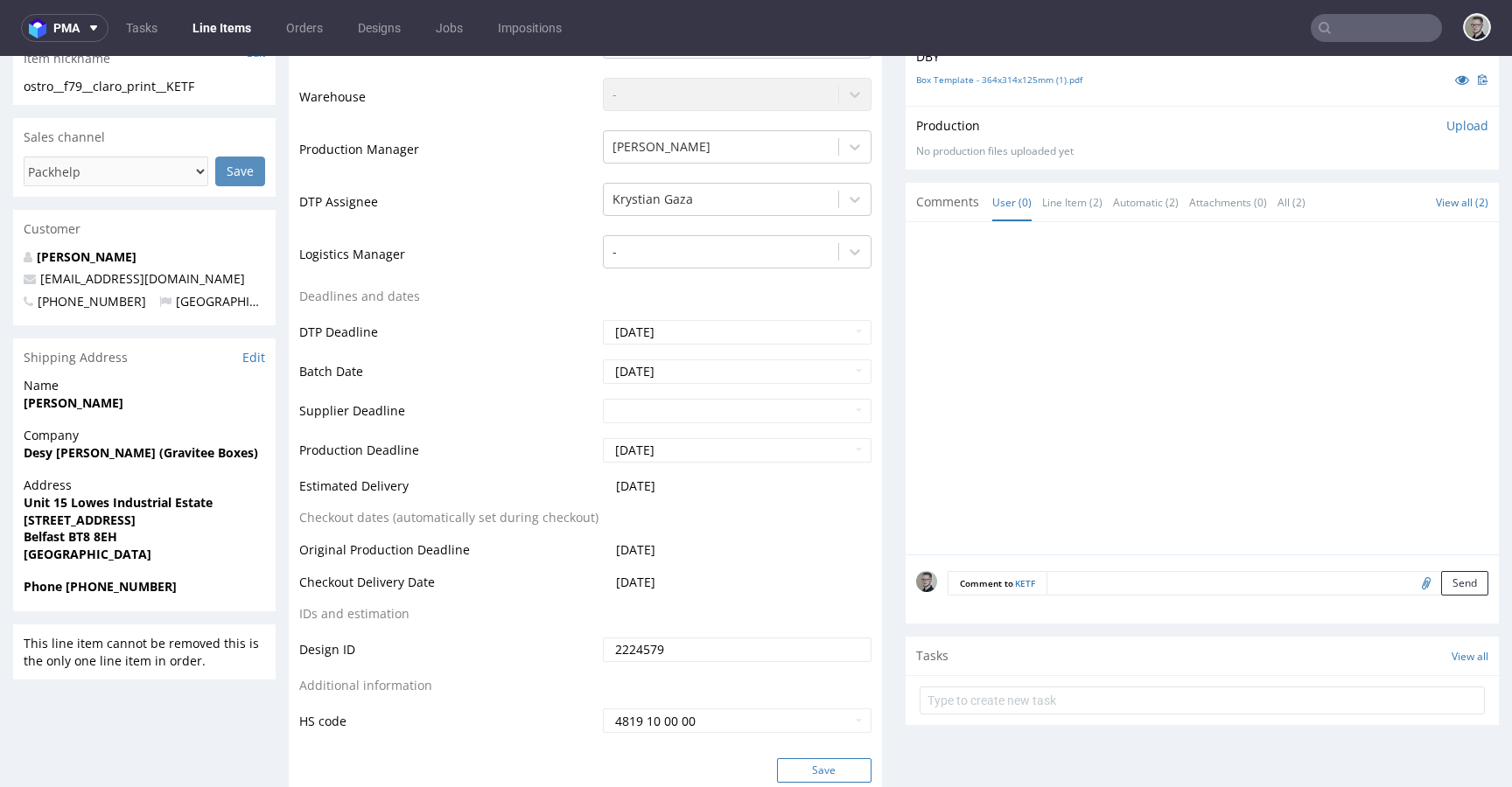
click at [830, 762] on button "Save" at bounding box center [824, 770] width 95 height 24
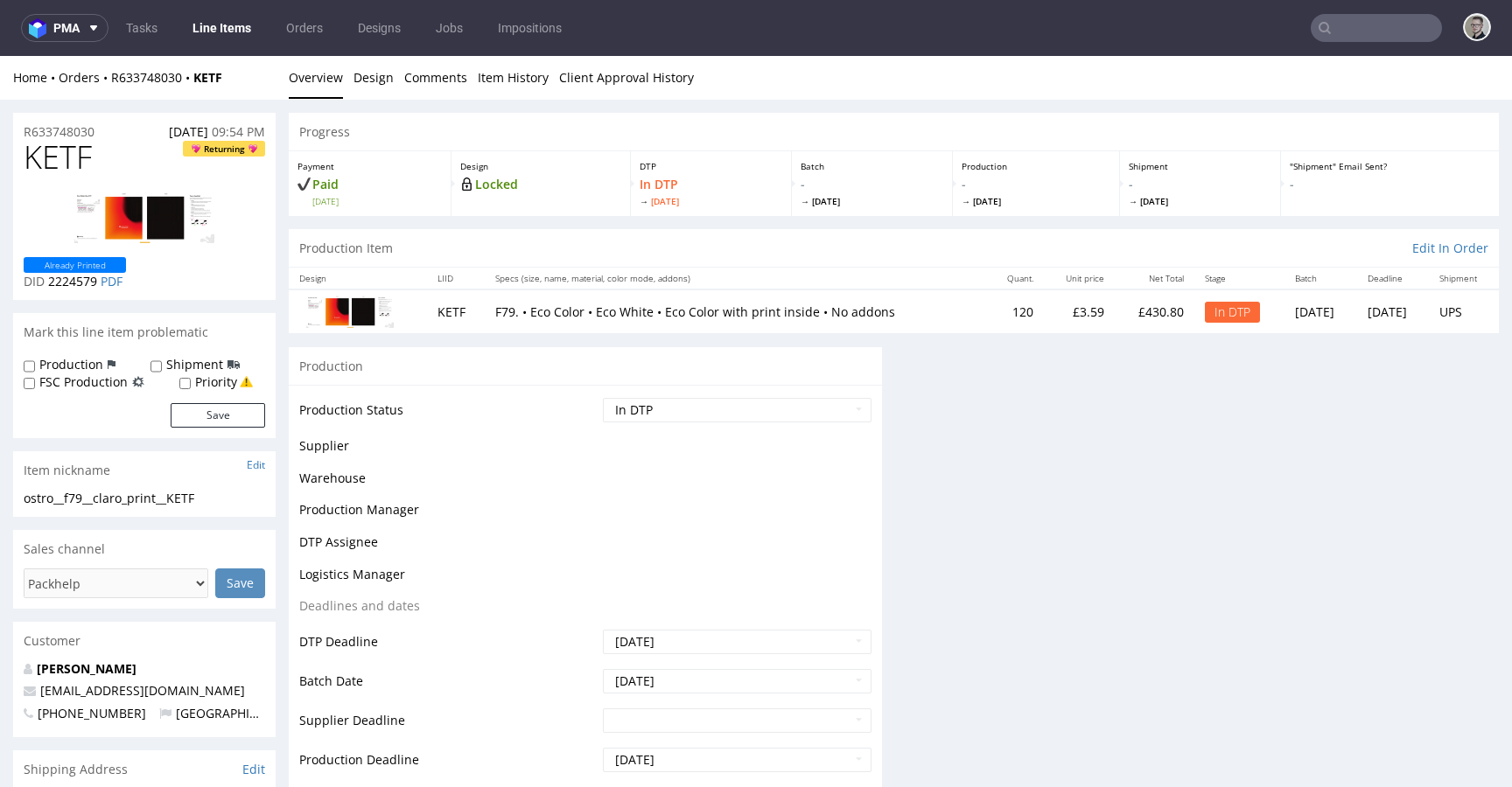
scroll to position [0, 0]
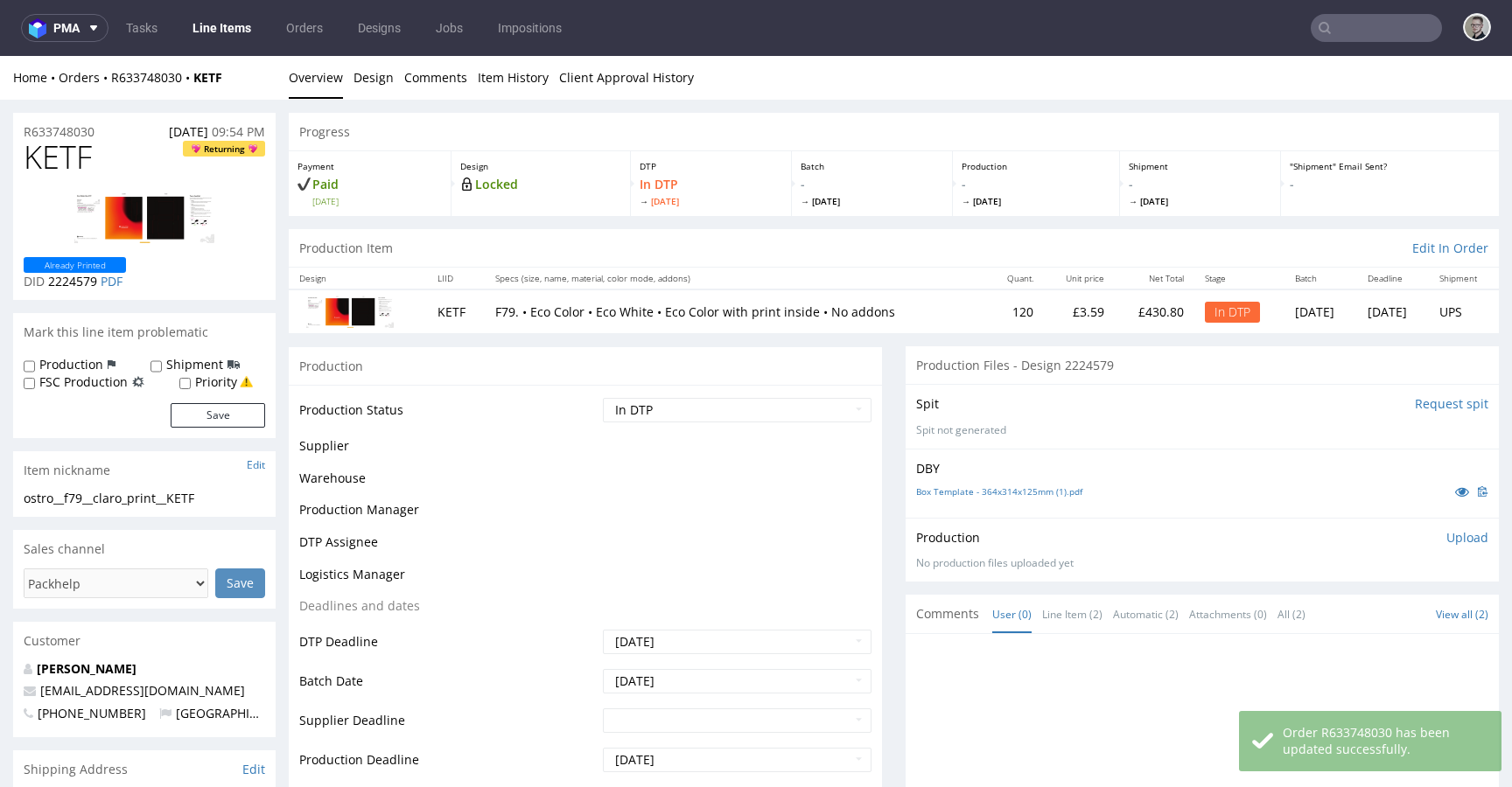
click at [1449, 540] on p "Upload" at bounding box center [1467, 537] width 42 height 18
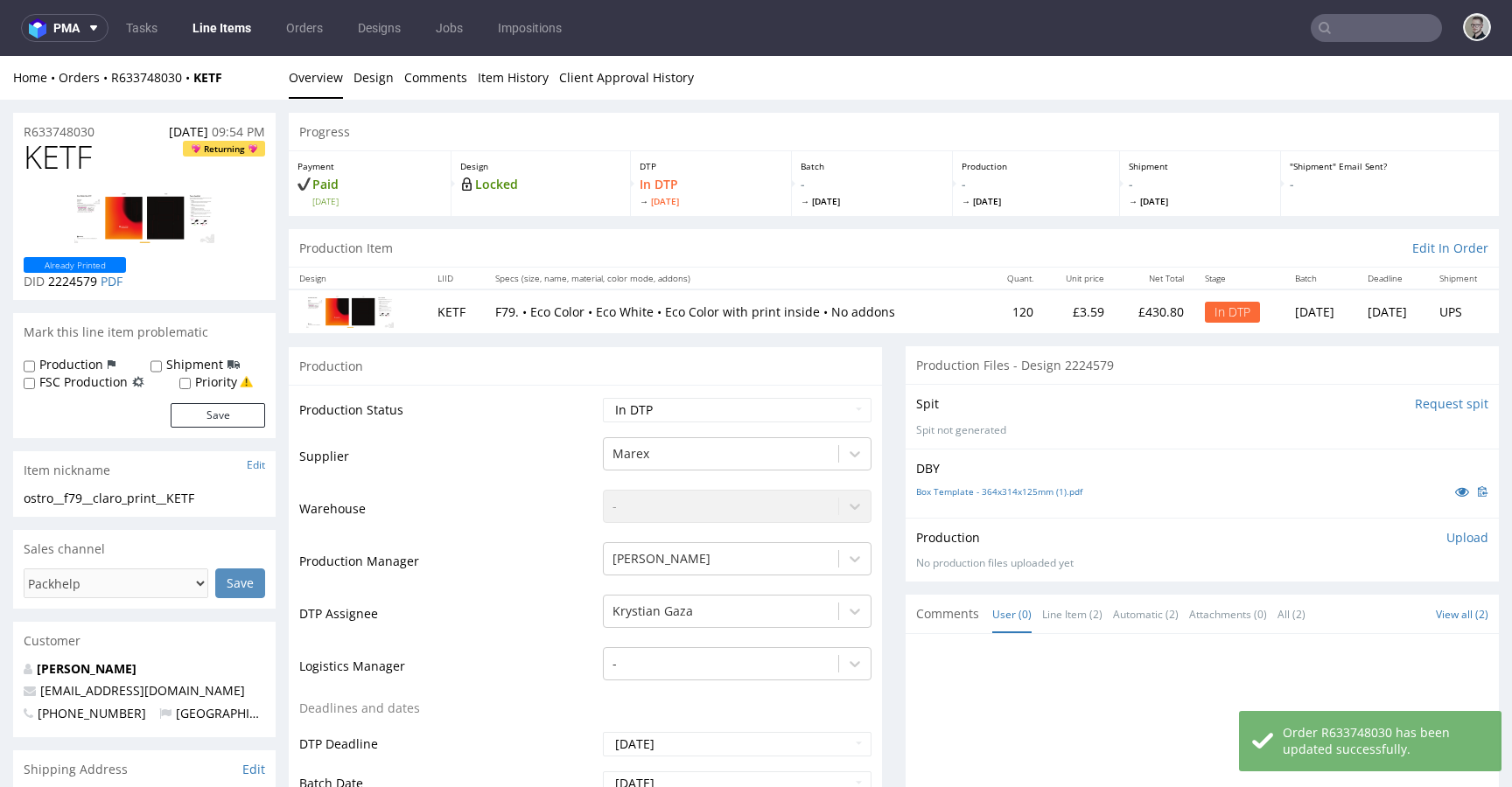
drag, startPoint x: 1438, startPoint y: 540, endPoint x: 1376, endPoint y: 572, distance: 69.8
click at [1446, 540] on p "Upload" at bounding box center [1467, 537] width 42 height 18
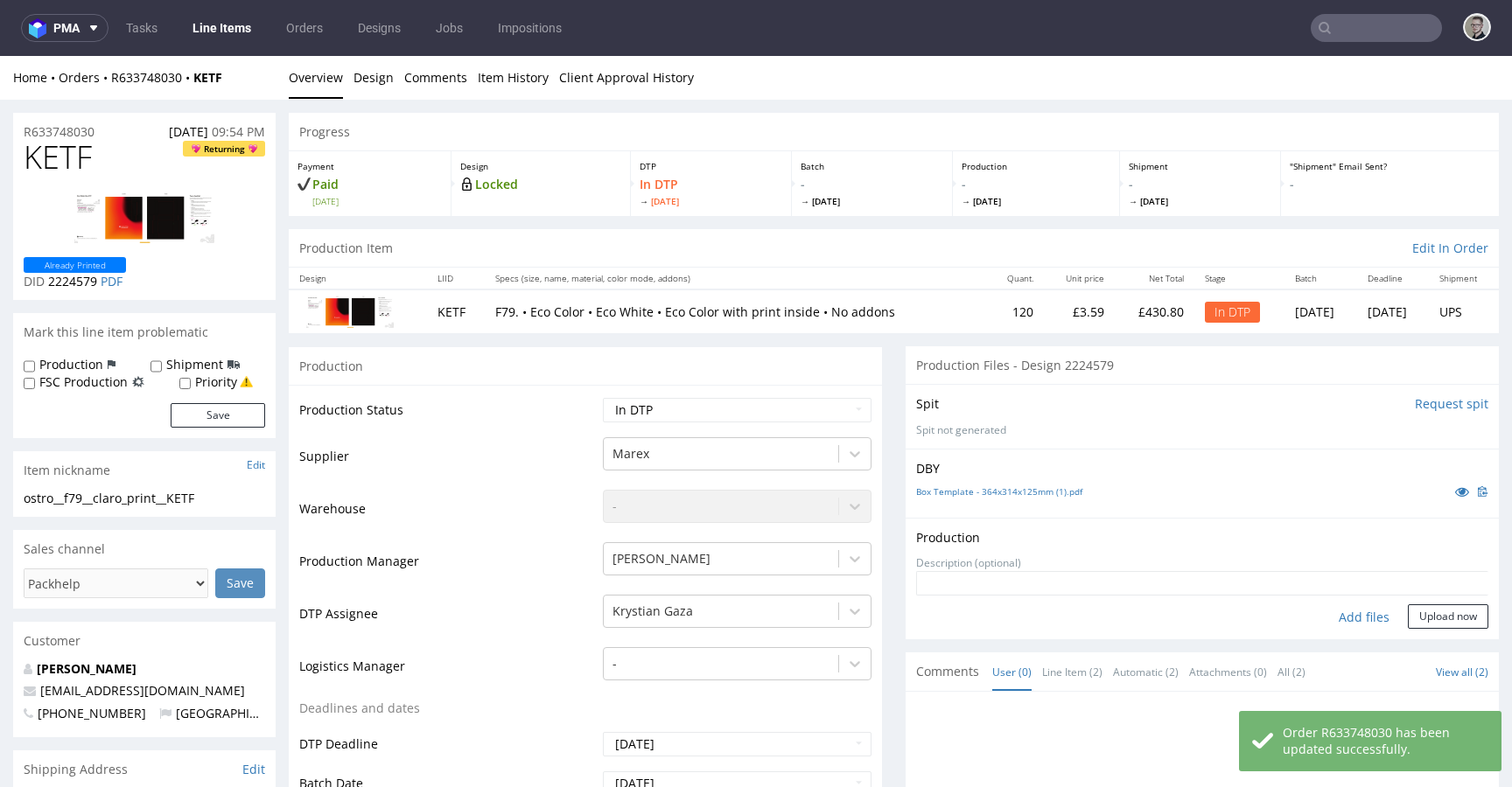
click at [1350, 613] on div "Add files" at bounding box center [1363, 617] width 87 height 26
type input "C:\fakepath\ostro__f79__claro_print__KETF__d2224579__oR633748030__outside.pdf"
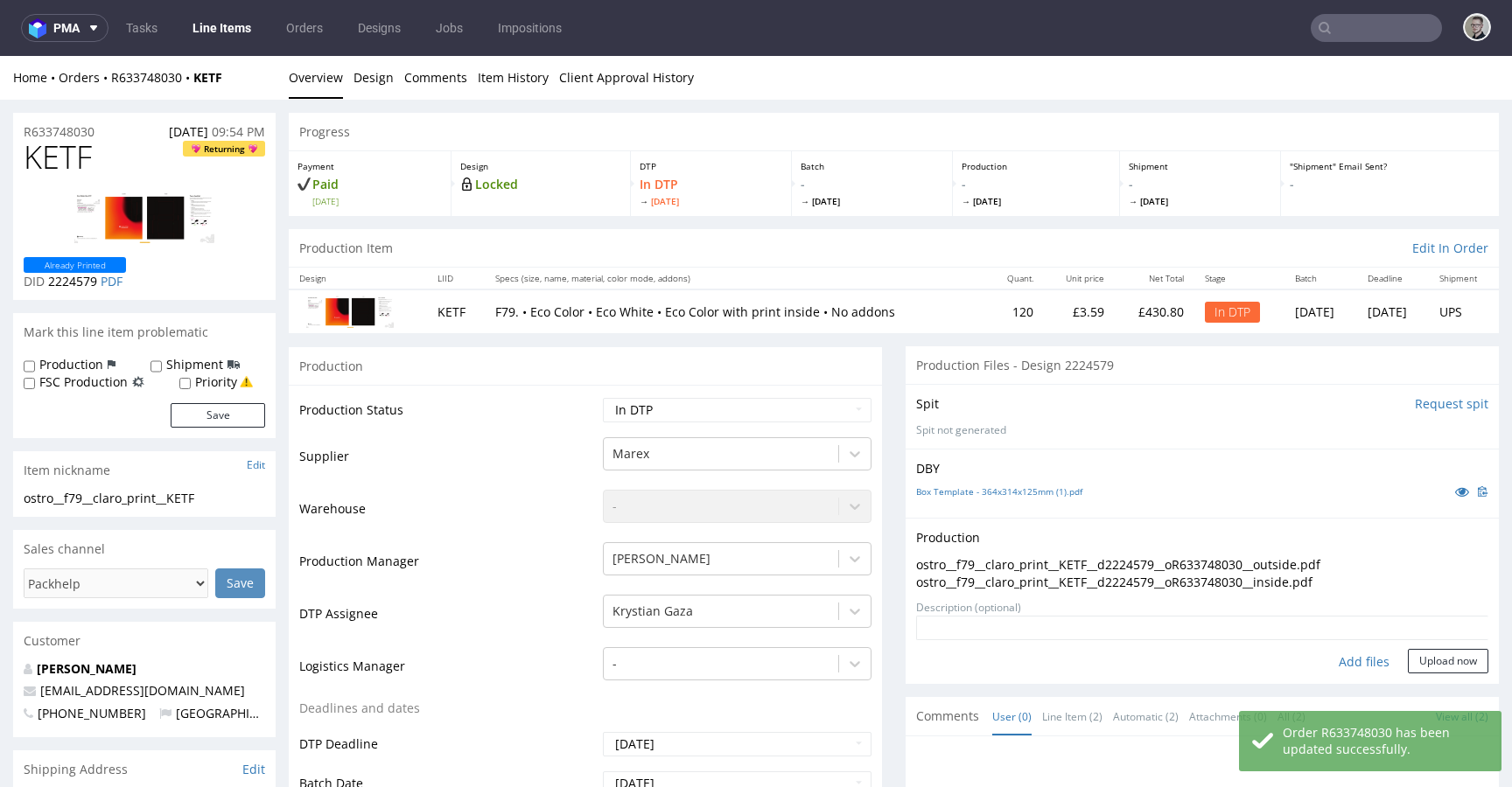
click at [1436, 646] on form "Add files Upload now" at bounding box center [1202, 645] width 572 height 58
click at [1433, 657] on button "Upload now" at bounding box center [1448, 661] width 81 height 24
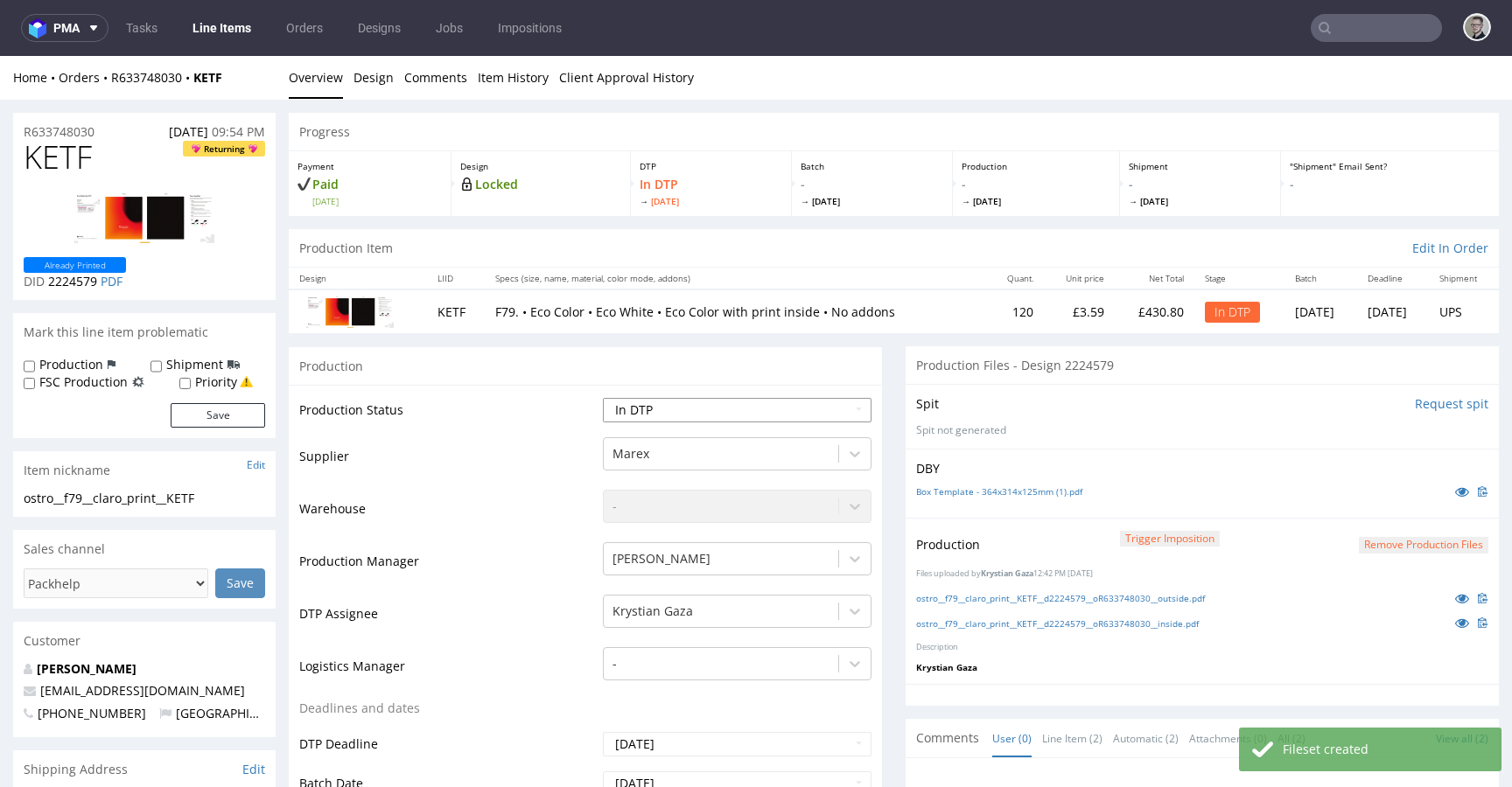
click at [799, 407] on select "Waiting for Artwork Waiting for Diecut Waiting for Mockup Waiting for DTP Waiti…" at bounding box center [736, 410] width 268 height 24
select select "dtp_production_ready"
click at [602, 398] on select "Waiting for Artwork Waiting for Diecut Waiting for Mockup Waiting for DTP Waiti…" at bounding box center [736, 410] width 268 height 24
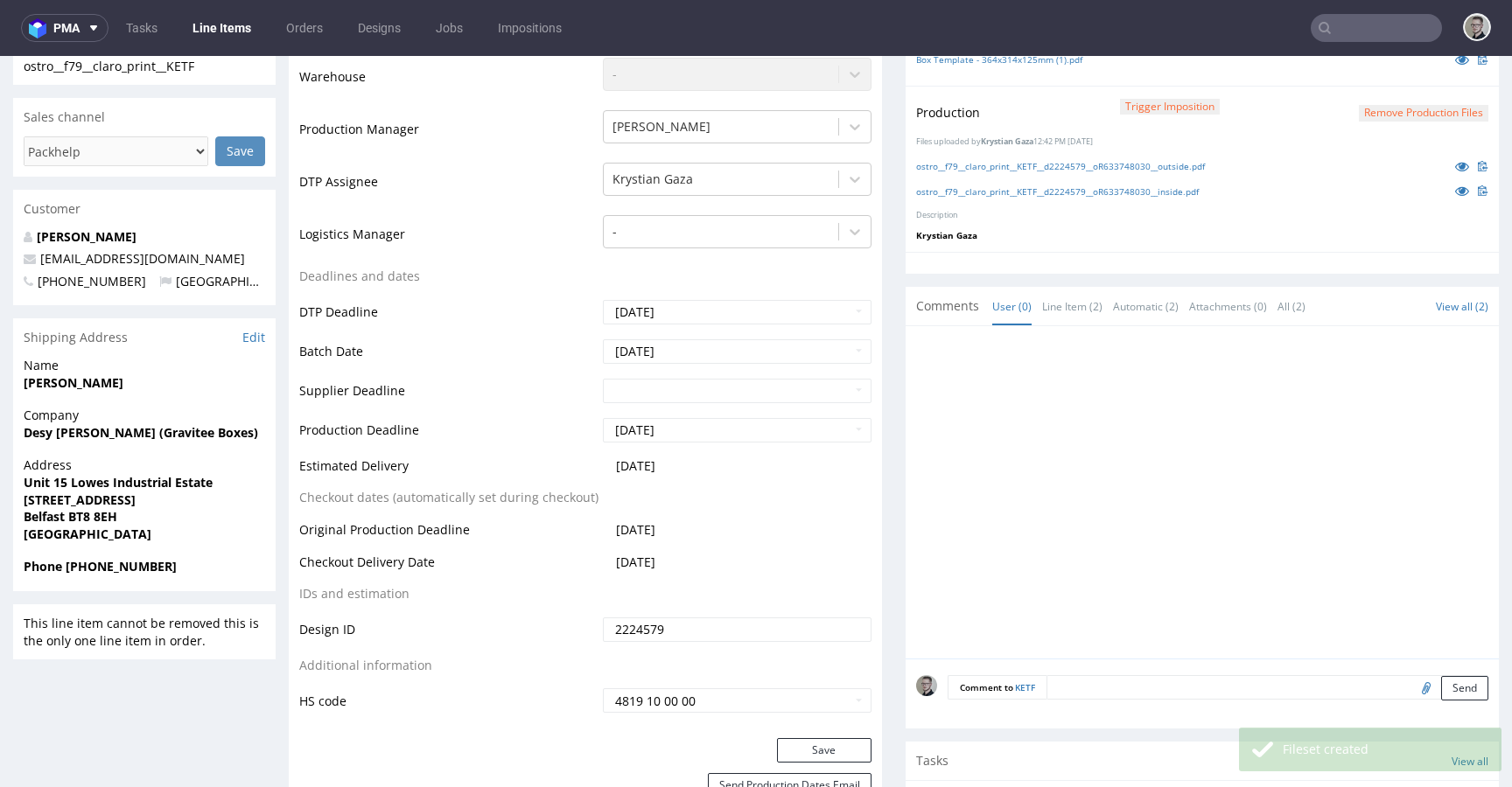
scroll to position [655, 0]
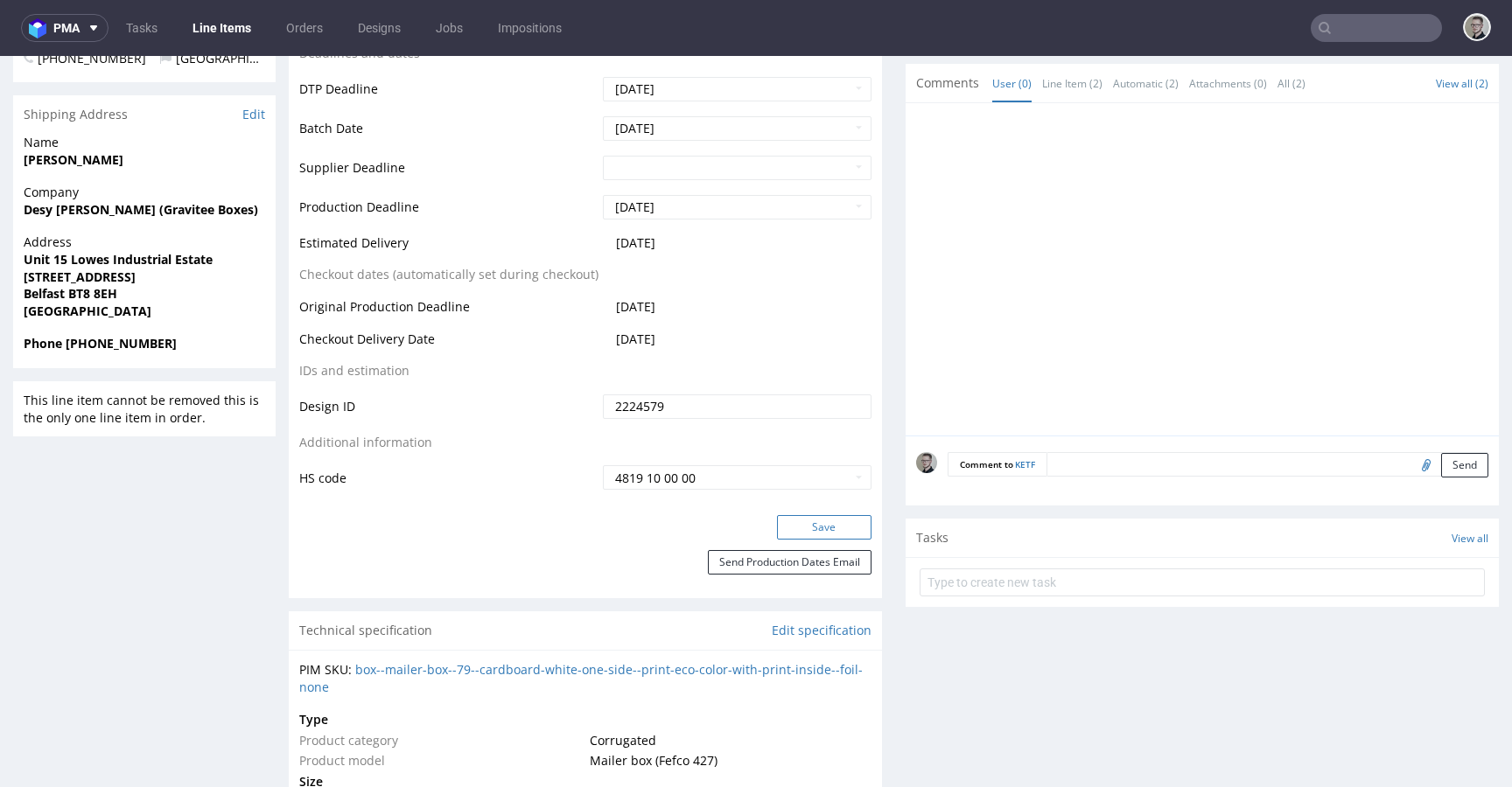
click at [843, 525] on button "Save" at bounding box center [824, 527] width 95 height 24
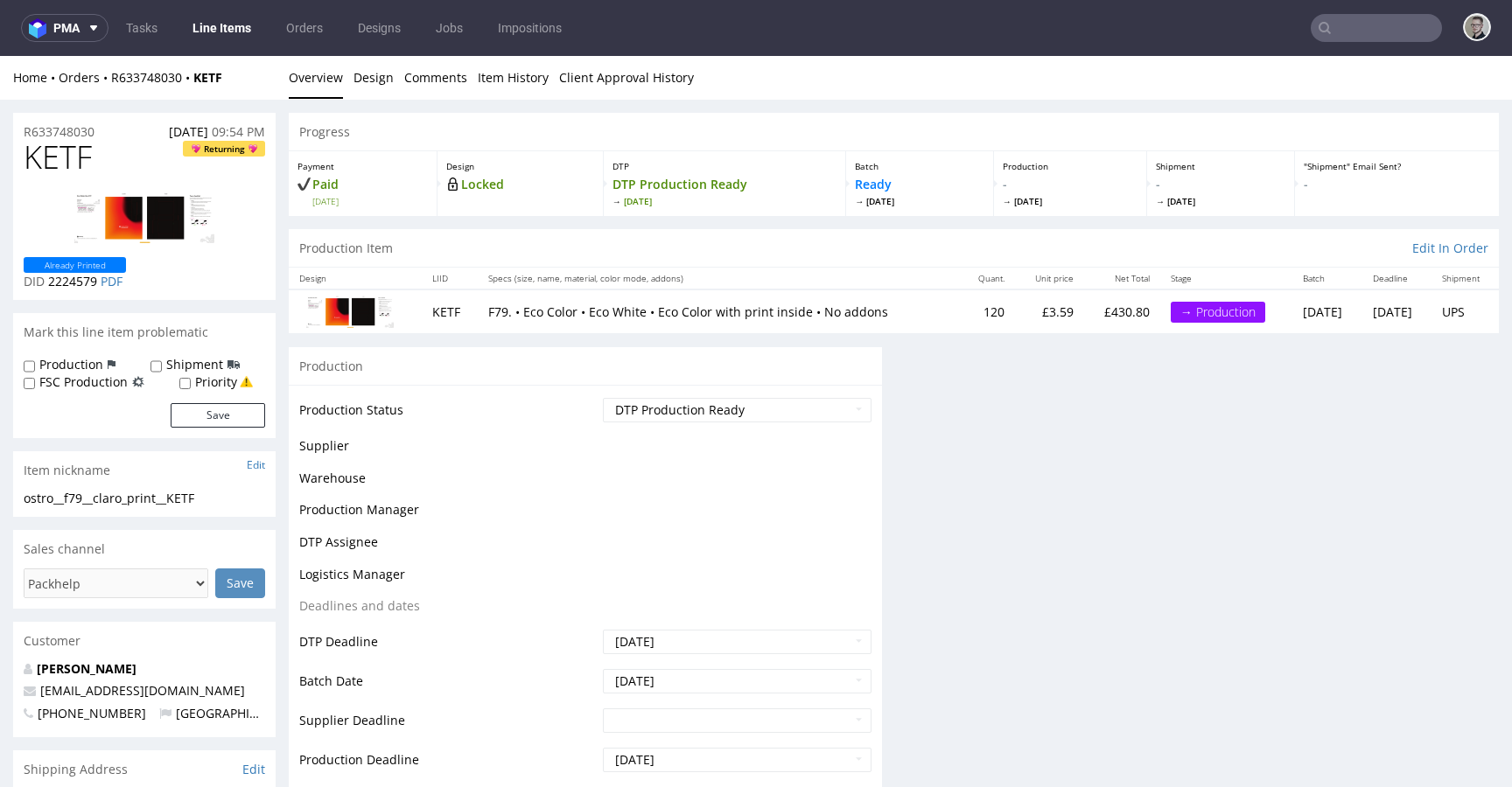
scroll to position [0, 0]
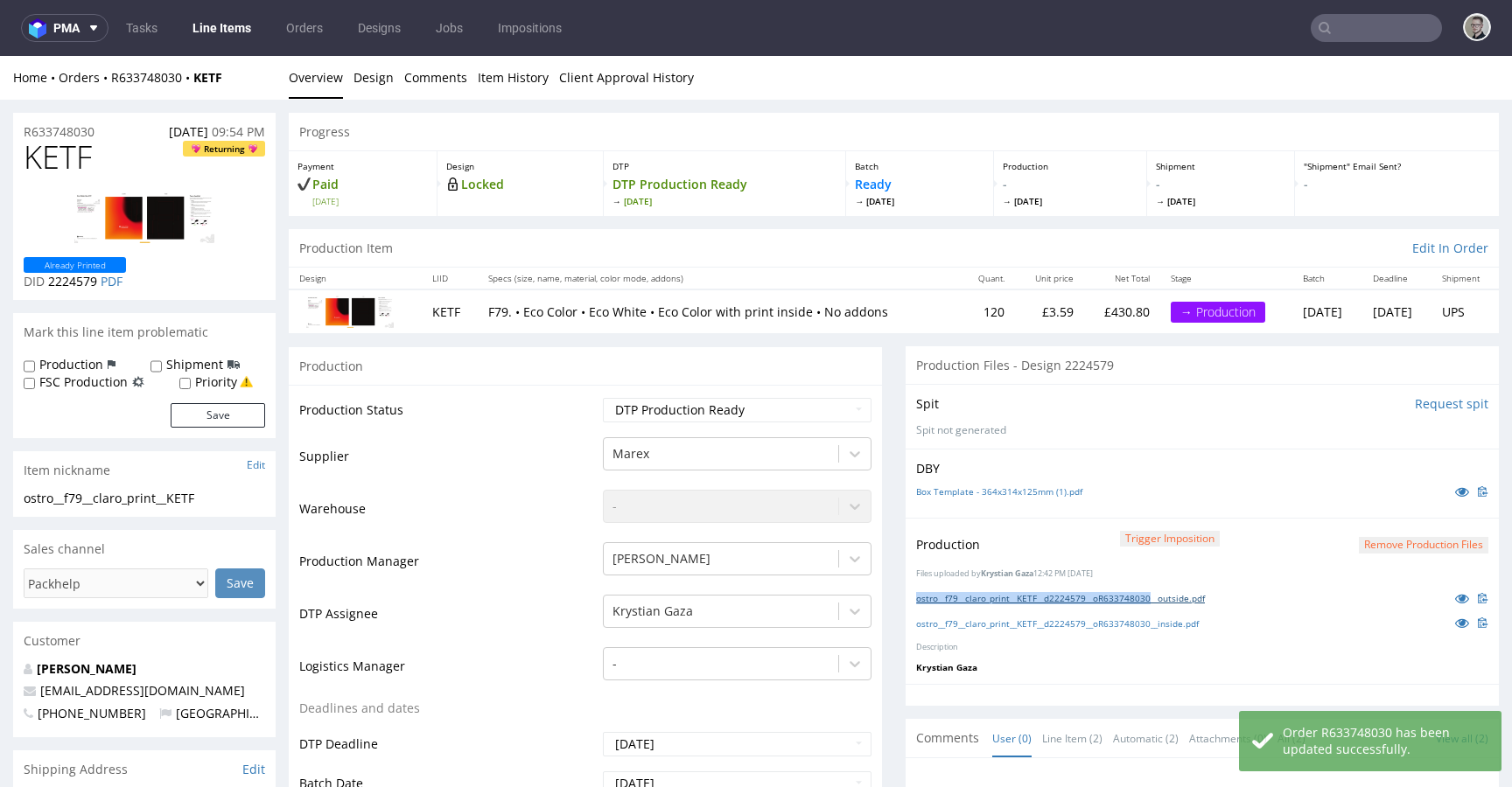
drag, startPoint x: 903, startPoint y: 600, endPoint x: 1156, endPoint y: 600, distance: 253.0
click at [1156, 600] on div "Production Trigger Imposition Remove production files Files uploaded by Krystia…" at bounding box center [1202, 601] width 593 height 167
copy link "ostro__f79__claro_print__KETF__d2224579__oR633748030"
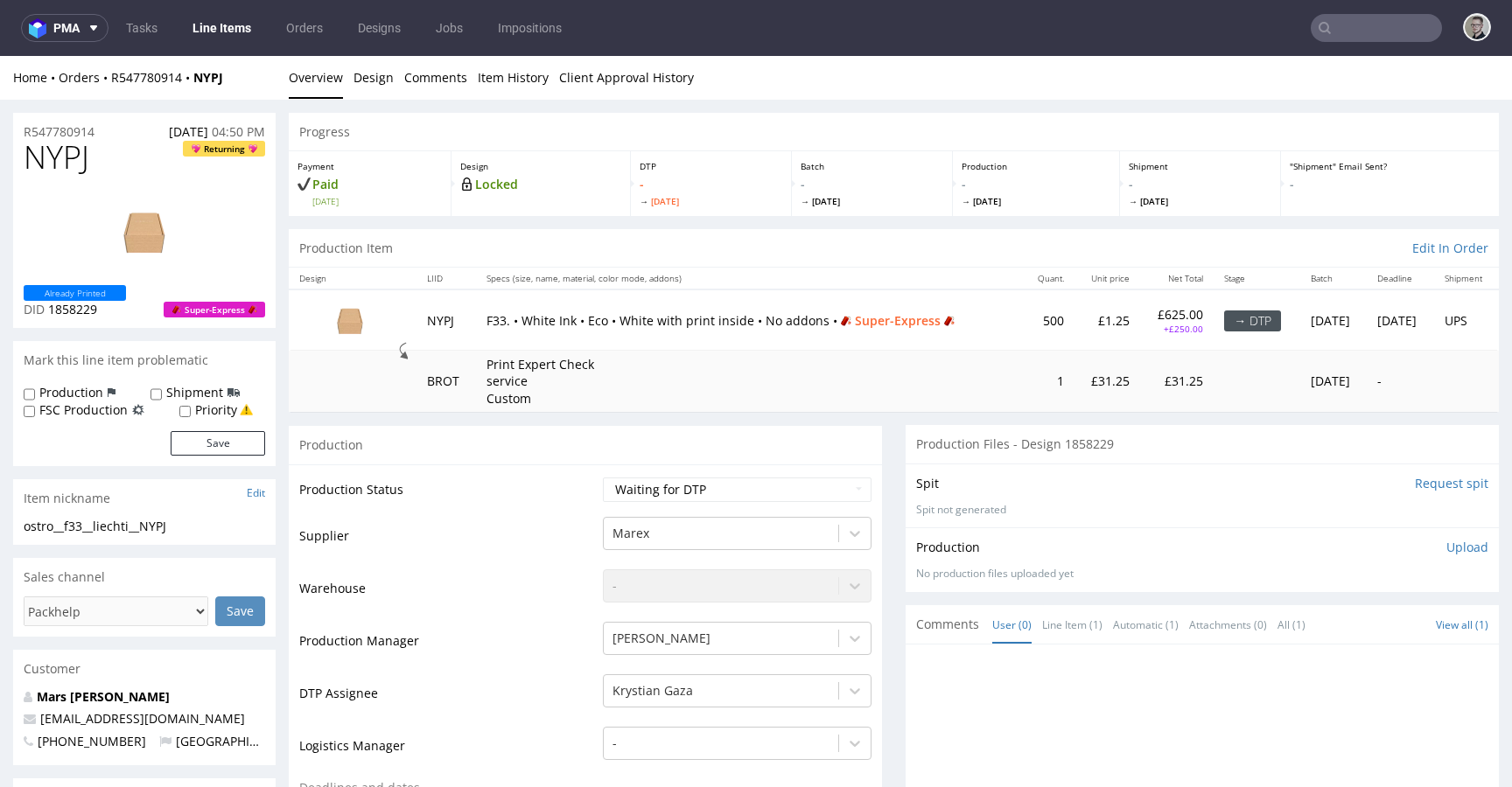
click at [73, 535] on div "ostro__f33__liechti__NYPJ ostro__f33 __liechti__NYPJ Update" at bounding box center [144, 532] width 263 height 28
click at [81, 527] on div "ostro__f33__liechti__NYPJ" at bounding box center [144, 526] width 241 height 18
click at [82, 527] on div "ostro__f33__liechti__NYPJ" at bounding box center [144, 526] width 241 height 18
click at [213, 522] on div "ostro__f33__liechti__NYPJ" at bounding box center [144, 526] width 241 height 18
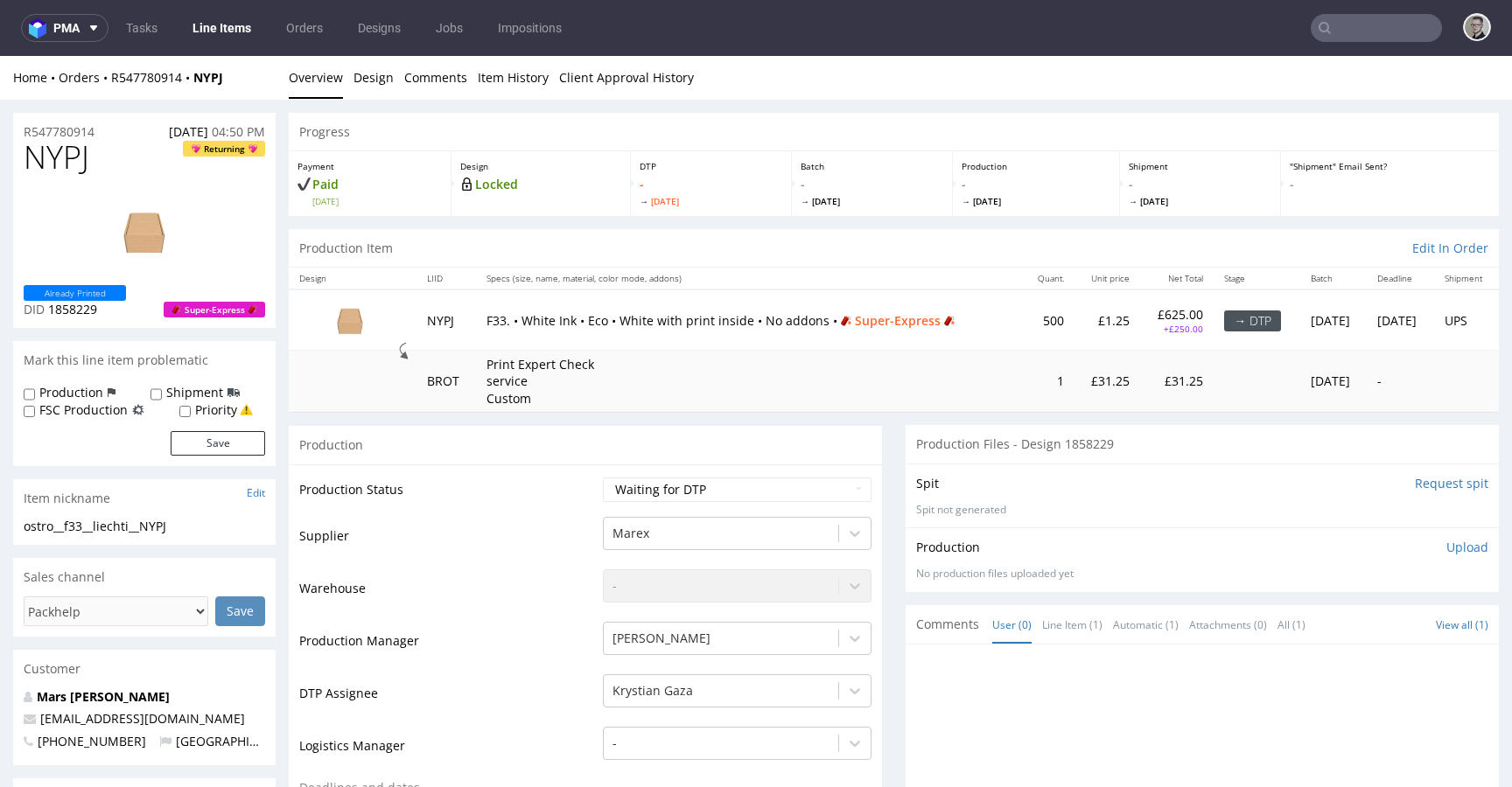
click at [62, 313] on span "1858229" at bounding box center [72, 309] width 49 height 17
click at [106, 526] on div "ostro__f33__liechti__NYPJ" at bounding box center [144, 526] width 241 height 18
copy div "ostro__f33__liechti__NYPJ"
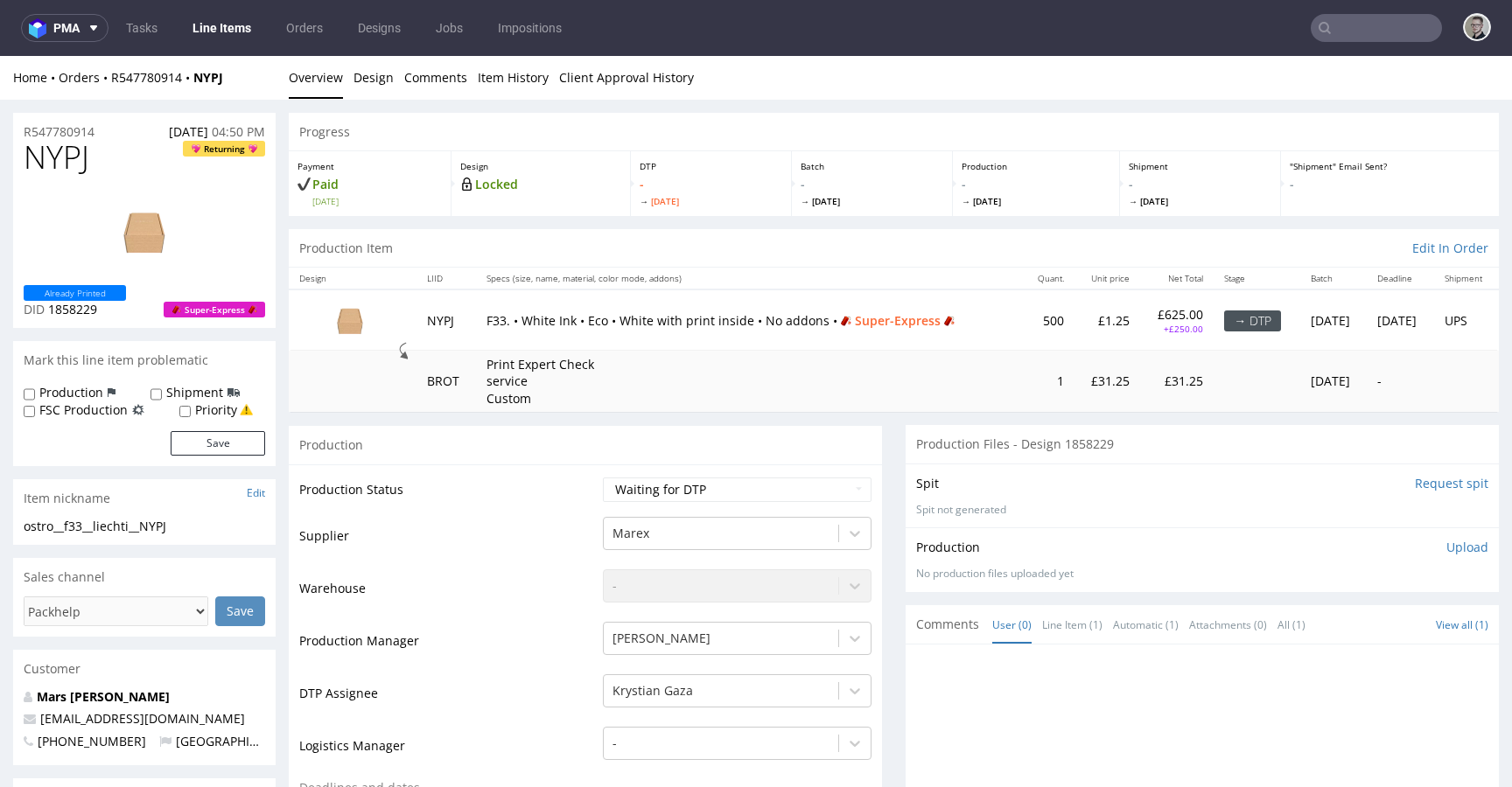
click at [84, 310] on span "1858229" at bounding box center [72, 309] width 49 height 17
click at [84, 311] on span "1858229" at bounding box center [72, 309] width 49 height 17
copy span "1858229"
drag, startPoint x: 77, startPoint y: 133, endPoint x: 0, endPoint y: 128, distance: 77.2
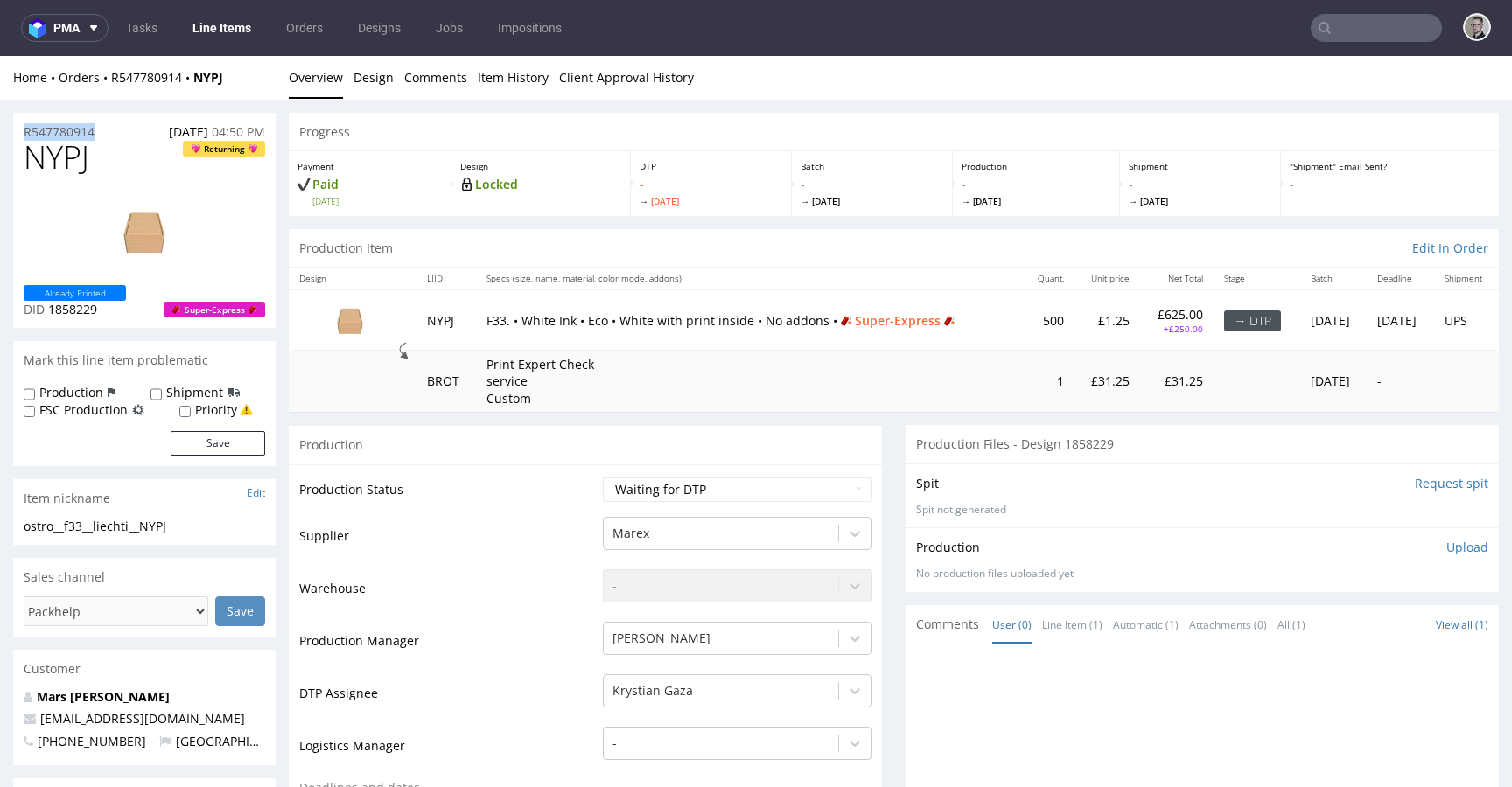
copy p "R547780914"
click at [381, 82] on link "Design" at bounding box center [373, 77] width 40 height 43
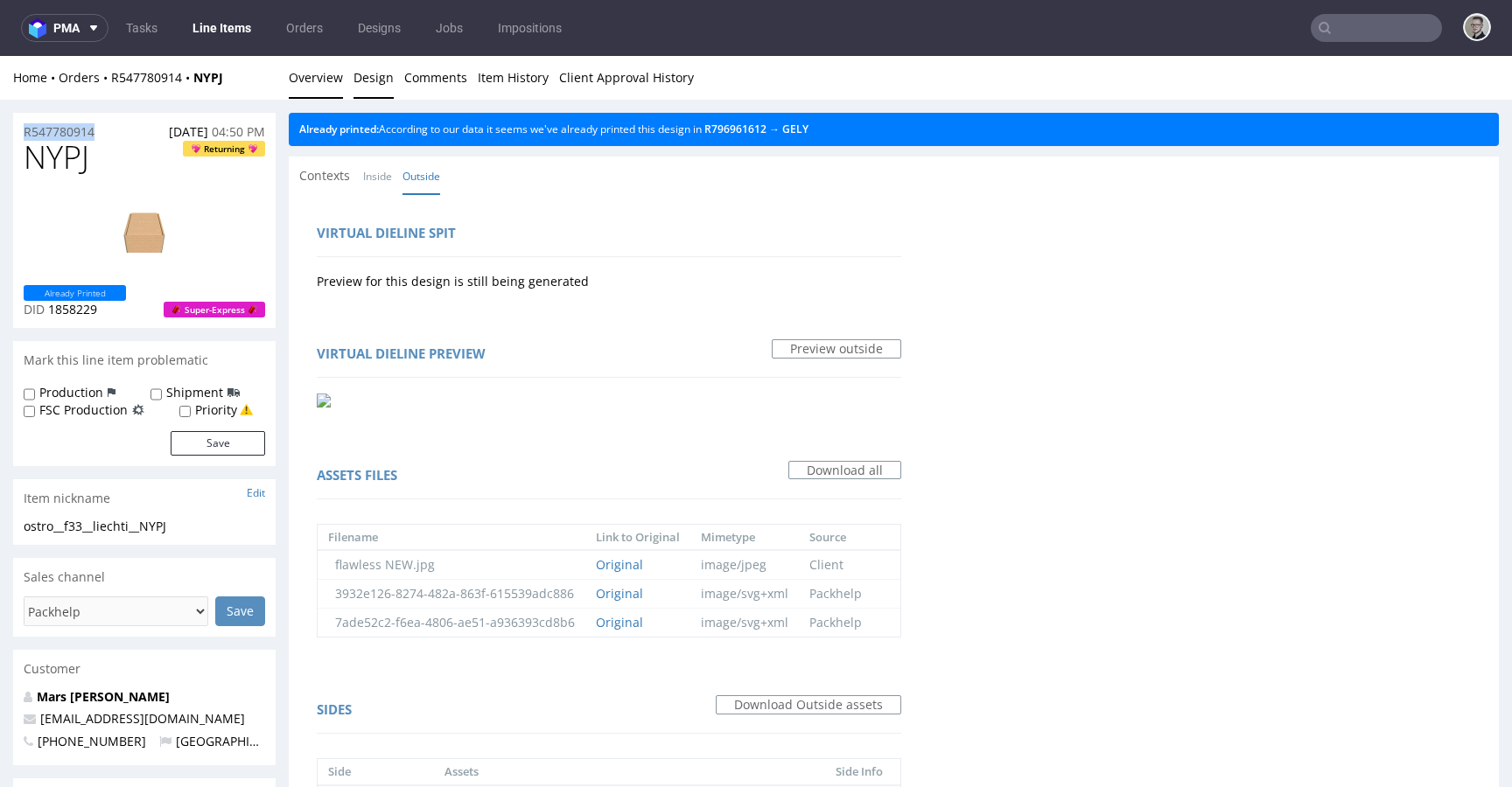
click at [326, 80] on link "Overview" at bounding box center [316, 77] width 54 height 43
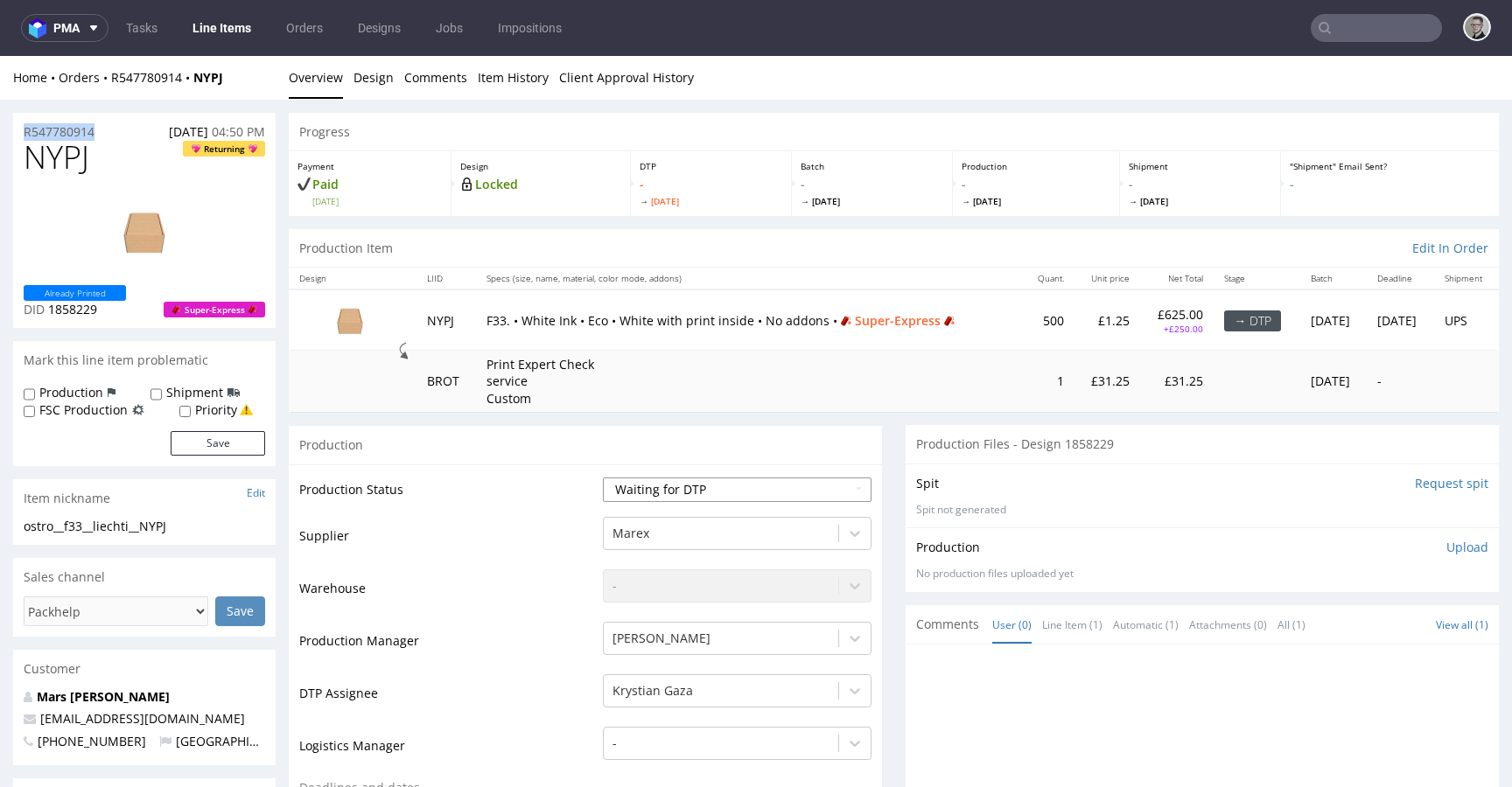
click at [686, 491] on select "Waiting for Artwork Waiting for Diecut Waiting for Mockup Waiting for DTP Waiti…" at bounding box center [736, 490] width 268 height 24
select select "dtp_in_process"
click at [602, 478] on select "Waiting for Artwork Waiting for Diecut Waiting for Mockup Waiting for DTP Waiti…" at bounding box center [736, 490] width 268 height 24
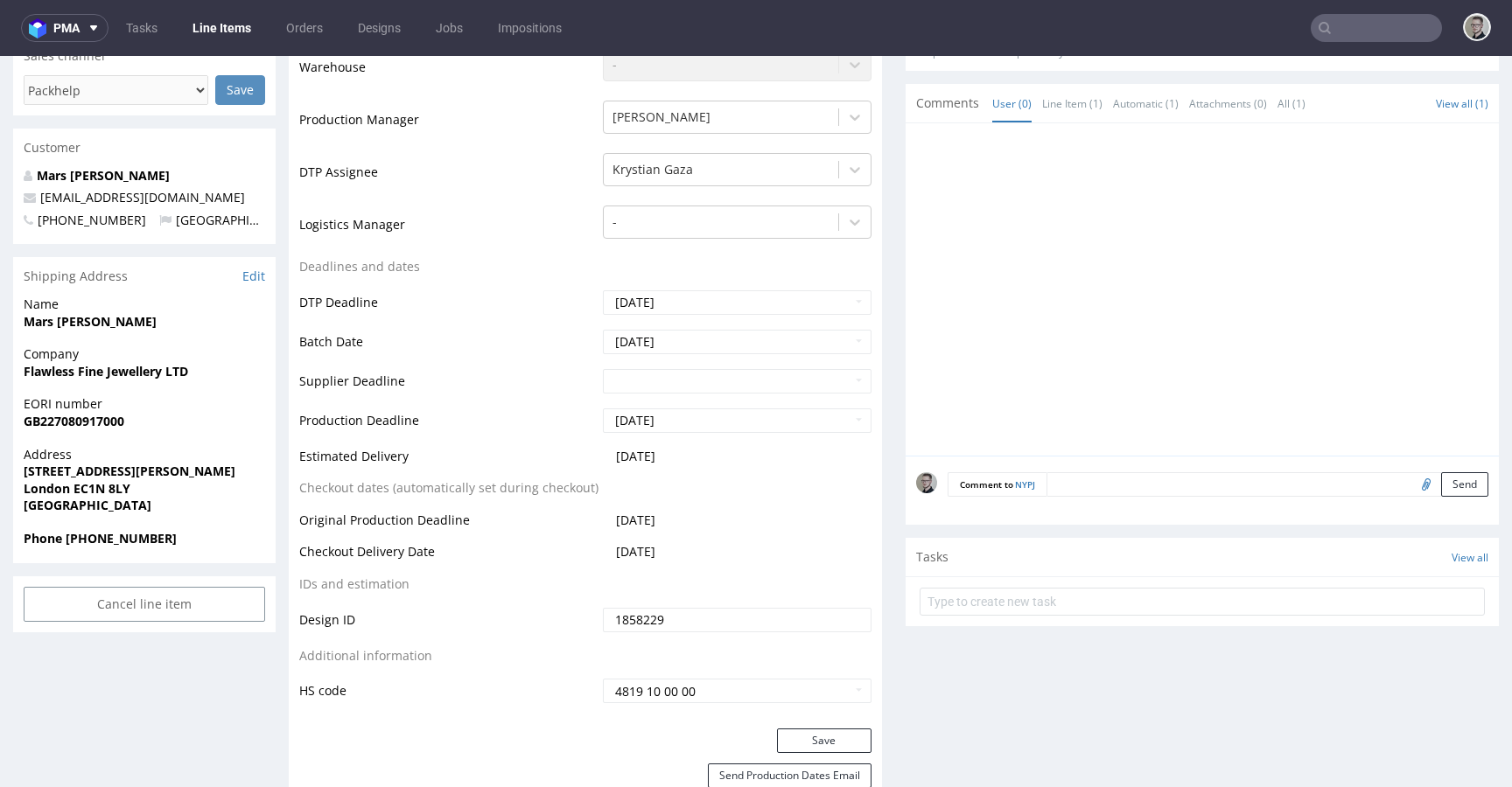
scroll to position [548, 0]
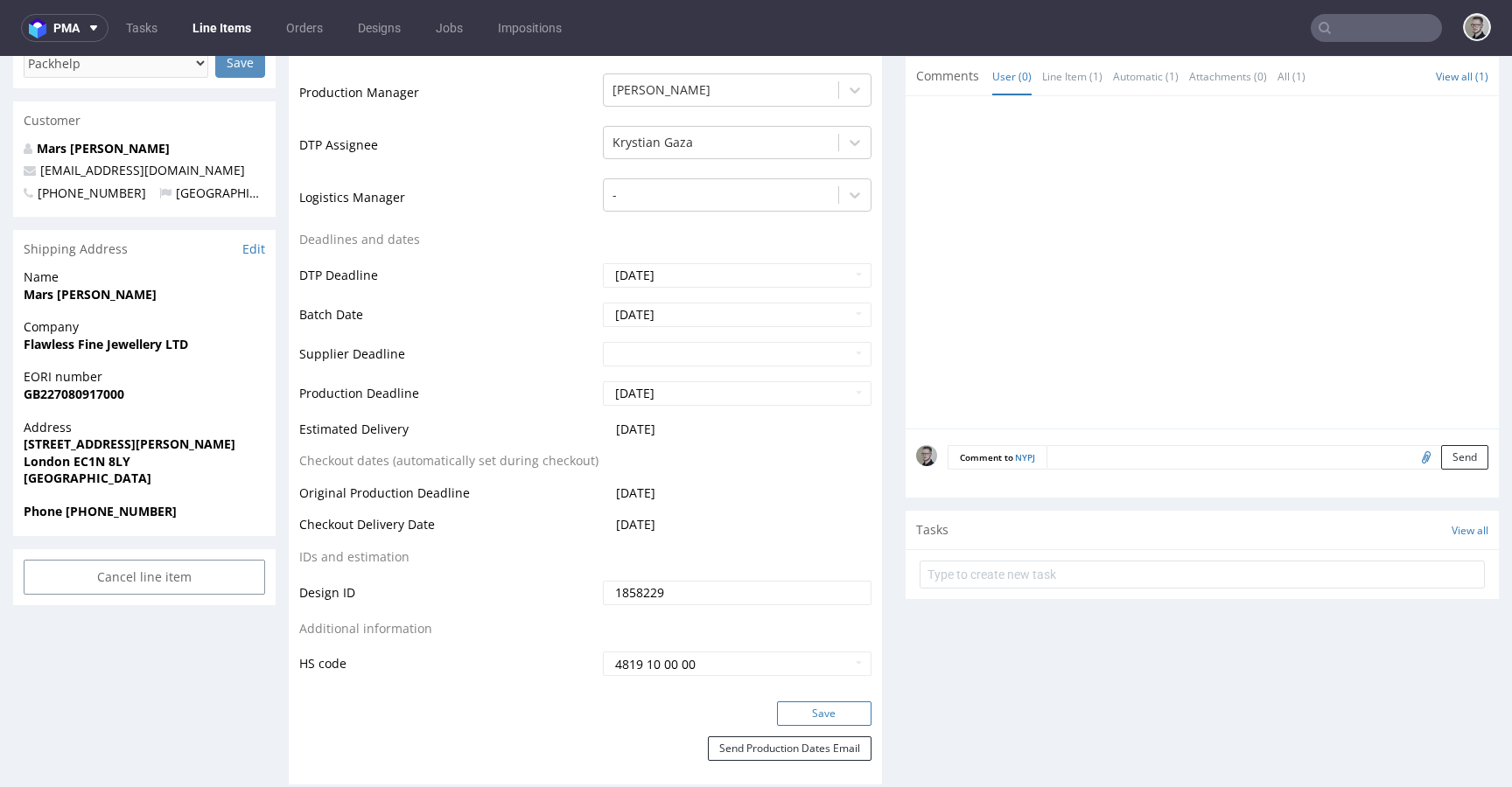
click at [808, 707] on button "Save" at bounding box center [824, 714] width 95 height 24
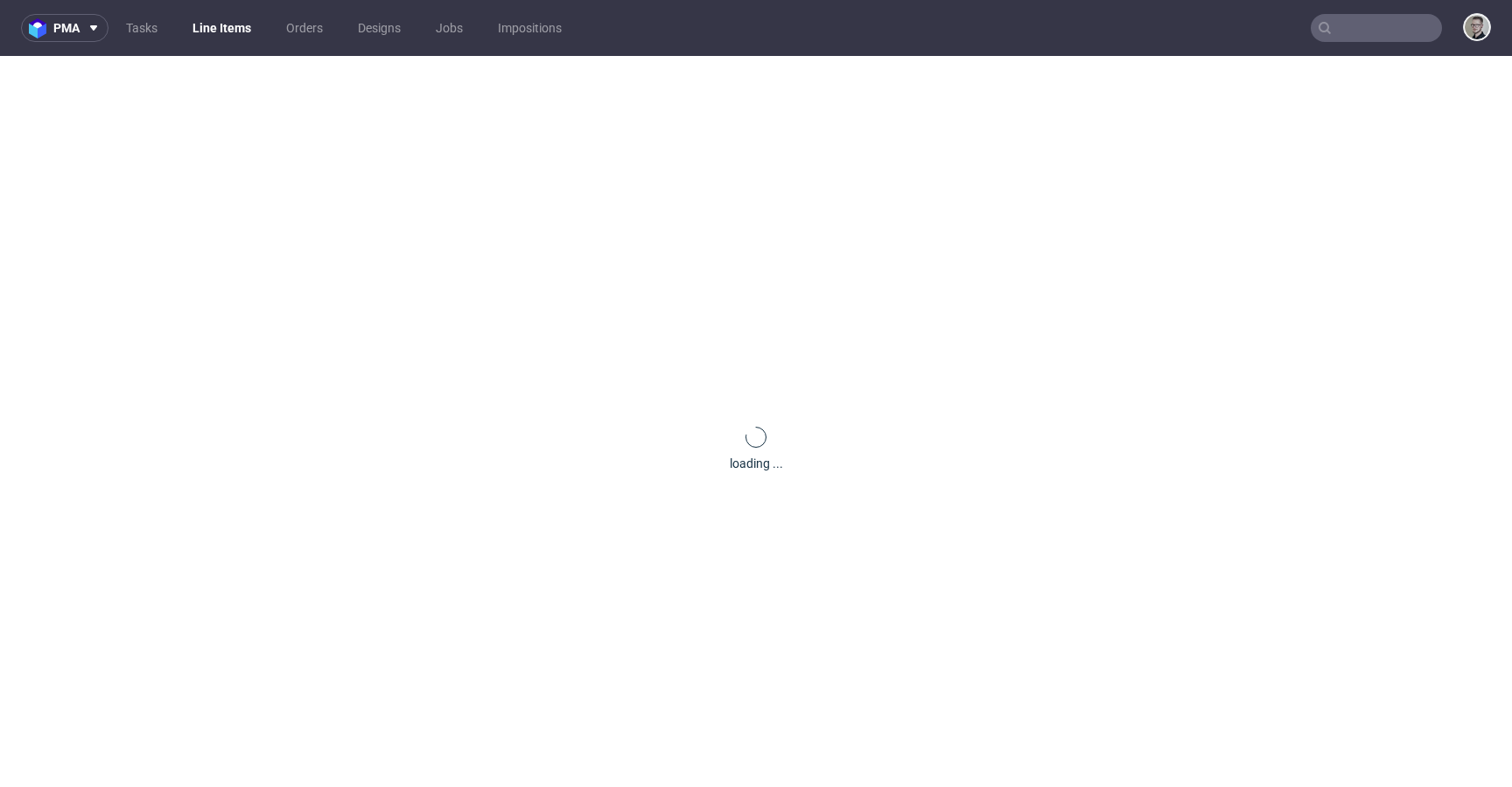
scroll to position [0, 0]
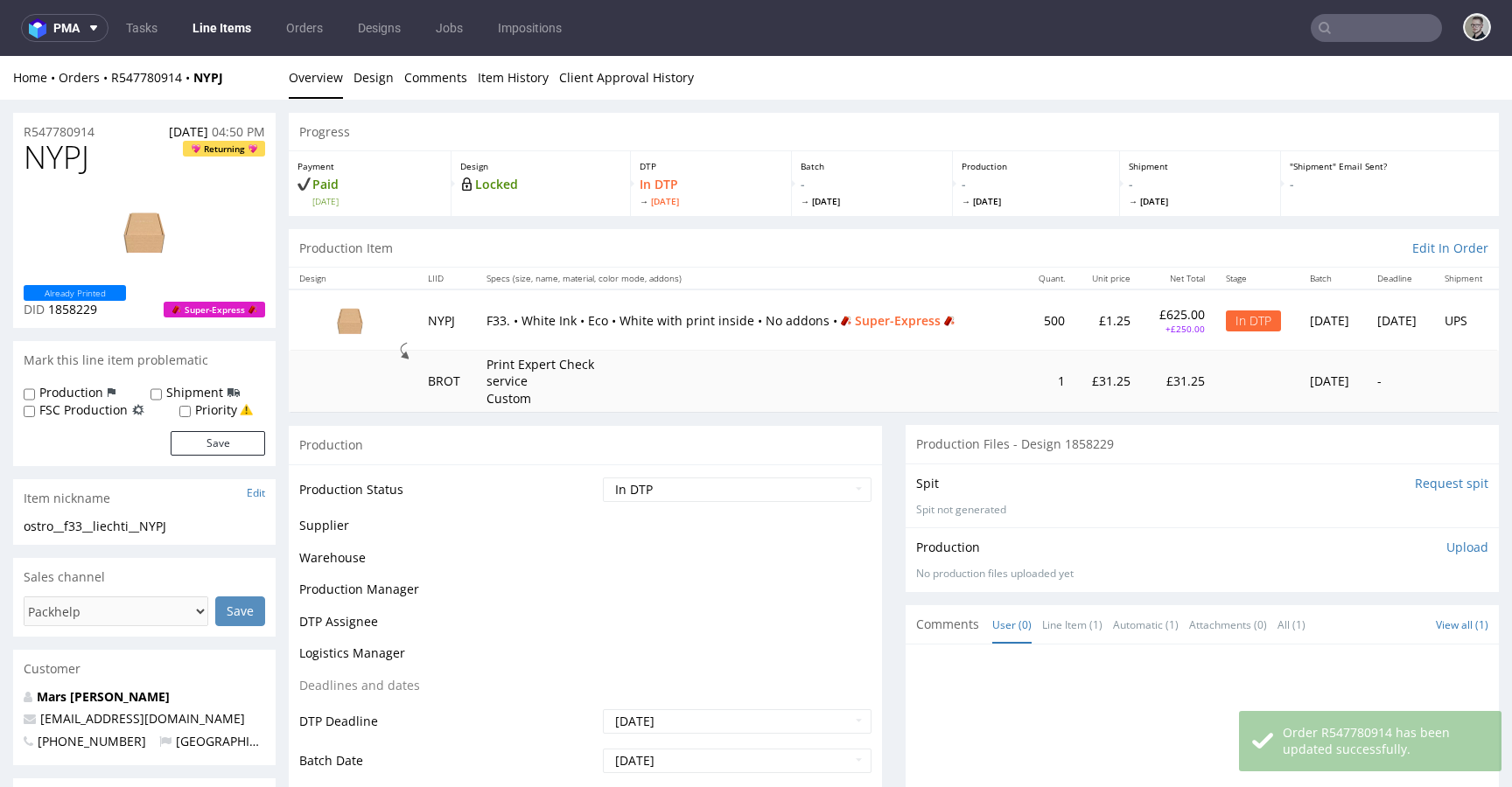
click at [1451, 543] on p "Upload" at bounding box center [1467, 548] width 42 height 18
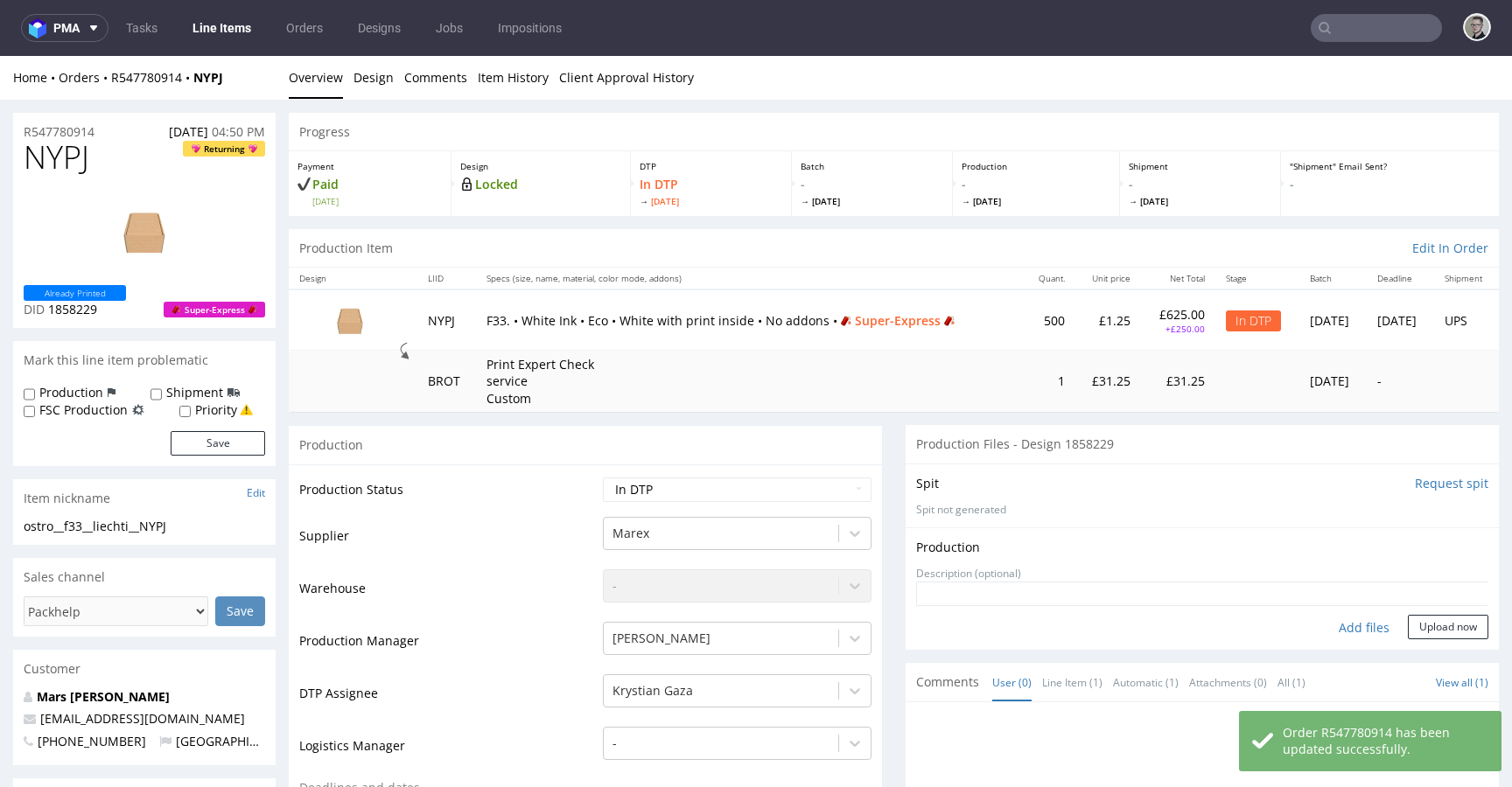
click at [1352, 630] on div "Add files" at bounding box center [1363, 628] width 87 height 26
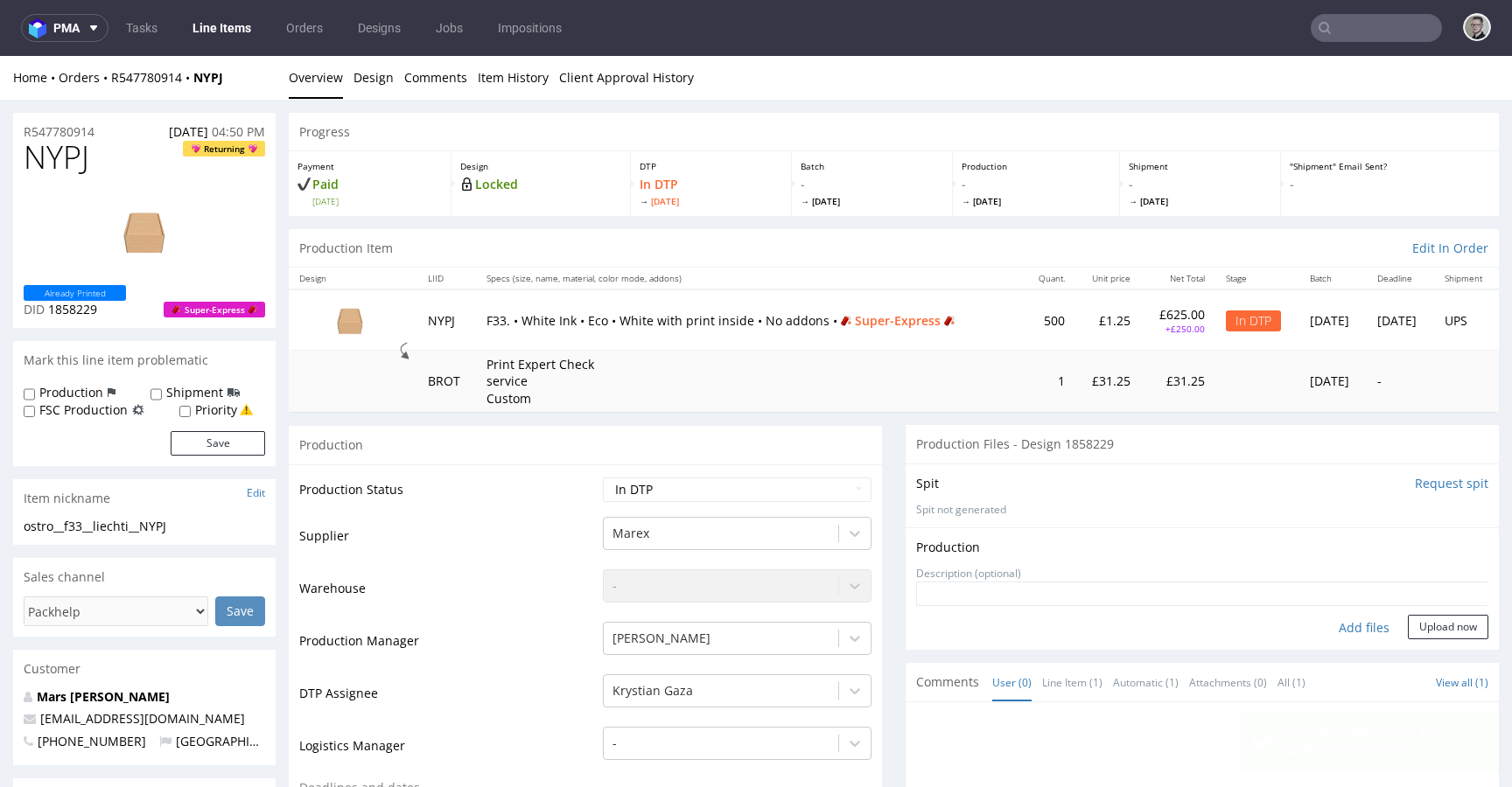
type input "C:\fakepath\ostro__f33__liechti__NYPJ__d1858229__oR547780914__outside.pdf"
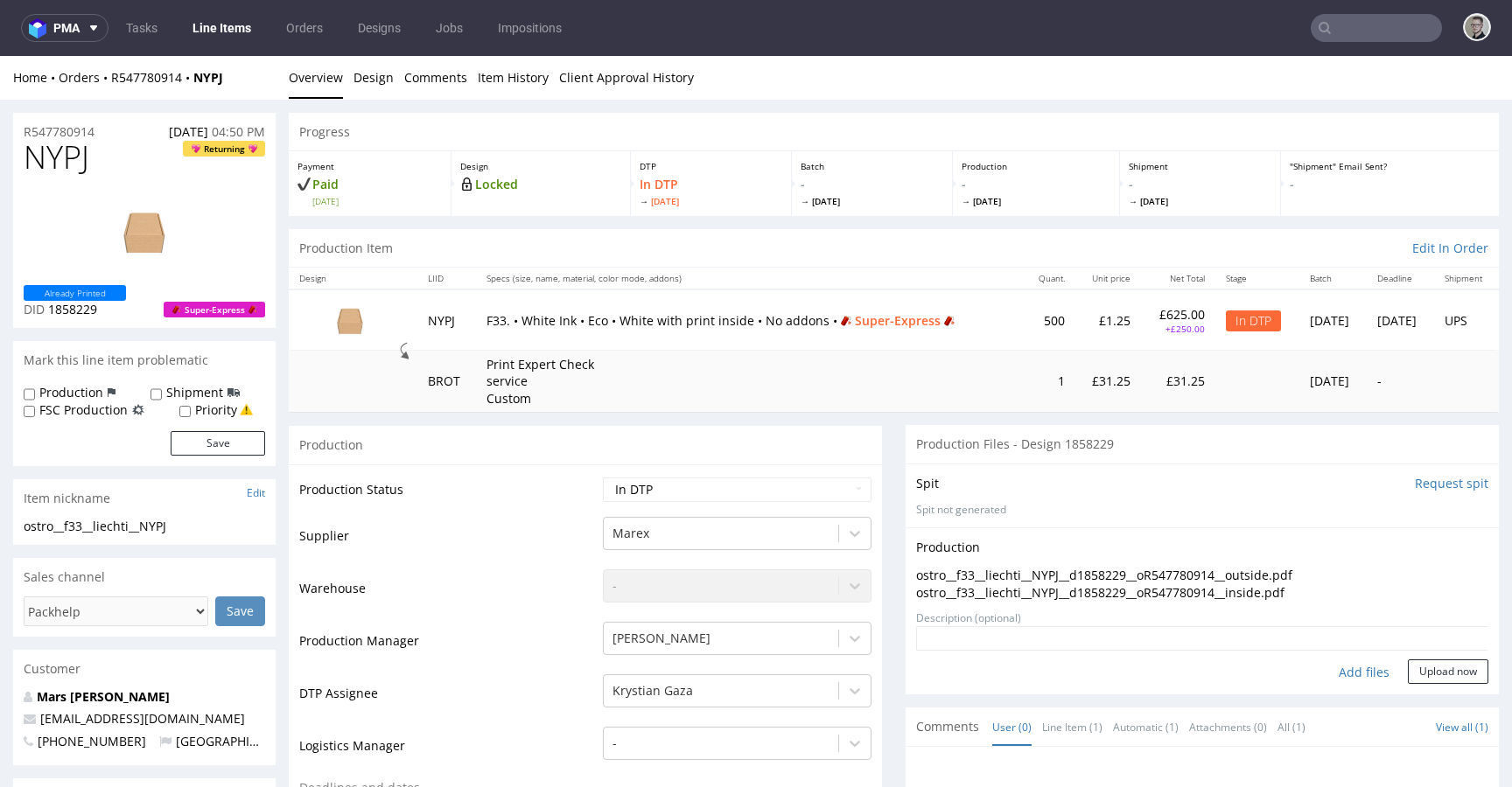
click at [1446, 658] on form "Add files Upload now" at bounding box center [1202, 655] width 572 height 58
click at [1415, 668] on button "Upload now" at bounding box center [1448, 672] width 81 height 24
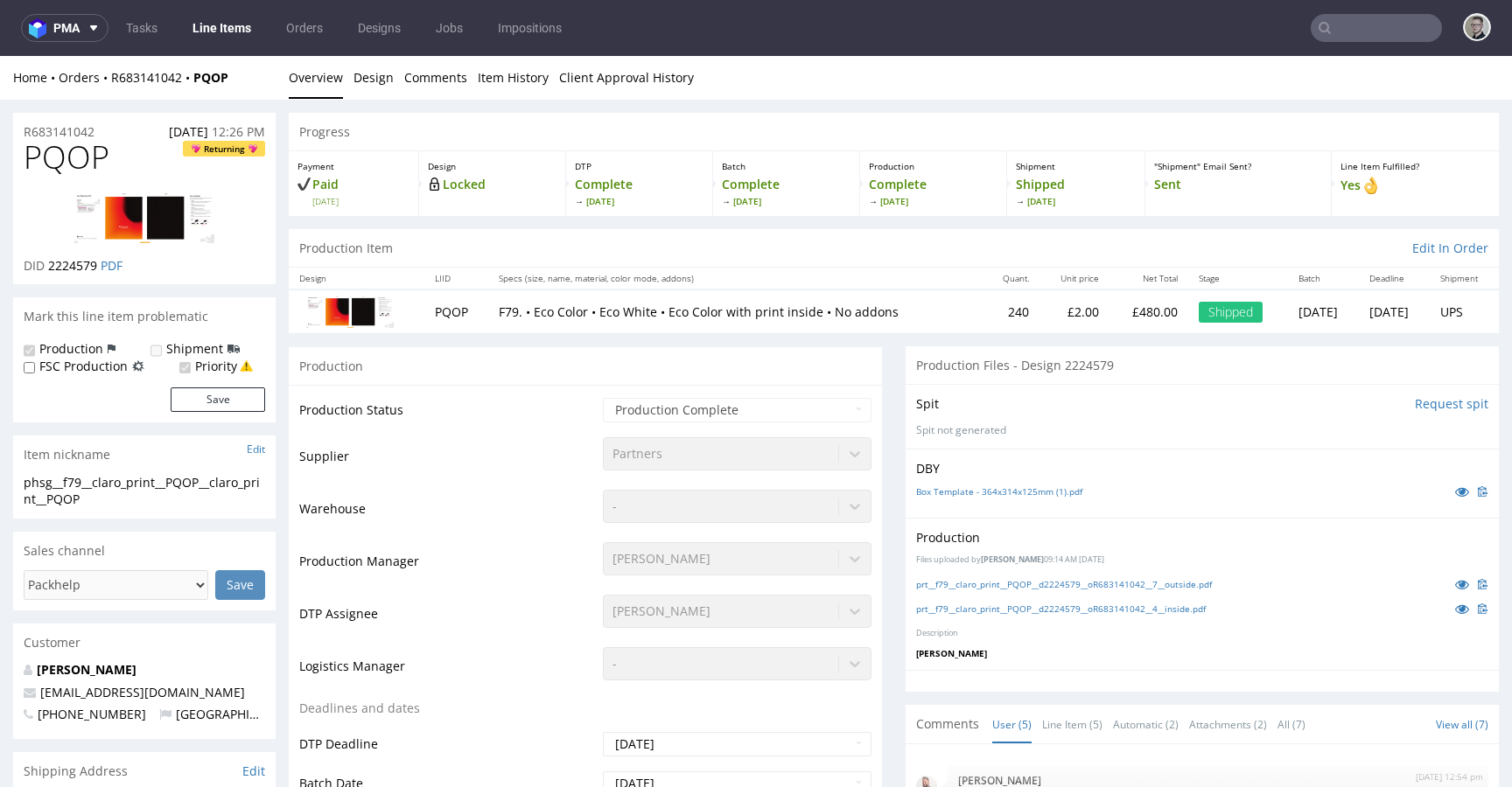
scroll to position [6, 0]
click at [1077, 587] on link "prt__f79__claro_print__PQOP__d2224579__oR683141042__7__outside.pdf" at bounding box center [1064, 584] width 296 height 12
click at [1087, 613] on link "prt__f79__claro_print__PQOP__d2224579__oR683141042__4__inside.pdf" at bounding box center [1061, 608] width 290 height 12
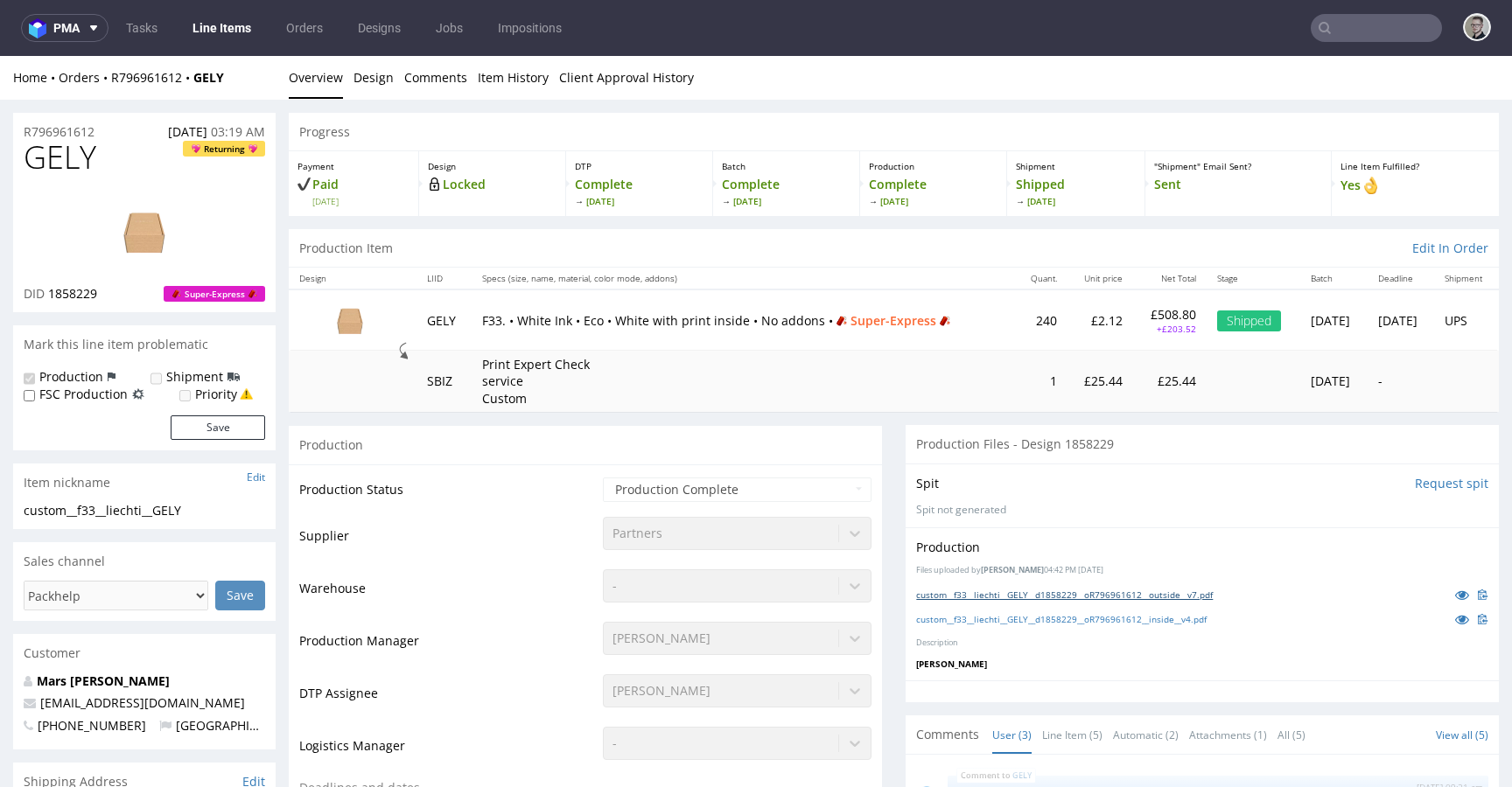
click at [1052, 596] on link "custom__f33__liechti__GELY__d1858229__oR796961612__outside__v7.pdf" at bounding box center [1065, 594] width 297 height 12
click at [1066, 614] on link "custom__f33__liechti__GELY__d1858229__oR796961612__inside__v4.pdf" at bounding box center [1061, 619] width 291 height 12
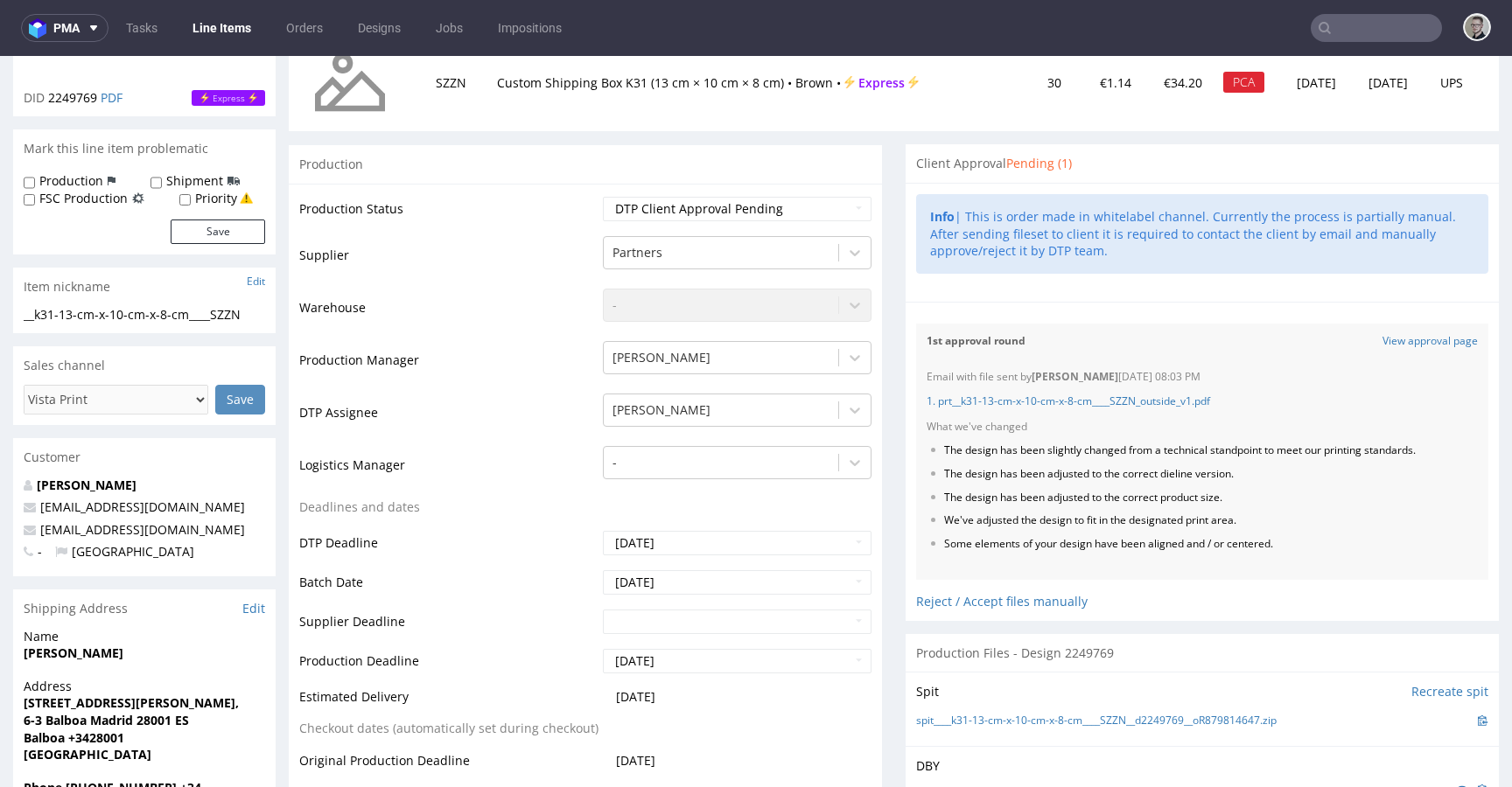
scroll to position [727, 0]
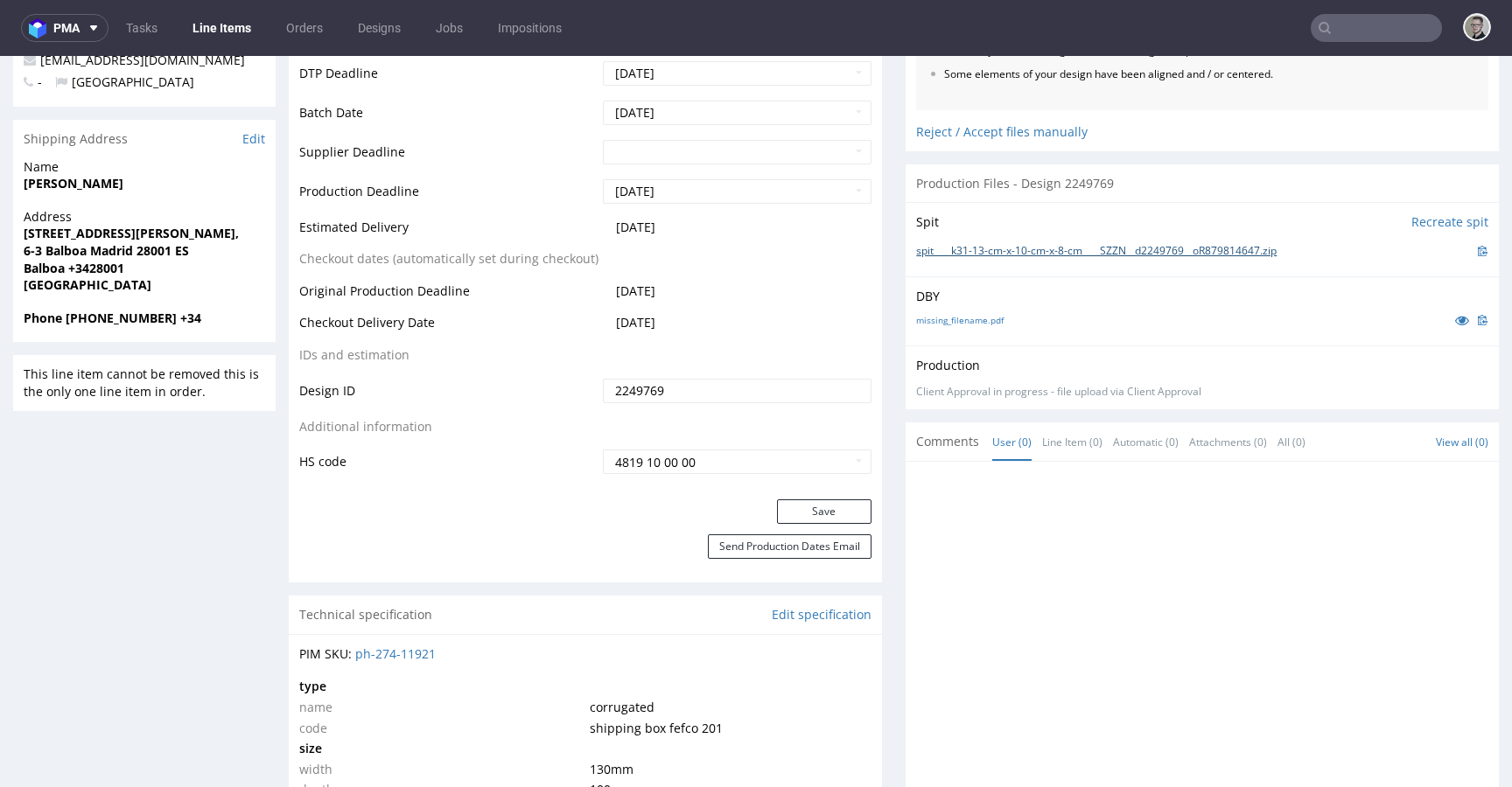
click at [1023, 259] on link "spit____k31-13-cm-x-10-cm-x-8-cm____SZZN__d2249769__oR879814647.zip" at bounding box center [1096, 252] width 360 height 15
click at [979, 327] on link "missing_filename.pdf" at bounding box center [960, 319] width 87 height 12
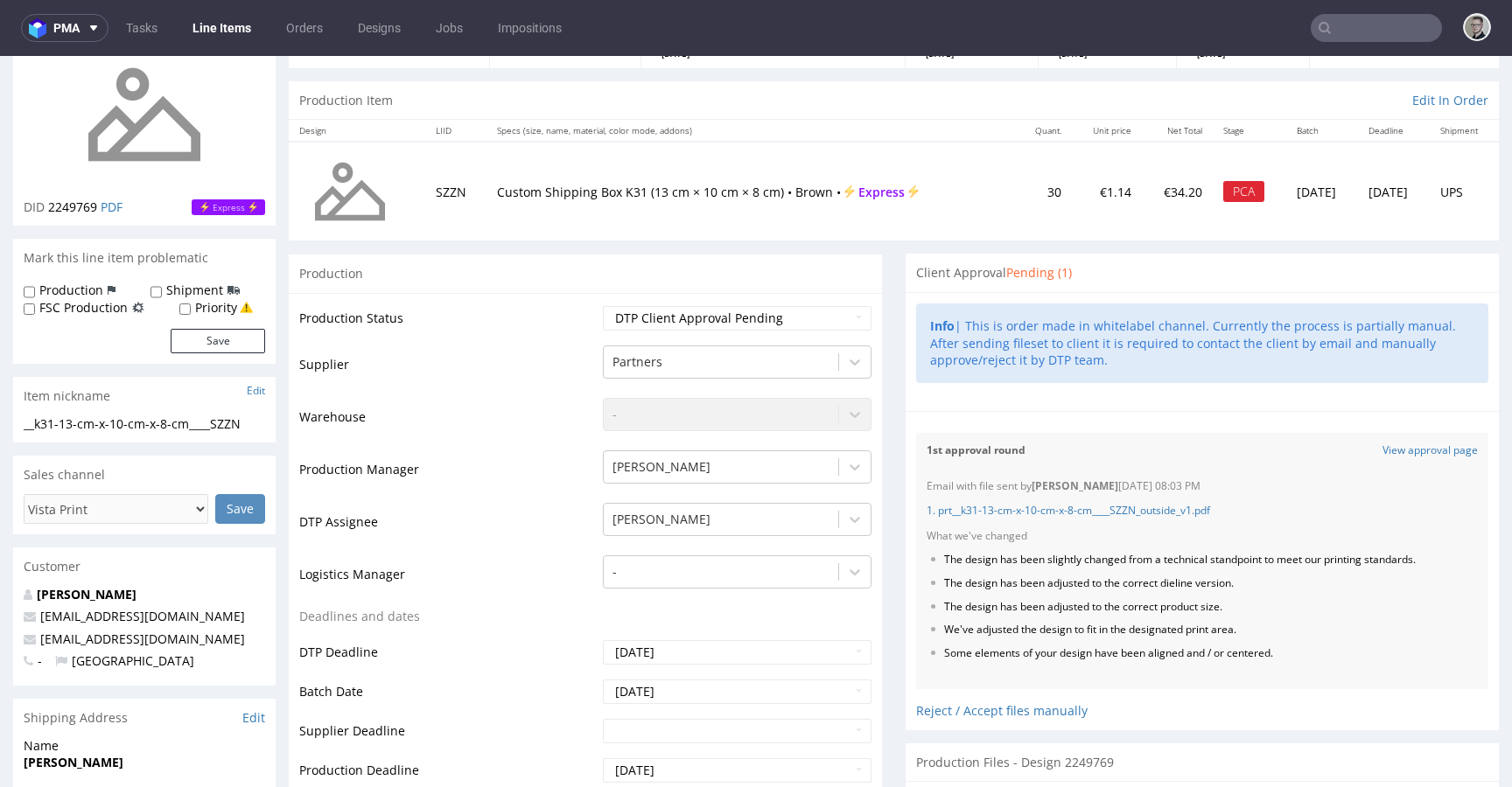
scroll to position [0, 0]
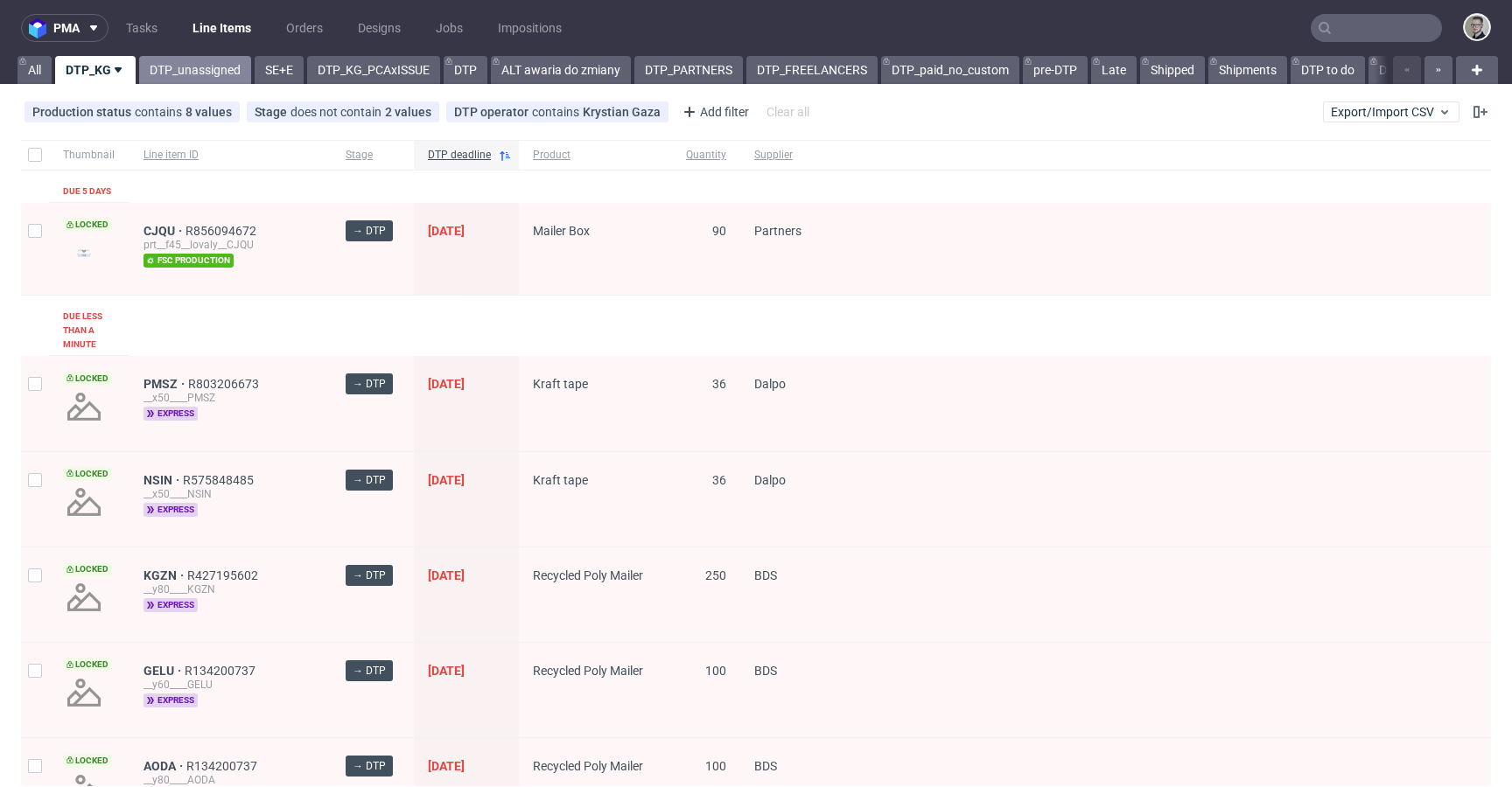
click at [206, 69] on link "DTP_unassigned" at bounding box center [195, 70] width 112 height 28
